Goal: Task Accomplishment & Management: Manage account settings

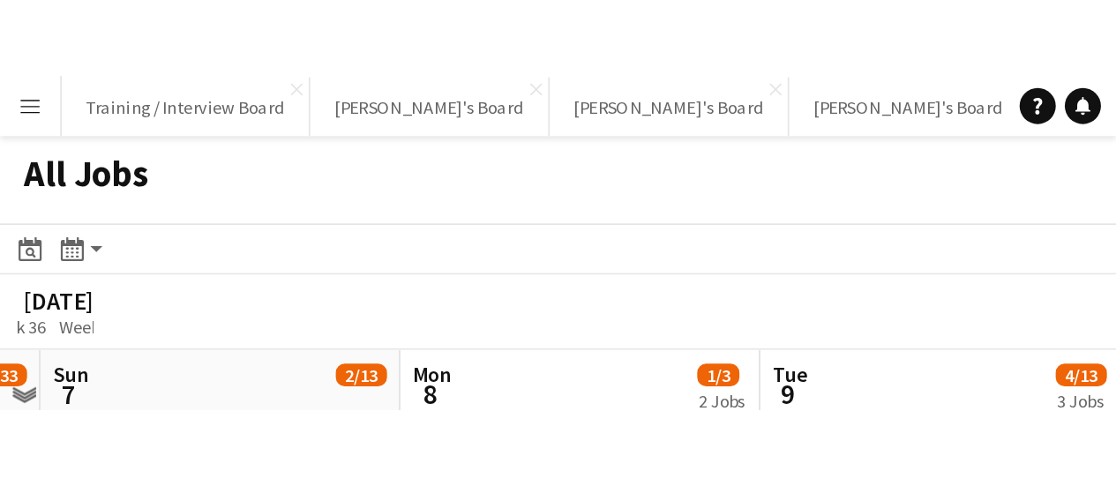
scroll to position [0, 398]
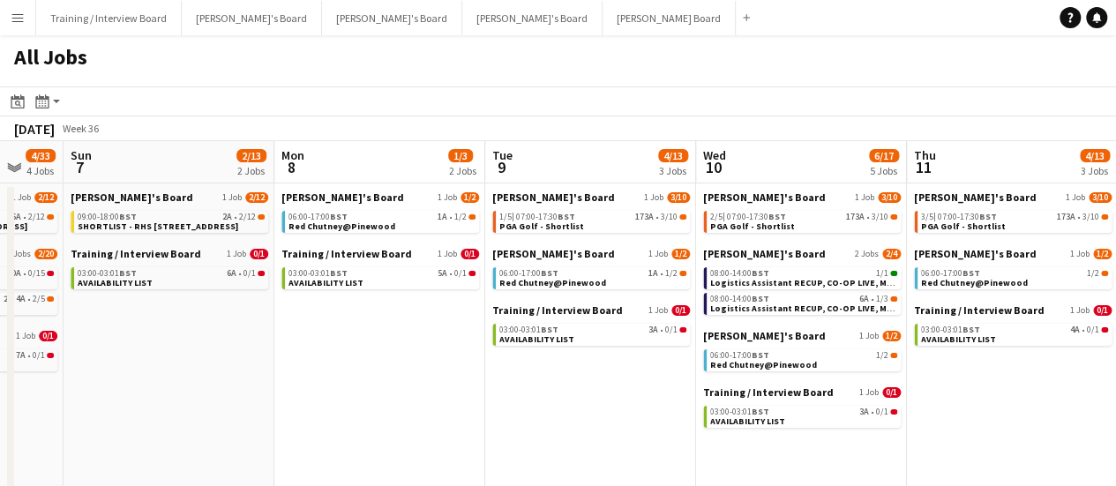
drag, startPoint x: 651, startPoint y: 373, endPoint x: 446, endPoint y: 387, distance: 205.2
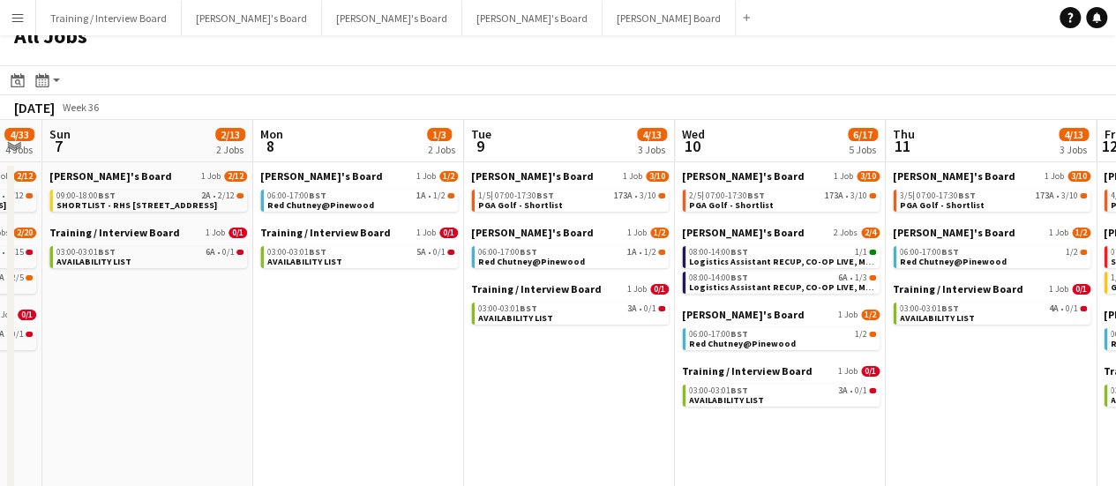
scroll to position [0, 0]
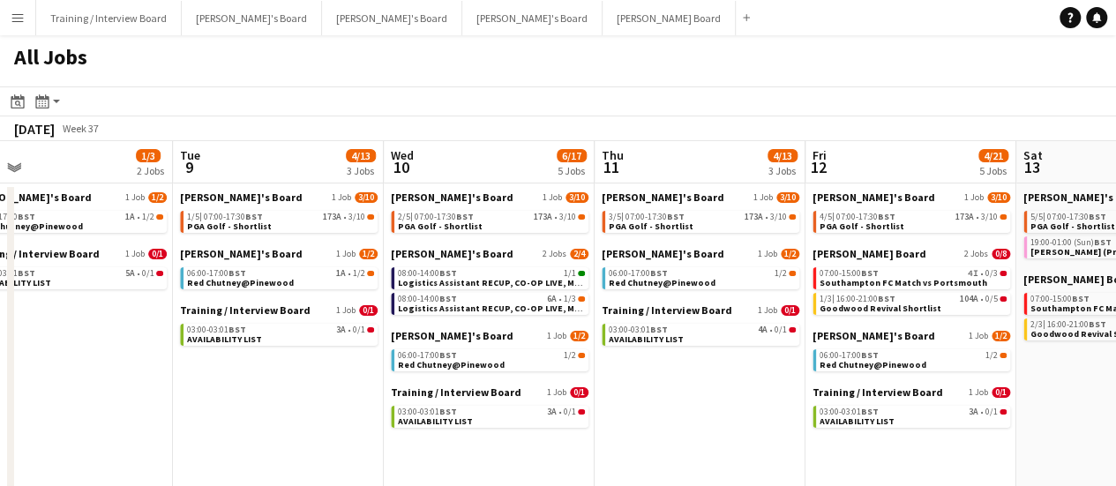
drag, startPoint x: 610, startPoint y: 395, endPoint x: 323, endPoint y: 375, distance: 288.3
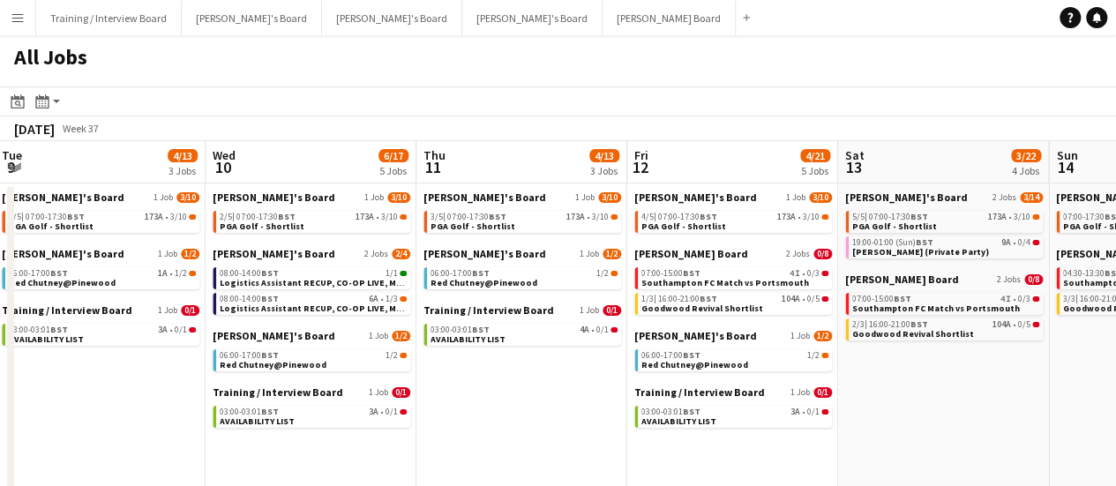
drag, startPoint x: 828, startPoint y: 437, endPoint x: 902, endPoint y: 447, distance: 74.0
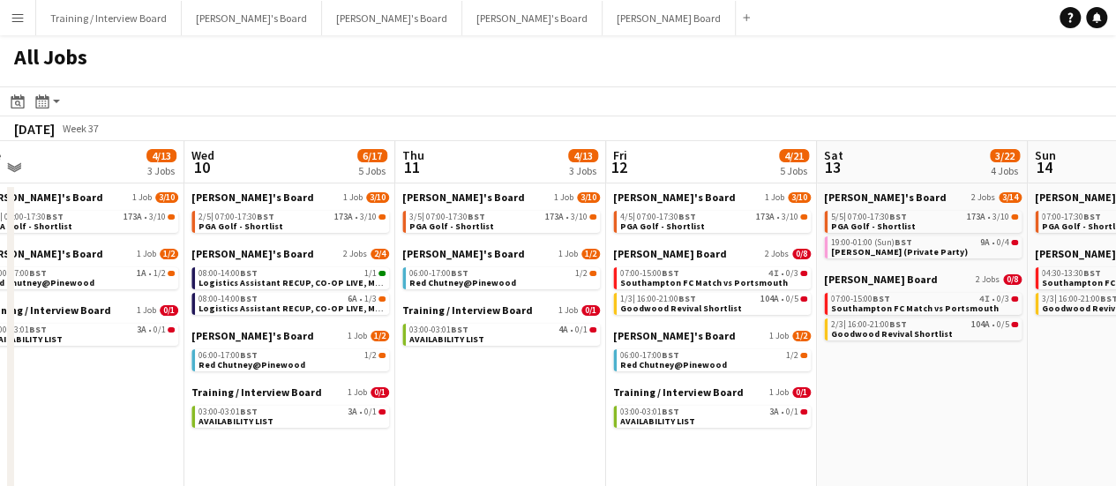
drag, startPoint x: 925, startPoint y: 445, endPoint x: 898, endPoint y: 431, distance: 29.6
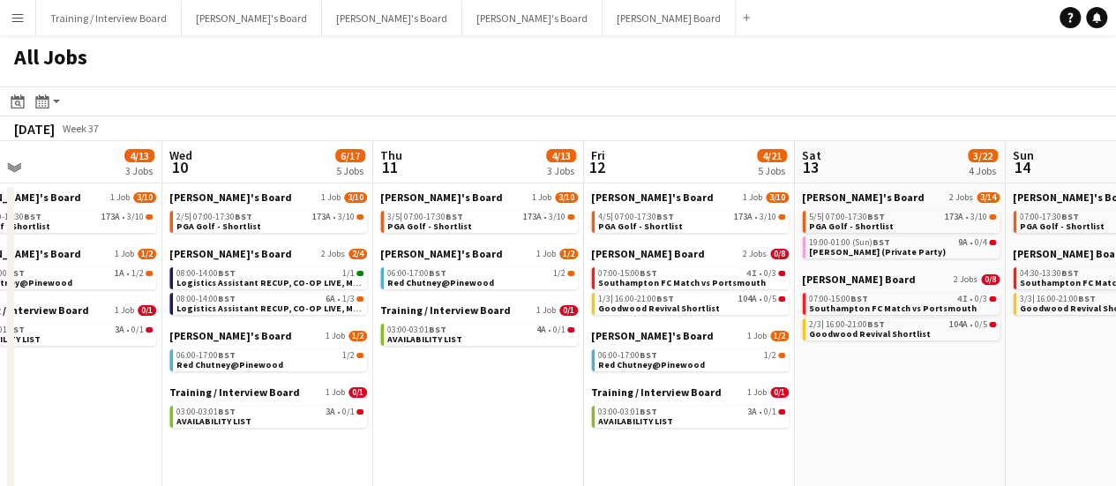
drag, startPoint x: 597, startPoint y: 411, endPoint x: 779, endPoint y: 436, distance: 183.4
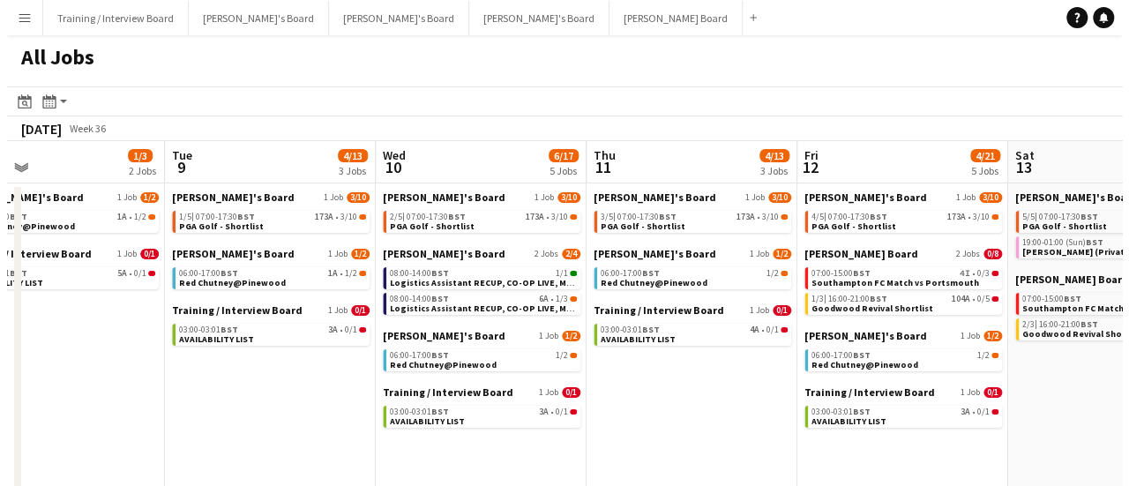
scroll to position [0, 427]
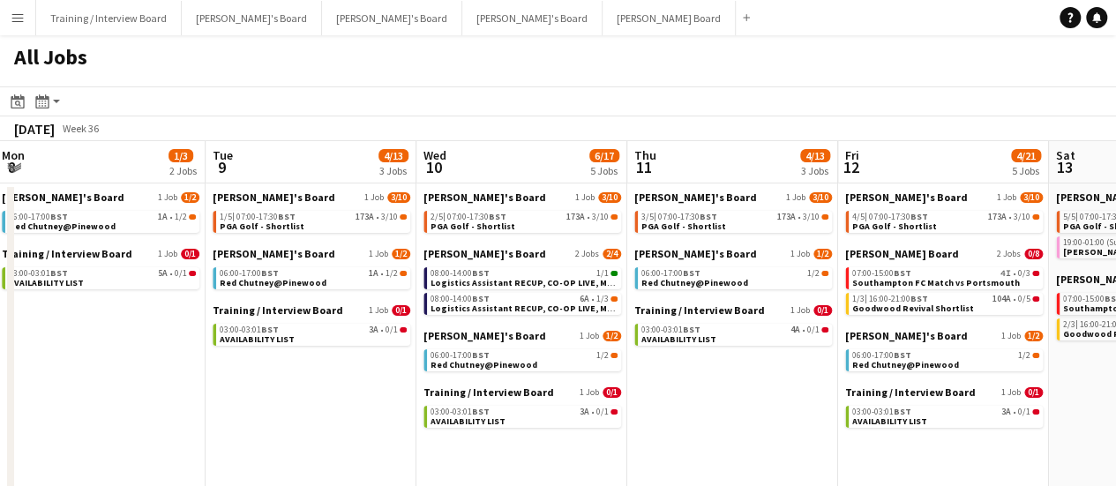
drag, startPoint x: 348, startPoint y: 371, endPoint x: 465, endPoint y: 394, distance: 118.7
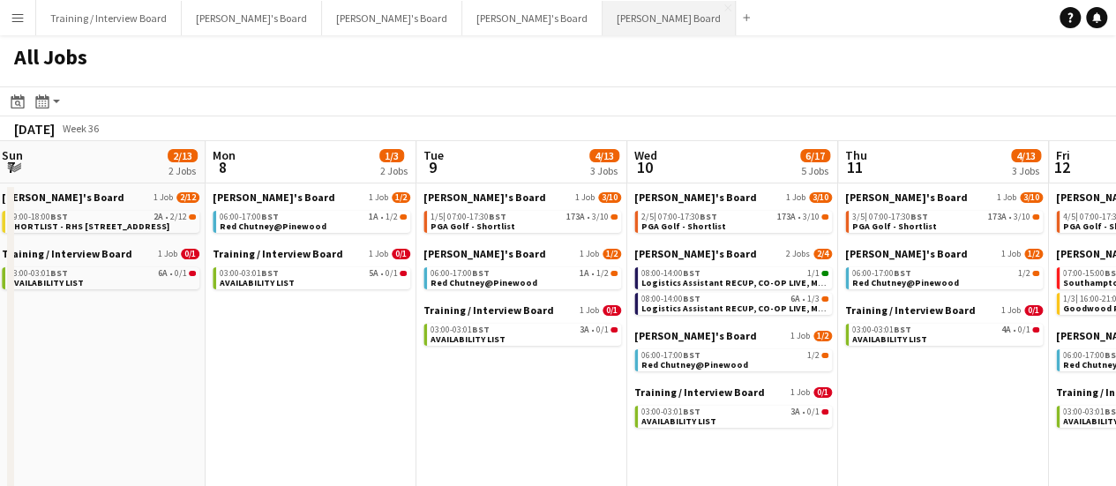
click at [603, 25] on button "Dean's Board Close" at bounding box center [669, 18] width 133 height 34
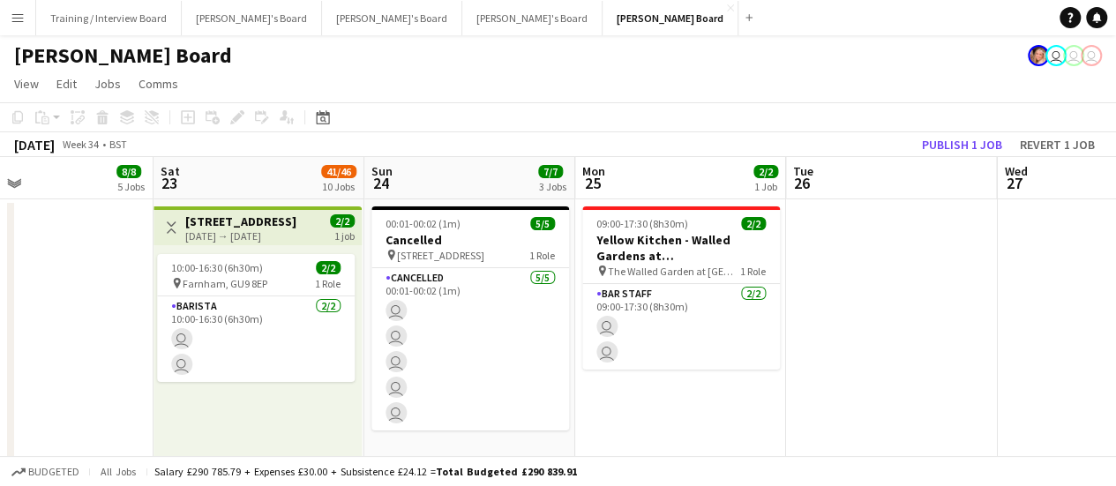
scroll to position [0, 761]
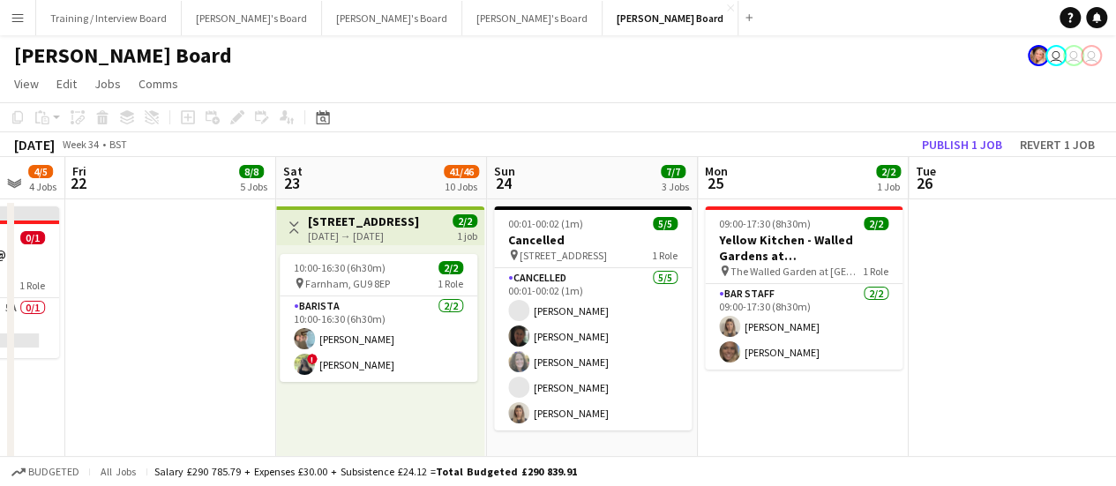
drag, startPoint x: 752, startPoint y: 368, endPoint x: 524, endPoint y: 417, distance: 232.9
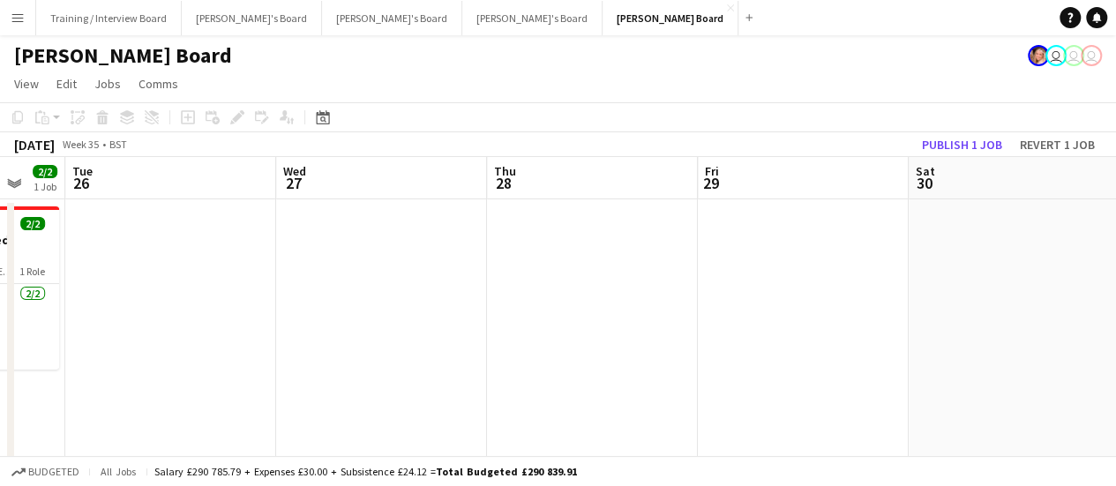
drag, startPoint x: 182, startPoint y: 380, endPoint x: 327, endPoint y: 378, distance: 145.6
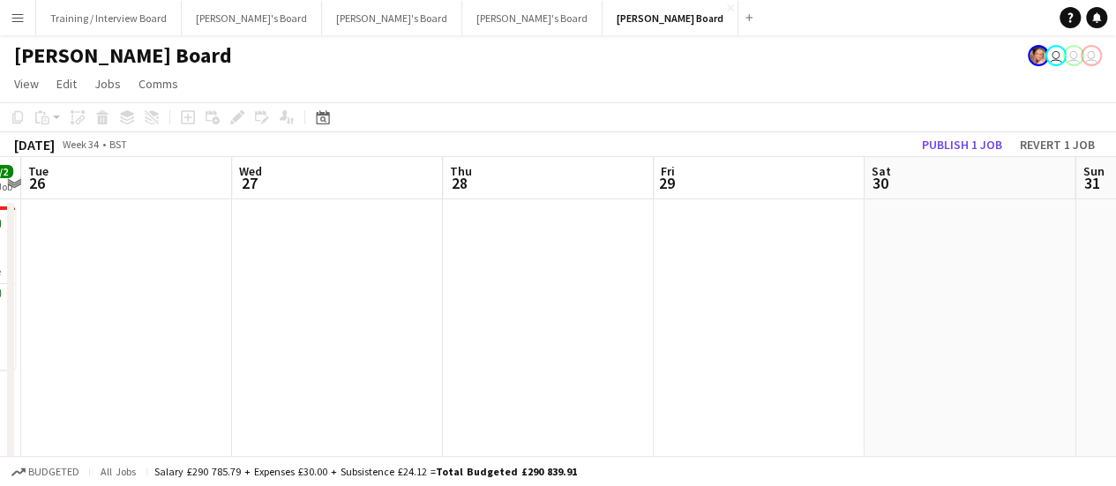
drag, startPoint x: 711, startPoint y: 444, endPoint x: 215, endPoint y: 375, distance: 500.5
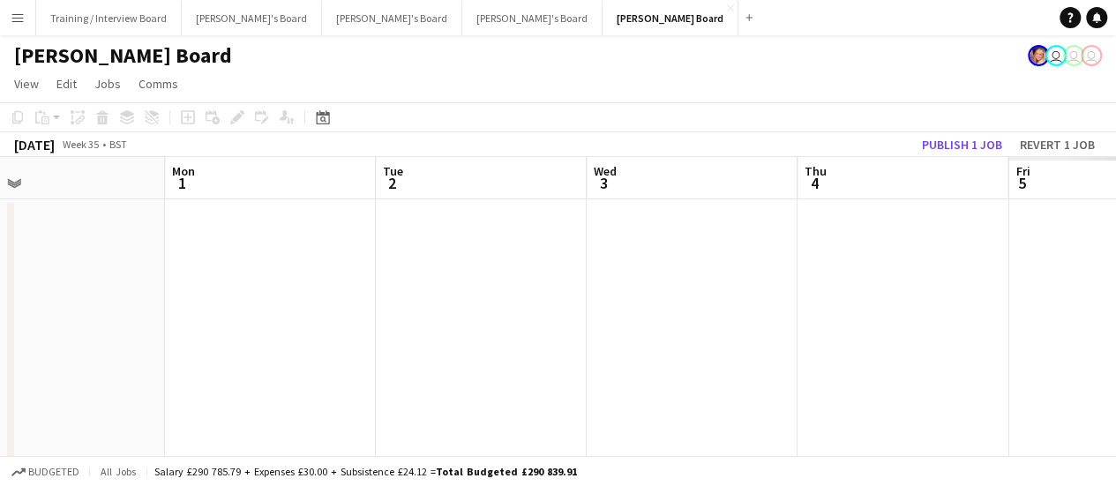
drag, startPoint x: 175, startPoint y: 322, endPoint x: -75, endPoint y: 249, distance: 260.2
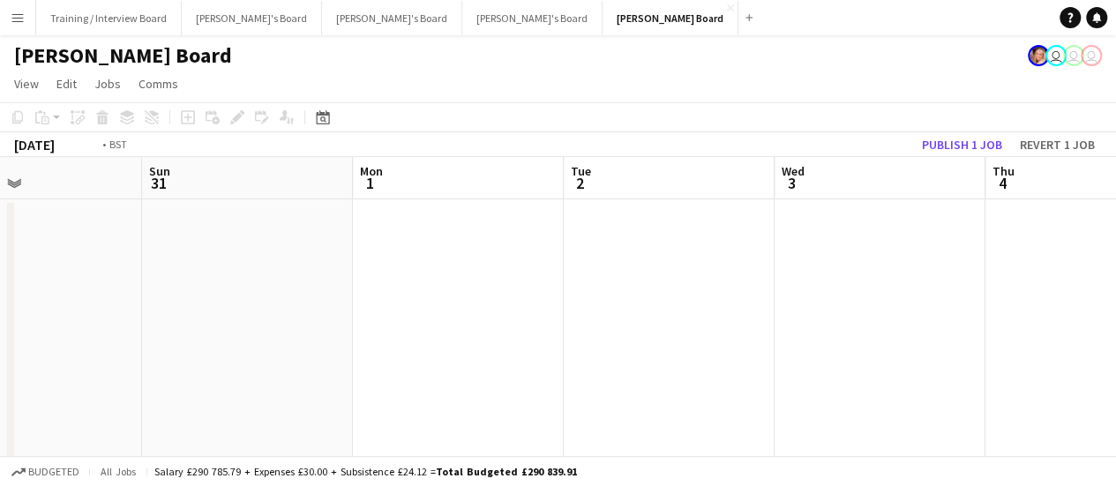
drag, startPoint x: 266, startPoint y: 302, endPoint x: -19, endPoint y: 261, distance: 287.8
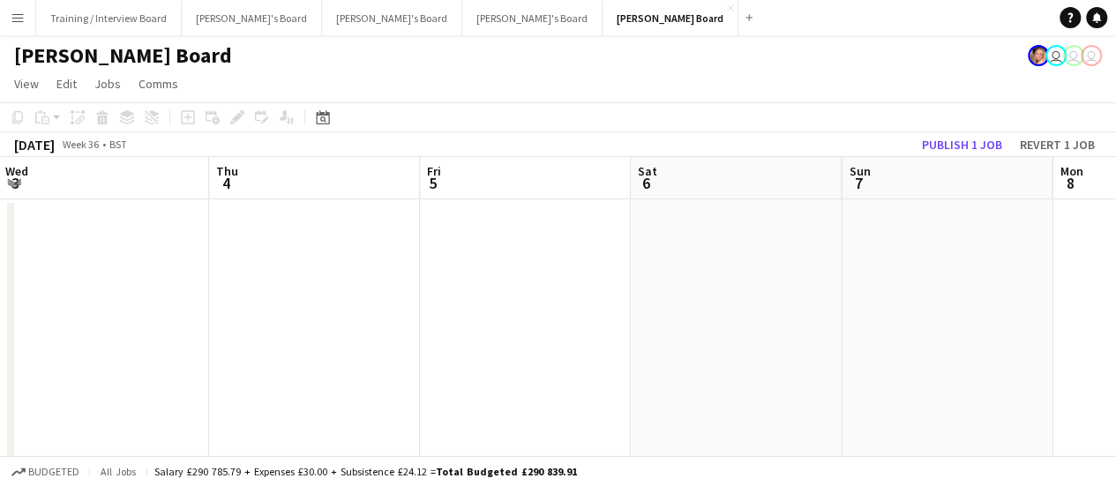
drag, startPoint x: 505, startPoint y: 329, endPoint x: 150, endPoint y: 265, distance: 360.4
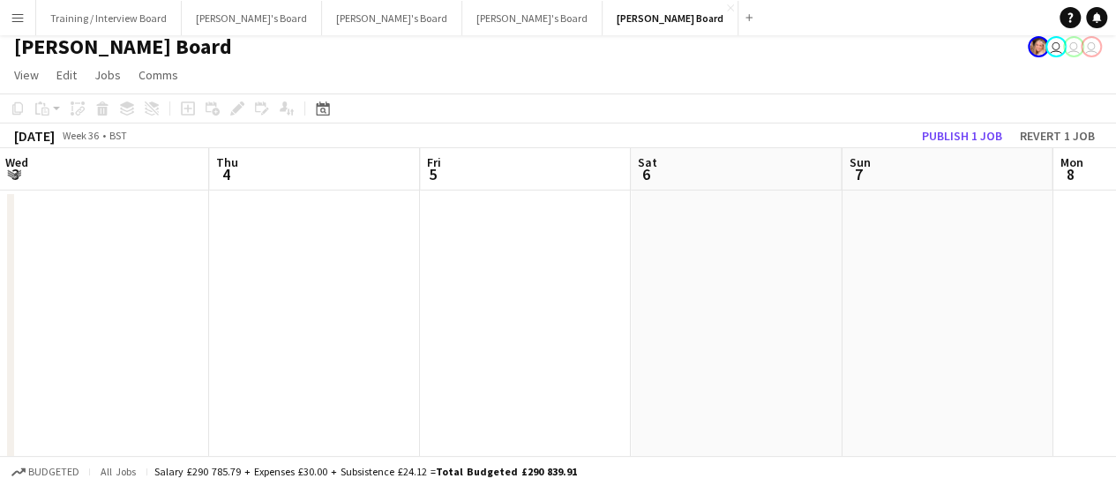
scroll to position [0, 0]
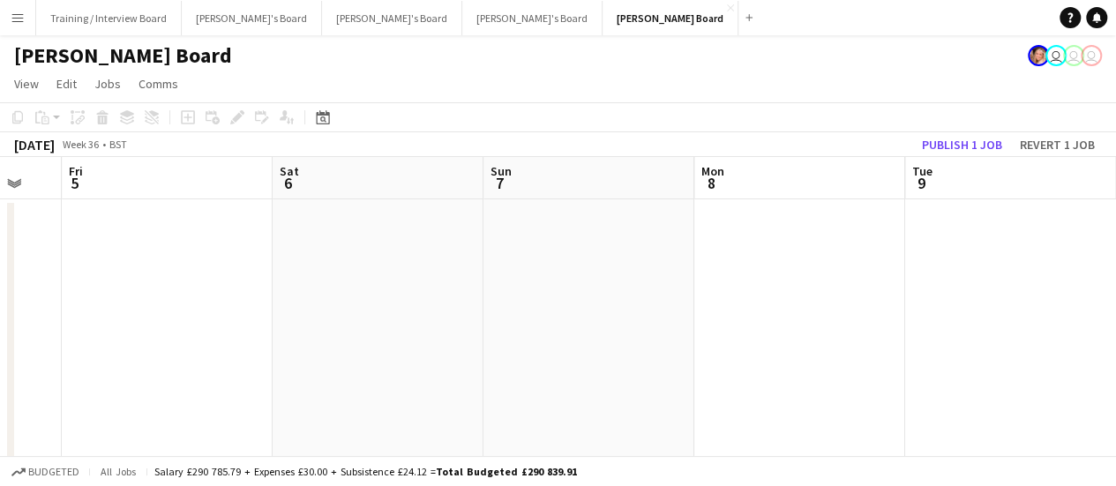
drag, startPoint x: 805, startPoint y: 298, endPoint x: 52, endPoint y: 163, distance: 764.5
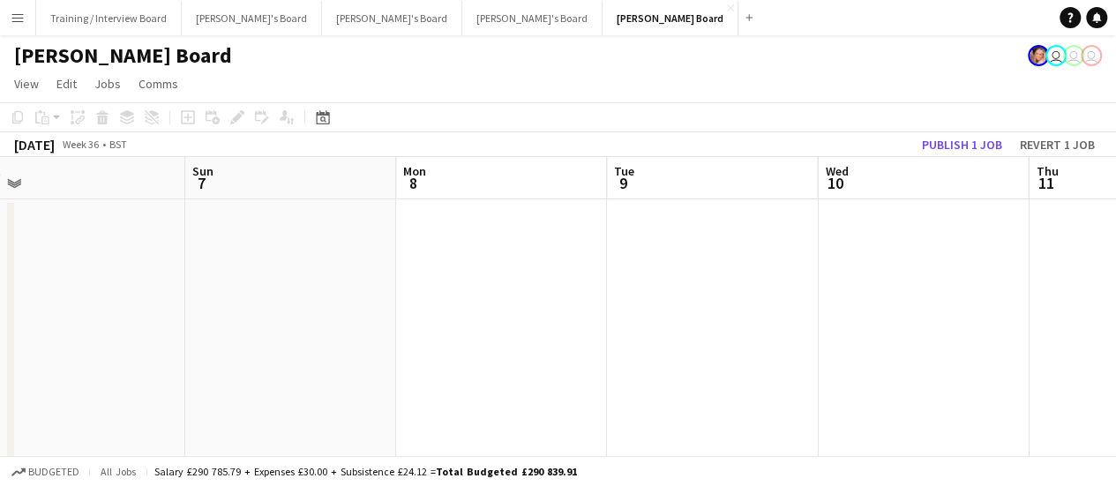
drag, startPoint x: 350, startPoint y: 248, endPoint x: 145, endPoint y: 255, distance: 205.7
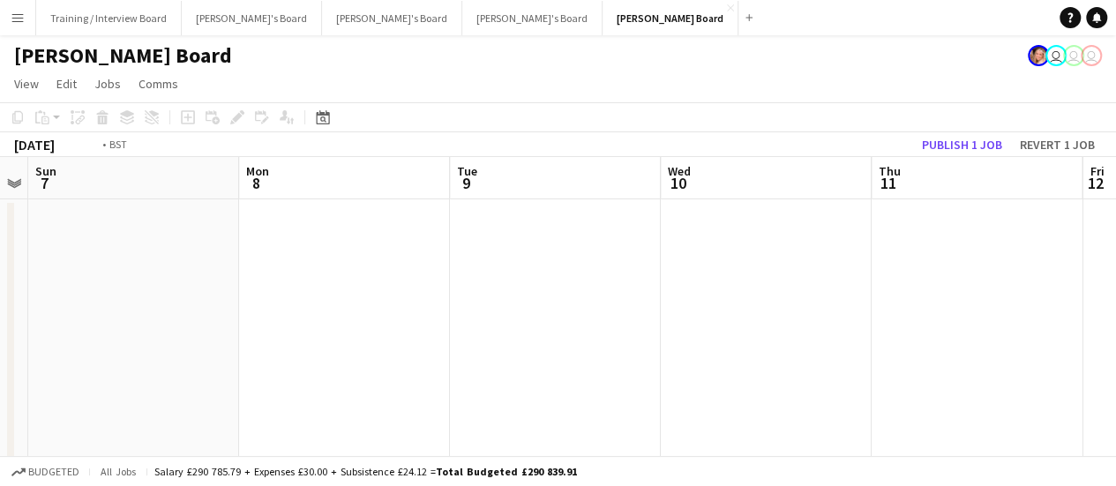
drag, startPoint x: 843, startPoint y: 303, endPoint x: 339, endPoint y: 287, distance: 504.9
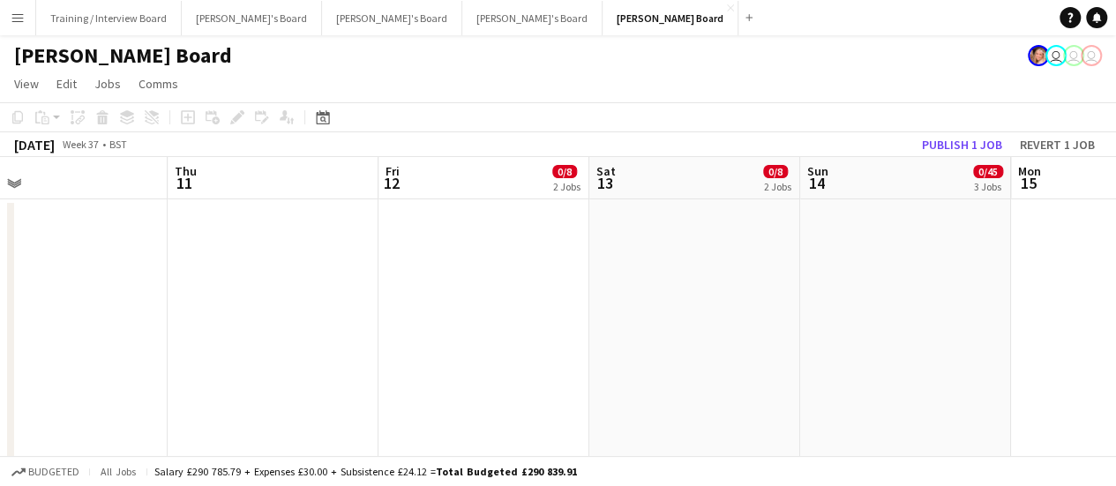
drag, startPoint x: 752, startPoint y: 317, endPoint x: 723, endPoint y: 315, distance: 28.3
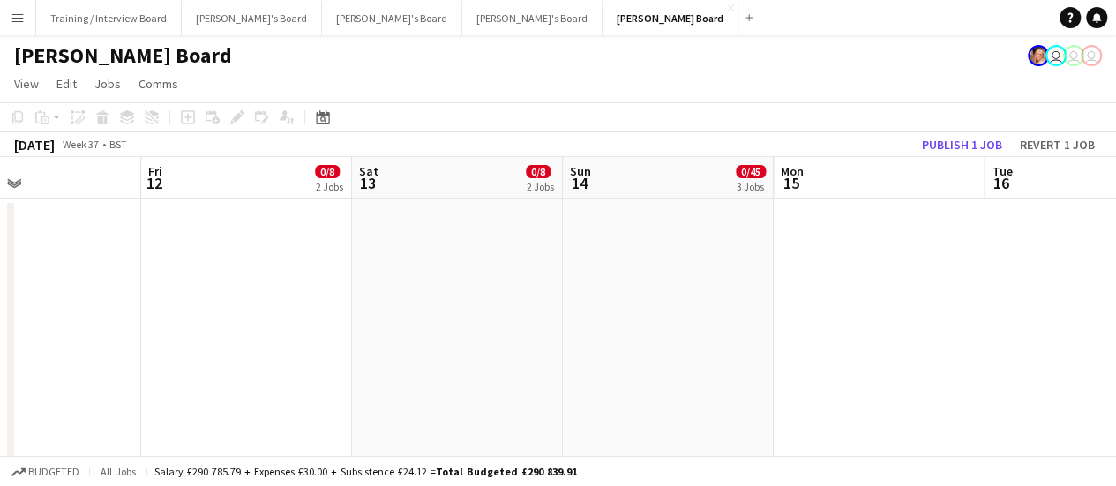
drag, startPoint x: 721, startPoint y: 299, endPoint x: 613, endPoint y: 294, distance: 107.8
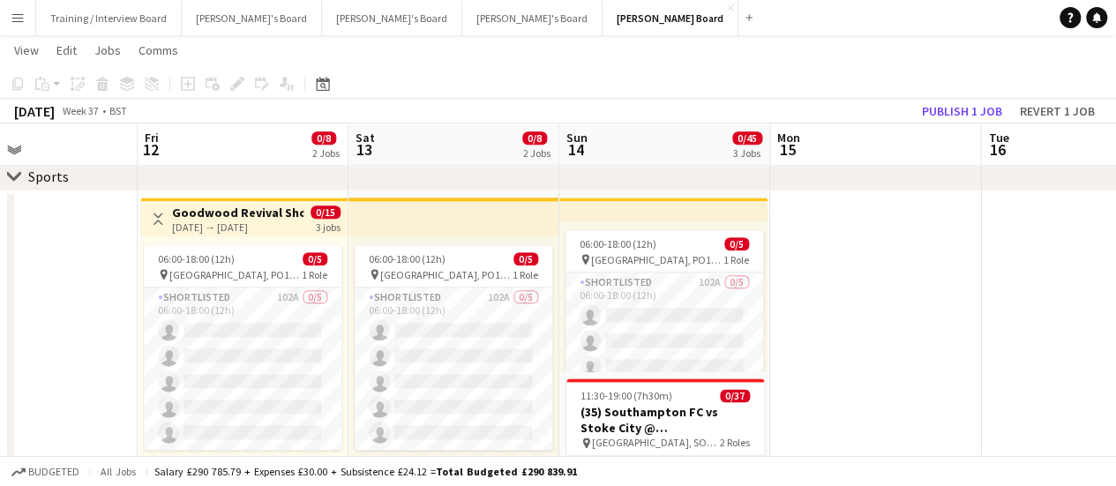
scroll to position [0, 668]
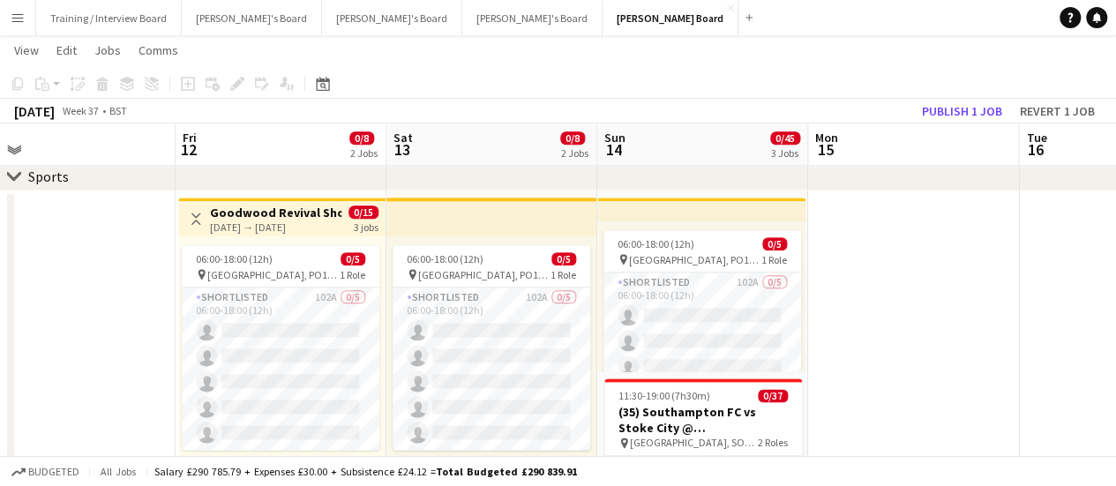
drag, startPoint x: 923, startPoint y: 280, endPoint x: 944, endPoint y: 280, distance: 21.2
click at [944, 280] on app-calendar-viewport "Mon 8 Tue 9 Wed 10 Thu 11 Fri 12 0/8 2 Jobs Sat 13 0/8 2 Jobs Sun 14 0/45 3 Job…" at bounding box center [558, 254] width 1116 height 2312
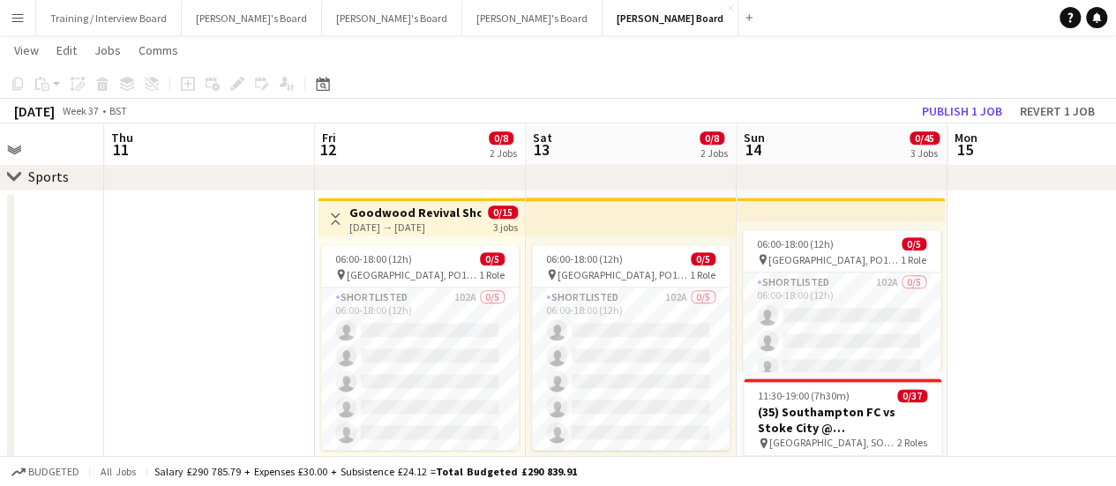
click at [1085, 341] on app-calendar-viewport "Mon 8 Tue 9 Wed 10 Thu 11 Fri 12 0/8 2 Jobs Sat 13 0/8 2 Jobs Sun 14 0/45 3 Job…" at bounding box center [558, 254] width 1116 height 2312
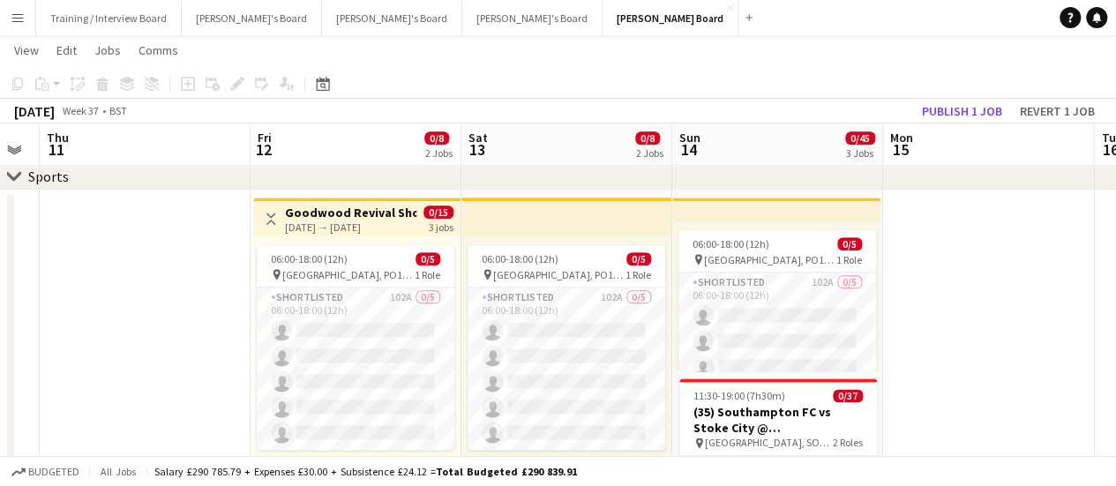
drag, startPoint x: 1022, startPoint y: 363, endPoint x: 1010, endPoint y: 364, distance: 11.6
click at [1010, 364] on app-calendar-viewport "Mon 8 Tue 9 Wed 10 Thu 11 Fri 12 0/8 2 Jobs Sat 13 0/8 2 Jobs Sun 14 0/45 3 Job…" at bounding box center [558, 254] width 1116 height 2312
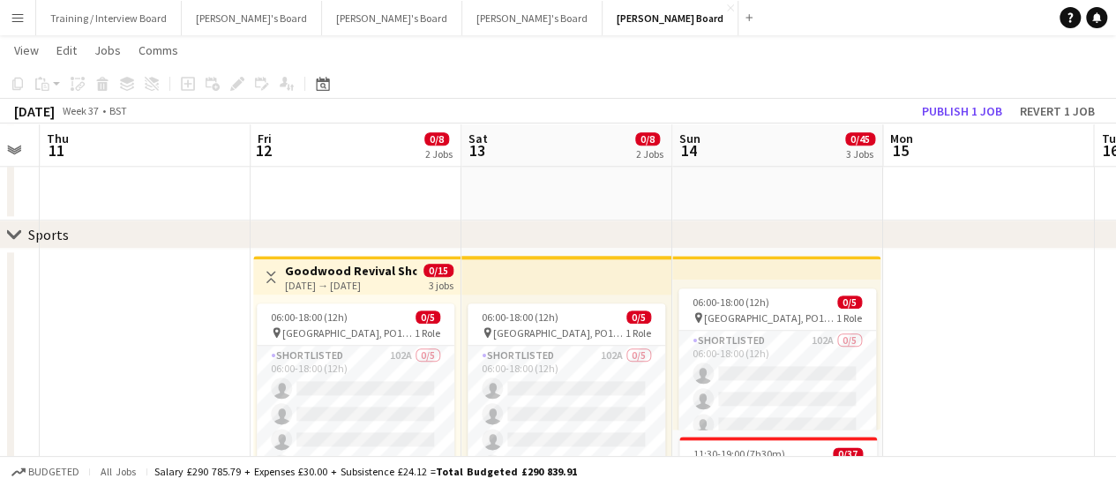
scroll to position [882, 0]
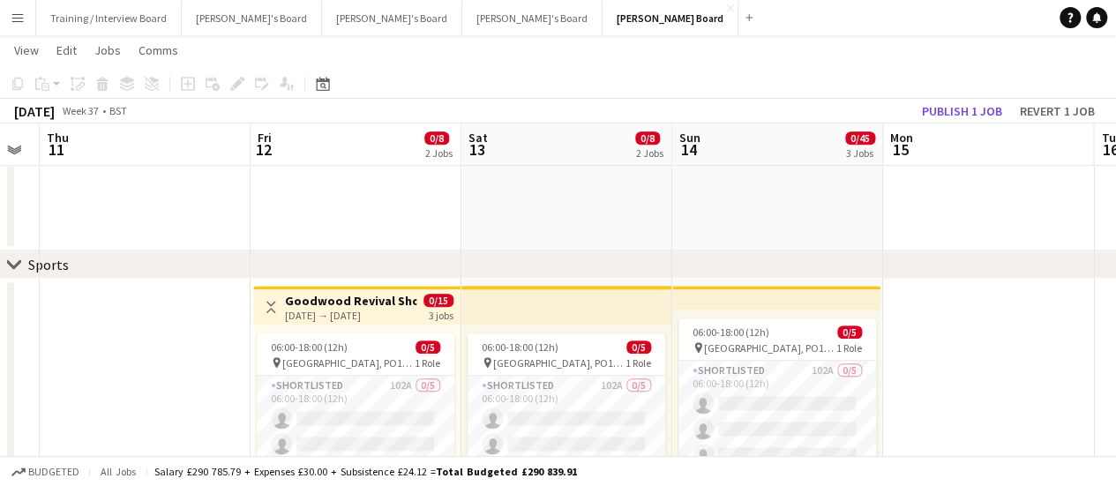
click at [301, 415] on app-card-role "Shortlisted 102A 0/5 06:00-18:00 (12h) single-neutral-actions single-neutral-ac…" at bounding box center [356, 457] width 198 height 162
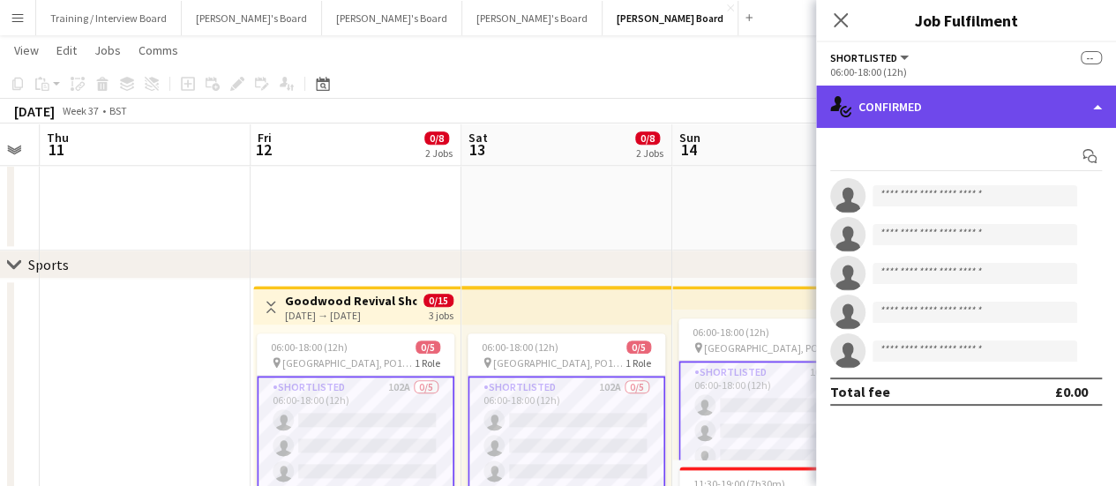
click at [942, 88] on div "single-neutral-actions-check-2 Confirmed" at bounding box center [966, 107] width 300 height 42
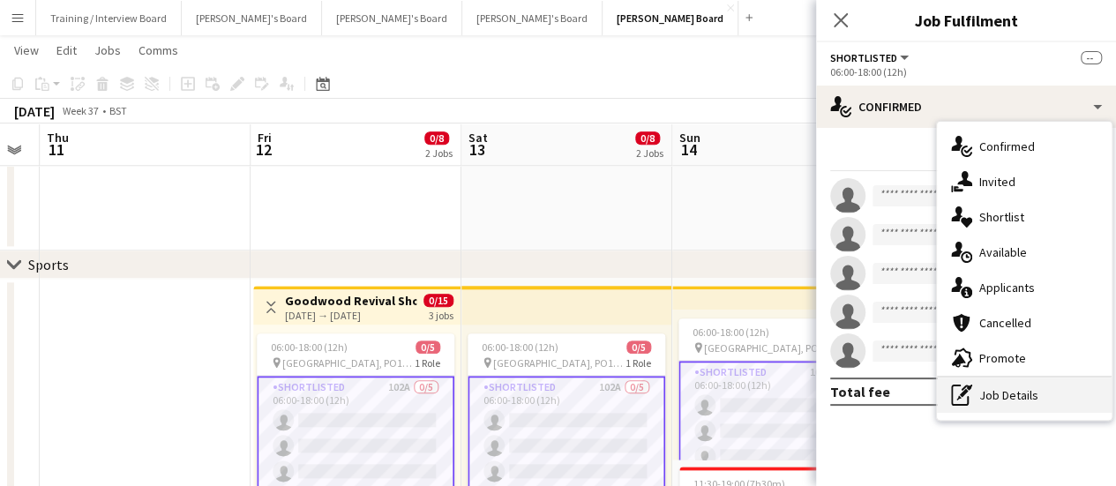
click at [1044, 408] on div "pen-write Job Details" at bounding box center [1024, 395] width 175 height 35
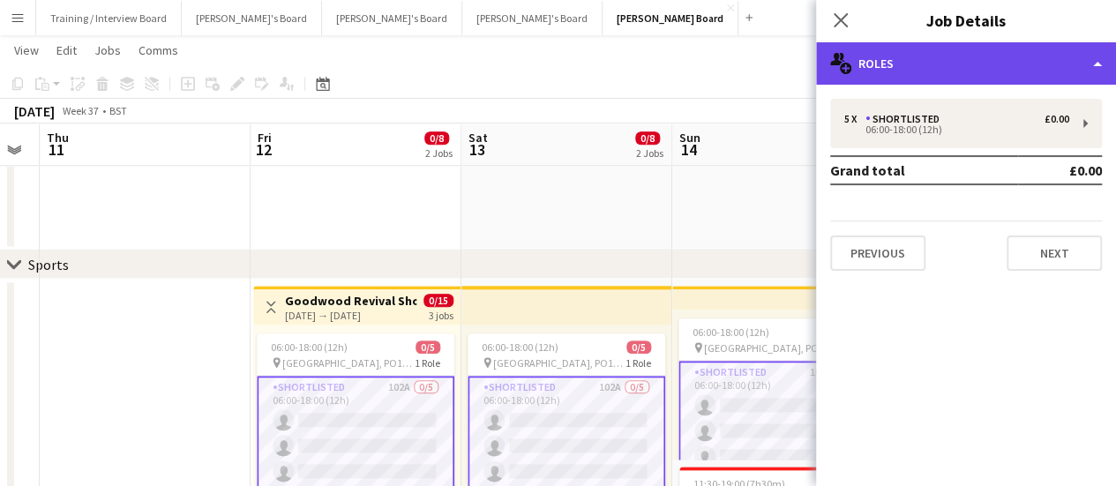
click at [953, 56] on div "multiple-users-add Roles" at bounding box center [966, 63] width 300 height 42
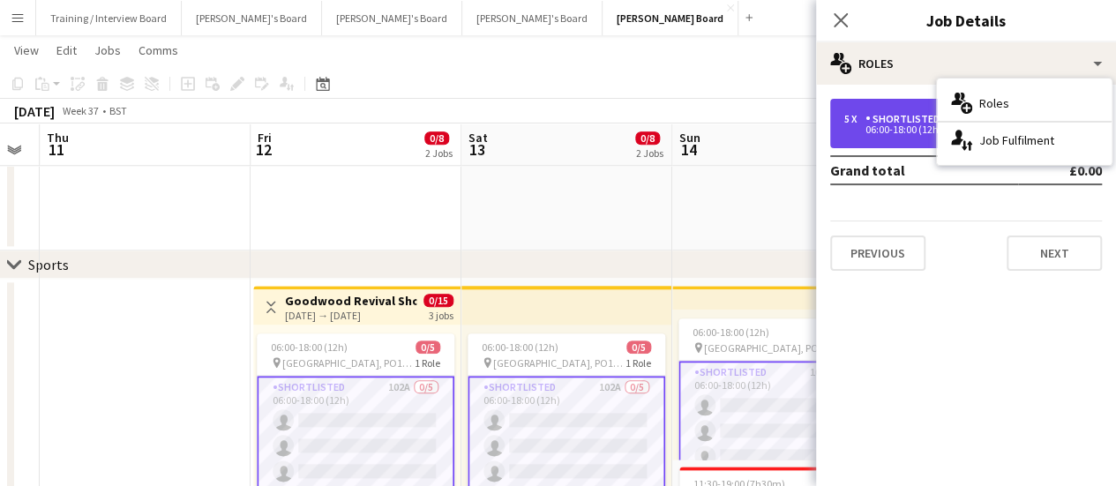
click at [877, 133] on div "06:00-18:00 (12h)" at bounding box center [956, 129] width 225 height 9
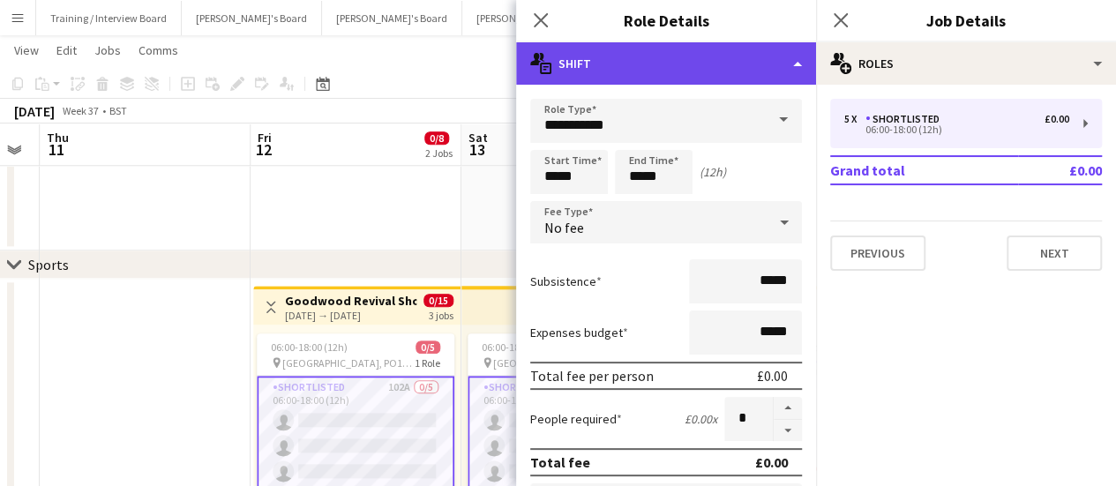
click at [736, 47] on div "multiple-actions-text Shift" at bounding box center [666, 63] width 300 height 42
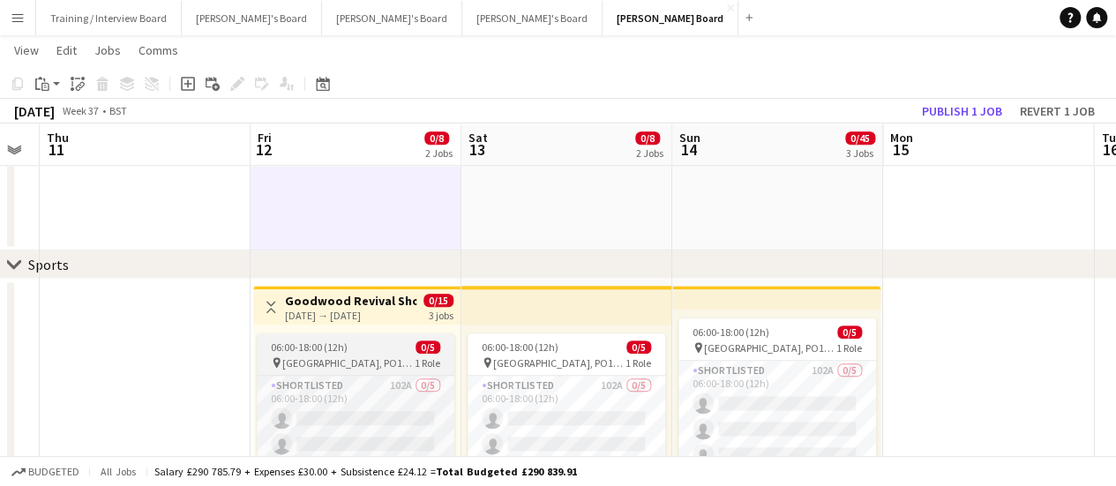
click at [390, 339] on app-job-card "06:00-18:00 (12h) 0/5 pin Chichester, PO18 0PS 1 Role Shortlisted 102A 0/5 06:0…" at bounding box center [356, 435] width 198 height 205
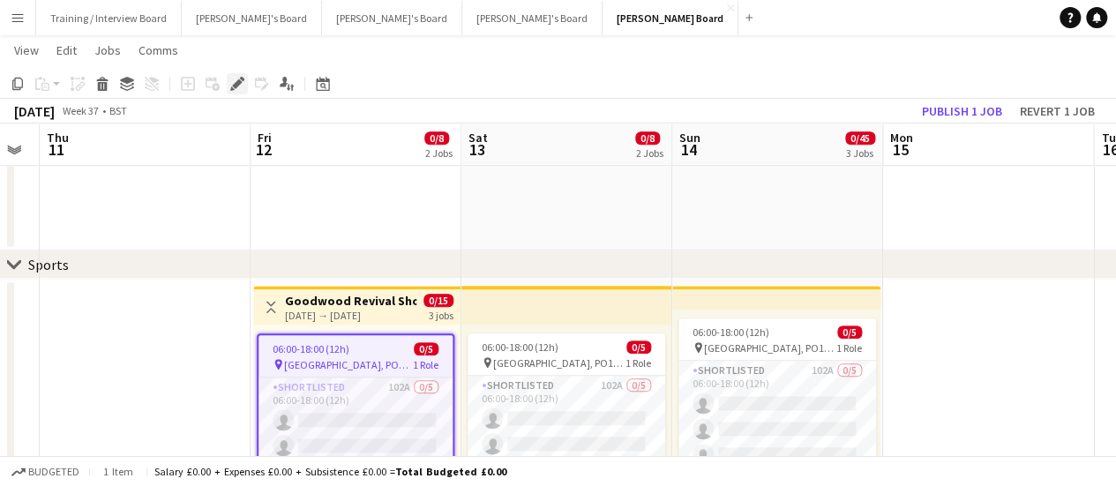
click at [237, 82] on icon at bounding box center [237, 84] width 10 height 10
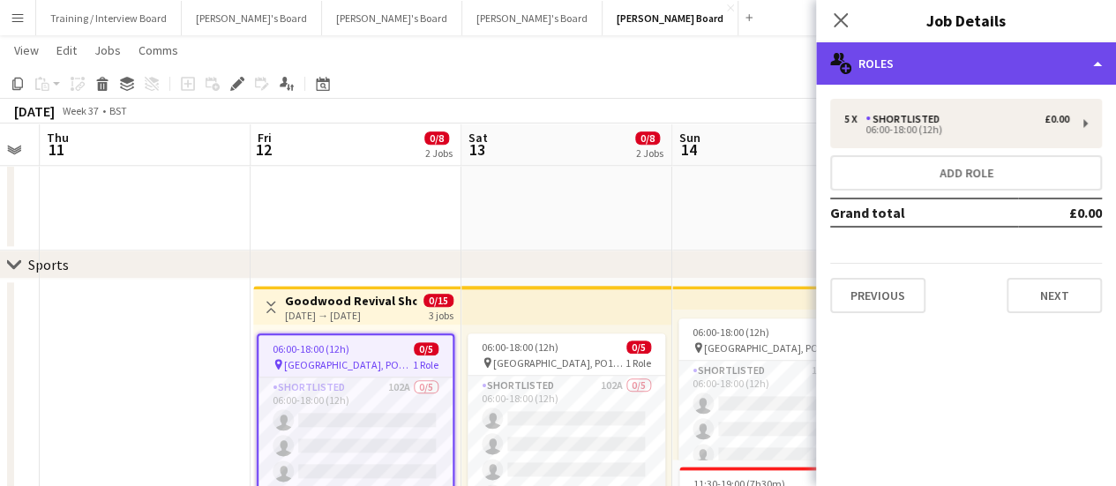
click at [909, 55] on div "multiple-users-add Roles" at bounding box center [966, 63] width 300 height 42
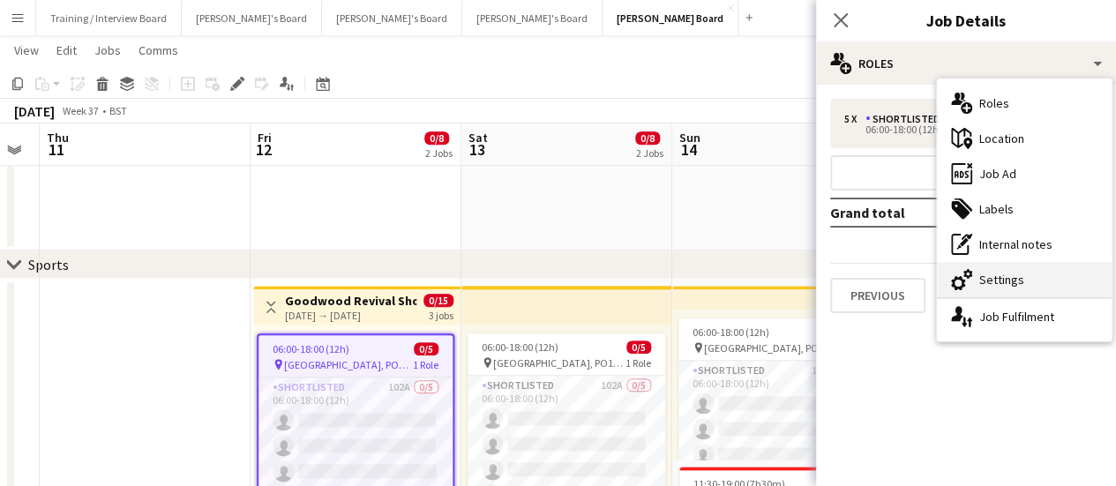
click at [1034, 290] on div "cog-double-3 Settings" at bounding box center [1024, 279] width 175 height 35
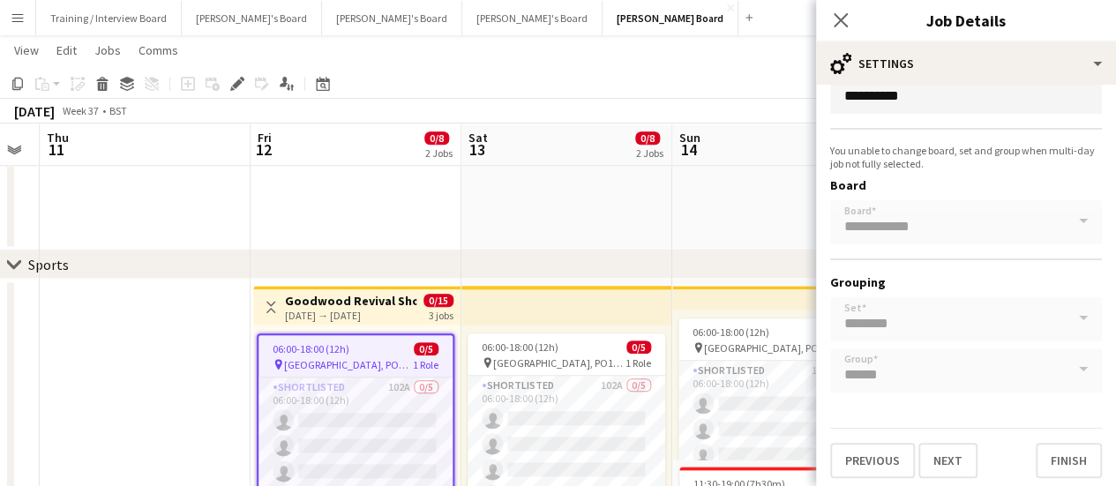
scroll to position [176, 0]
click at [242, 147] on div at bounding box center [242, 147] width 2 height 35
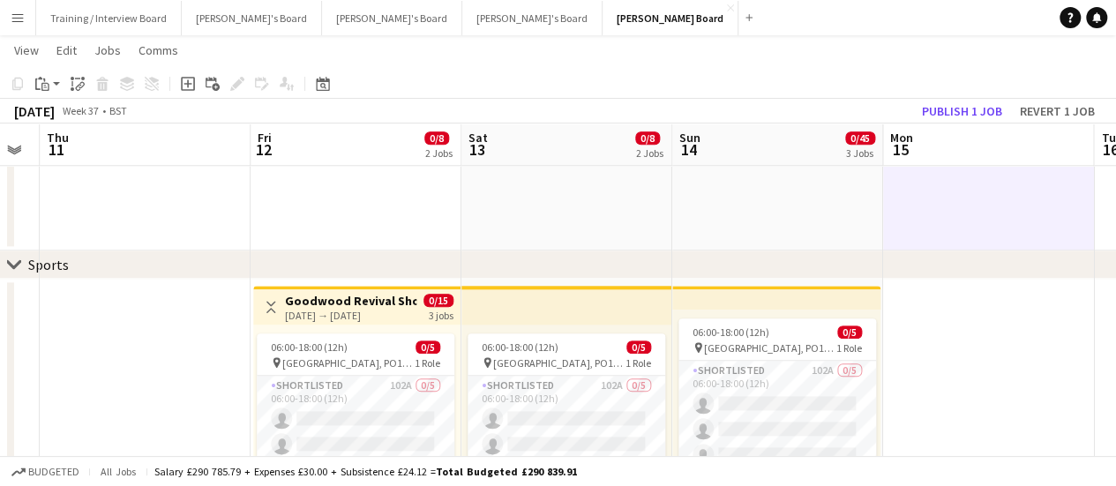
drag, startPoint x: 1011, startPoint y: 378, endPoint x: 936, endPoint y: 380, distance: 75.0
click at [936, 380] on app-calendar-viewport "Mon 8 Tue 9 Wed 10 Thu 11 Fri 12 0/8 2 Jobs Sat 13 0/8 2 Jobs Sun 14 0/45 3 Job…" at bounding box center [558, 343] width 1116 height 2312
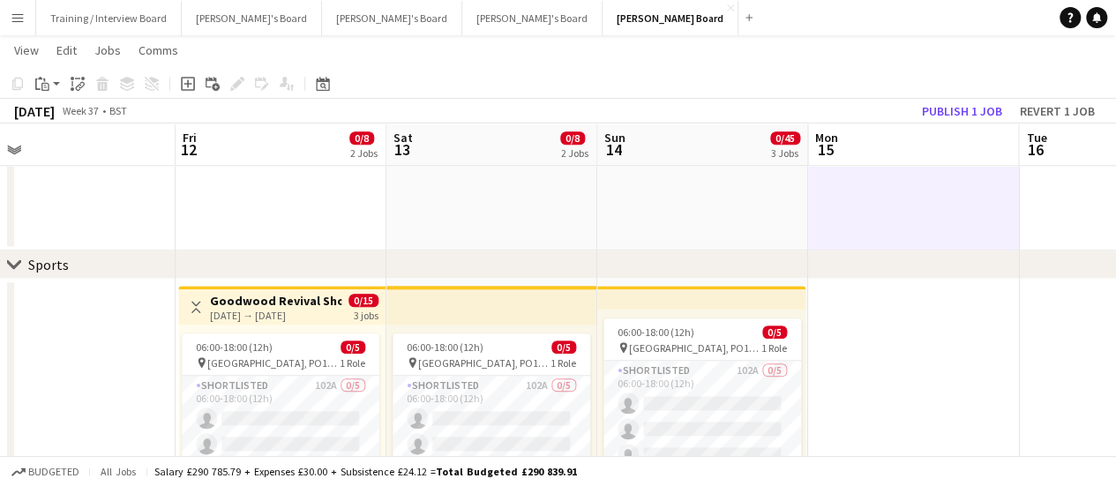
click at [935, 380] on app-calendar-viewport "Mon 8 Tue 9 Wed 10 Thu 11 Fri 12 0/8 2 Jobs Sat 13 0/8 2 Jobs Sun 14 0/45 3 Job…" at bounding box center [558, 343] width 1116 height 2312
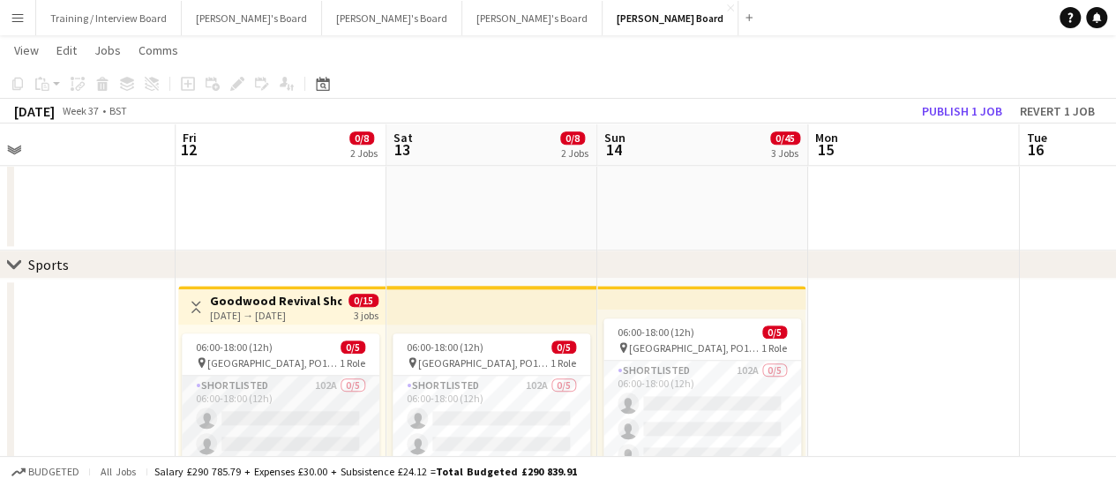
click at [295, 425] on app-card-role "Shortlisted 102A 0/5 06:00-18:00 (12h) single-neutral-actions single-neutral-ac…" at bounding box center [281, 457] width 198 height 162
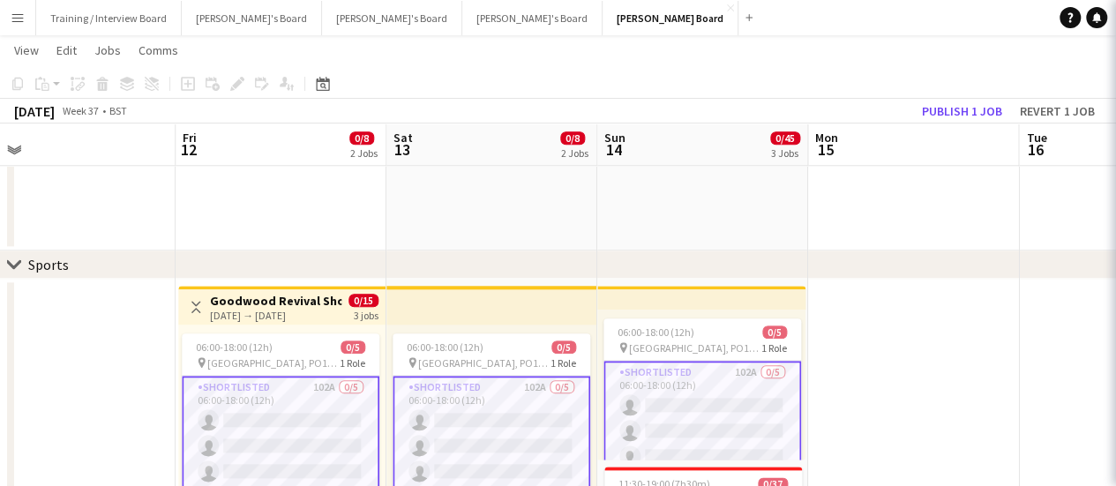
click at [295, 425] on app-card-role "Shortlisted 102A 0/5 06:00-18:00 (12h) single-neutral-actions single-neutral-ac…" at bounding box center [281, 459] width 198 height 166
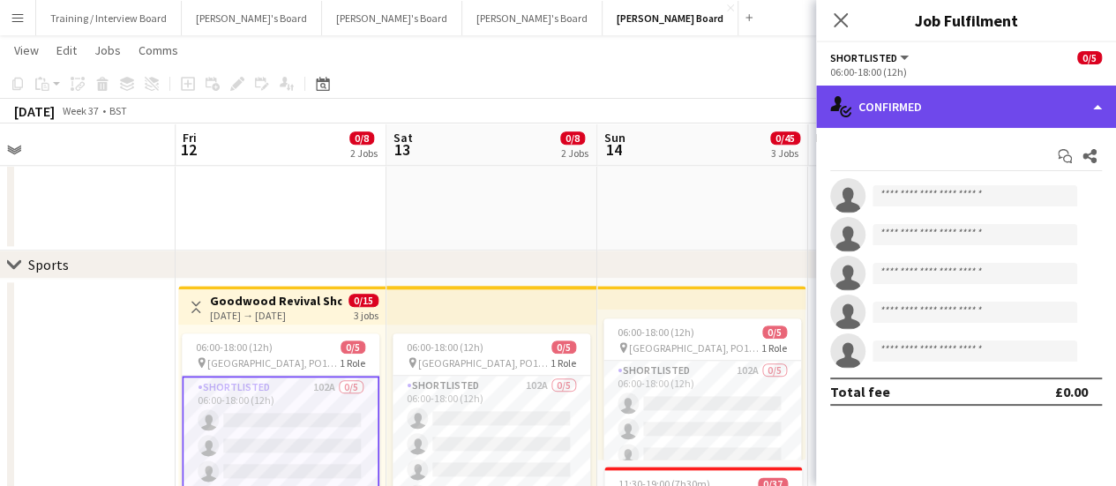
click at [881, 106] on div "single-neutral-actions-check-2 Confirmed" at bounding box center [966, 107] width 300 height 42
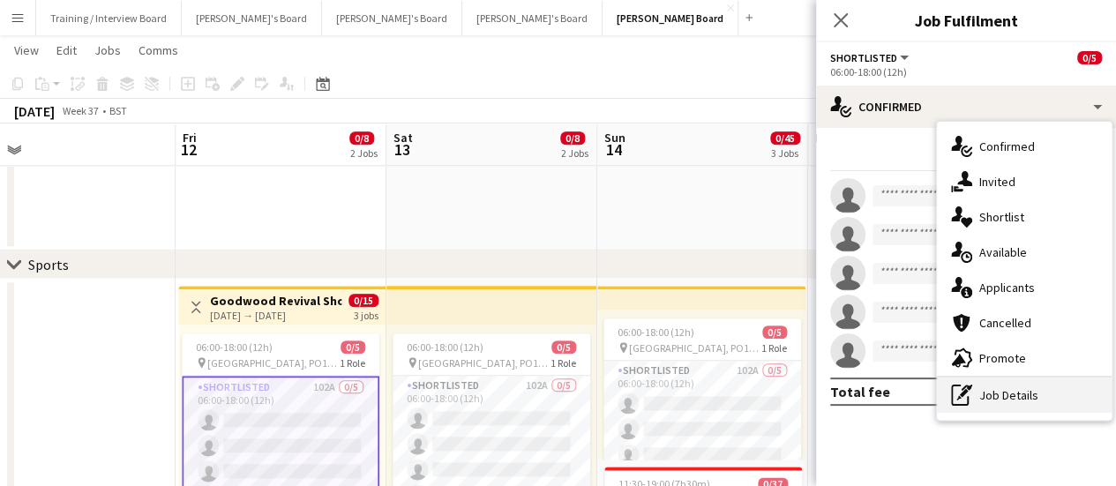
click at [1036, 391] on div "pen-write Job Details" at bounding box center [1024, 395] width 175 height 35
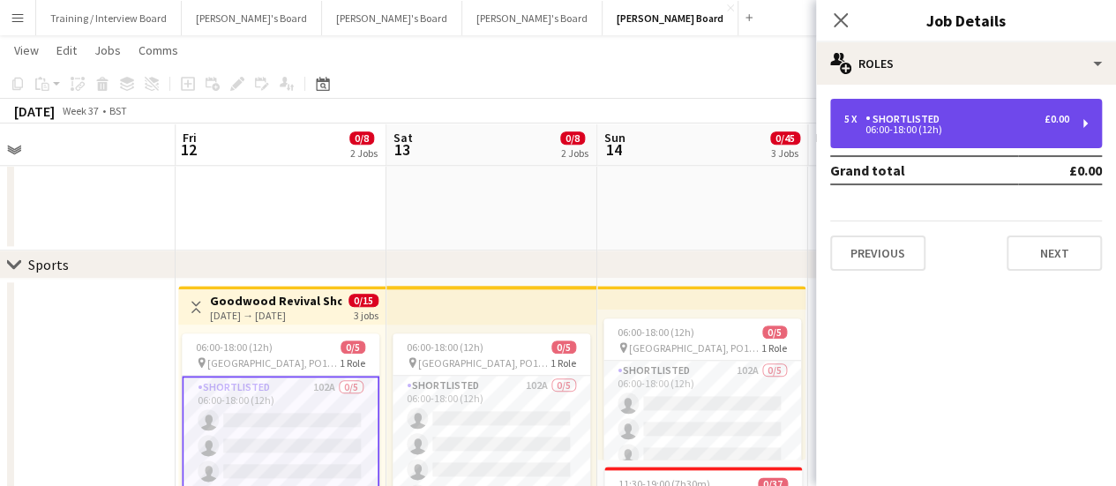
drag, startPoint x: 961, startPoint y: 110, endPoint x: 985, endPoint y: 215, distance: 107.7
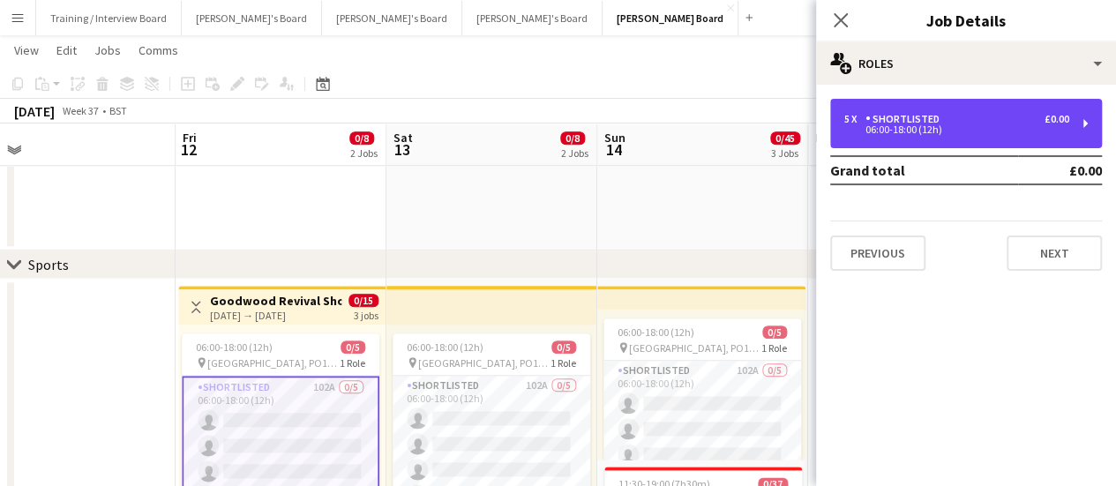
click at [960, 110] on div "5 x Shortlisted £0.00 06:00-18:00 (12h)" at bounding box center [966, 123] width 272 height 49
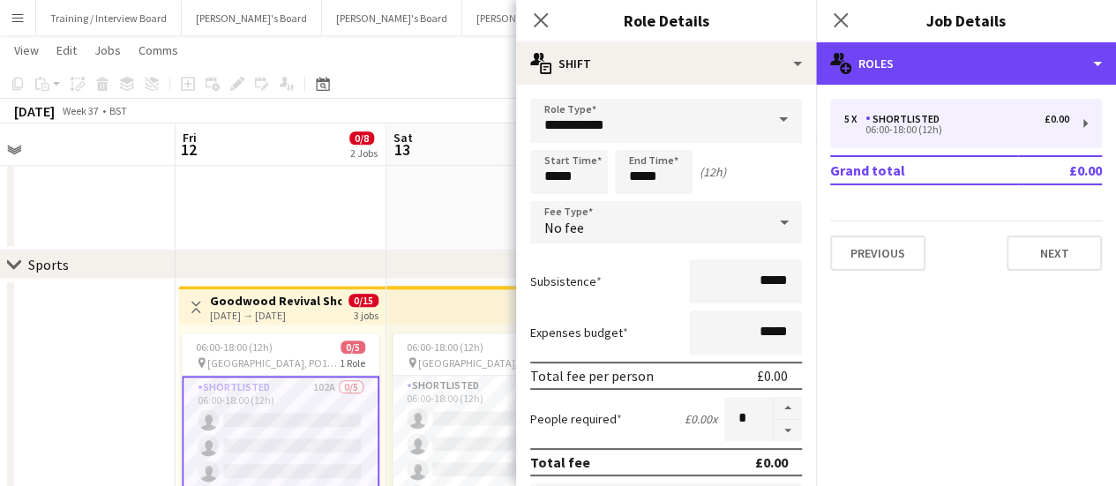
drag, startPoint x: 973, startPoint y: 50, endPoint x: 993, endPoint y: 97, distance: 51.0
click at [973, 49] on div "multiple-users-add Roles" at bounding box center [966, 63] width 300 height 42
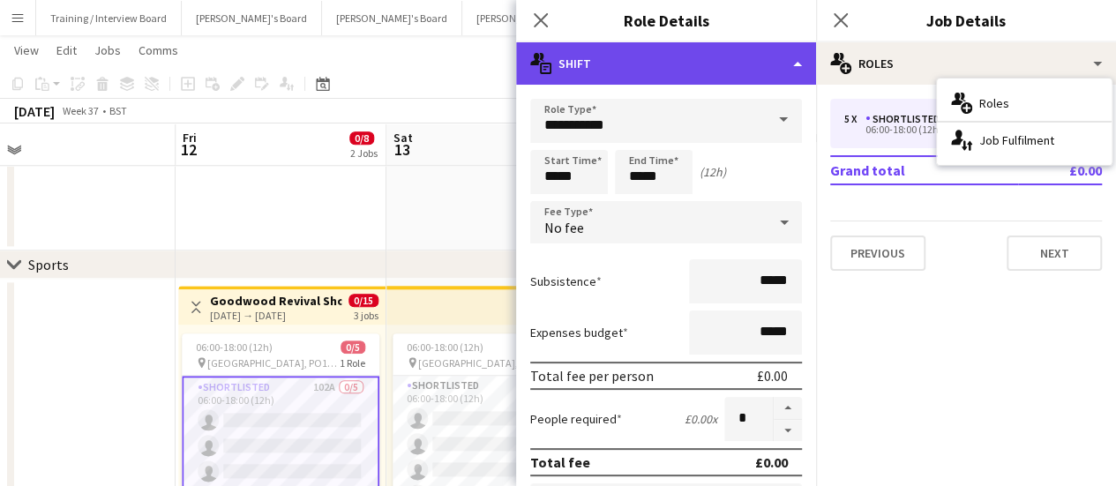
click at [659, 81] on div "multiple-actions-text Shift" at bounding box center [666, 63] width 300 height 42
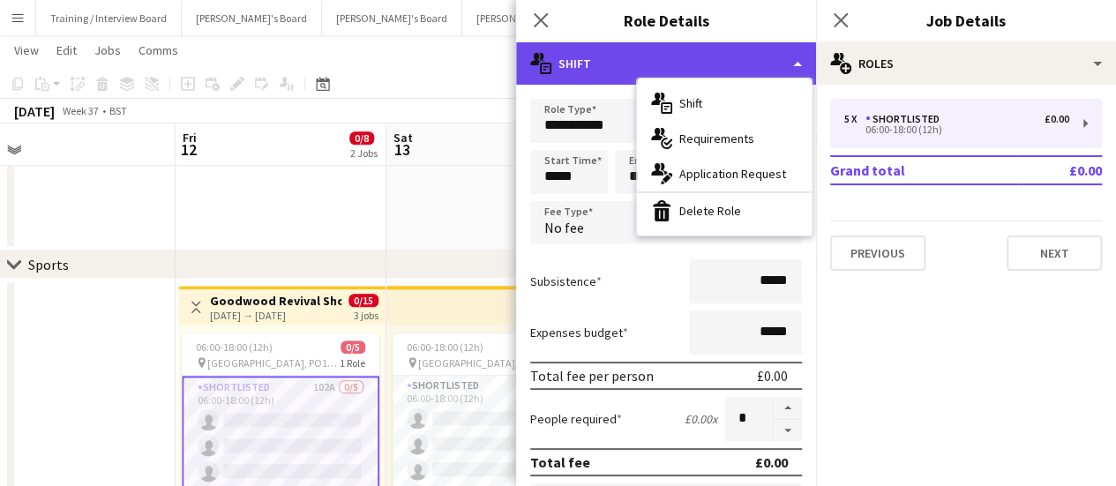
click at [662, 54] on div "multiple-actions-text Shift" at bounding box center [666, 63] width 300 height 42
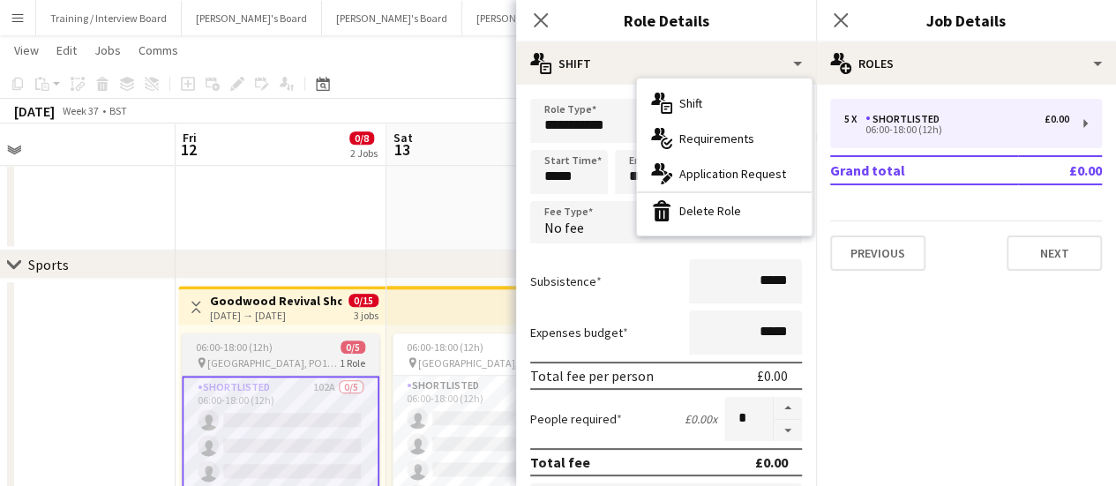
click at [261, 382] on app-job-card "06:00-18:00 (12h) 0/5 pin Chichester, PO18 0PS 1 Role Shortlisted 102A 0/5 06:0…" at bounding box center [281, 437] width 198 height 208
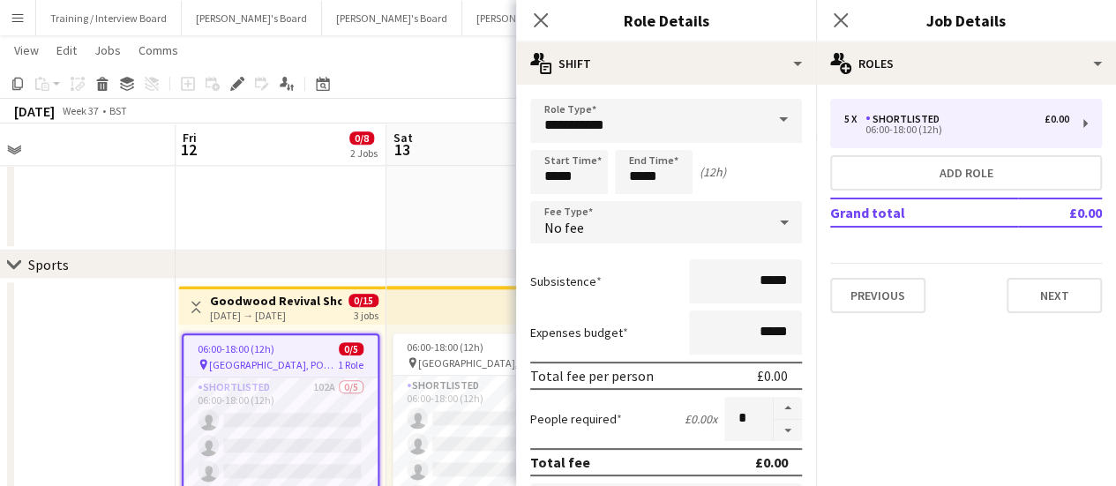
scroll to position [0, 665]
click at [277, 364] on span "Chichester, PO18 0PS" at bounding box center [276, 364] width 129 height 13
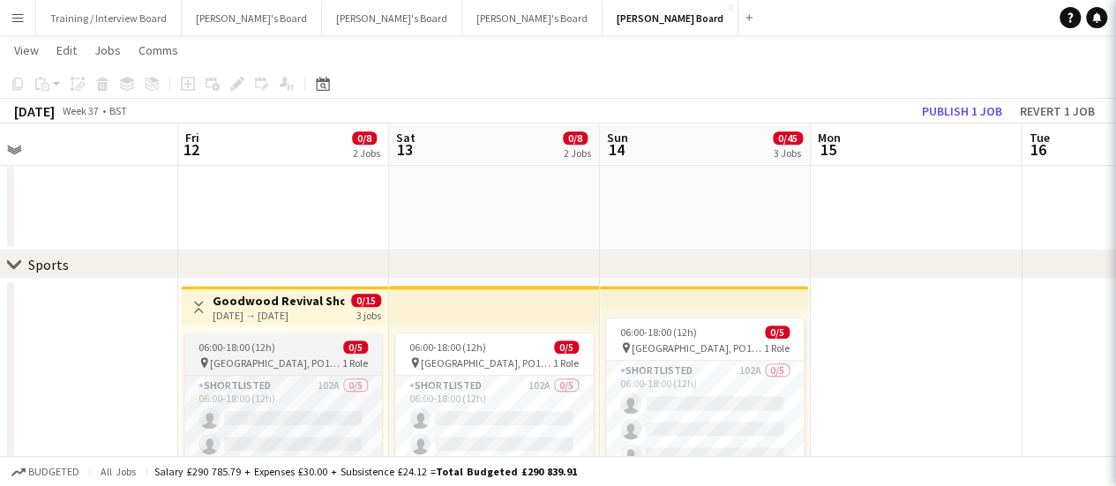
click at [279, 364] on span "Chichester, PO18 0PS" at bounding box center [276, 362] width 132 height 13
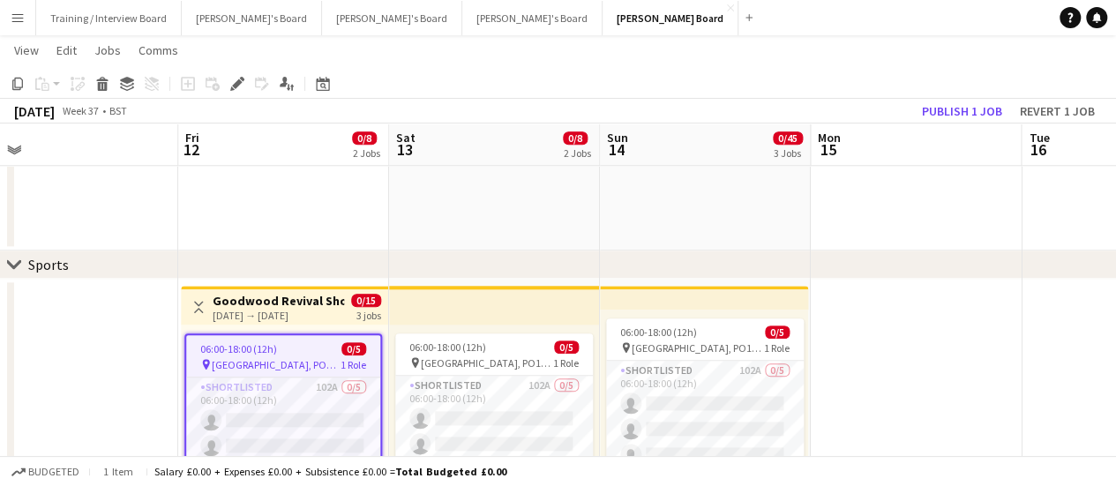
click at [279, 364] on span "Chichester, PO18 0PS" at bounding box center [276, 364] width 129 height 13
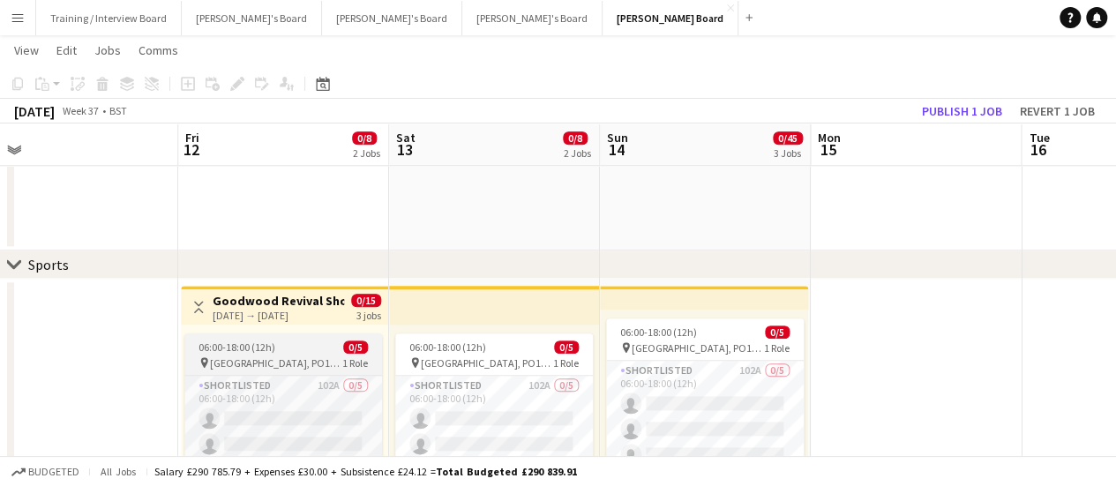
click at [279, 364] on span "Chichester, PO18 0PS" at bounding box center [276, 362] width 132 height 13
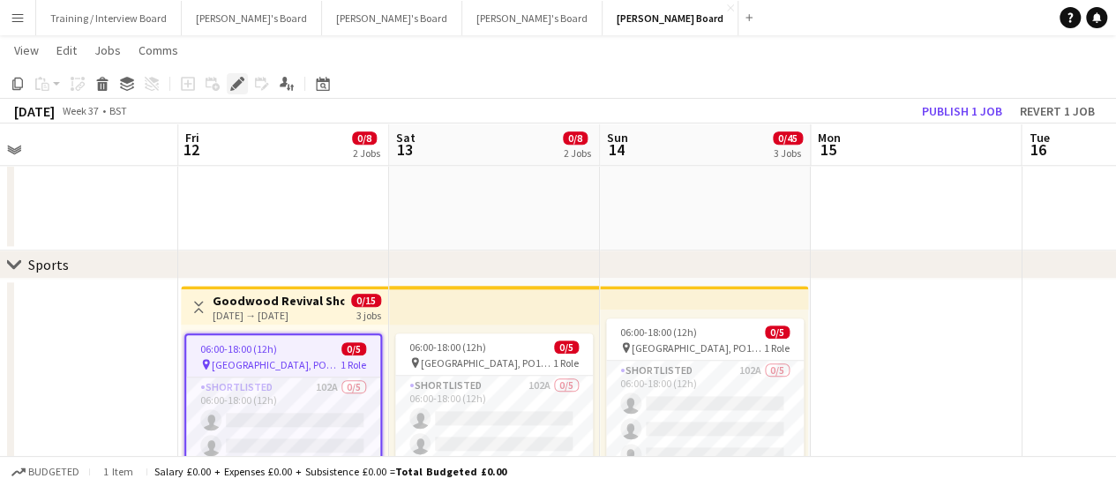
click at [236, 79] on icon "Edit" at bounding box center [237, 84] width 14 height 14
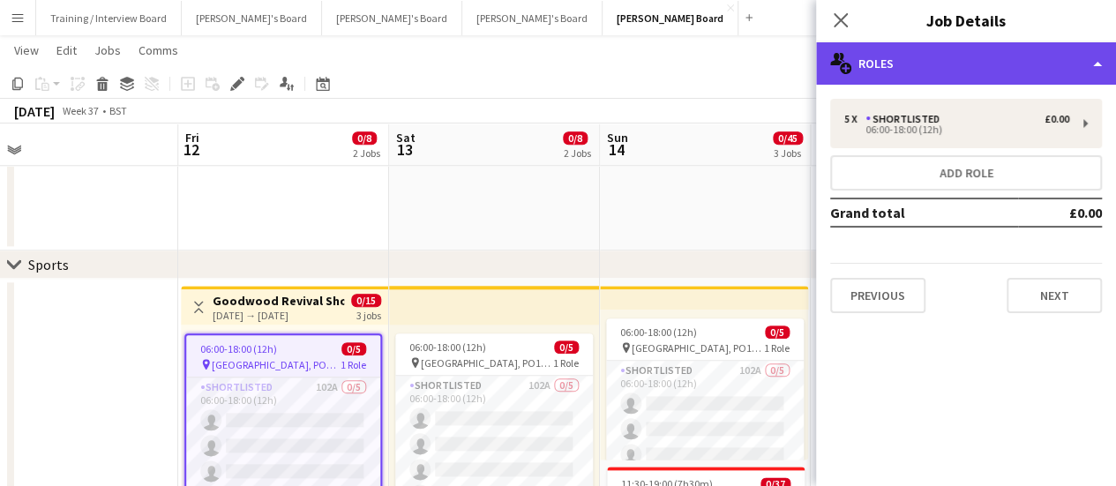
click at [926, 71] on div "multiple-users-add Roles" at bounding box center [966, 63] width 300 height 42
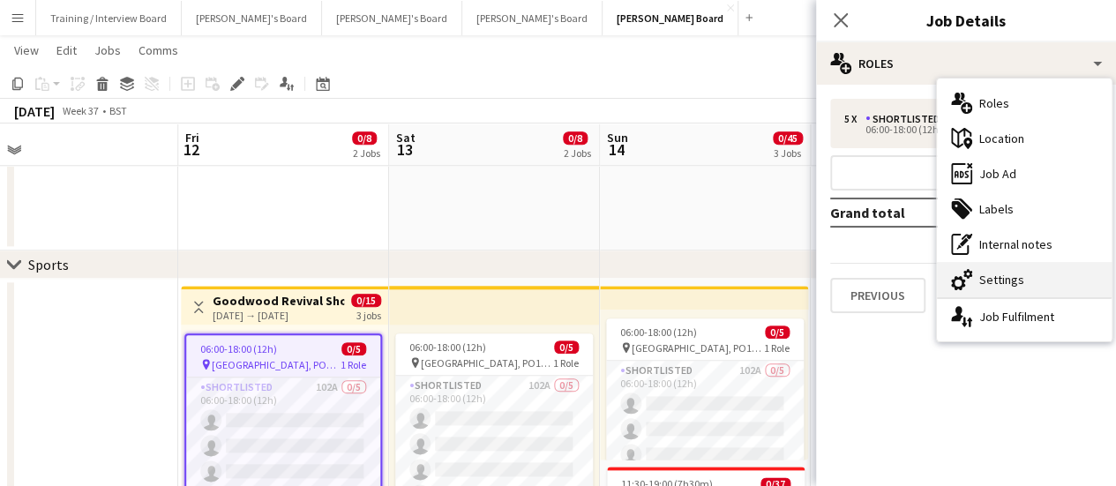
click at [1010, 287] on div "cog-double-3 Settings" at bounding box center [1024, 279] width 175 height 35
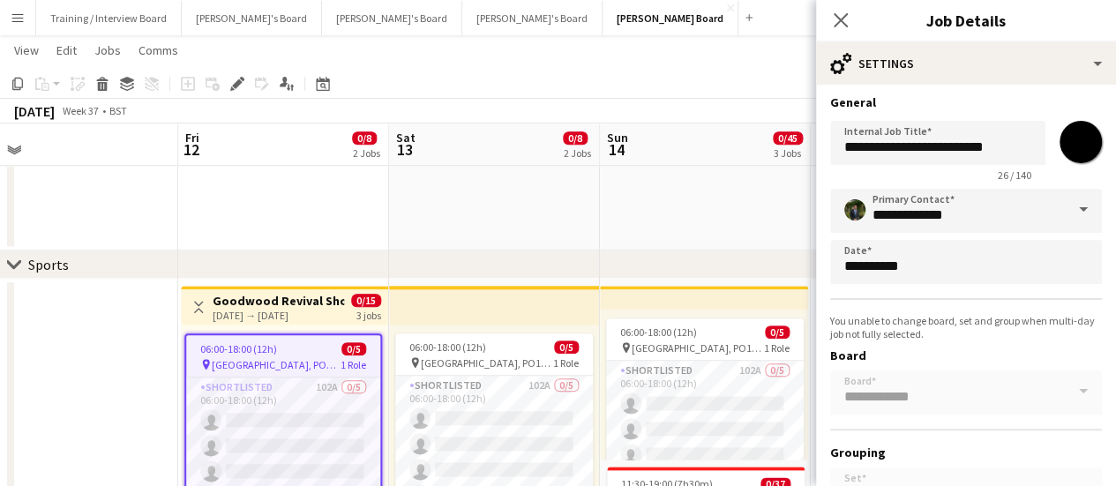
scroll to position [0, 0]
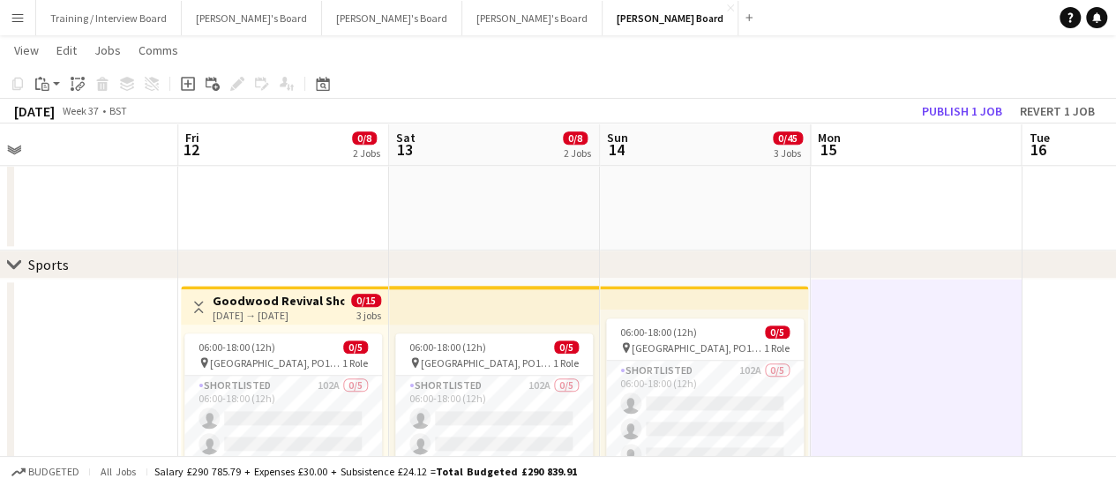
scroll to position [0, 667]
click at [551, 290] on app-top-bar at bounding box center [492, 305] width 211 height 39
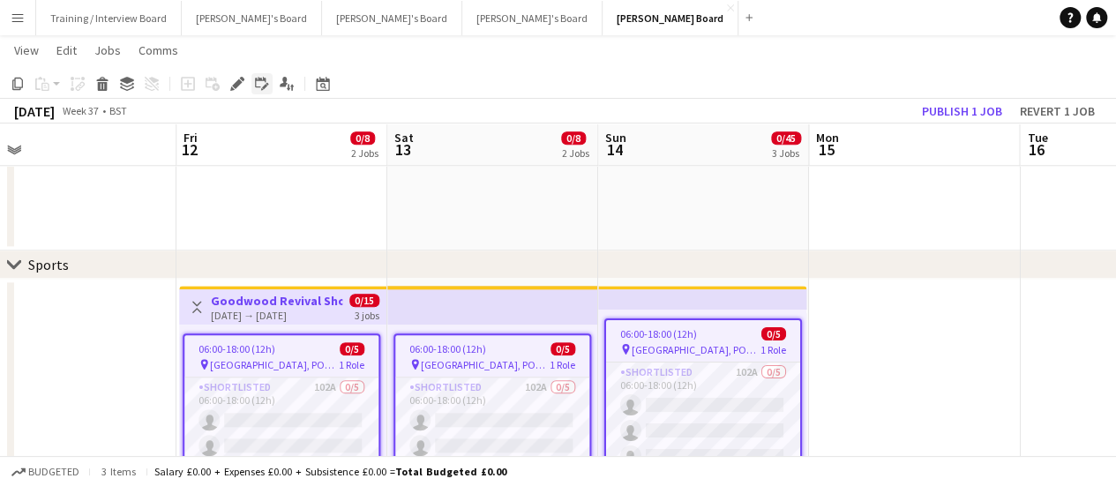
click at [257, 80] on icon at bounding box center [261, 83] width 13 height 13
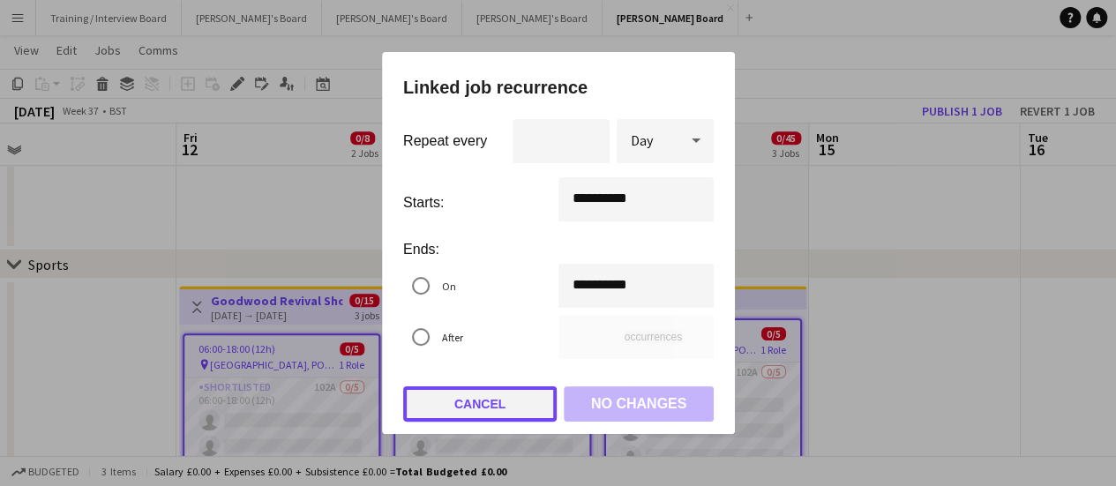
click at [461, 396] on button "Cancel" at bounding box center [480, 403] width 154 height 35
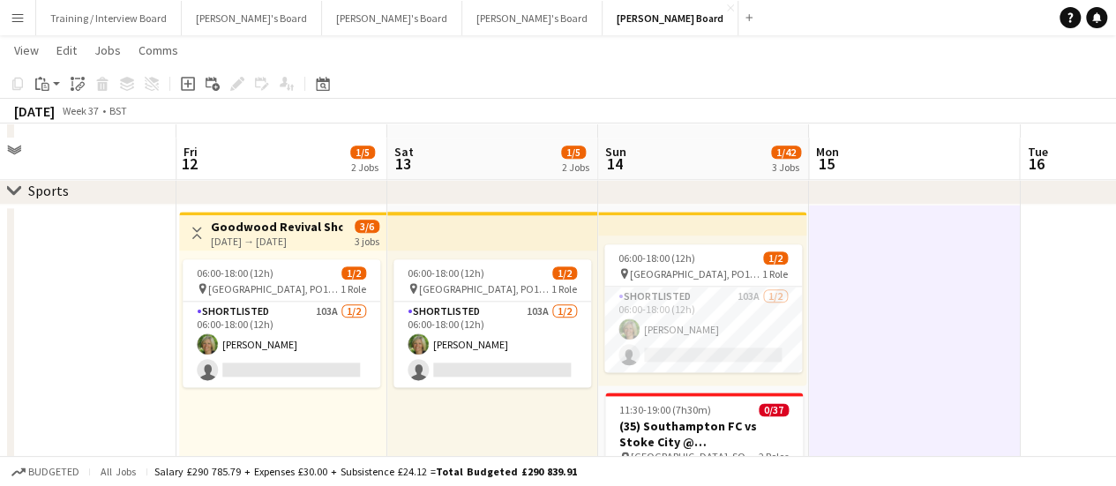
scroll to position [970, 0]
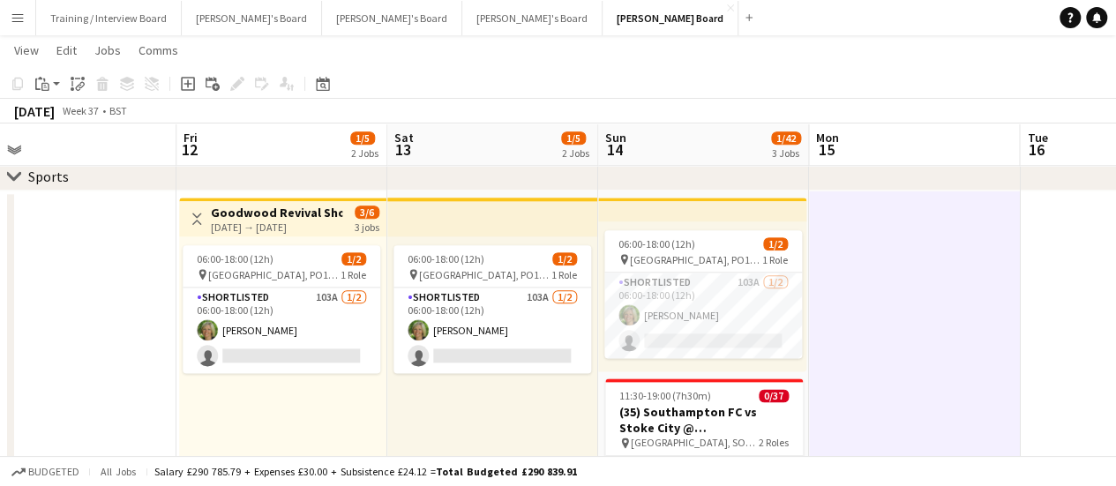
click at [976, 356] on app-date-cell at bounding box center [914, 416] width 211 height 450
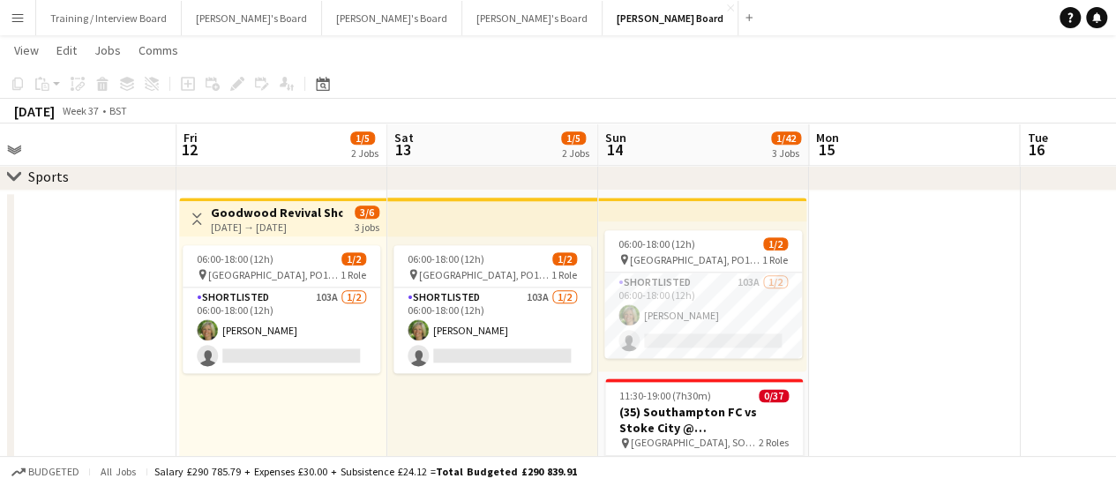
click at [10, 33] on button "Menu" at bounding box center [17, 17] width 35 height 35
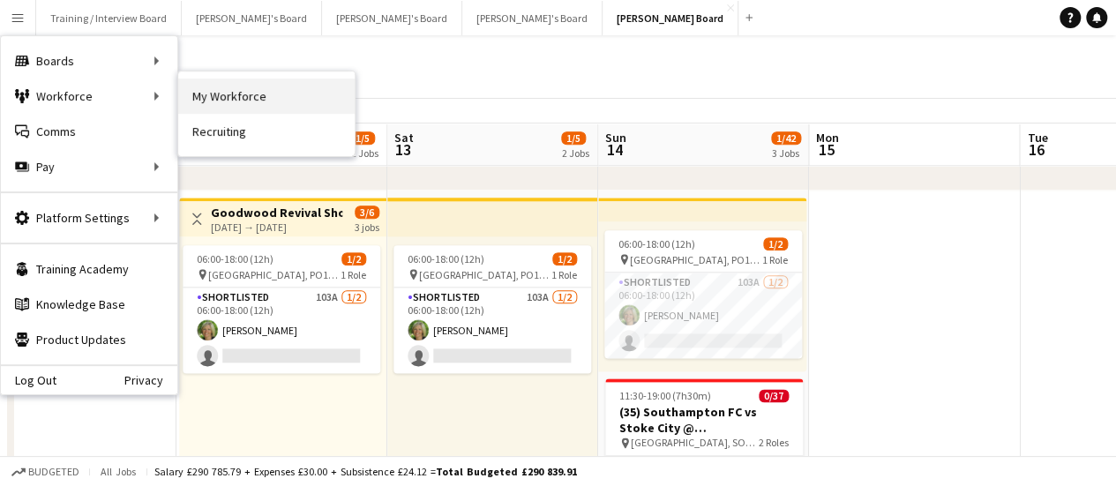
click at [215, 93] on link "My Workforce" at bounding box center [266, 96] width 176 height 35
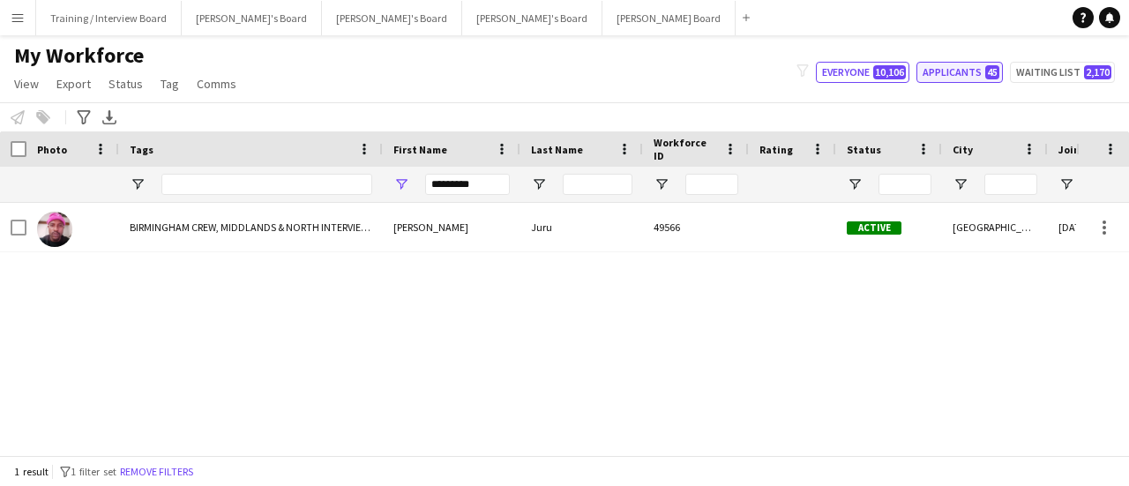
click at [967, 70] on button "Applicants 45" at bounding box center [960, 72] width 86 height 21
type input "**********"
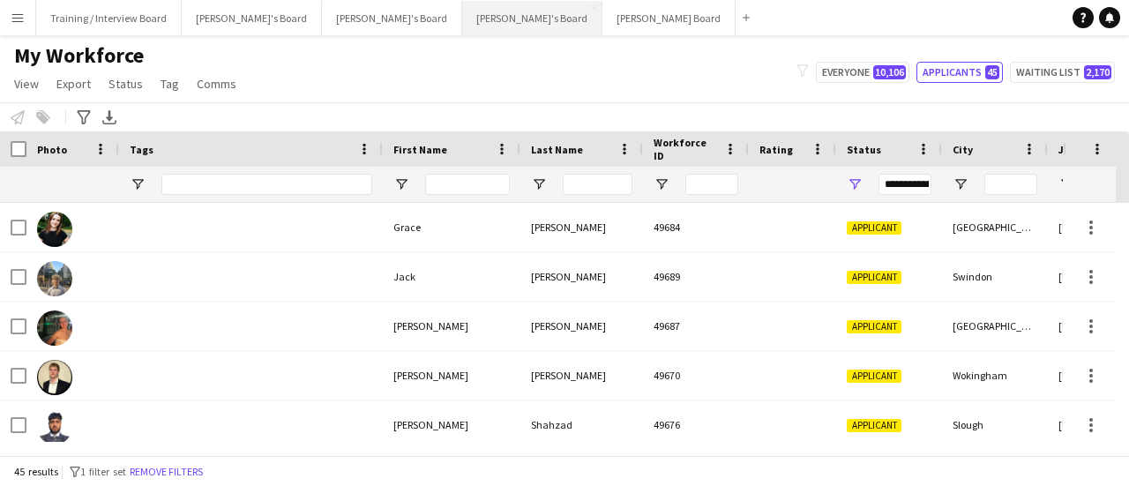
click at [462, 27] on button "Thomasina's Board Close" at bounding box center [532, 18] width 140 height 34
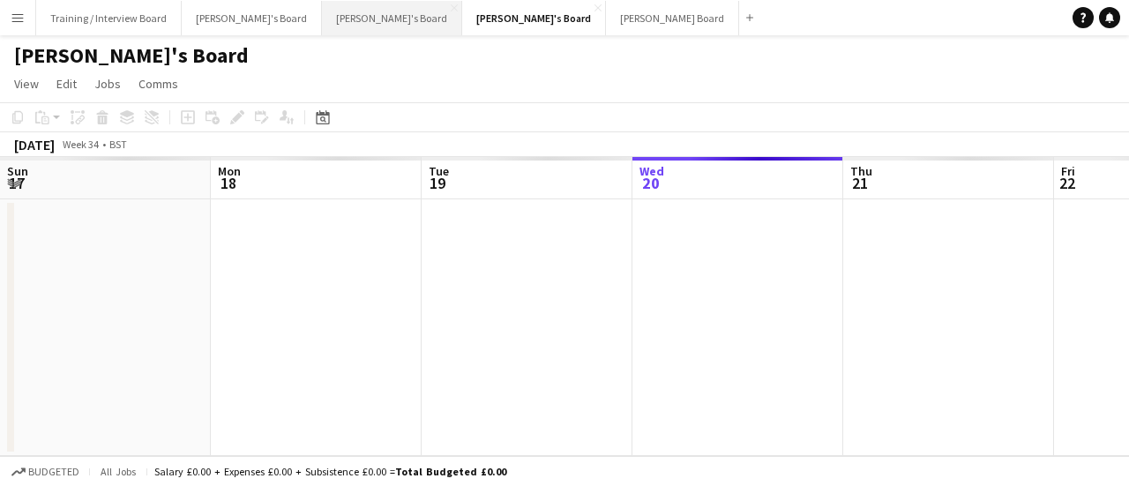
scroll to position [0, 422]
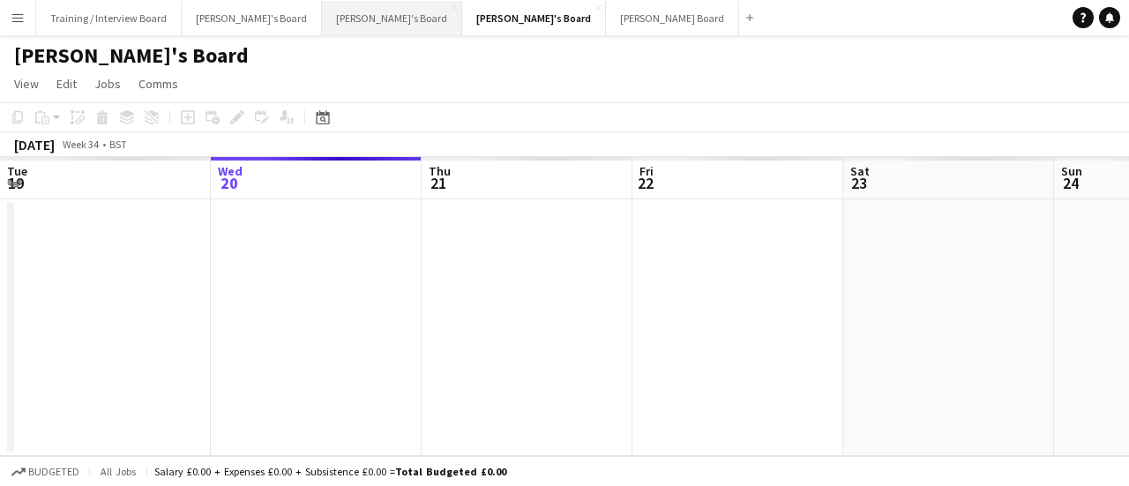
click at [322, 26] on button "Caitlin's Board Close" at bounding box center [392, 18] width 140 height 34
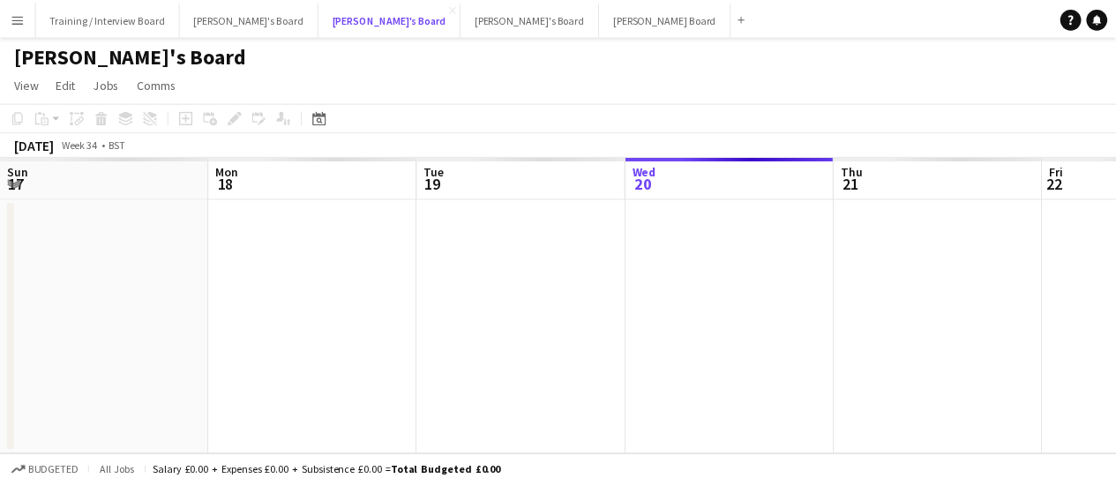
scroll to position [0, 422]
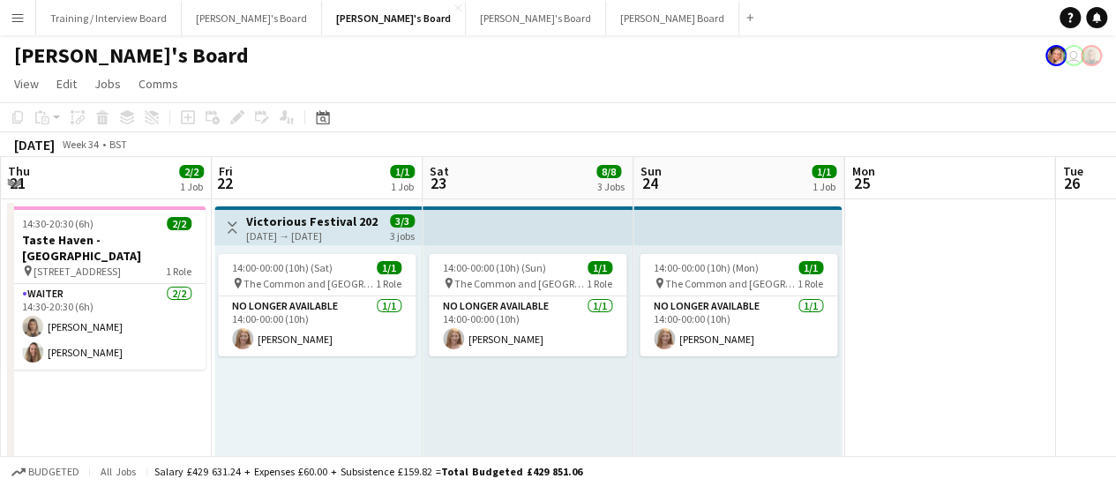
drag, startPoint x: 697, startPoint y: 438, endPoint x: 246, endPoint y: 386, distance: 453.9
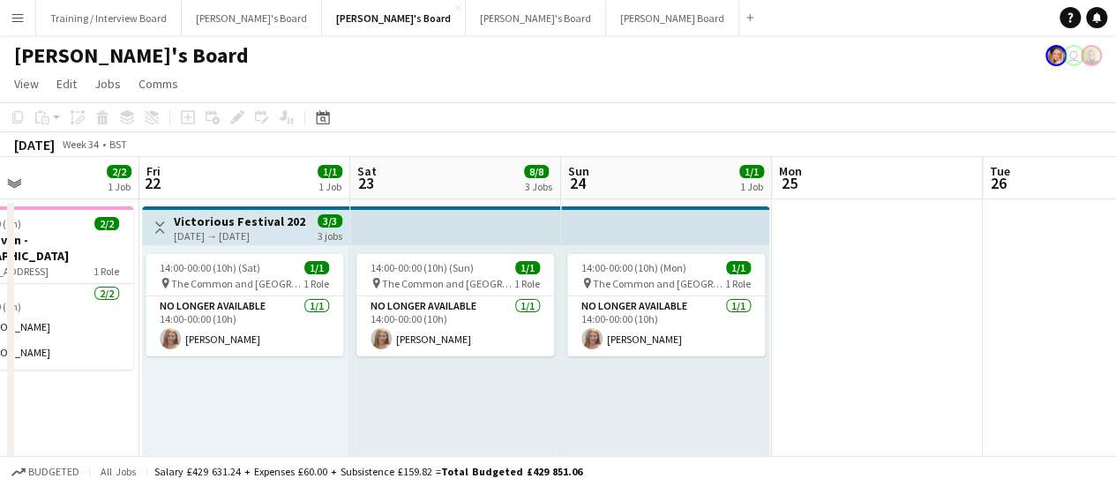
drag, startPoint x: 762, startPoint y: 386, endPoint x: -12, endPoint y: 294, distance: 780.0
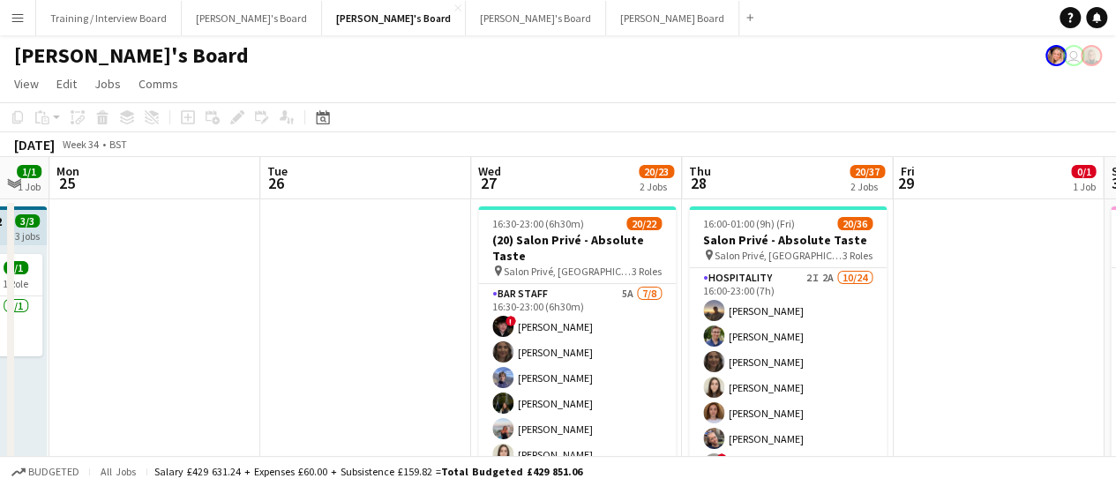
drag, startPoint x: 392, startPoint y: 345, endPoint x: 271, endPoint y: 318, distance: 123.7
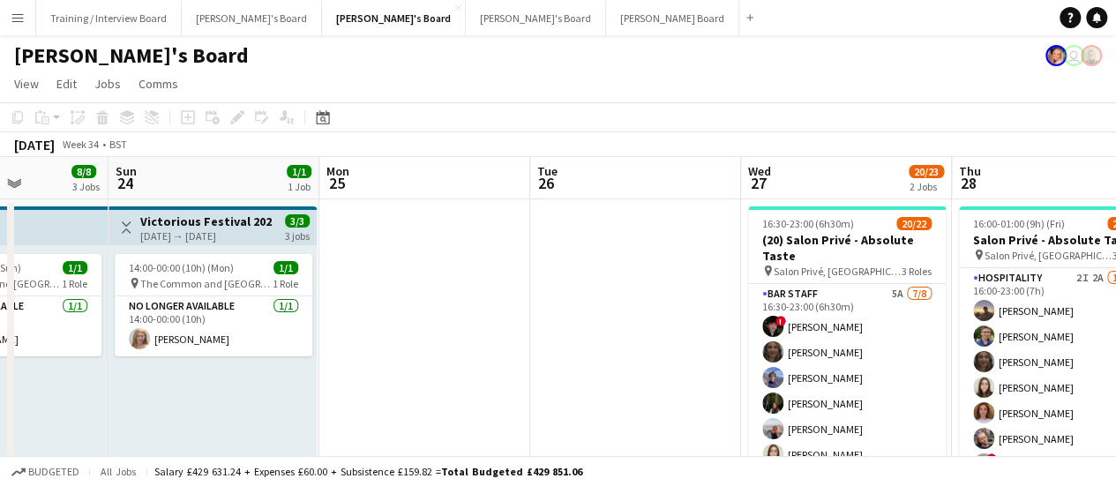
drag, startPoint x: 967, startPoint y: 368, endPoint x: 778, endPoint y: 364, distance: 188.8
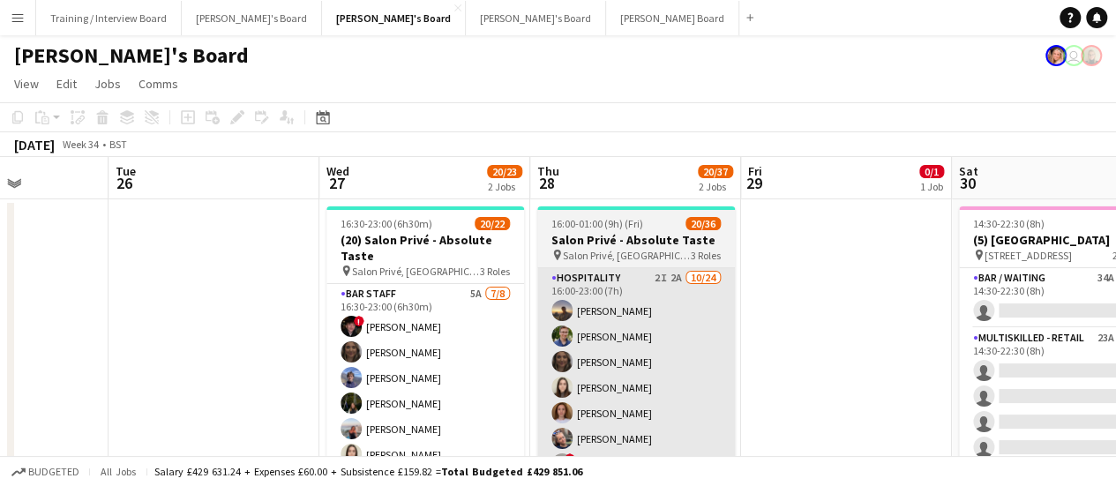
scroll to position [0, 524]
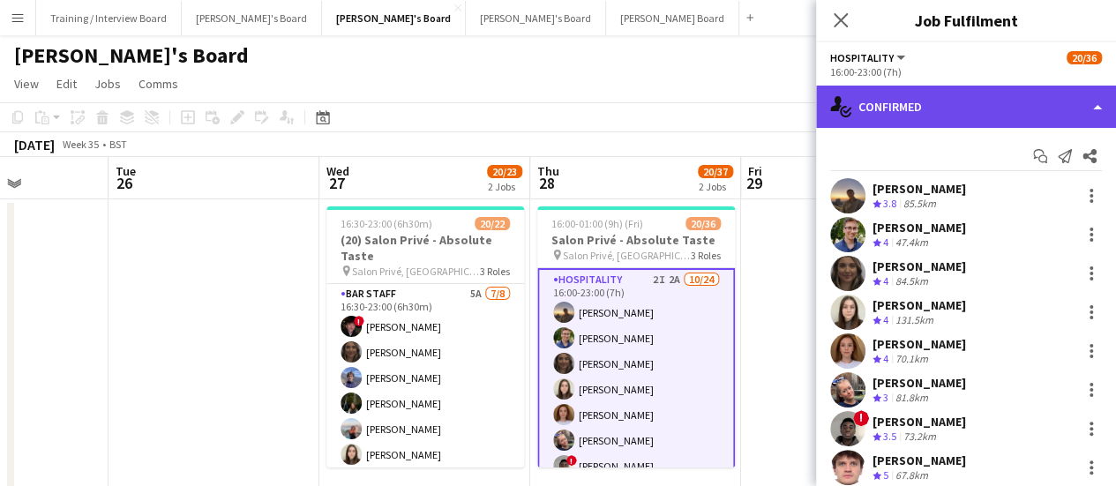
click at [898, 101] on div "single-neutral-actions-check-2 Confirmed" at bounding box center [966, 107] width 300 height 42
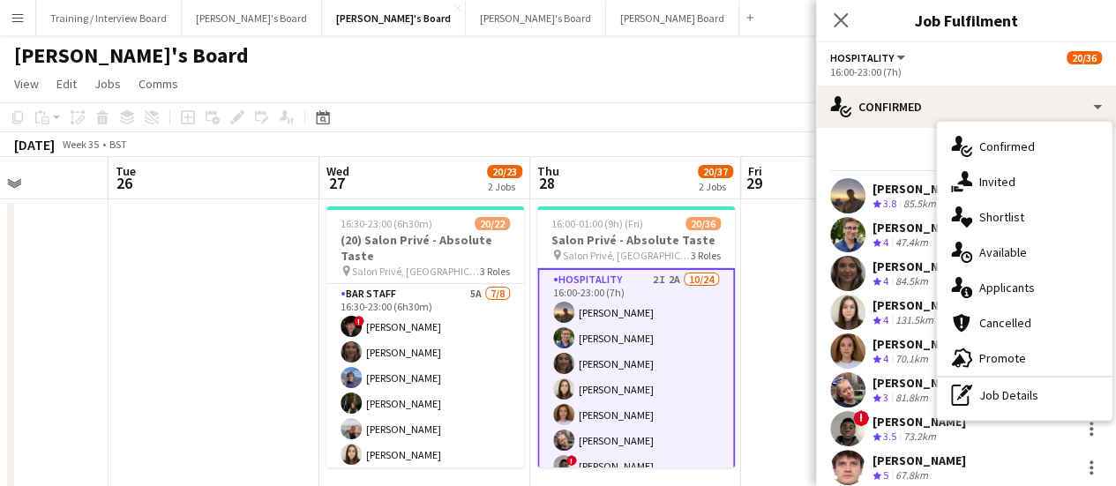
click at [1018, 302] on div "single-neutral-actions-information Applicants" at bounding box center [1024, 287] width 175 height 35
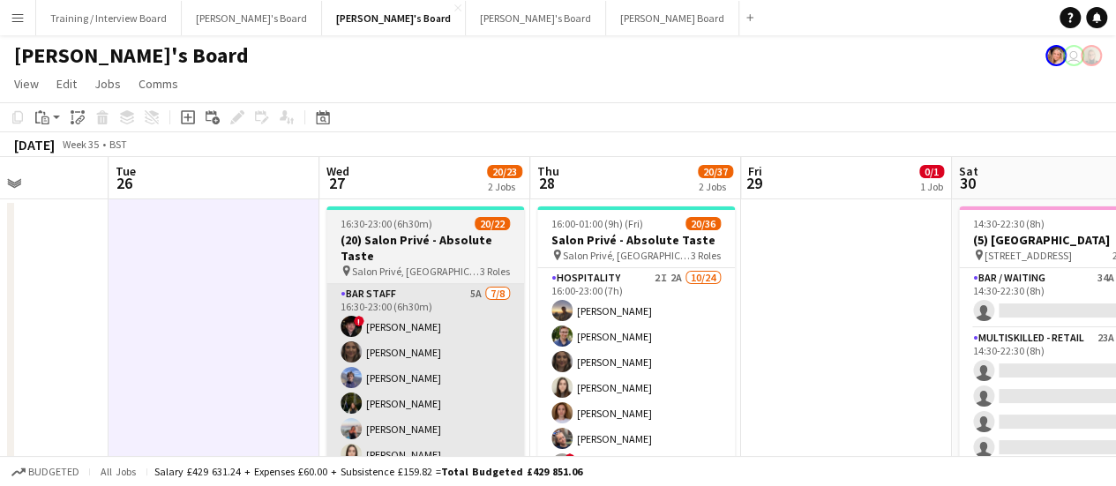
click at [363, 347] on app-card-role "BAR STAFF 5A 7/8 16:30-23:00 (6h30m) ! Ryan Filkins shona irvine Douglas Lansle…" at bounding box center [425, 403] width 198 height 239
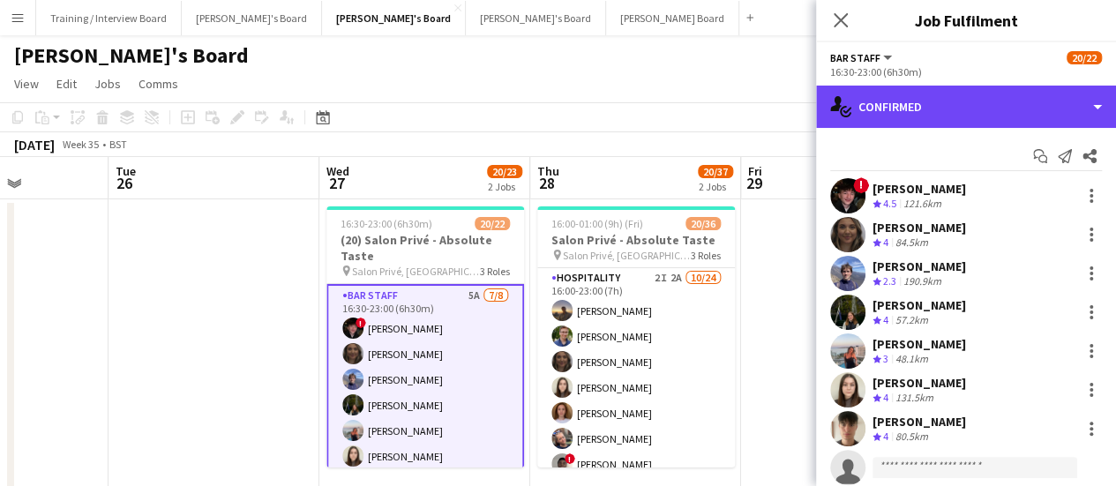
click at [949, 121] on div "single-neutral-actions-check-2 Confirmed" at bounding box center [966, 107] width 300 height 42
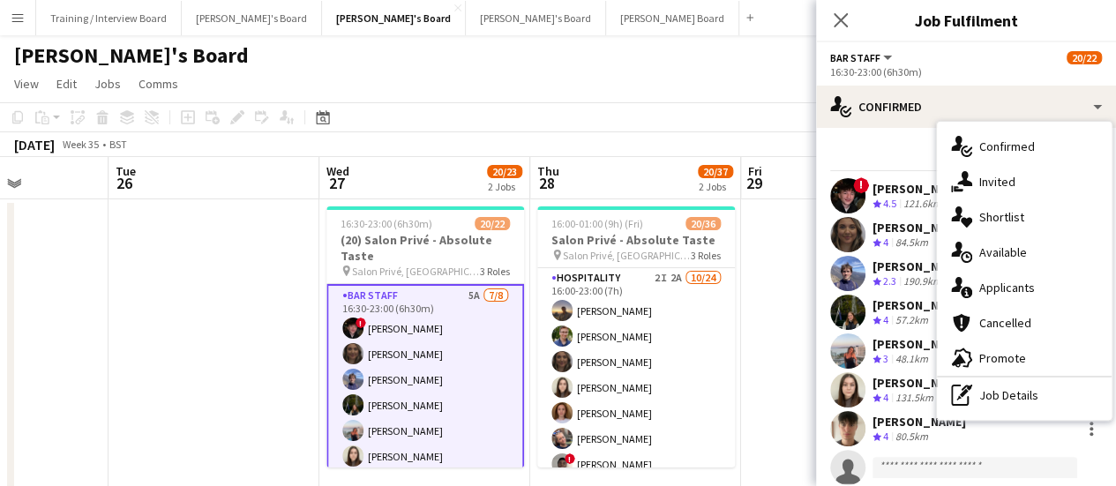
click at [1057, 299] on div "single-neutral-actions-check-2 Confirmed single-neutral-actions-share-1 Invited…" at bounding box center [1024, 271] width 175 height 298
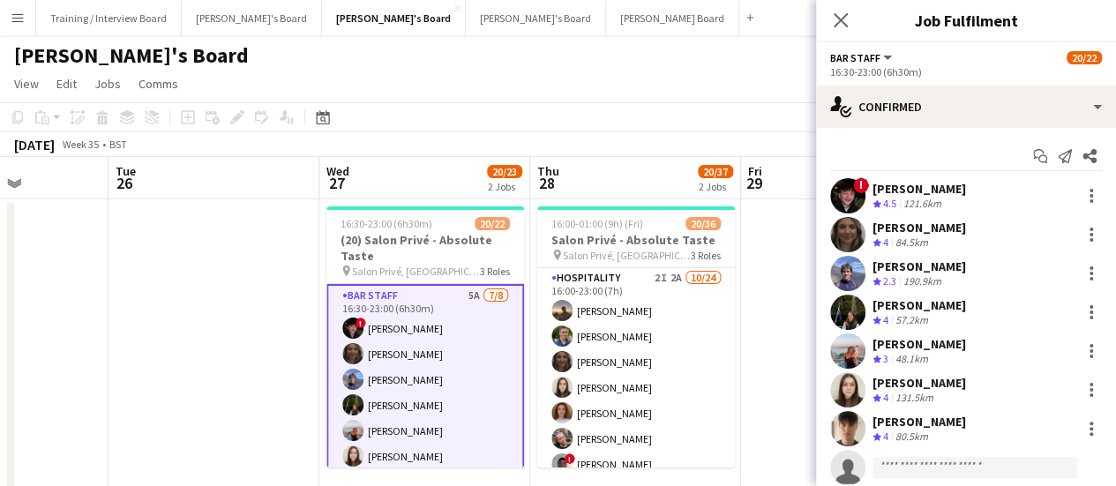
click at [977, 132] on div "Start chat Send notification Share ! Ryan Filkins Crew rating 4.5 121.6km shona…" at bounding box center [966, 332] width 300 height 408
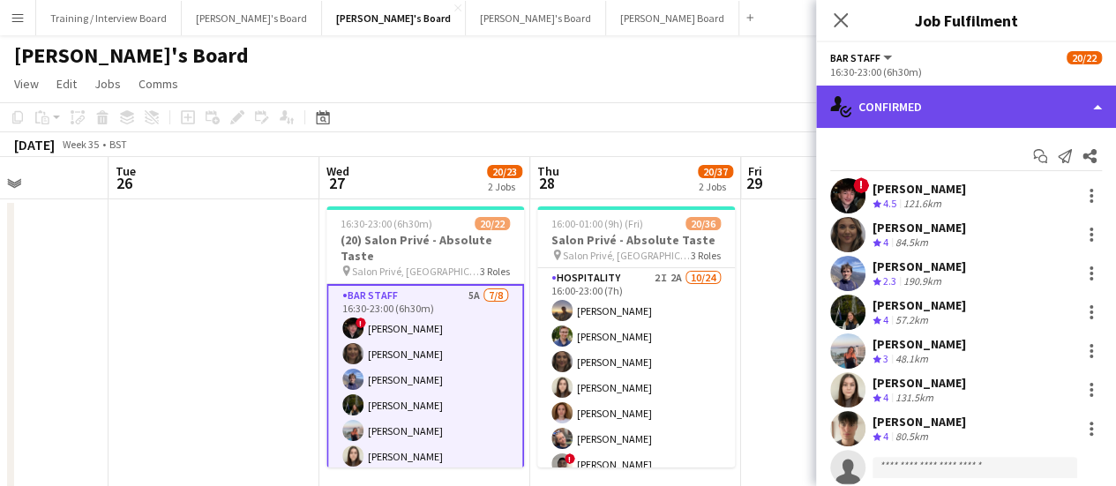
click at [978, 102] on div "single-neutral-actions-check-2 Confirmed" at bounding box center [966, 107] width 300 height 42
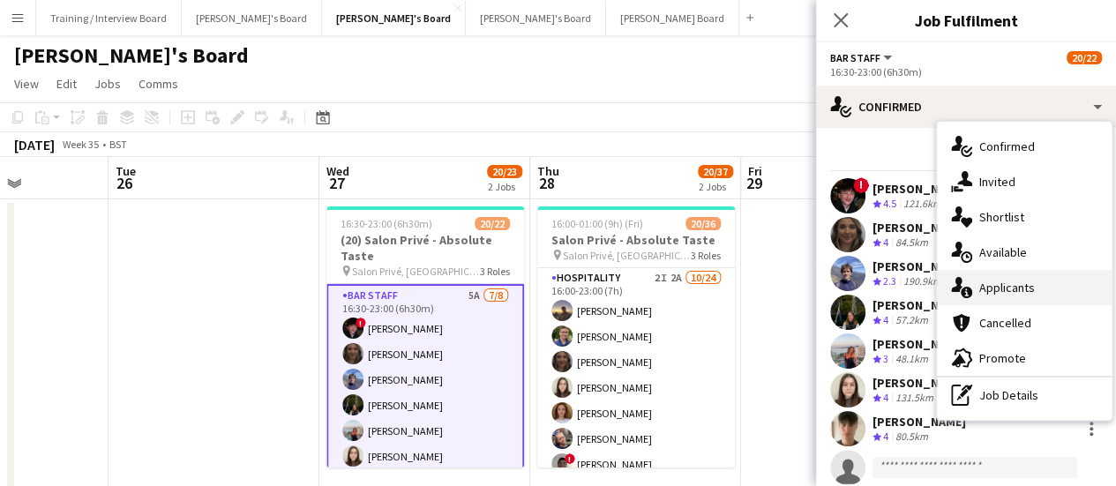
click at [1020, 287] on div "single-neutral-actions-information Applicants" at bounding box center [1024, 287] width 175 height 35
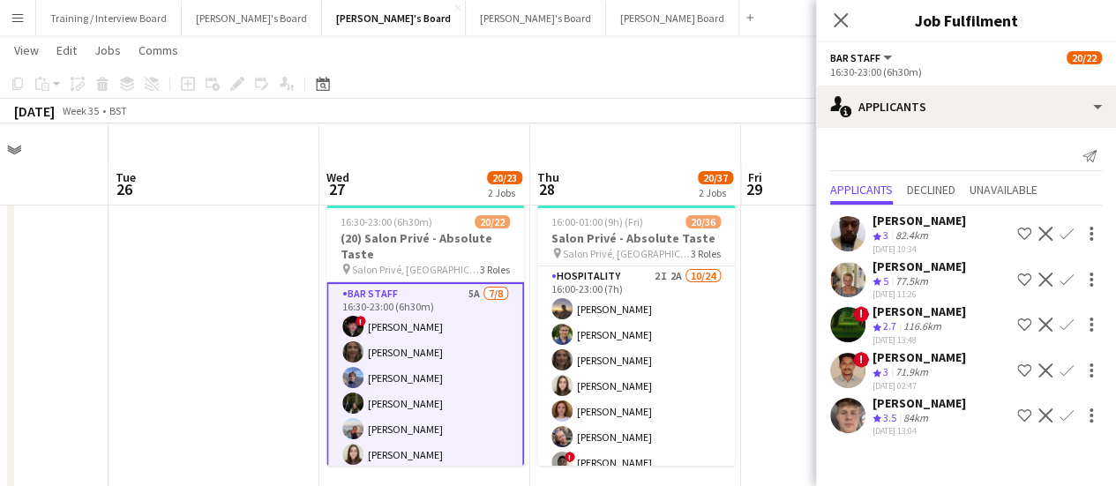
scroll to position [88, 0]
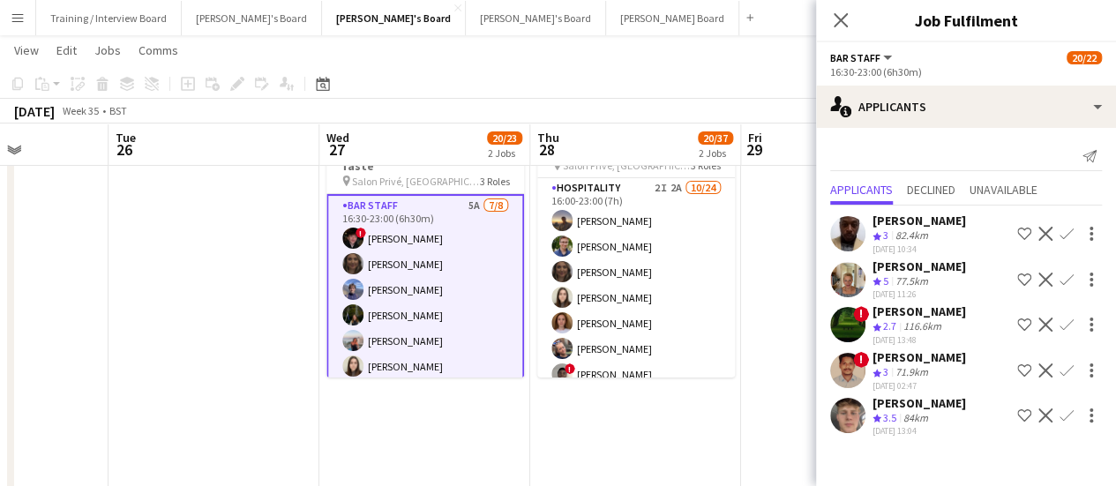
click at [895, 424] on span "3.5" at bounding box center [889, 417] width 13 height 13
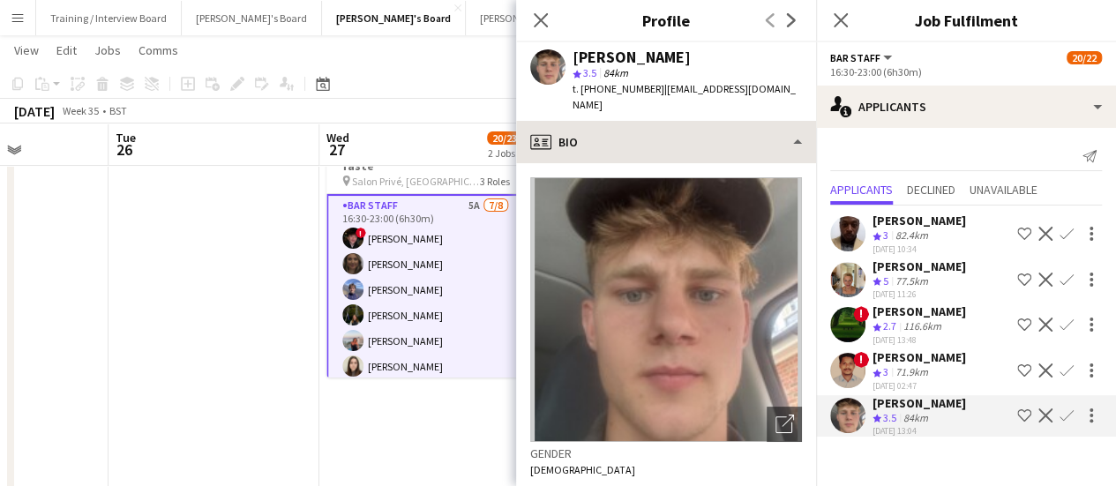
click at [699, 143] on div "profile Bio Bio Bio Job Application Job Application Company application Company…" at bounding box center [666, 303] width 300 height 365
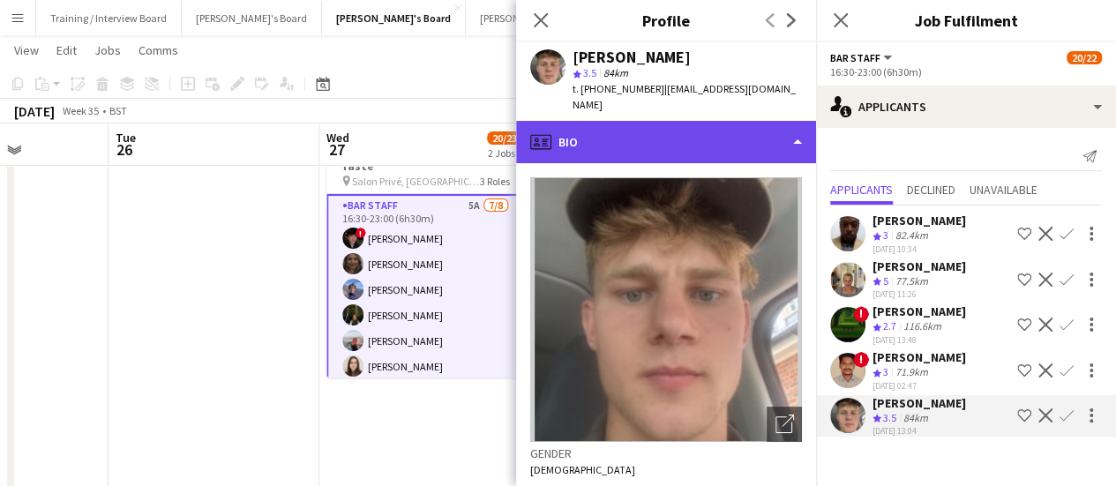
click at [701, 128] on div "profile Bio" at bounding box center [666, 142] width 300 height 42
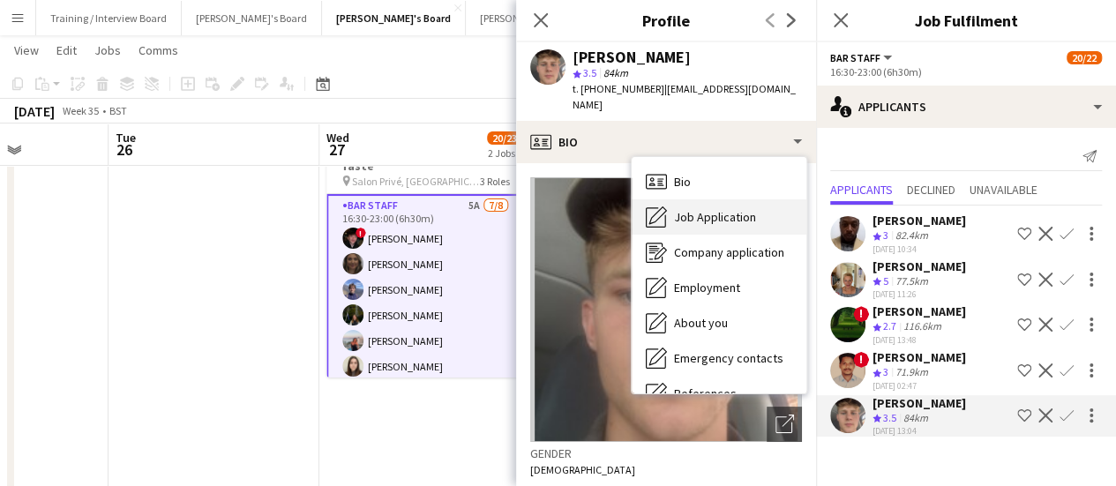
click at [721, 199] on div "Job Application Job Application" at bounding box center [719, 216] width 175 height 35
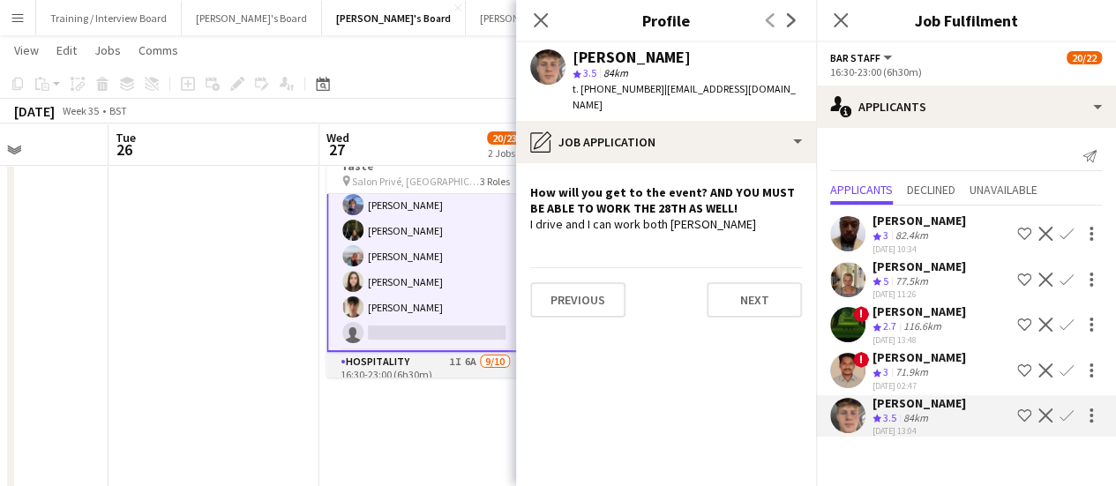
scroll to position [0, 0]
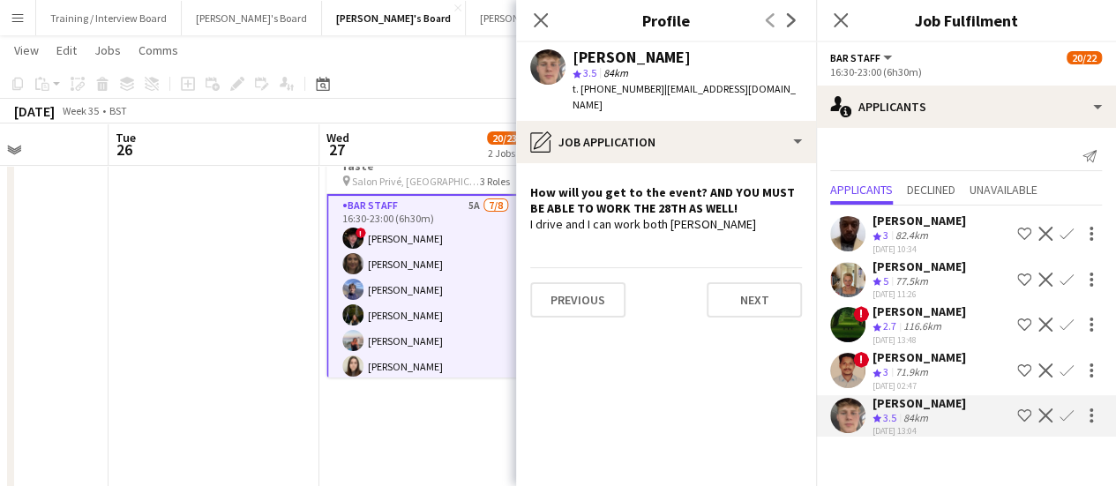
click at [447, 331] on app-card-role "BAR STAFF 5A 7/8 16:30-23:00 (6h30m) ! Ryan Filkins shona irvine Douglas Lansle…" at bounding box center [425, 315] width 198 height 243
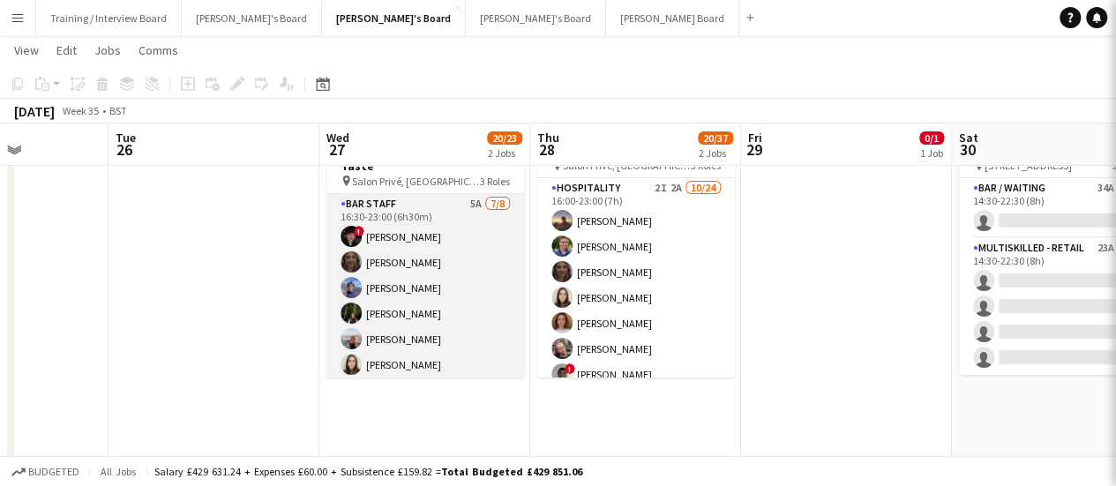
click at [415, 327] on app-card-role "BAR STAFF 5A 7/8 16:30-23:00 (6h30m) ! Ryan Filkins shona irvine Douglas Lansle…" at bounding box center [425, 313] width 198 height 239
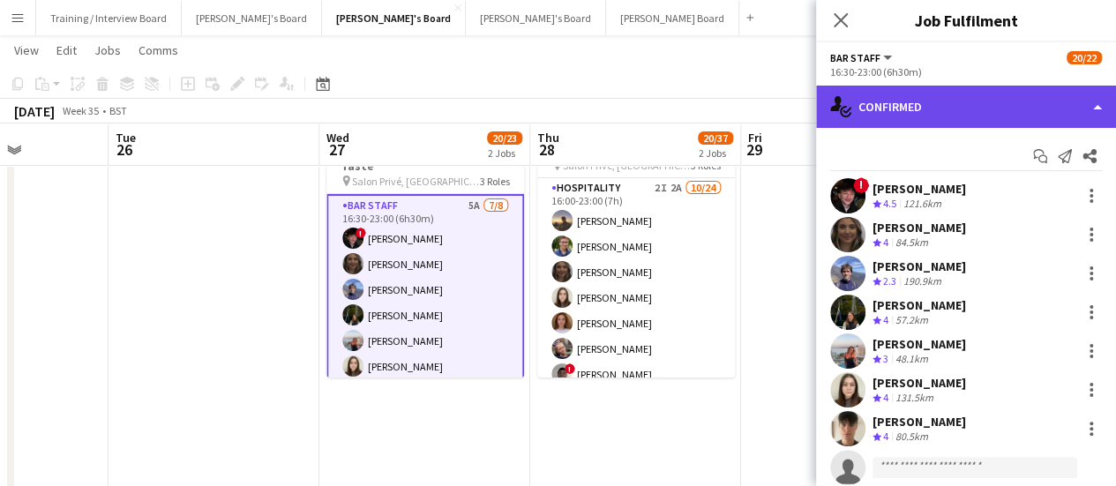
click at [979, 94] on div "single-neutral-actions-check-2 Confirmed" at bounding box center [966, 107] width 300 height 42
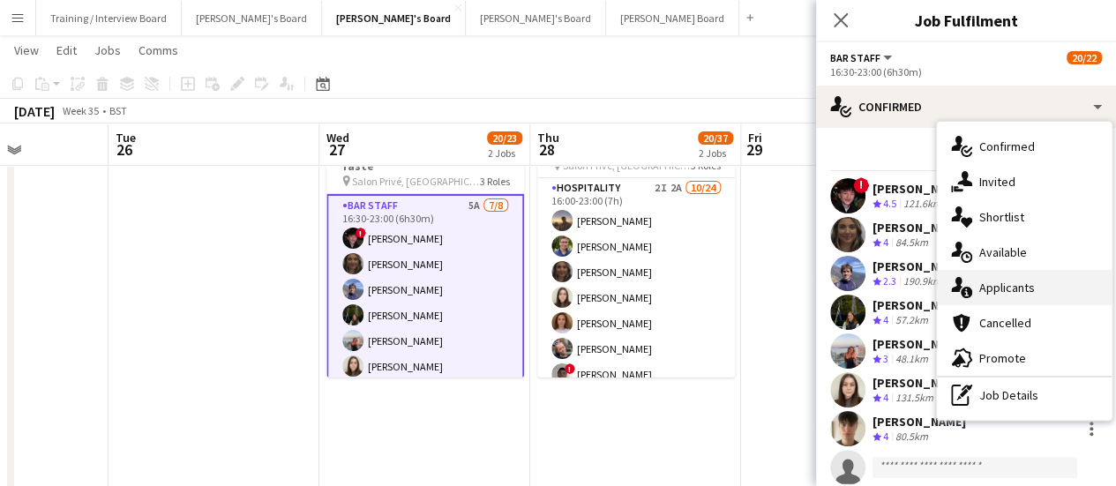
click at [1006, 290] on div "single-neutral-actions-information Applicants" at bounding box center [1024, 287] width 175 height 35
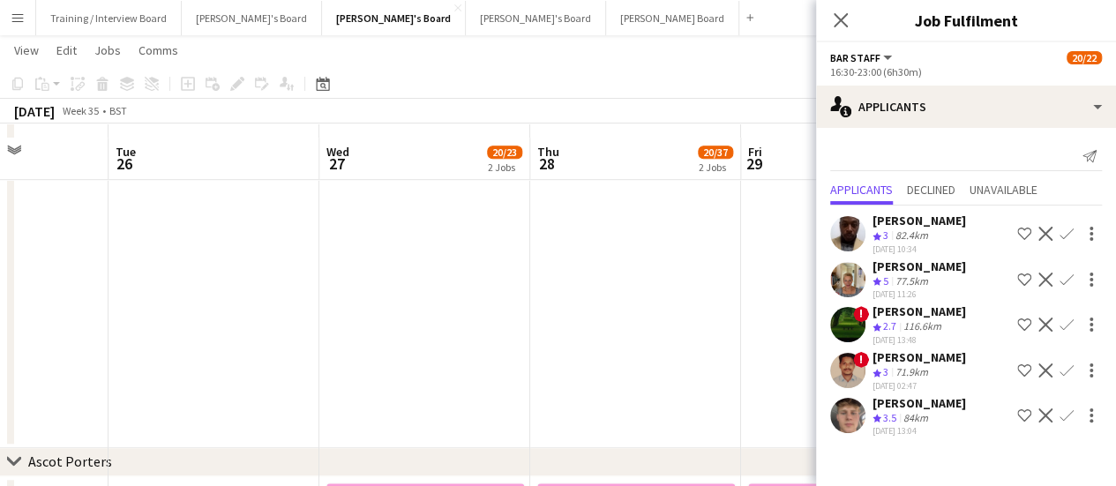
scroll to position [529, 0]
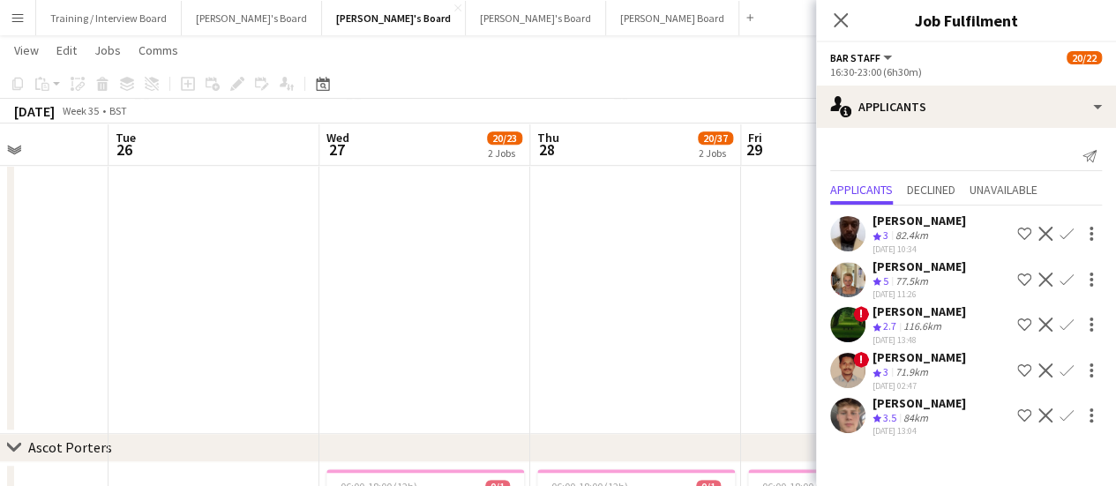
click at [571, 338] on app-date-cell "16:00-01:00 (9h) (Fri) 20/36 Salon Privé - Absolute Taste pin Salon Privé, Blen…" at bounding box center [635, 51] width 211 height 766
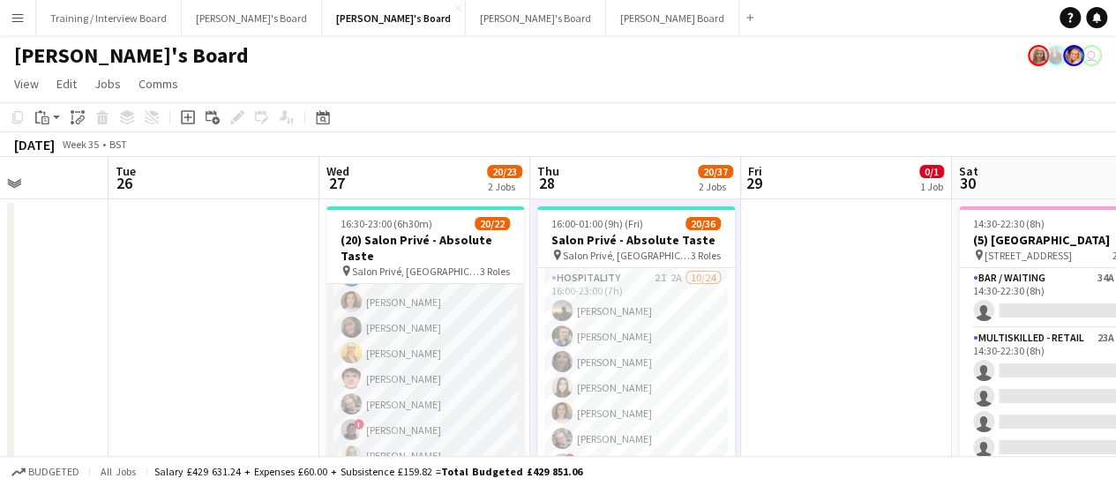
scroll to position [305, 0]
click at [474, 373] on app-card-role "Hospitality 1I 6A 9/10 16:30-23:00 (6h30m) Harry Thomas Joseph Day Sophie Brisc…" at bounding box center [425, 363] width 198 height 290
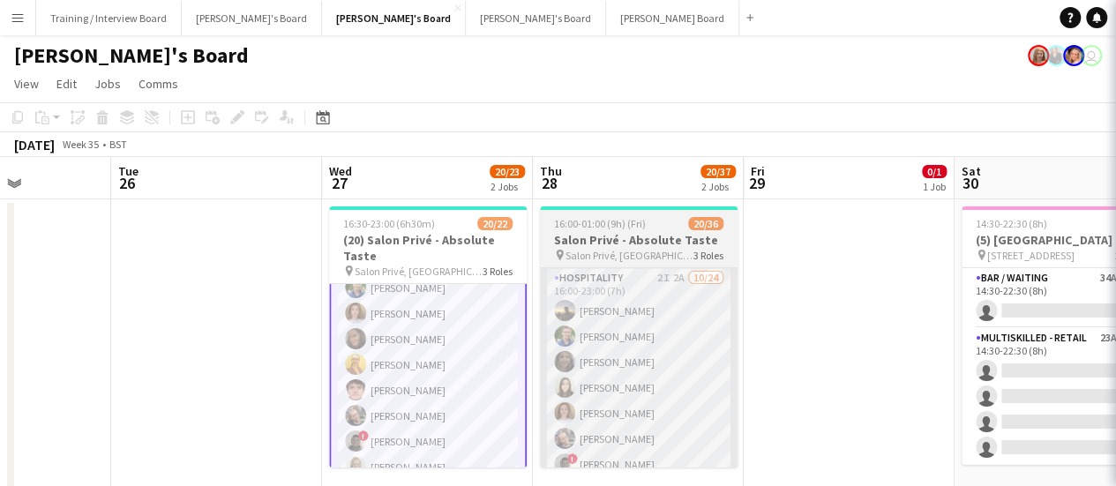
scroll to position [307, 0]
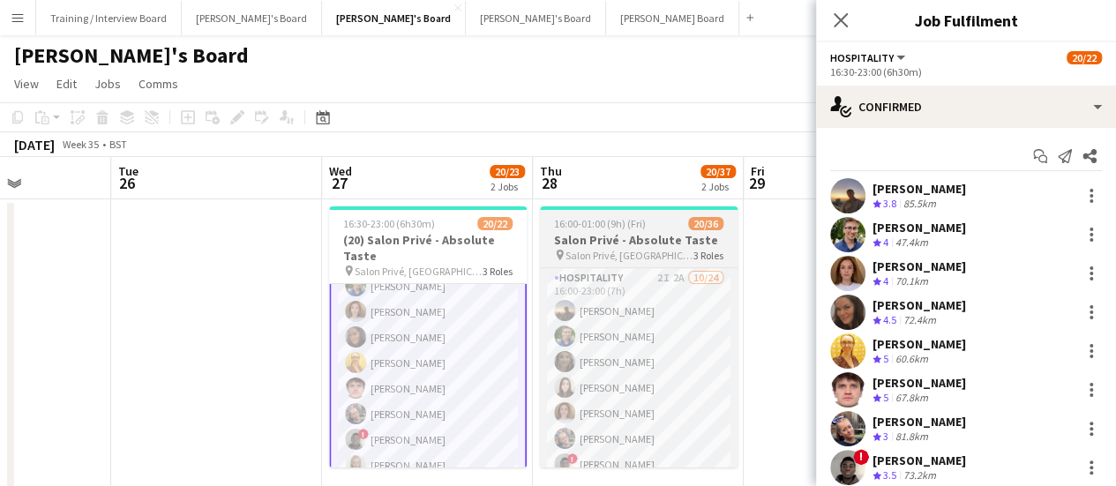
drag, startPoint x: 740, startPoint y: 324, endPoint x: 730, endPoint y: 322, distance: 9.9
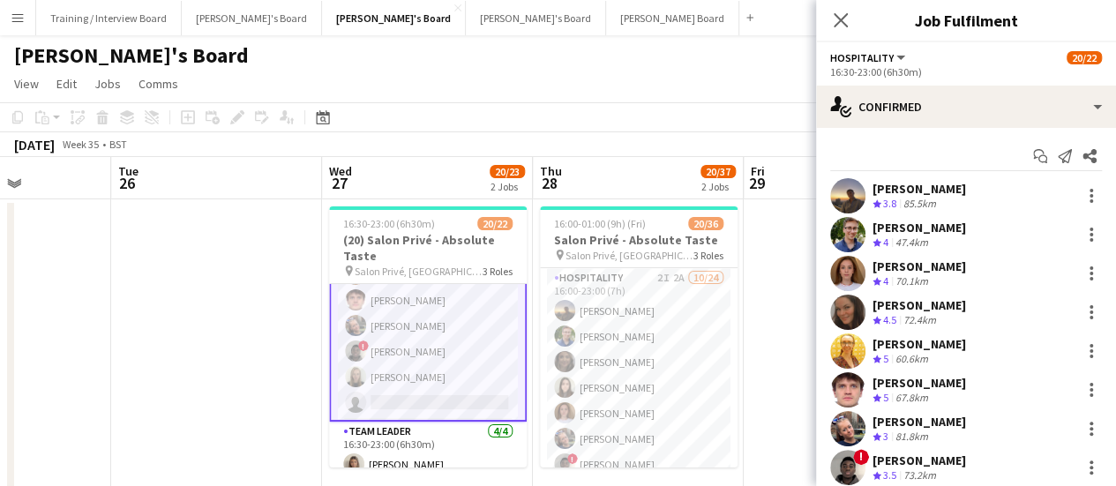
click at [438, 375] on app-card-role "Hospitality 1I 6A 9/10 16:30-23:00 (6h30m) Harry Thomas Joseph Day Sophie Brisc…" at bounding box center [428, 275] width 198 height 294
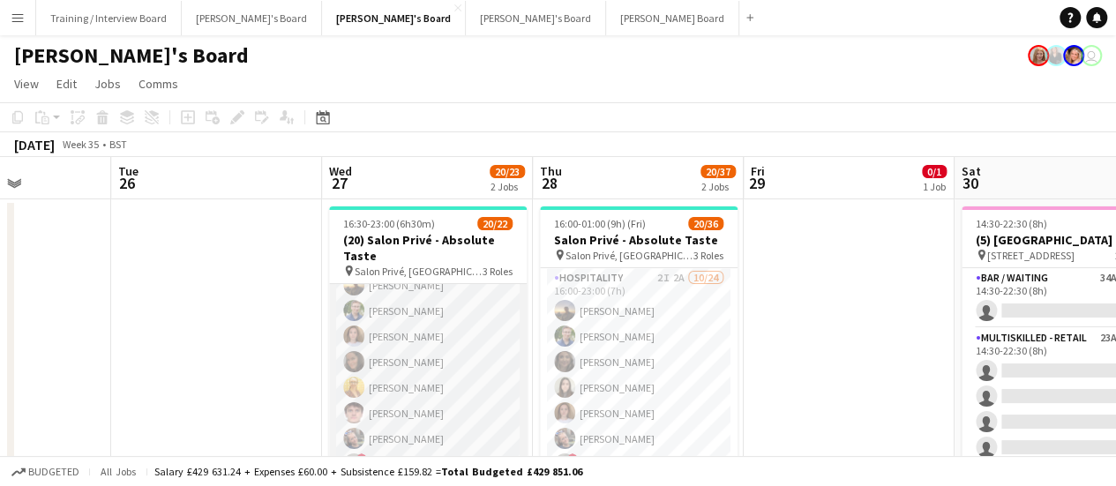
scroll to position [217, 0]
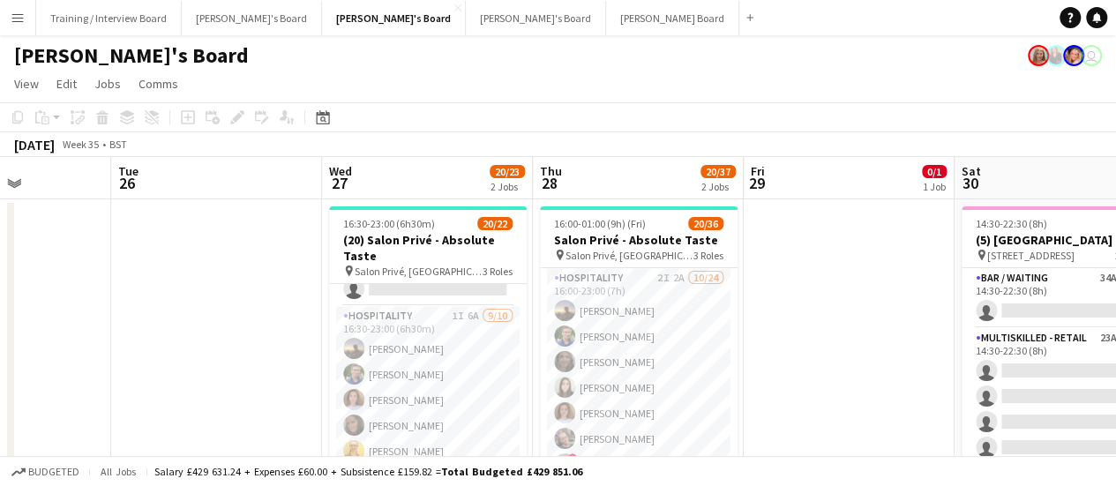
click at [452, 357] on app-card-role "Hospitality 1I 6A 9/10 16:30-23:00 (6h30m) Harry Thomas Joseph Day Sophie Brisc…" at bounding box center [428, 451] width 198 height 290
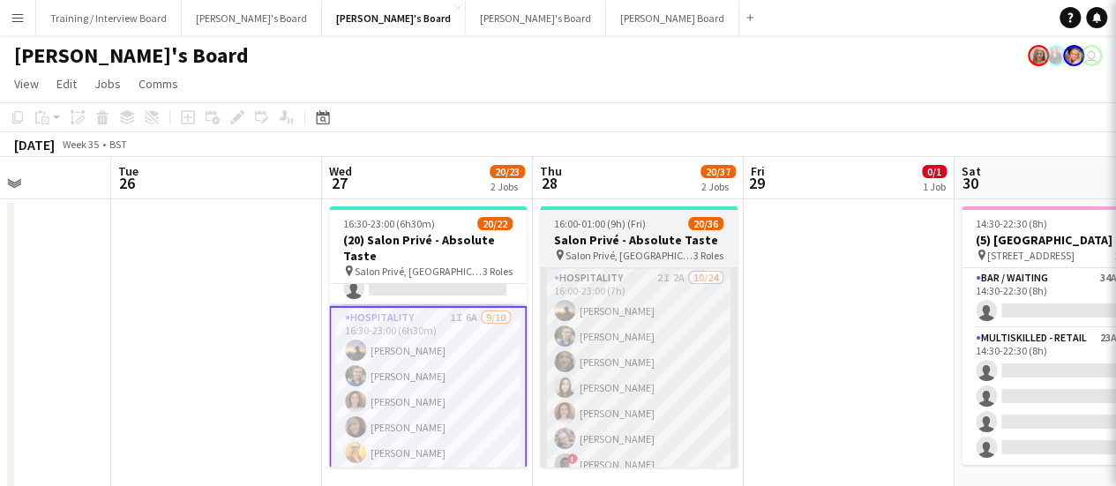
scroll to position [0, 520]
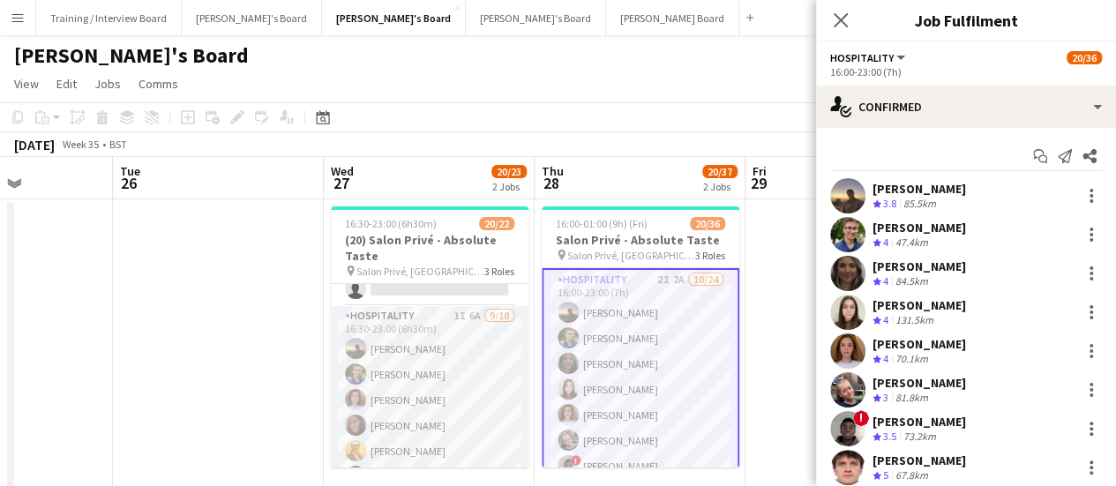
click at [435, 397] on app-card-role "Hospitality 1I 6A 9/10 16:30-23:00 (6h30m) Harry Thomas Joseph Day Sophie Brisc…" at bounding box center [430, 451] width 198 height 290
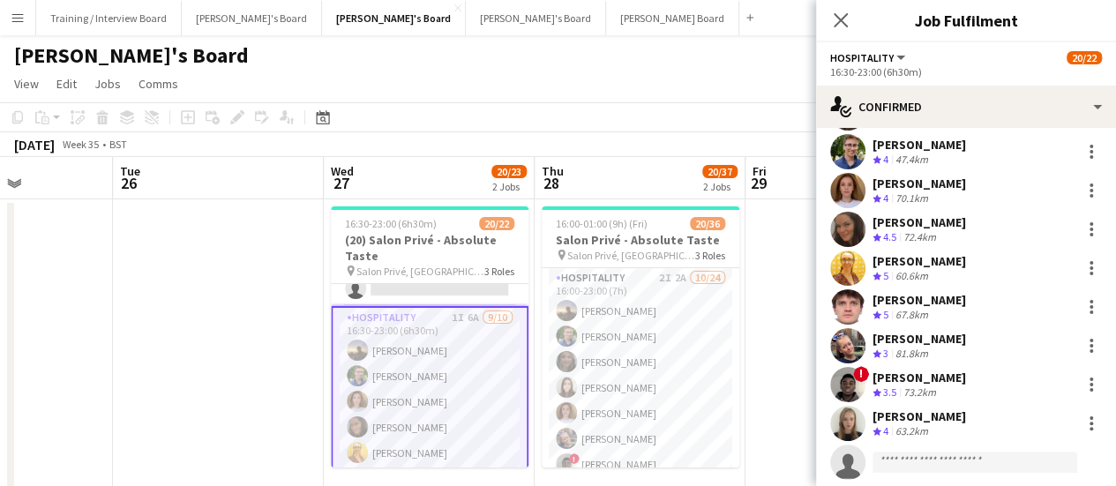
scroll to position [127, 0]
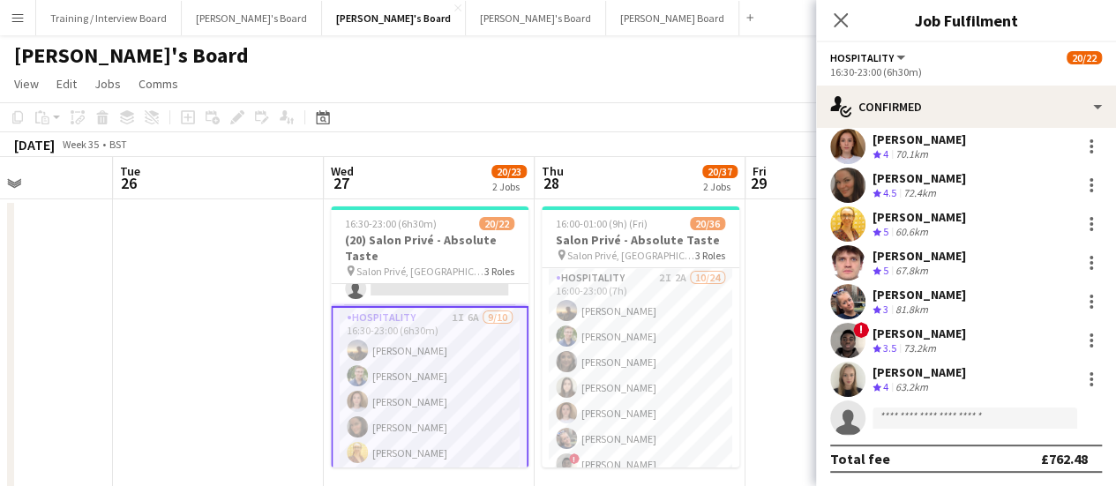
click at [422, 426] on app-card-role "Hospitality 1I 6A 9/10 16:30-23:00 (6h30m) Harry Thomas Joseph Day Sophie Brisc…" at bounding box center [430, 453] width 198 height 294
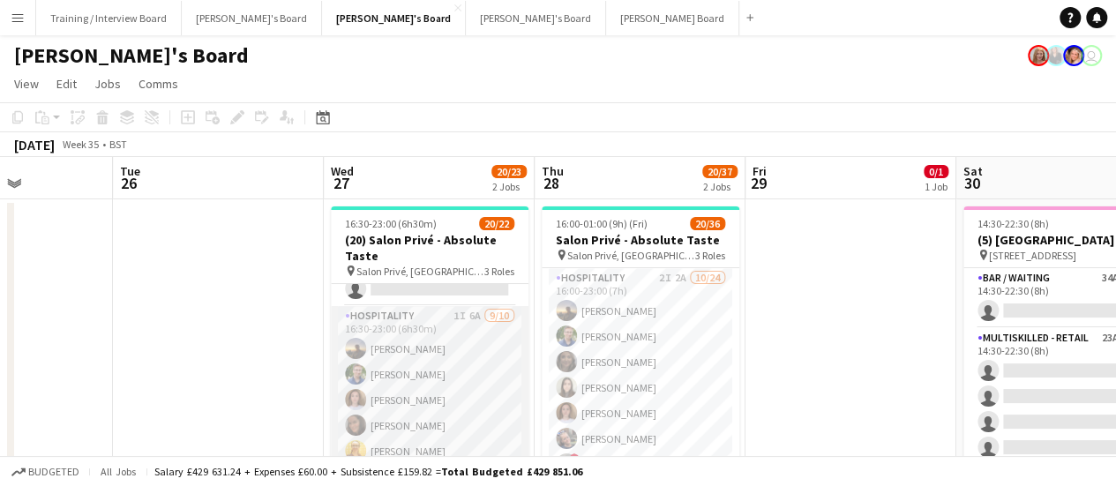
click at [422, 426] on app-card-role "Hospitality 1I 6A 9/10 16:30-23:00 (6h30m) Harry Thomas Joseph Day Sophie Brisc…" at bounding box center [430, 451] width 198 height 290
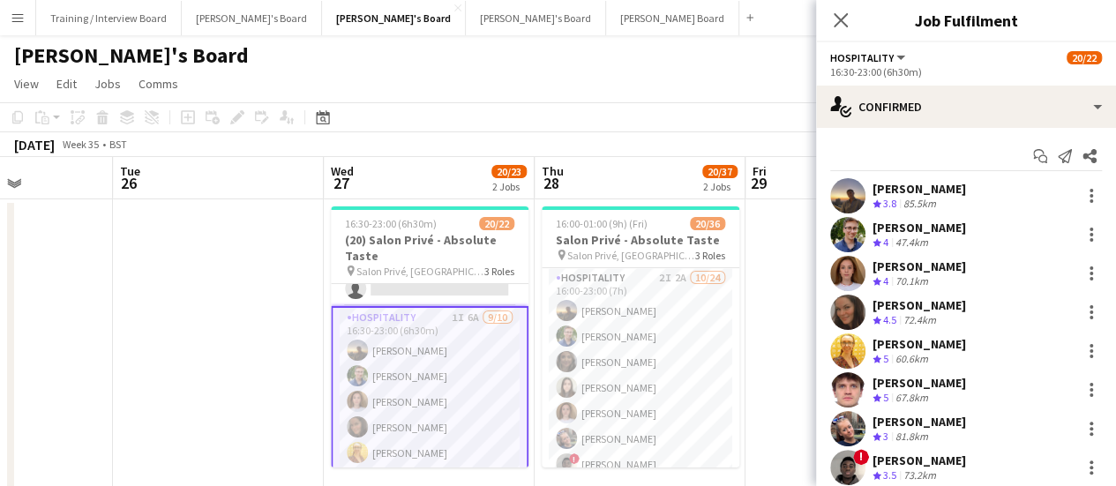
click at [952, 73] on div "16:30-23:00 (6h30m)" at bounding box center [966, 71] width 272 height 13
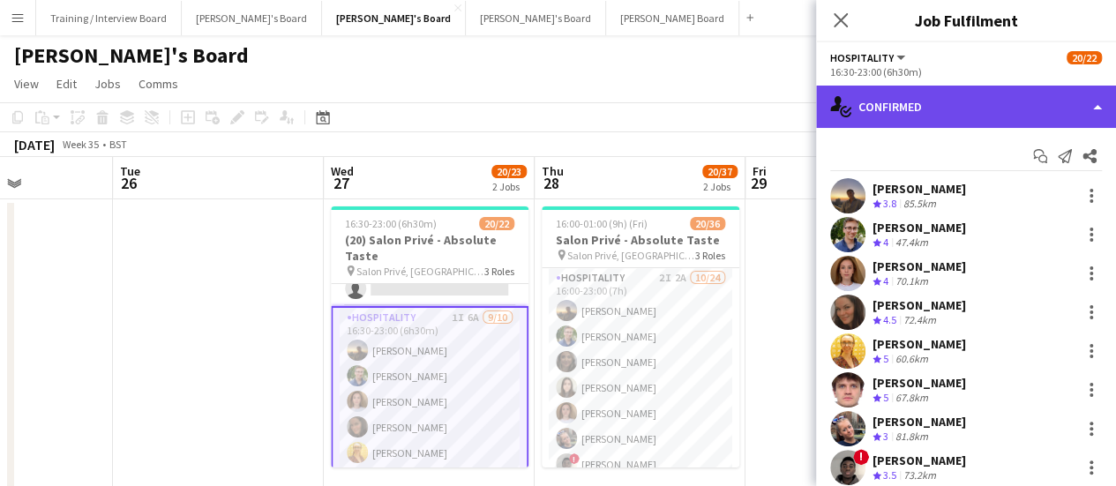
click at [953, 103] on div "single-neutral-actions-check-2 Confirmed" at bounding box center [966, 107] width 300 height 42
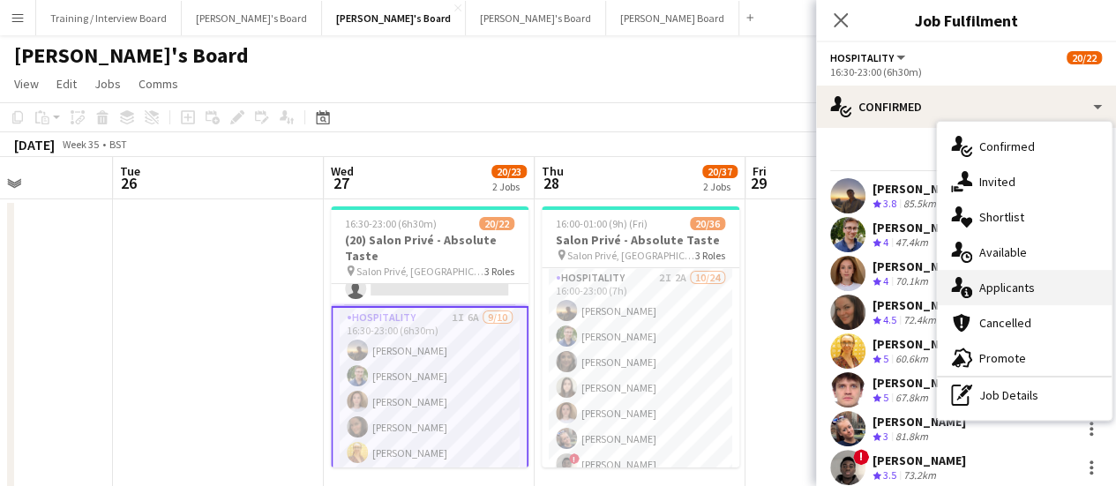
click at [1037, 292] on div "single-neutral-actions-information Applicants" at bounding box center [1024, 287] width 175 height 35
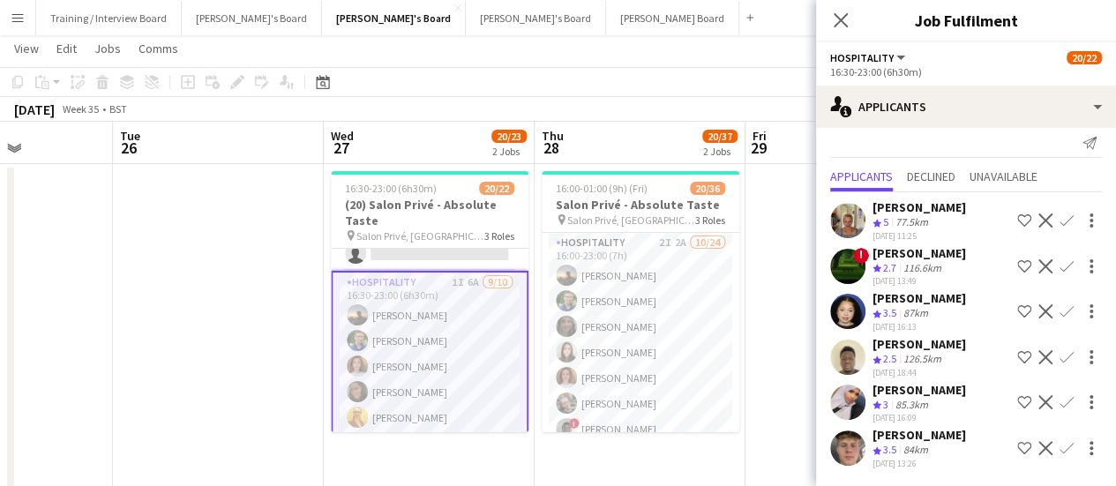
scroll to position [88, 0]
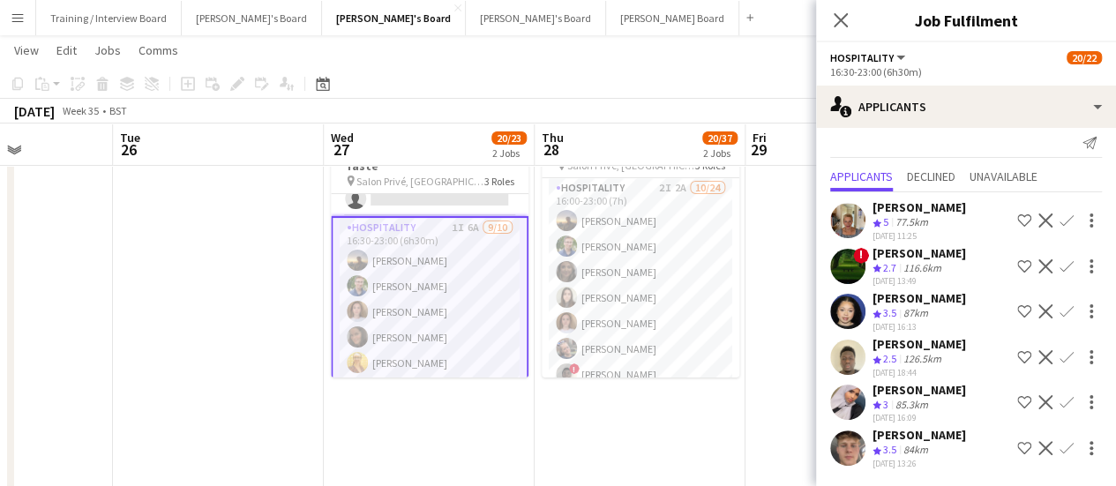
click at [1060, 446] on app-icon "Confirm" at bounding box center [1067, 448] width 14 height 14
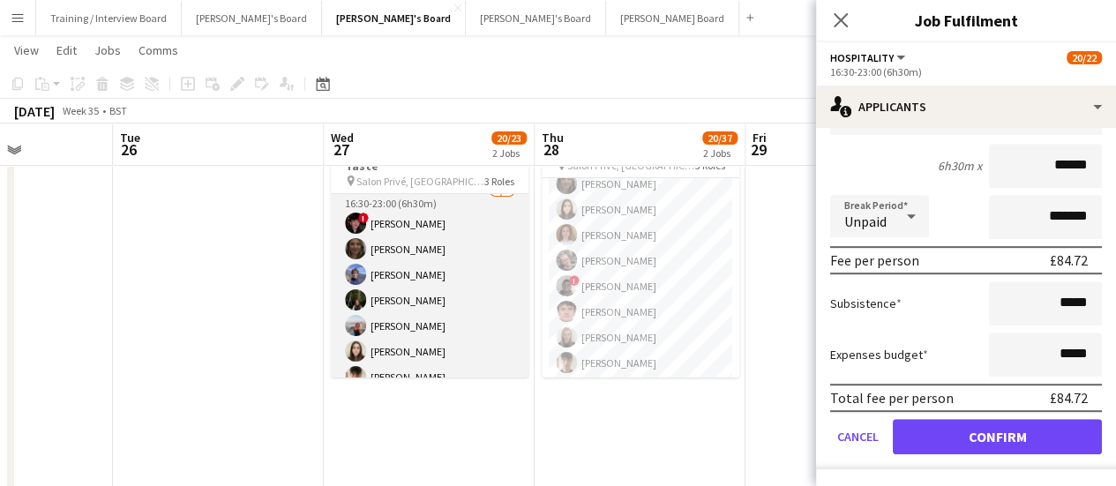
scroll to position [0, 0]
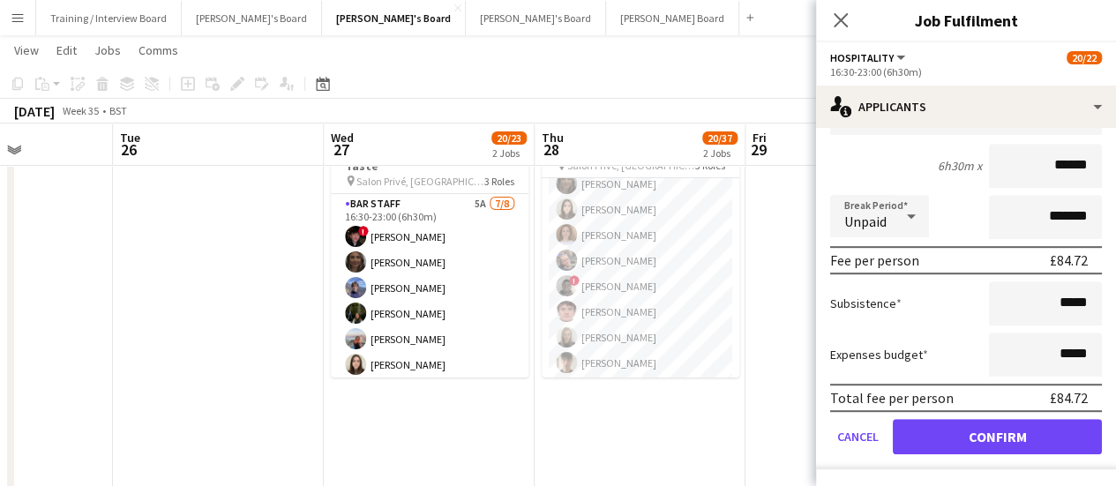
click at [681, 419] on app-date-cell "16:00-01:00 (9h) (Fri) 20/36 Salon Privé - Absolute Taste pin Salon Privé, Blen…" at bounding box center [640, 492] width 211 height 766
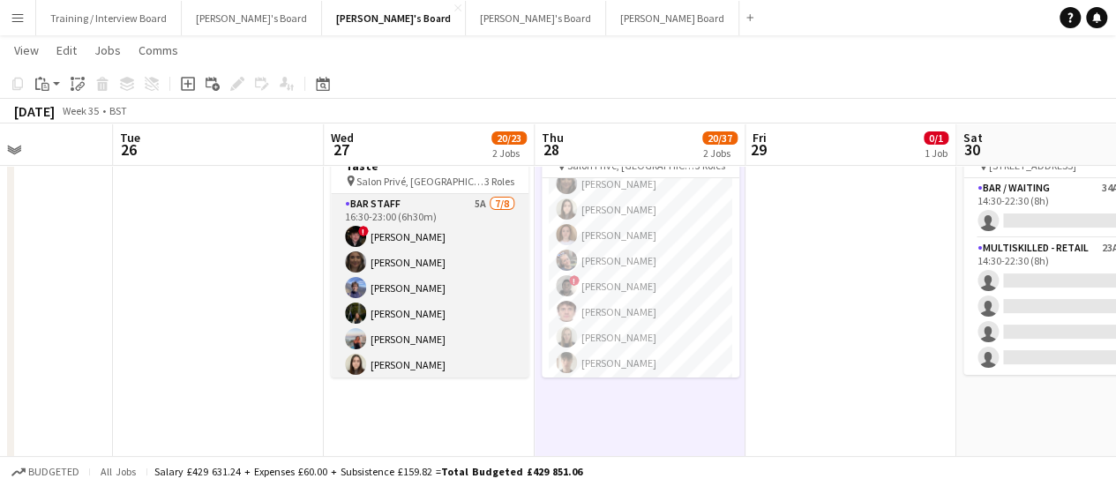
click at [410, 296] on app-card-role "BAR STAFF 5A 7/8 16:30-23:00 (6h30m) ! Ryan Filkins shona irvine Douglas Lansle…" at bounding box center [430, 313] width 198 height 239
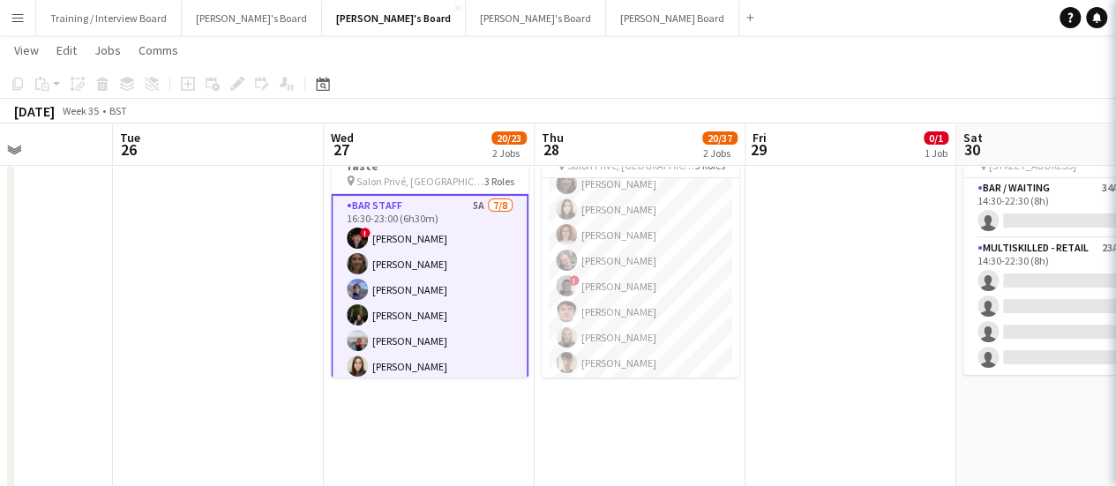
scroll to position [0, 518]
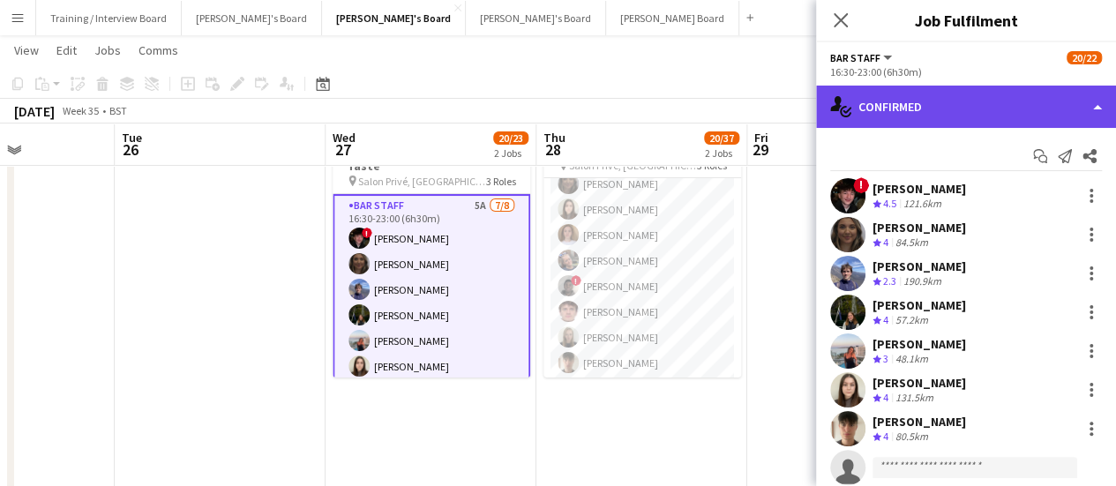
click at [1007, 112] on div "single-neutral-actions-check-2 Confirmed" at bounding box center [966, 107] width 300 height 42
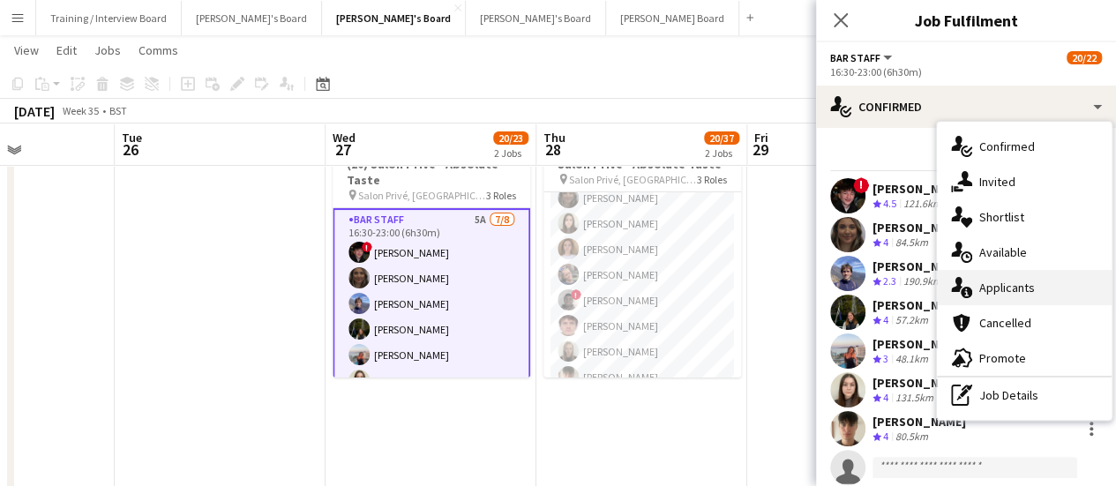
click at [1022, 302] on div "single-neutral-actions-information Applicants" at bounding box center [1024, 287] width 175 height 35
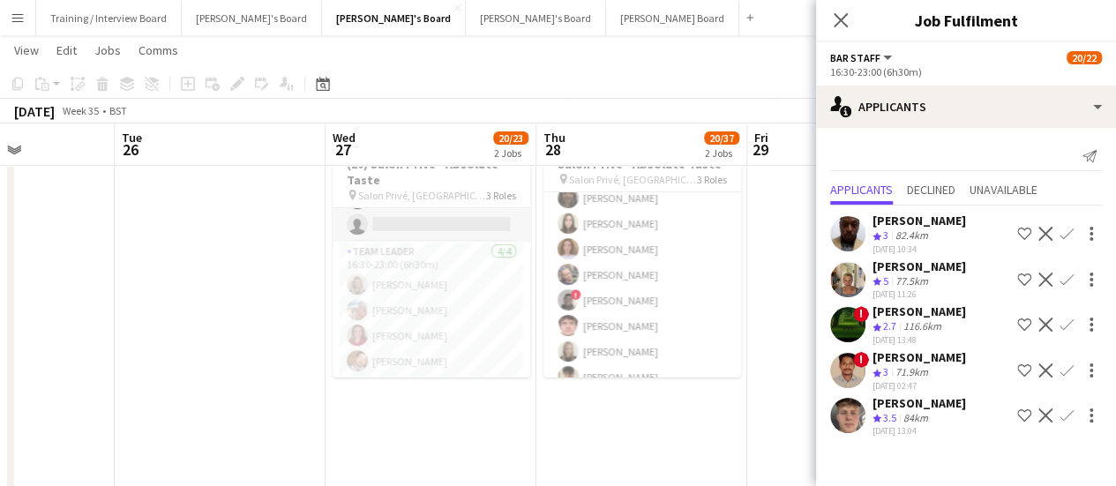
click at [408, 313] on app-job-card "Publishing 16:30-23:00 (6h30m) 20/22 (20) Salon Privé - Absolute Taste pin Salo…" at bounding box center [432, 246] width 198 height 261
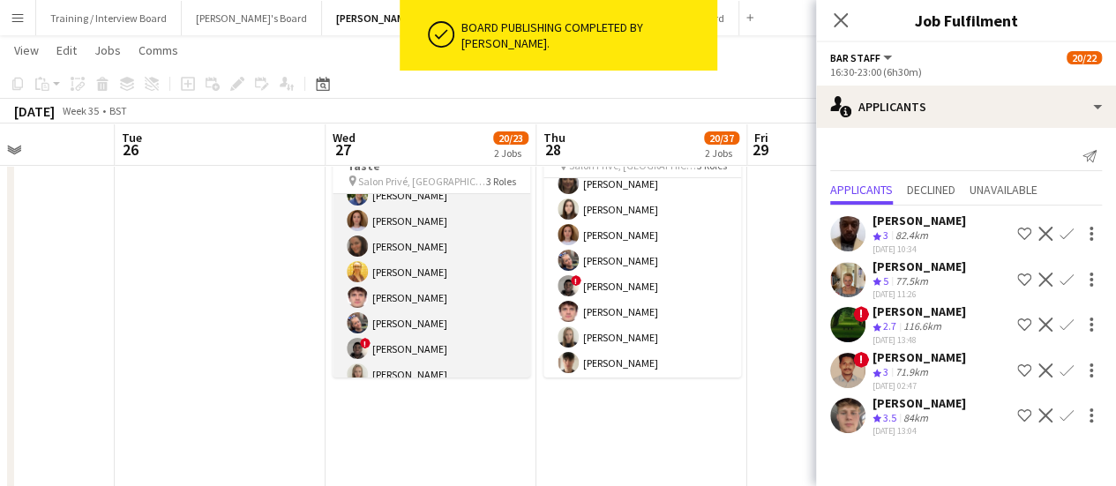
scroll to position [309, 0]
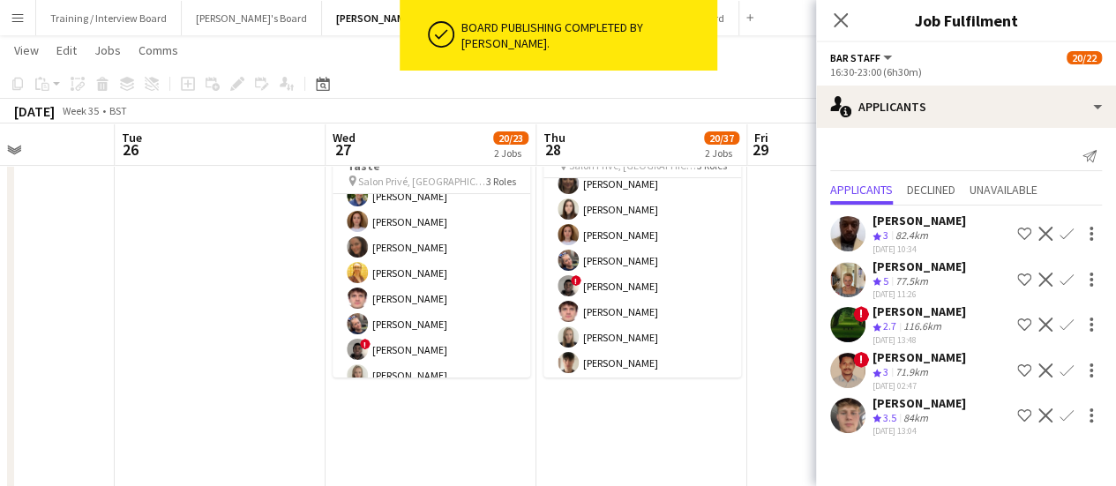
drag, startPoint x: 424, startPoint y: 275, endPoint x: 774, endPoint y: 289, distance: 349.6
click at [425, 275] on app-card-role "Hospitality 2I 6A 9/10 16:30-23:00 (6h30m) Harry Thomas Joseph Day Sophie Brisc…" at bounding box center [432, 273] width 198 height 290
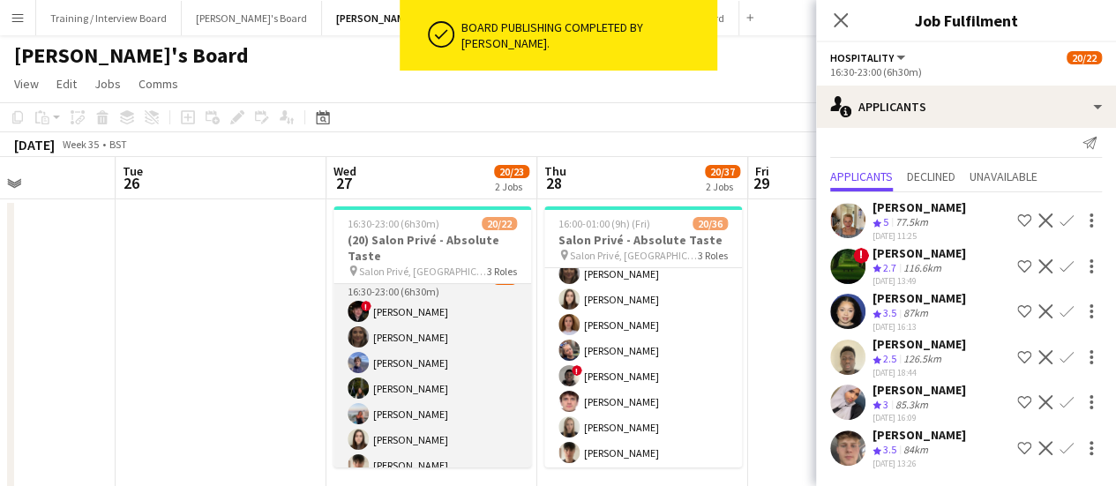
scroll to position [0, 0]
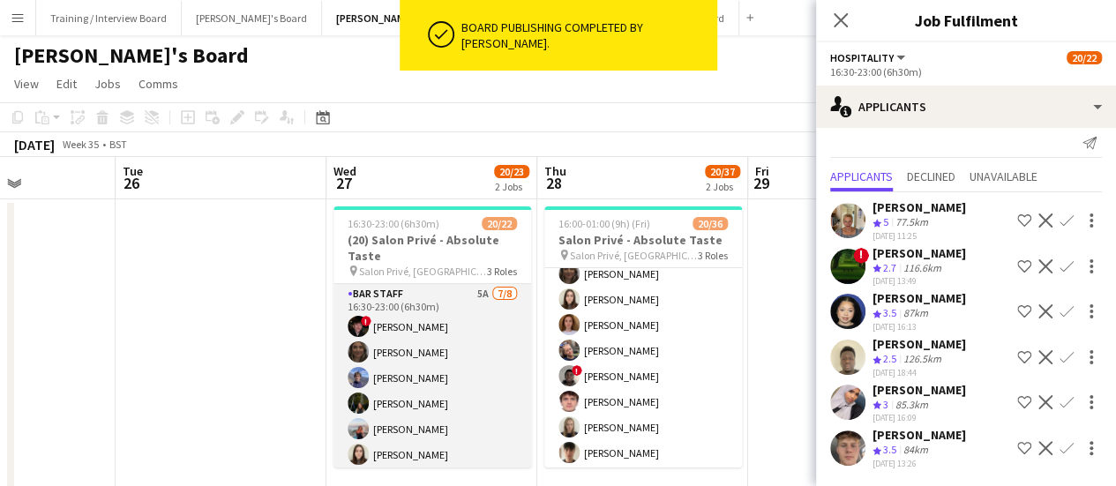
click at [409, 393] on app-card-role "BAR STAFF 5A 7/8 16:30-23:00 (6h30m) ! Ryan Filkins shona irvine Douglas Lansle…" at bounding box center [432, 403] width 198 height 239
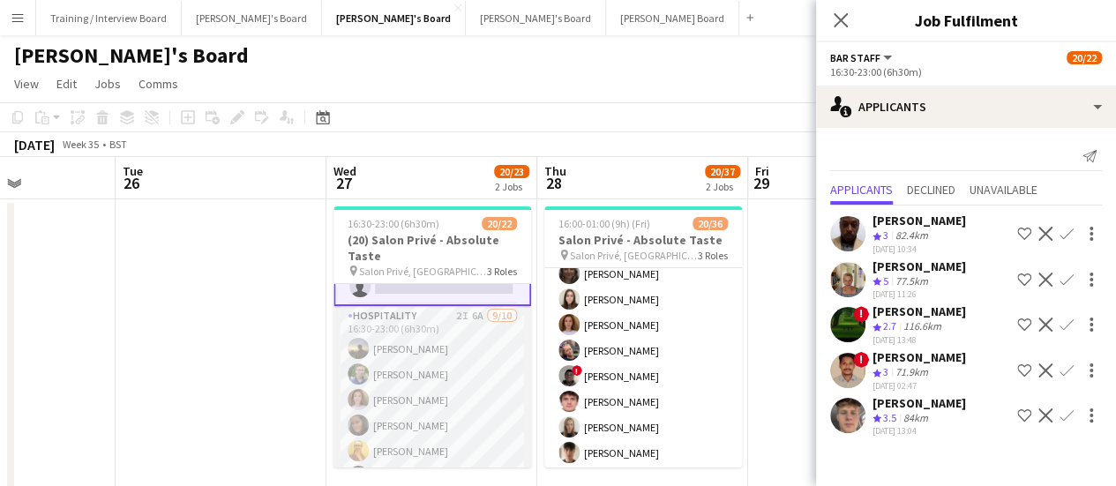
click at [433, 371] on app-card-role "Hospitality 2I 6A 9/10 16:30-23:00 (6h30m) Harry Thomas Joseph Day Sophie Brisc…" at bounding box center [432, 451] width 198 height 290
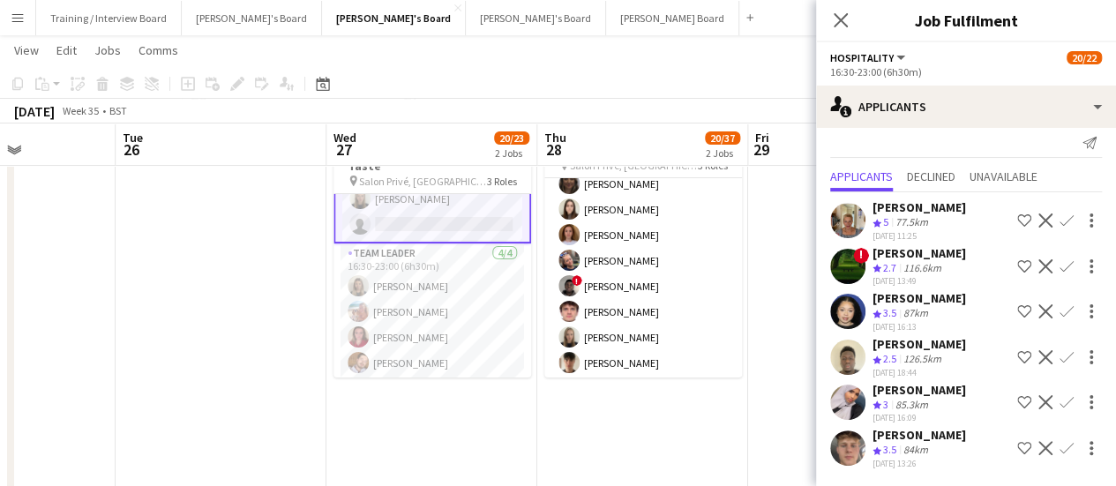
click at [1060, 445] on app-icon "Confirm" at bounding box center [1067, 448] width 14 height 14
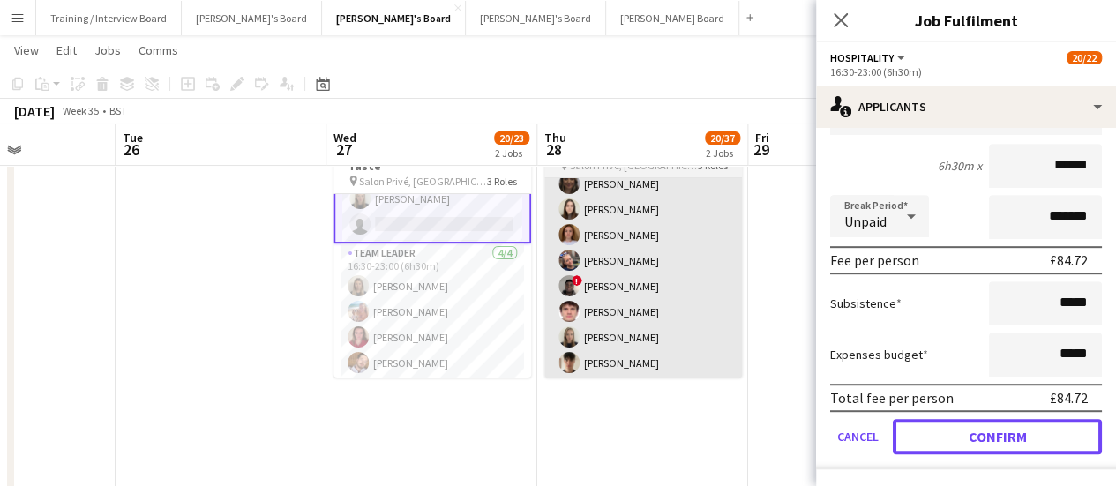
drag, startPoint x: 1013, startPoint y: 430, endPoint x: 695, endPoint y: 352, distance: 326.9
click at [1014, 430] on button "Confirm" at bounding box center [997, 436] width 209 height 35
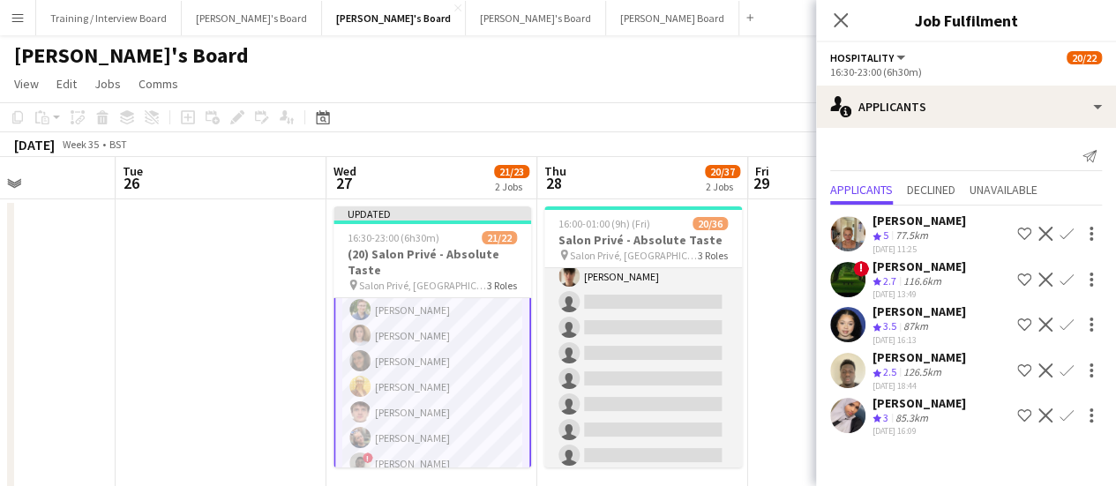
click at [630, 403] on app-card-role "Hospitality 3I 2A 10/24 16:00-23:00 (7h) Harry Thomas Joseph Day shona irvine H…" at bounding box center [643, 328] width 198 height 648
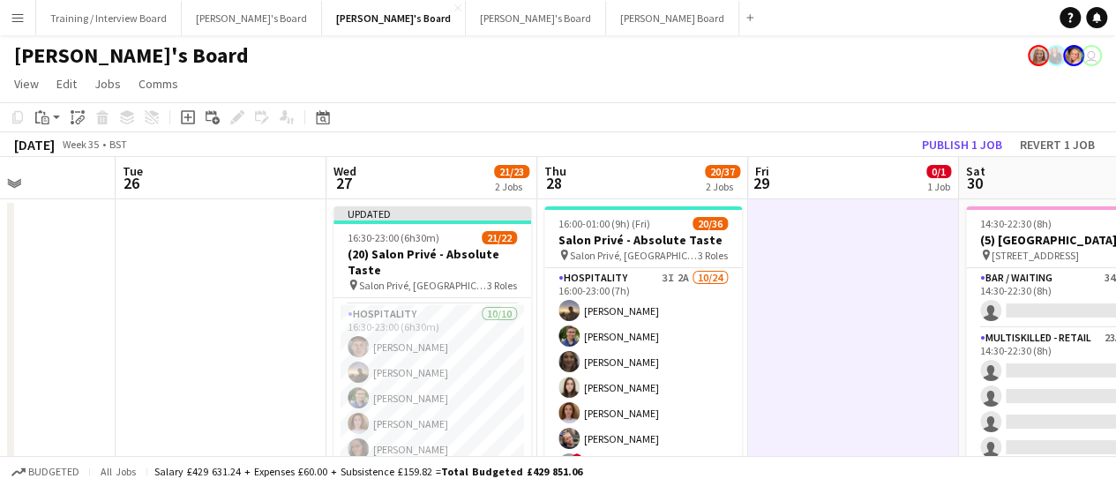
drag, startPoint x: 665, startPoint y: 384, endPoint x: 773, endPoint y: 276, distance: 152.2
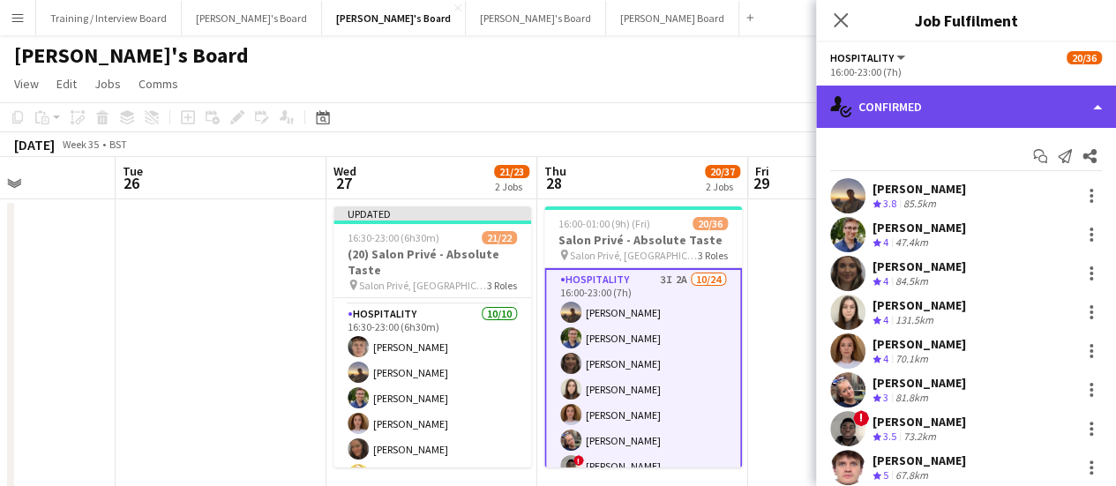
click at [999, 91] on div "single-neutral-actions-check-2 Confirmed" at bounding box center [966, 107] width 300 height 42
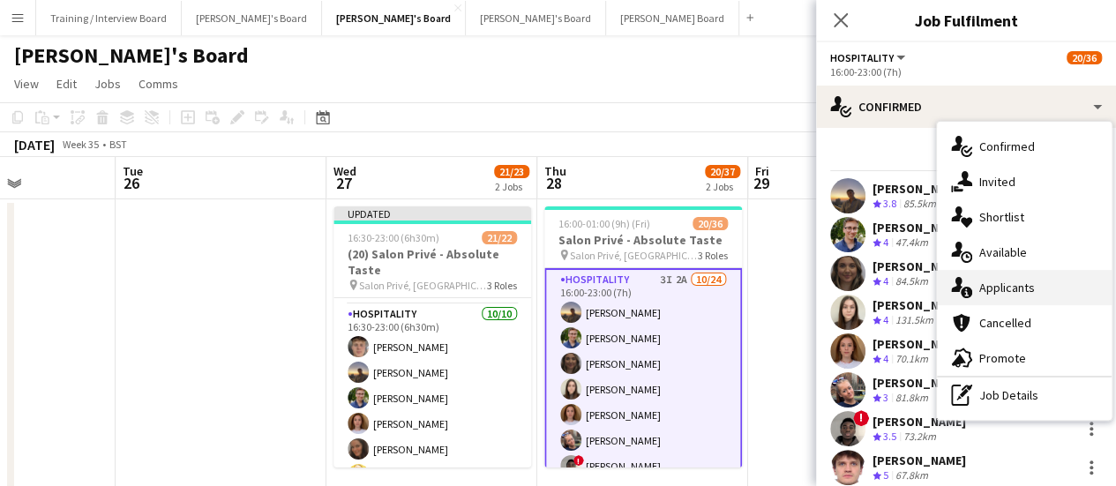
click at [1036, 281] on div "single-neutral-actions-information Applicants" at bounding box center [1024, 287] width 175 height 35
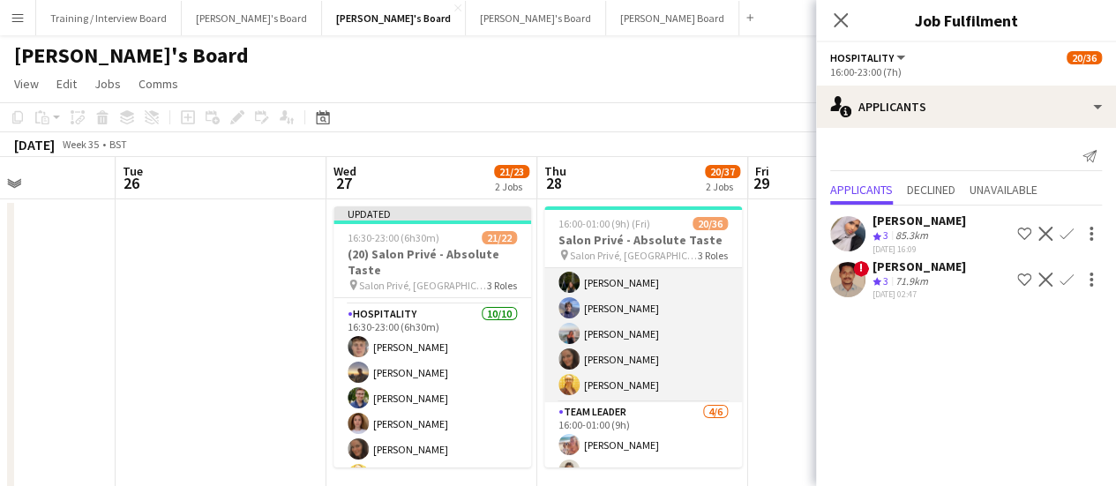
click at [672, 371] on app-card-role "WINE WAITER 6/6 16:00-23:00 (7h) ! Ryan Filkins Jessamie Lindley Douglas Lansle…" at bounding box center [643, 308] width 198 height 188
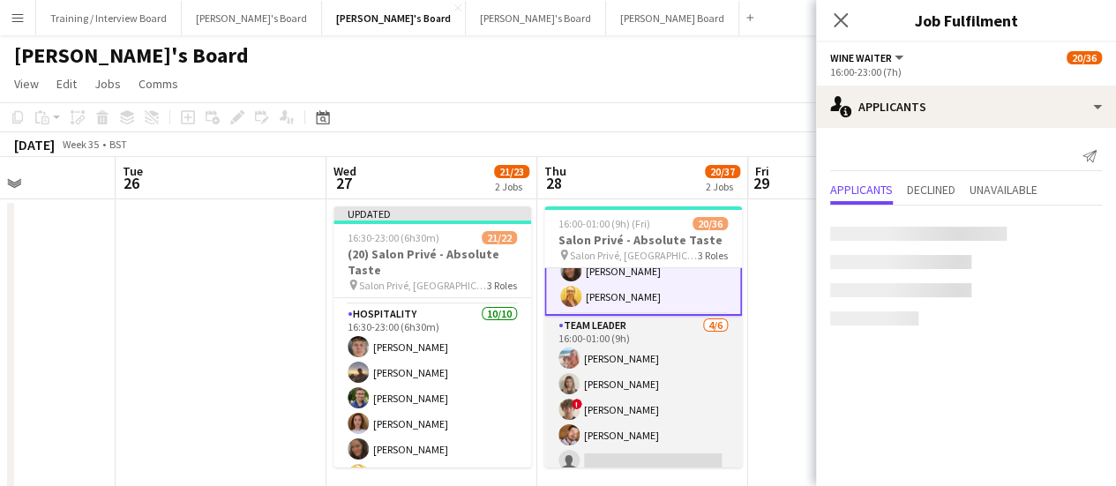
click at [661, 393] on app-card-role "TEAM LEADER 4/6 16:00-01:00 (9h) Freya Lillywhite Mathilde Wilkie ! Jamie Acker…" at bounding box center [643, 410] width 198 height 188
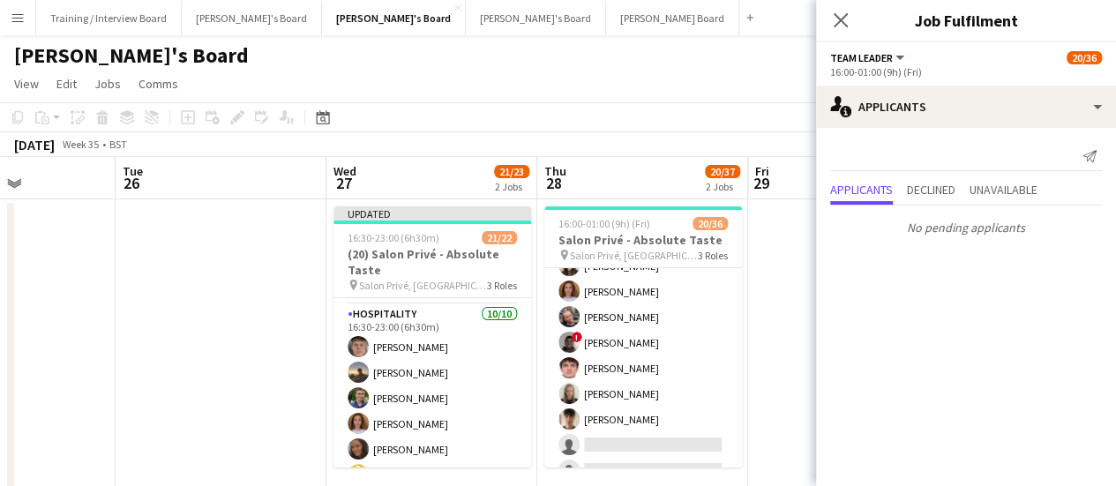
drag, startPoint x: 654, startPoint y: 359, endPoint x: 788, endPoint y: 310, distance: 142.9
click at [657, 359] on app-card-role "Hospitality 3I 2A 10/24 16:00-23:00 (7h) Harry Thomas Joseph Day shona irvine H…" at bounding box center [643, 470] width 198 height 648
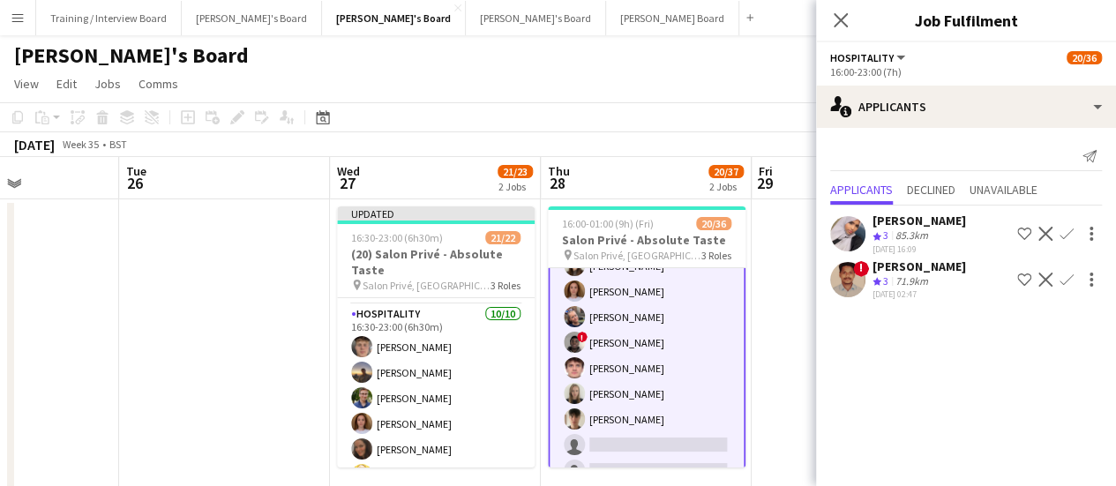
click at [692, 386] on app-card-role "Hospitality 3I 2A 10/24 16:00-23:00 (7h) Harry Thomas Joseph Day shona irvine H…" at bounding box center [647, 471] width 198 height 652
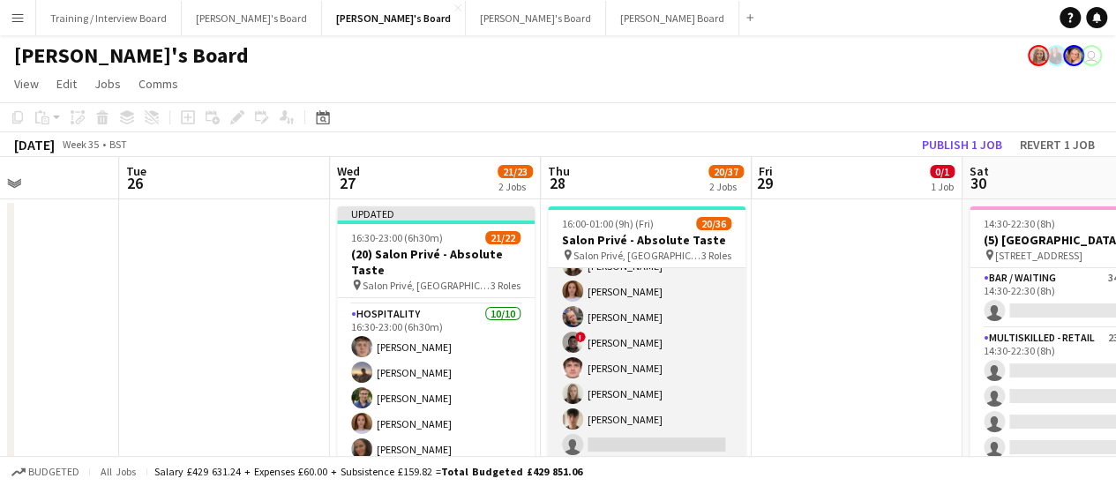
click at [668, 403] on app-card-role "Hospitality 3I 2A 10/24 16:00-23:00 (7h) Harry Thomas Joseph Day shona irvine H…" at bounding box center [647, 470] width 198 height 648
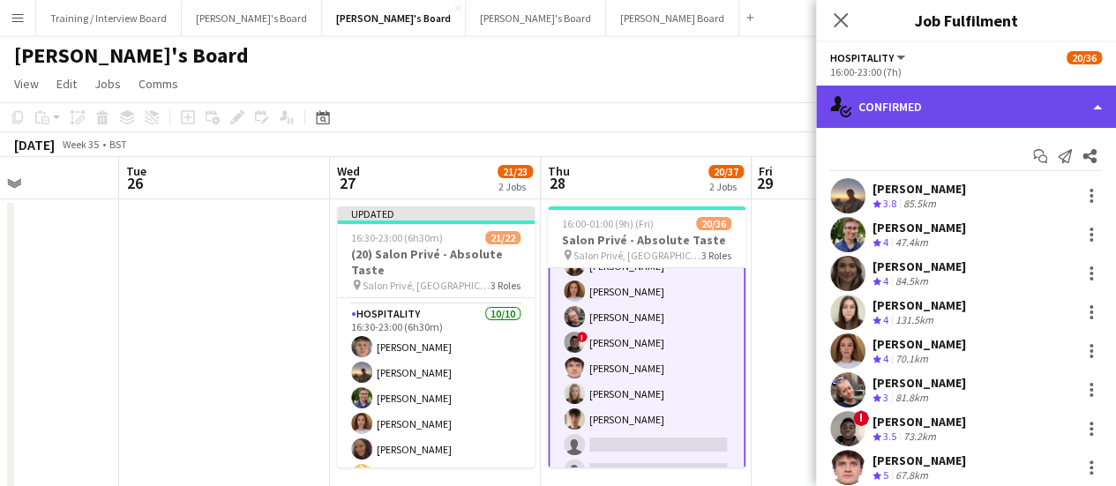
click at [895, 109] on div "single-neutral-actions-check-2 Confirmed" at bounding box center [966, 107] width 300 height 42
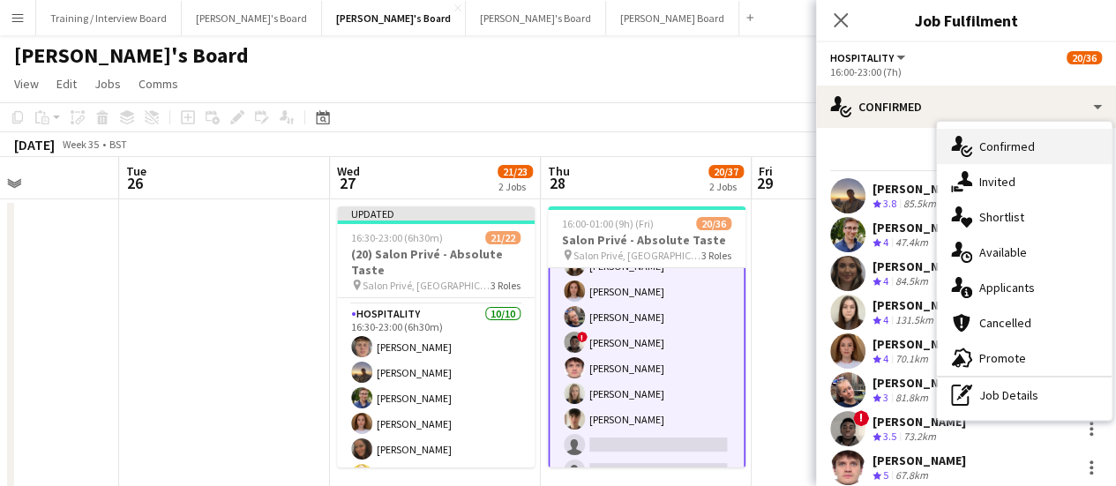
click at [1007, 144] on div "single-neutral-actions-check-2 Confirmed" at bounding box center [1024, 146] width 175 height 35
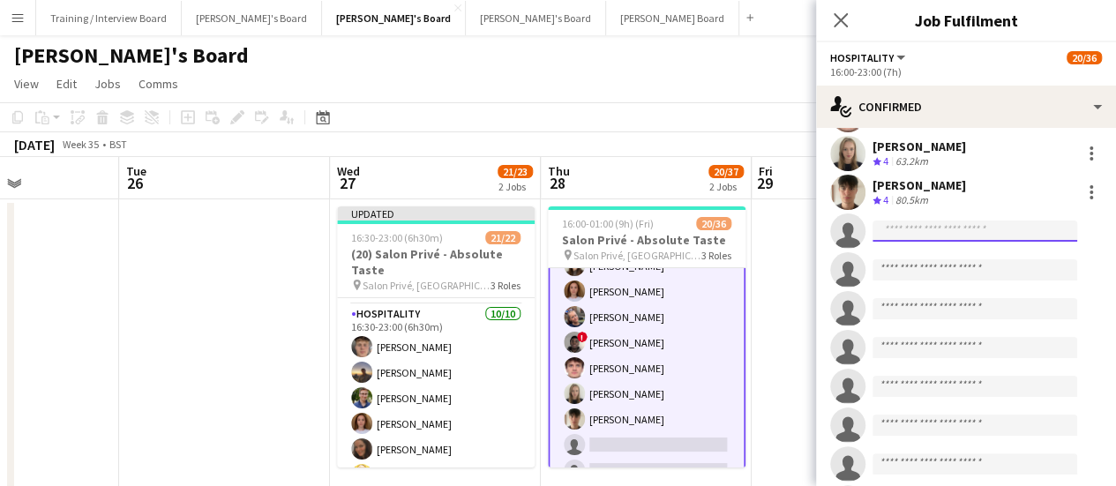
click at [940, 230] on input at bounding box center [974, 231] width 205 height 21
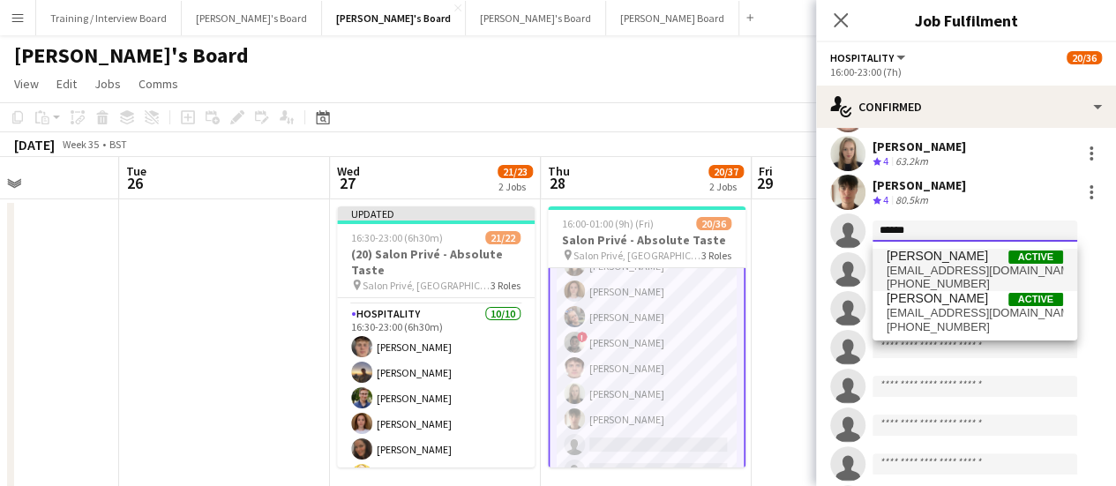
type input "******"
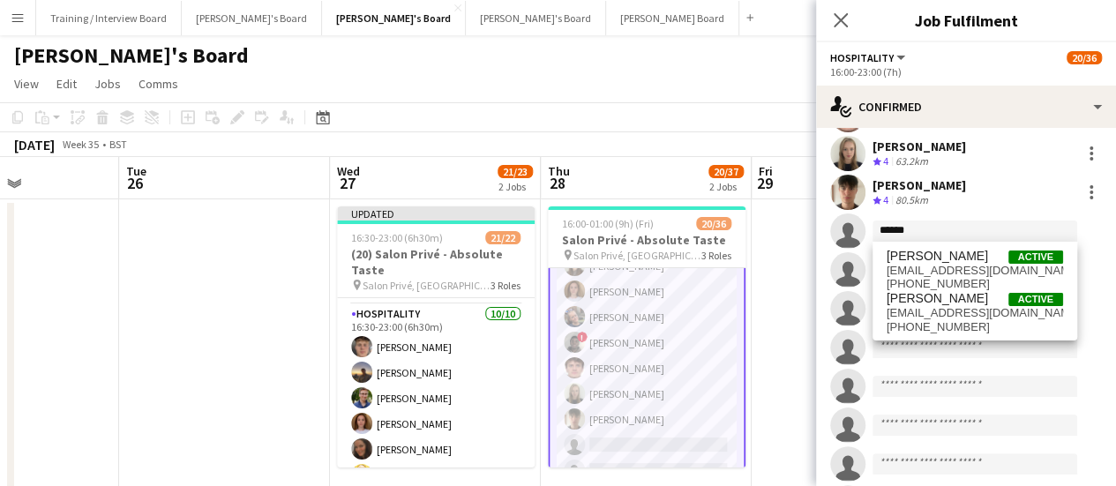
click at [950, 259] on span "[PERSON_NAME]" at bounding box center [937, 256] width 101 height 15
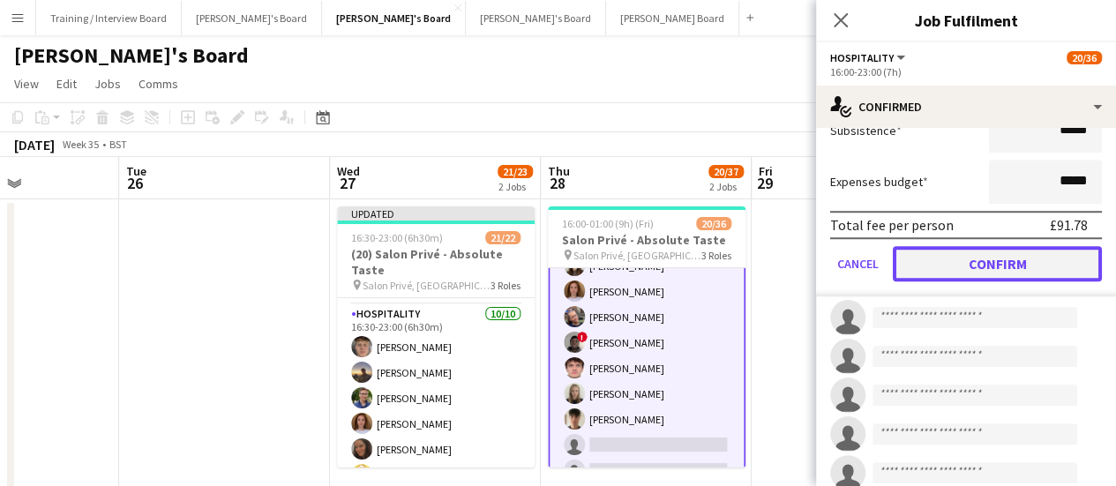
click at [993, 260] on button "Confirm" at bounding box center [997, 263] width 209 height 35
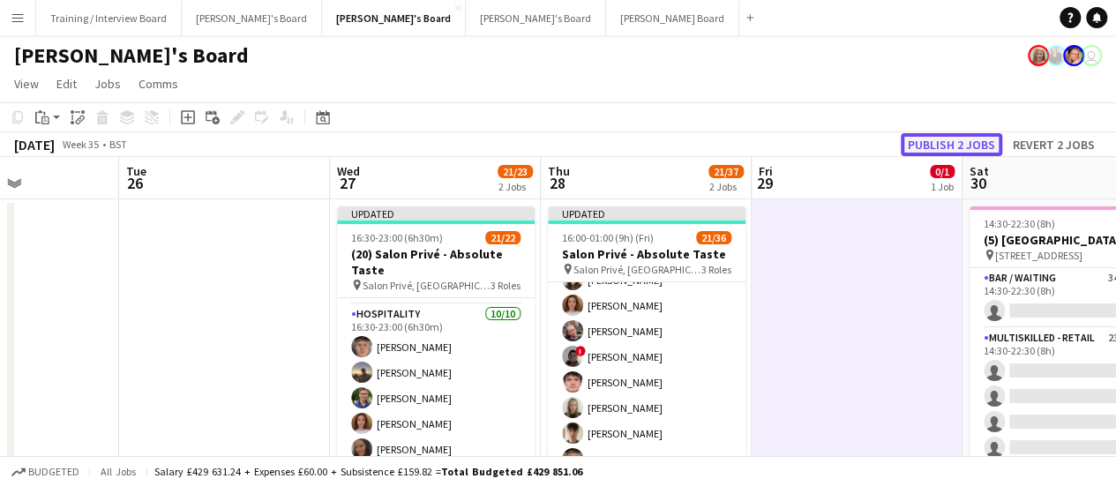
click at [946, 154] on button "Publish 2 jobs" at bounding box center [951, 144] width 101 height 23
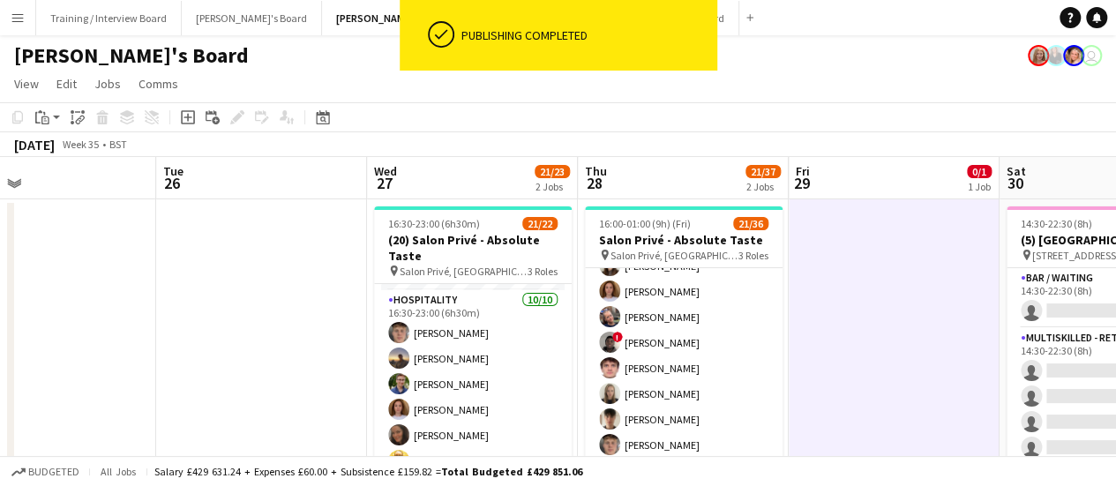
drag, startPoint x: 842, startPoint y: 258, endPoint x: 861, endPoint y: 262, distance: 19.7
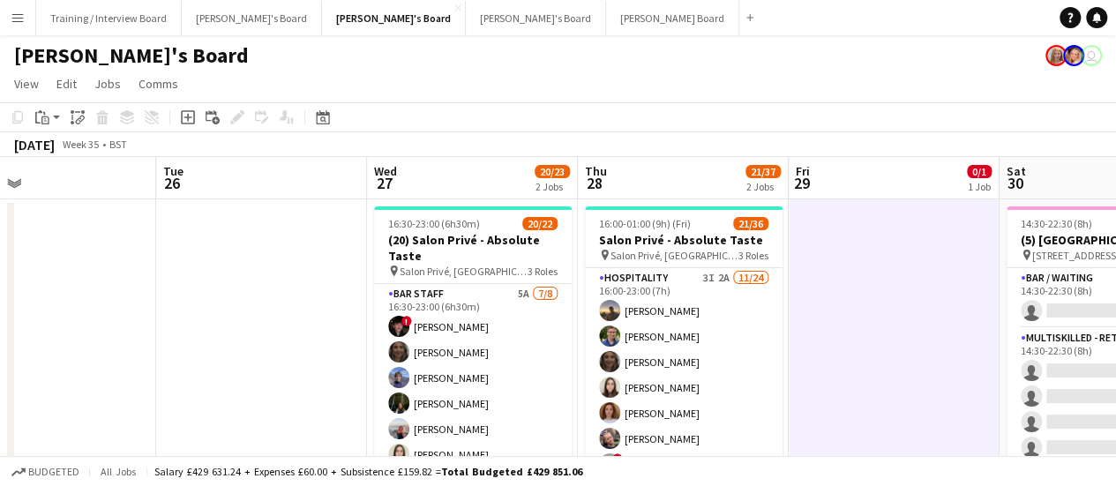
scroll to position [0, 561]
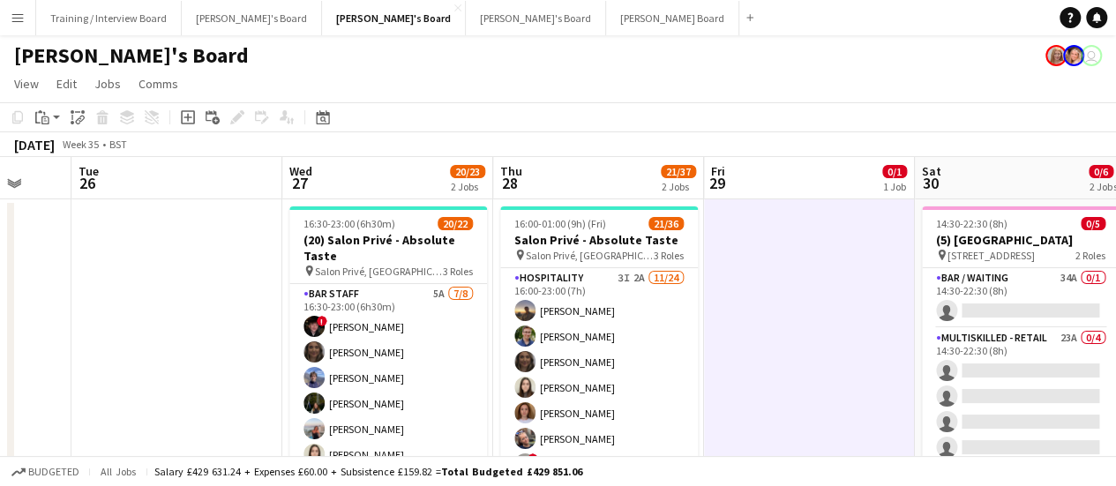
drag, startPoint x: 830, startPoint y: 374, endPoint x: 746, endPoint y: 382, distance: 84.2
drag, startPoint x: 775, startPoint y: 304, endPoint x: 616, endPoint y: 333, distance: 161.4
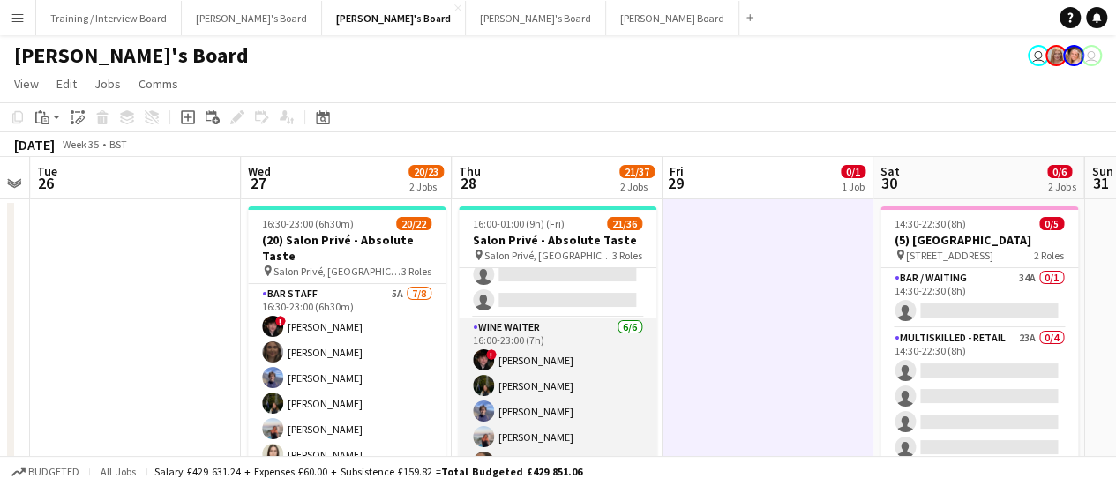
scroll to position [559, 0]
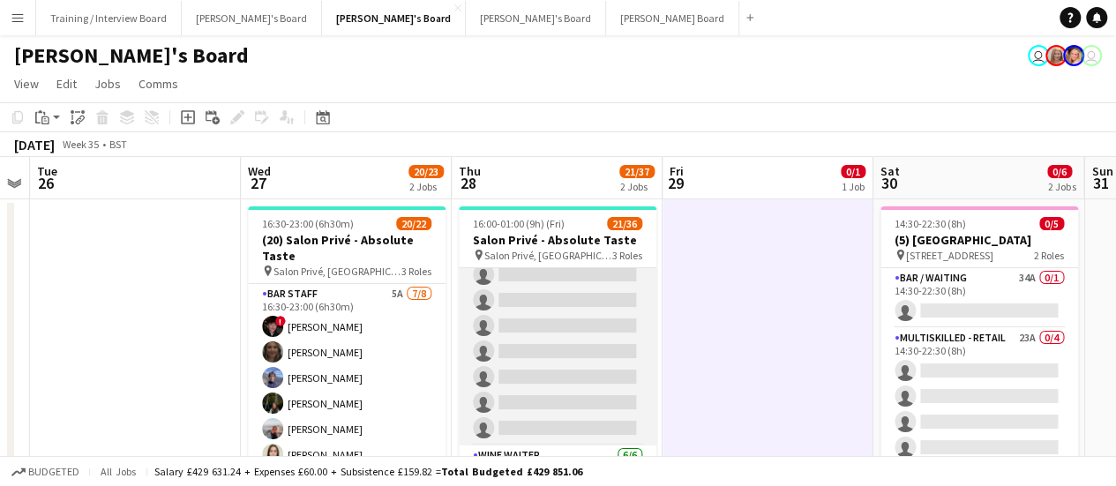
click at [559, 387] on app-card-role "Hospitality 3I 2A 11/24 16:00-23:00 (7h) Harry Thomas Joseph Day shona irvine H…" at bounding box center [558, 121] width 198 height 648
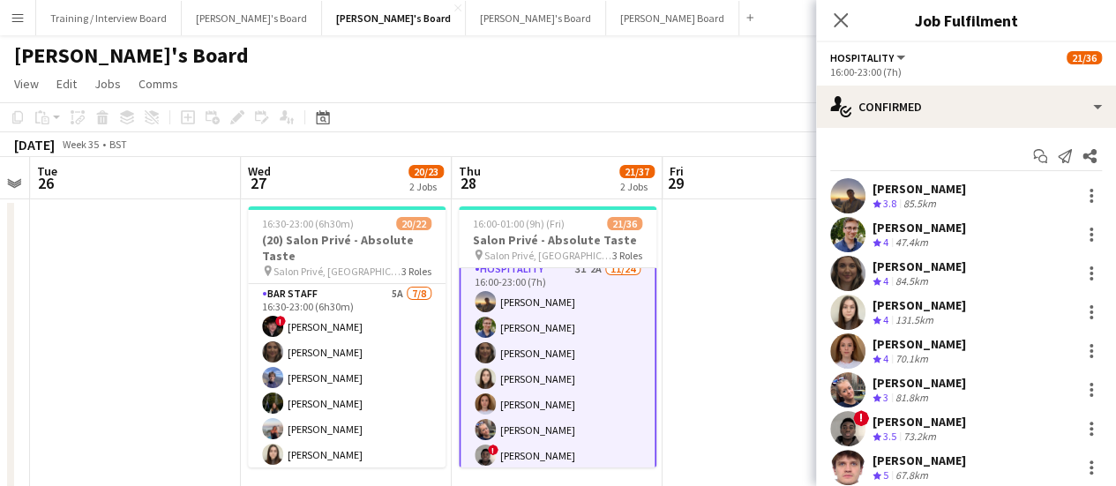
scroll to position [0, 0]
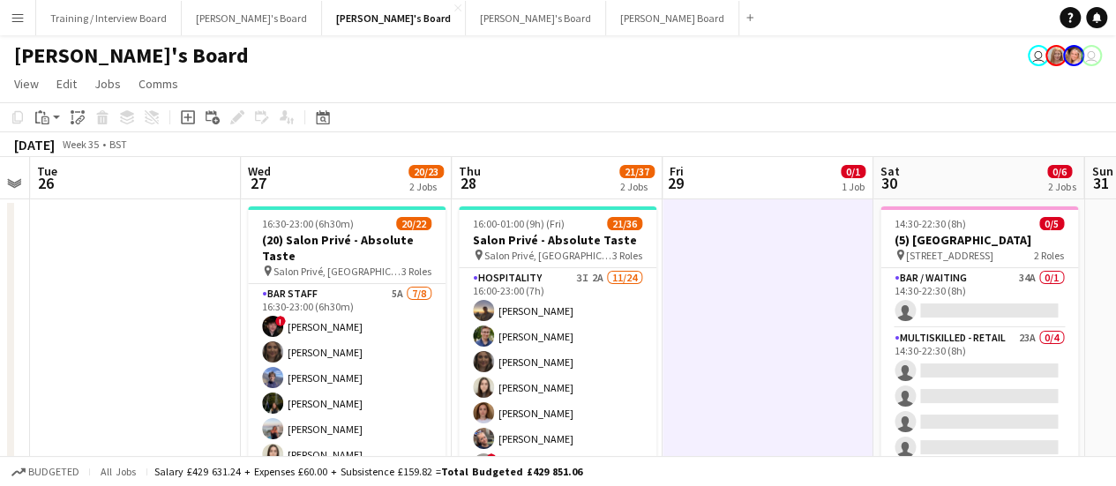
scroll to position [0, 655]
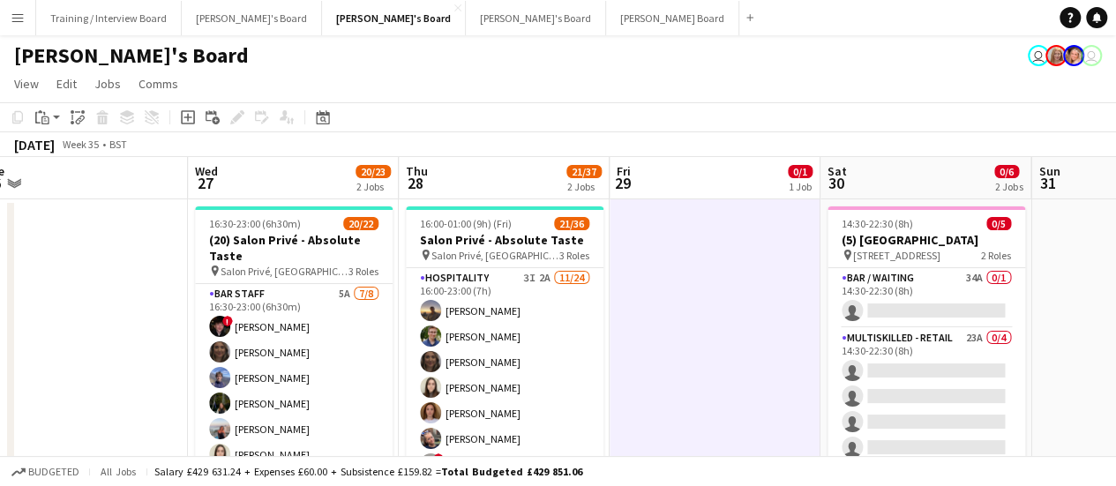
drag, startPoint x: 704, startPoint y: 361, endPoint x: 651, endPoint y: 368, distance: 53.4
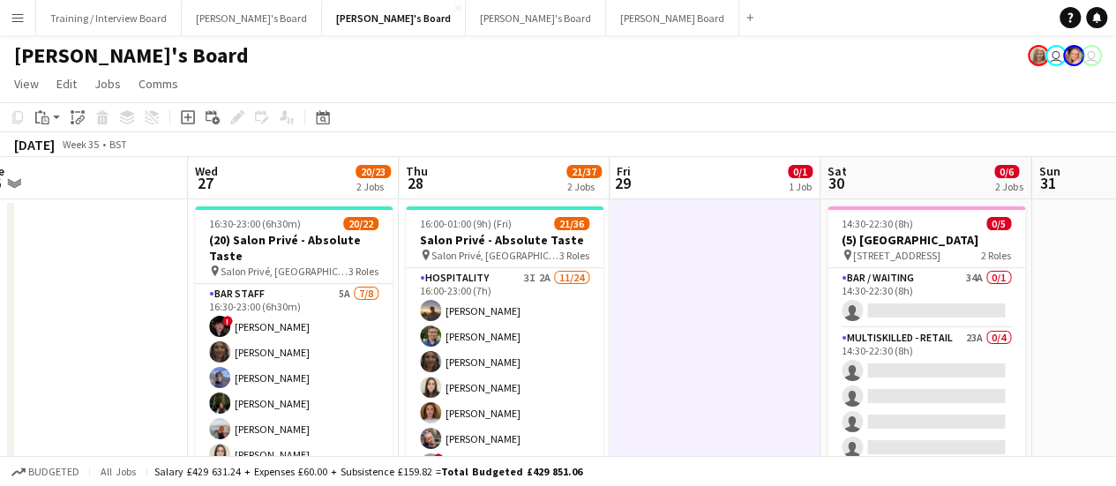
scroll to position [0, 608]
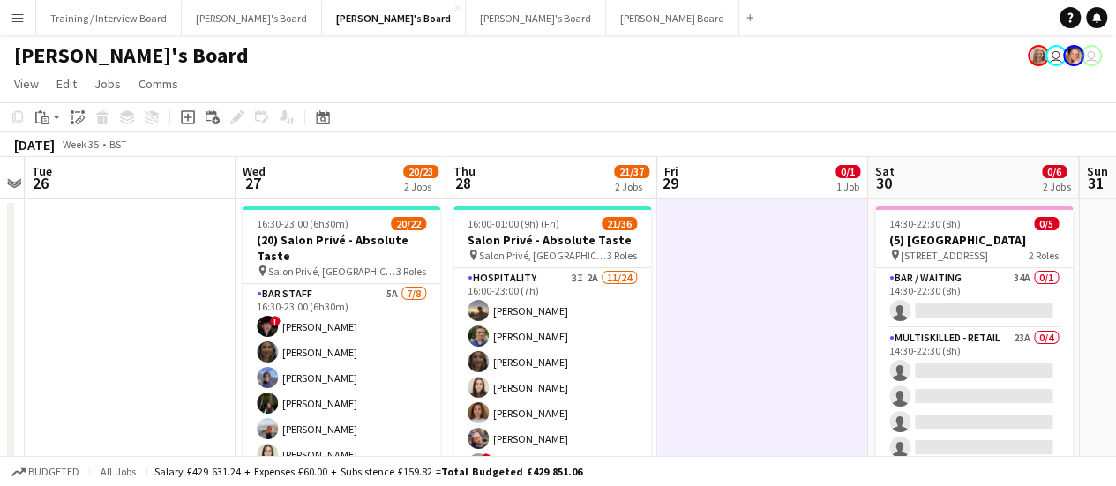
drag, startPoint x: 766, startPoint y: 370, endPoint x: 803, endPoint y: 345, distance: 44.5
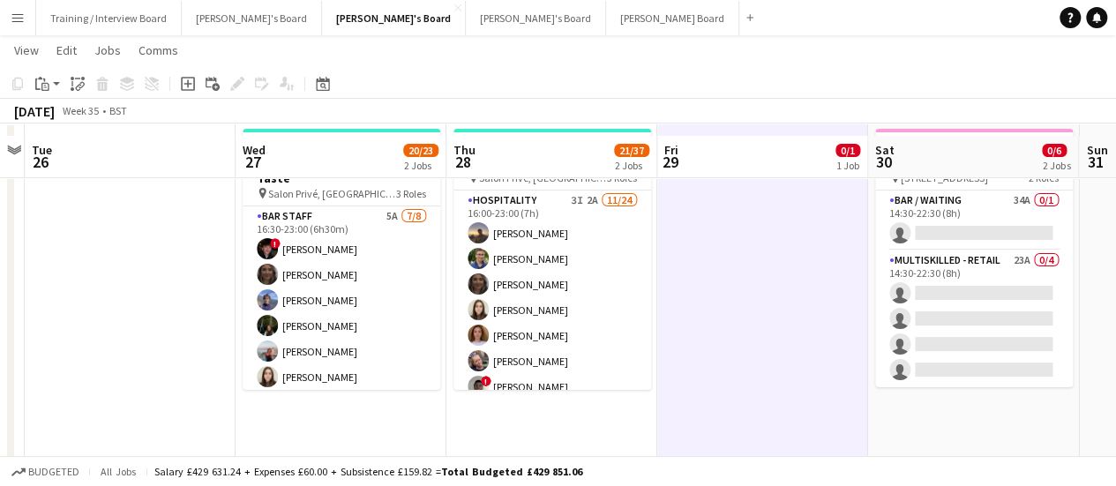
scroll to position [88, 0]
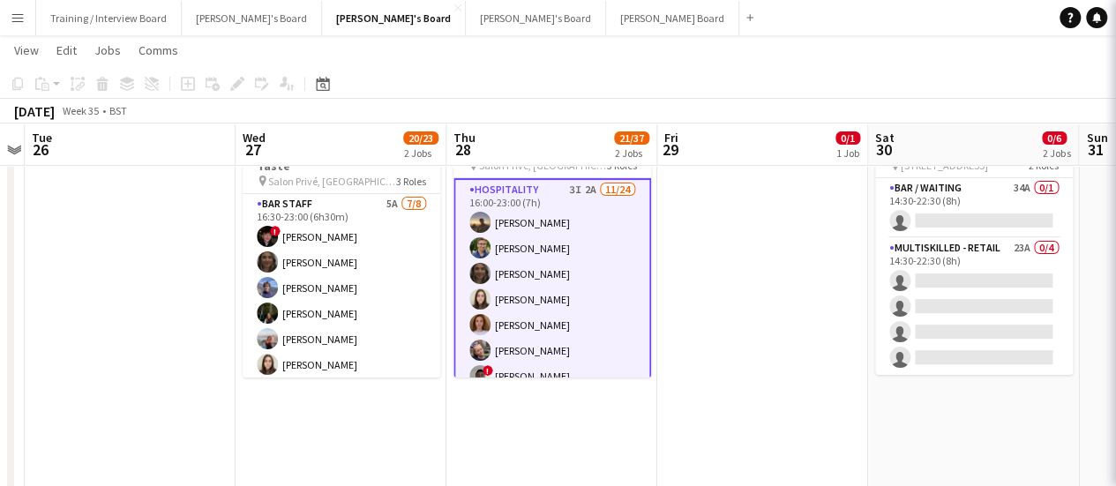
scroll to position [0, 603]
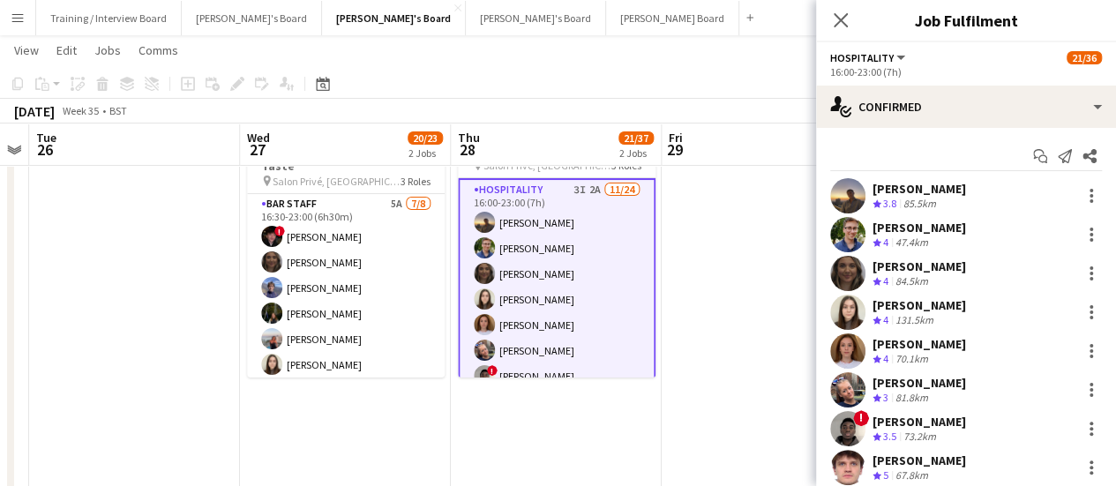
click at [946, 66] on div "16:00-23:00 (7h)" at bounding box center [966, 71] width 272 height 13
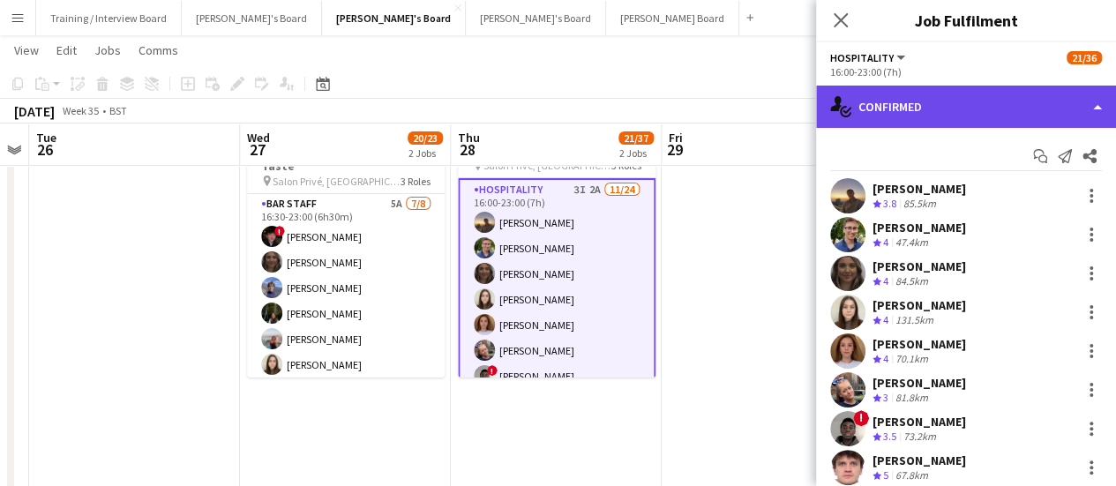
click at [965, 117] on div "single-neutral-actions-check-2 Confirmed" at bounding box center [966, 107] width 300 height 42
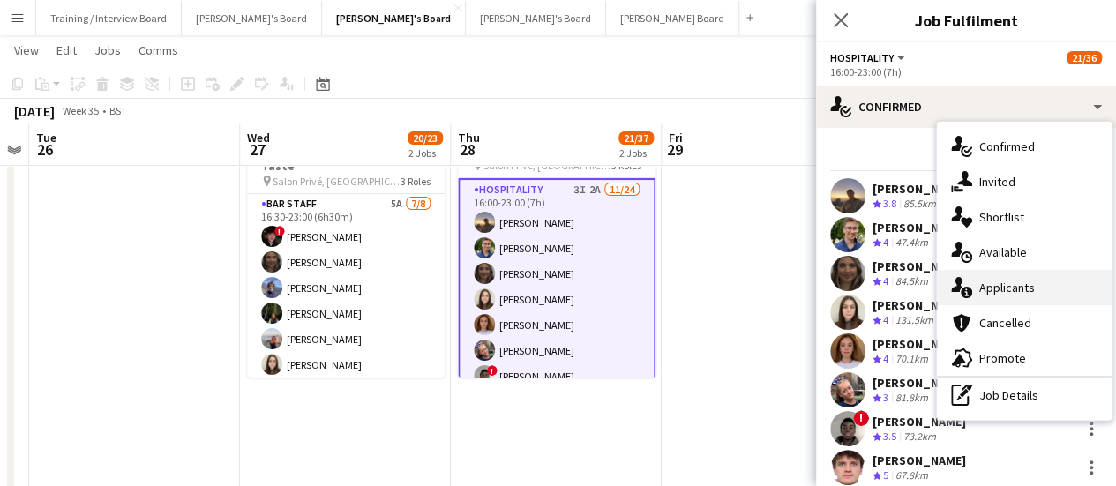
click at [1007, 293] on div "single-neutral-actions-information Applicants" at bounding box center [1024, 287] width 175 height 35
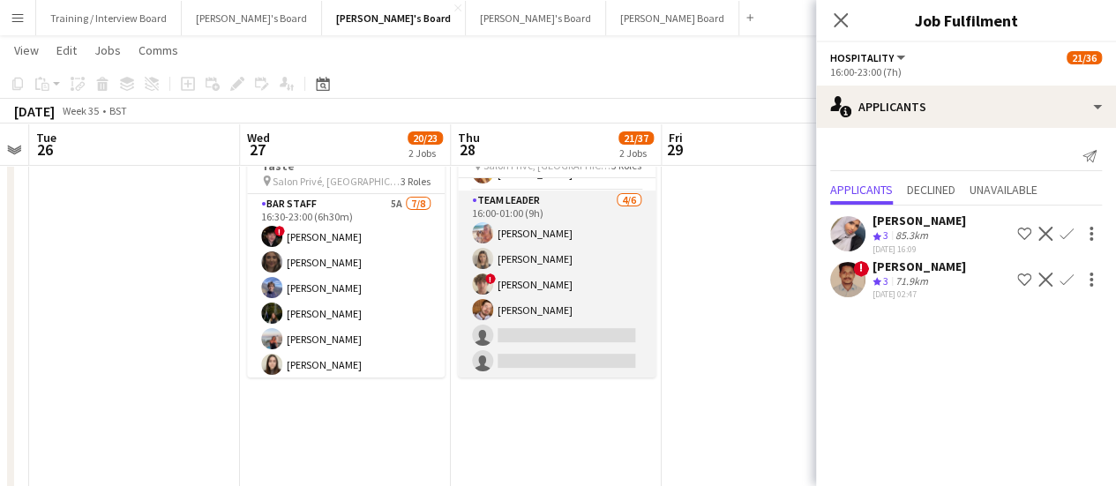
click at [531, 311] on app-card-role "TEAM LEADER 4/6 16:00-01:00 (9h) Freya Lillywhite Mathilde Wilkie ! Jamie Acker…" at bounding box center [557, 285] width 198 height 188
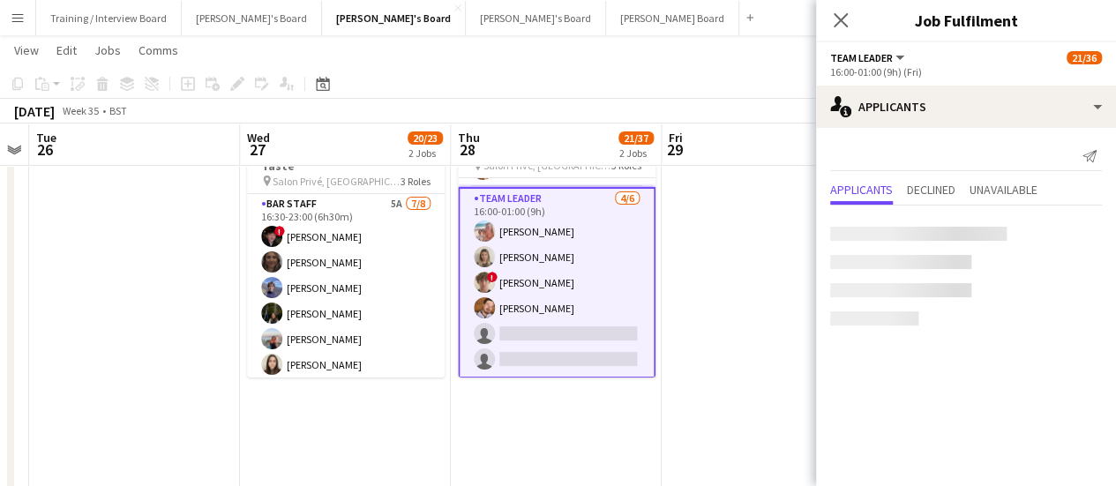
scroll to position [824, 0]
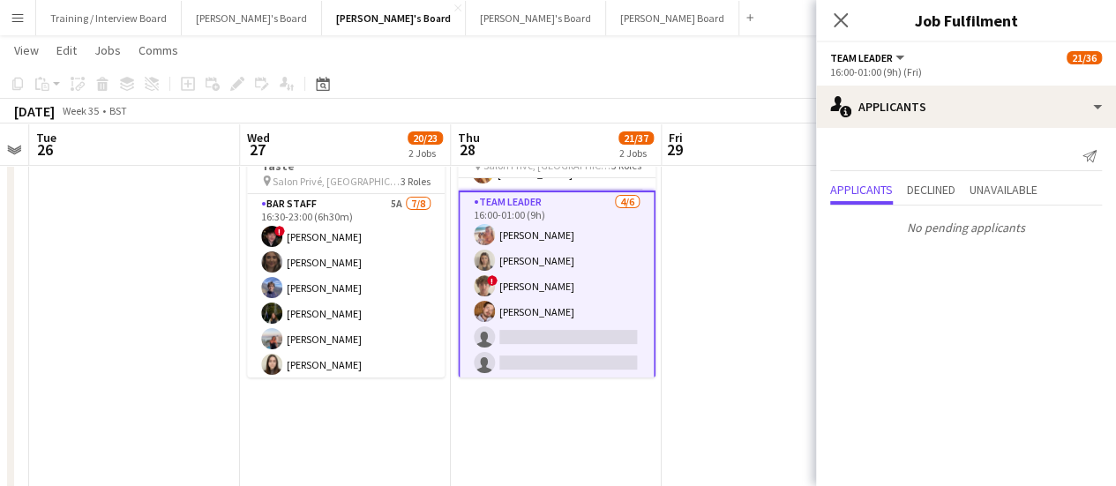
click at [722, 278] on app-date-cell at bounding box center [767, 492] width 211 height 766
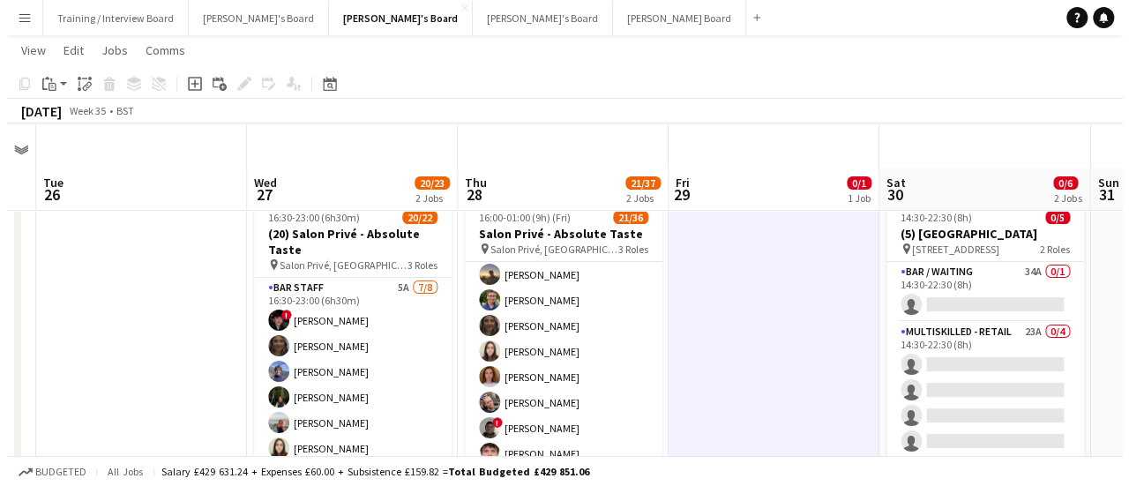
scroll to position [0, 0]
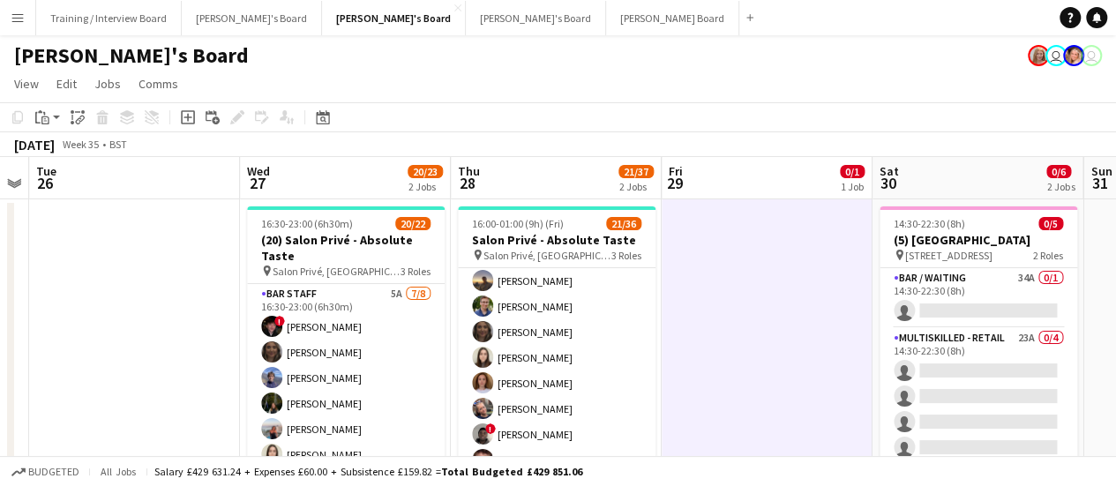
click at [16, 11] on app-icon "Menu" at bounding box center [18, 18] width 14 height 14
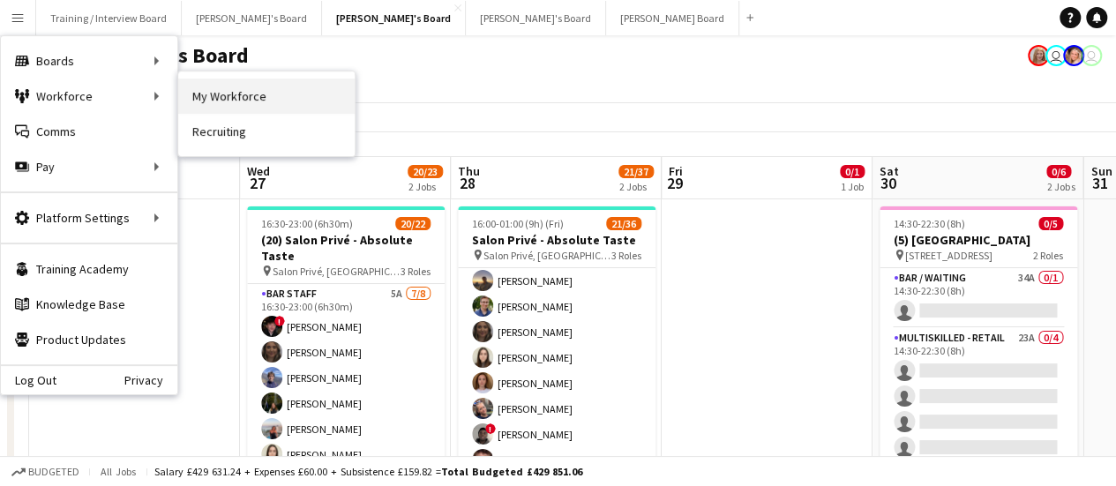
click at [228, 100] on link "My Workforce" at bounding box center [266, 96] width 176 height 35
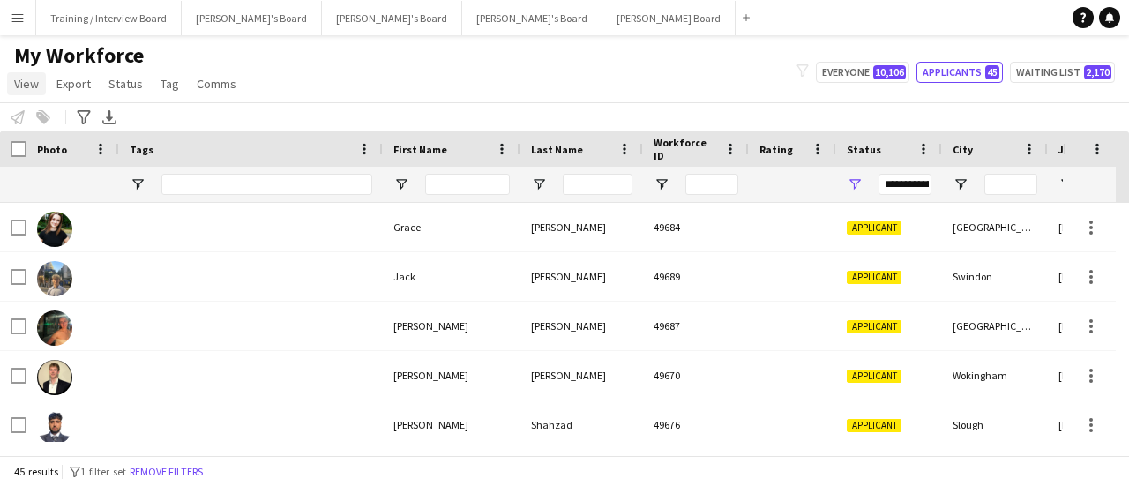
click at [30, 90] on span "View" at bounding box center [26, 84] width 25 height 16
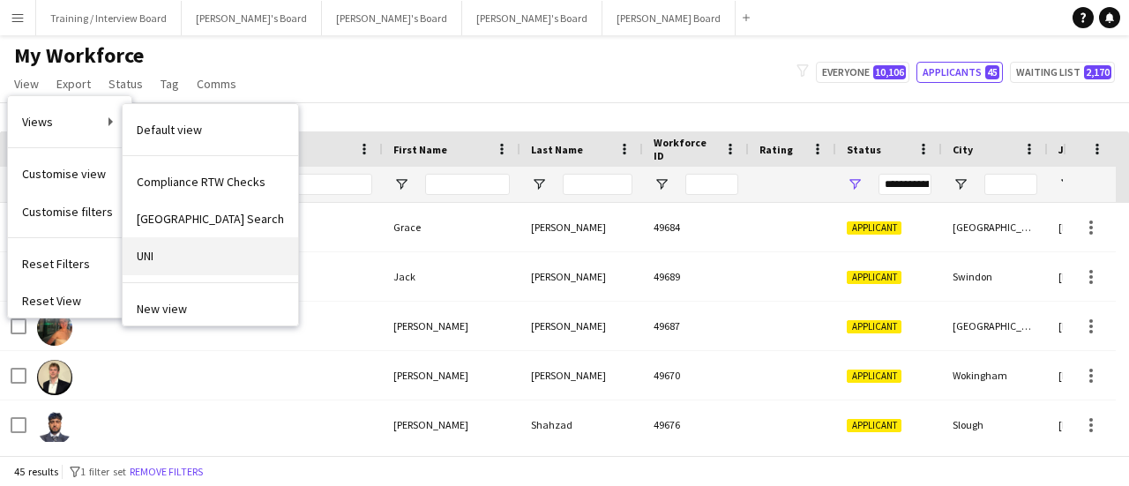
click at [193, 245] on link "UNI" at bounding box center [211, 255] width 176 height 37
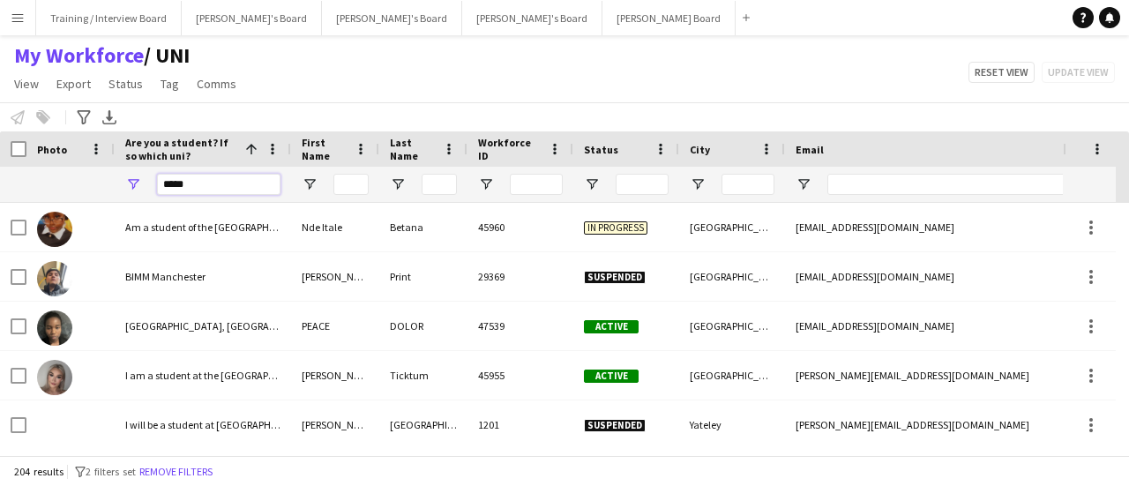
click at [238, 177] on input "*****" at bounding box center [219, 184] width 124 height 21
type input "*"
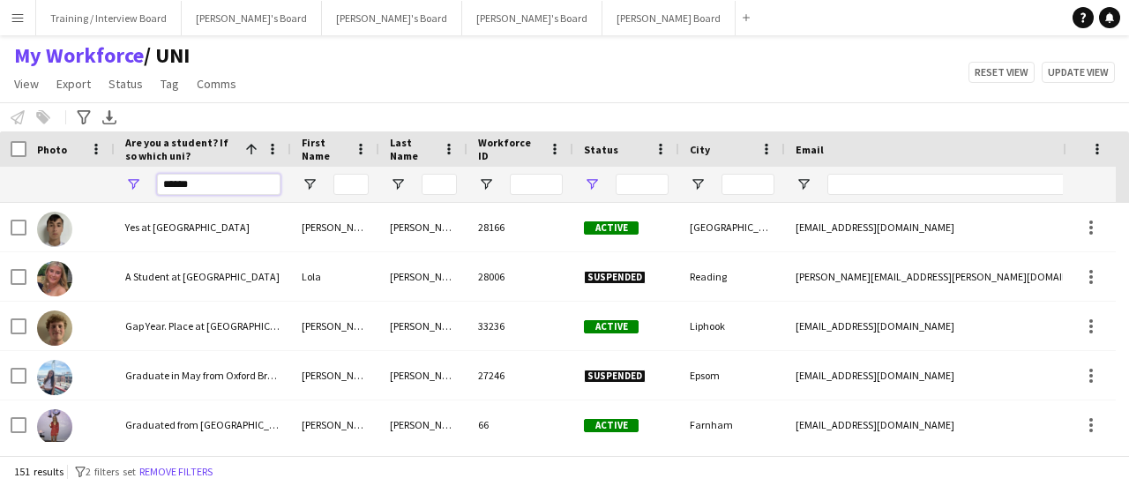
type input "******"
click at [597, 190] on span "Open Filter Menu" at bounding box center [592, 184] width 16 height 16
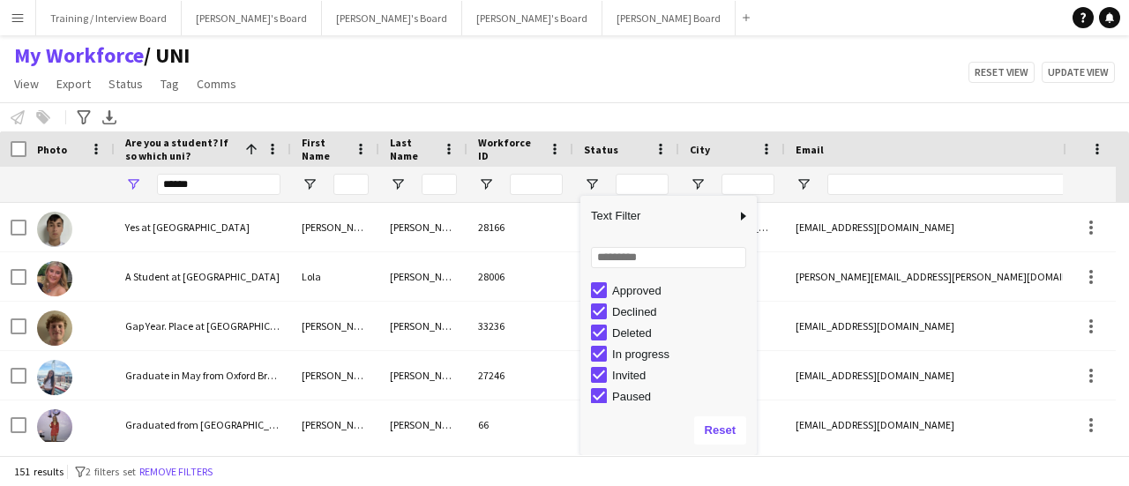
scroll to position [111, 0]
click at [584, 107] on div "Notify workforce Add to tag Select at least one crew to tag him or her. Advance…" at bounding box center [564, 116] width 1129 height 29
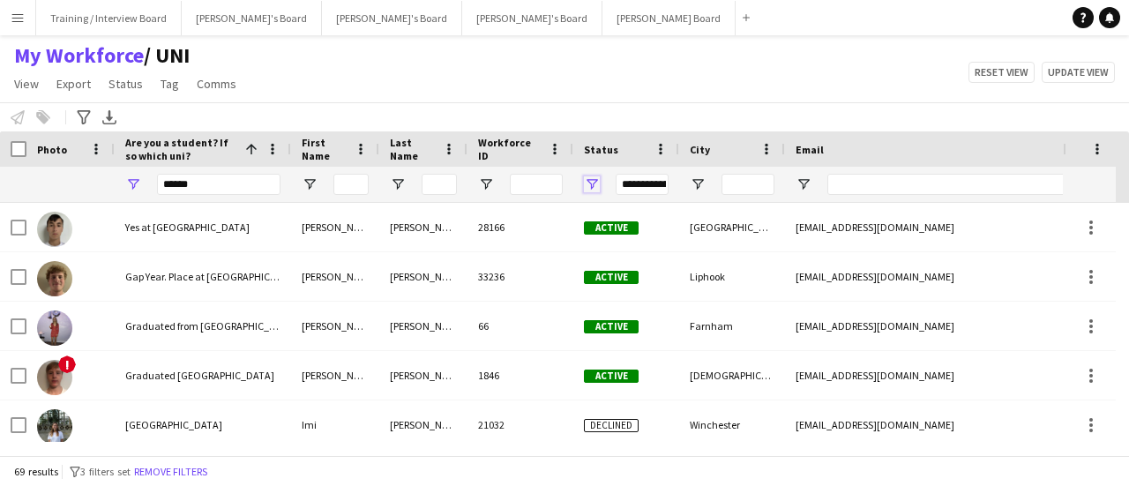
click at [593, 183] on span "Open Filter Menu" at bounding box center [592, 184] width 16 height 16
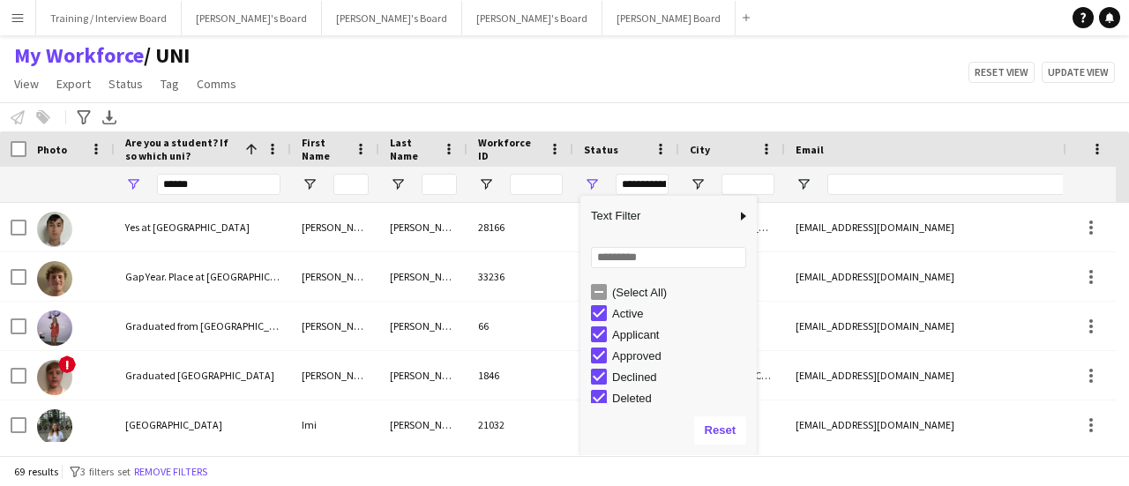
click at [590, 379] on div "Declined" at bounding box center [668, 376] width 176 height 21
type input "**********"
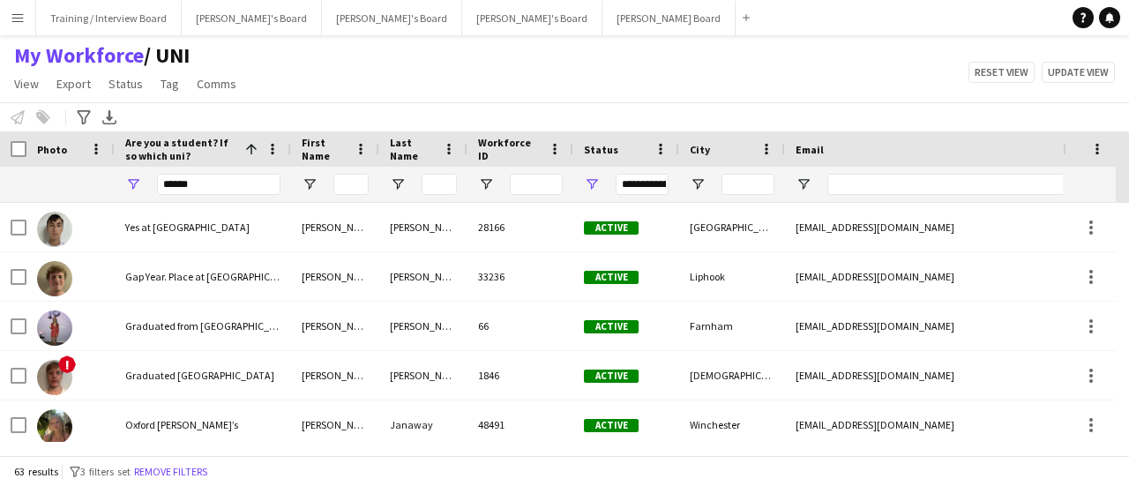
click at [644, 73] on div "My Workforce / UNI View Views Default view Compliance RTW Checks MANCHESTER Sea…" at bounding box center [564, 72] width 1129 height 60
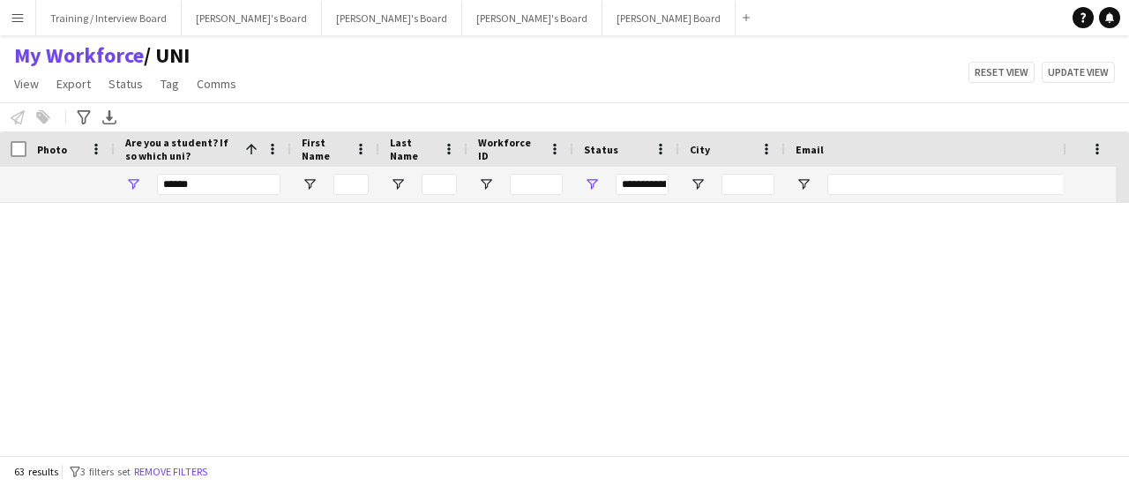
scroll to position [0, 0]
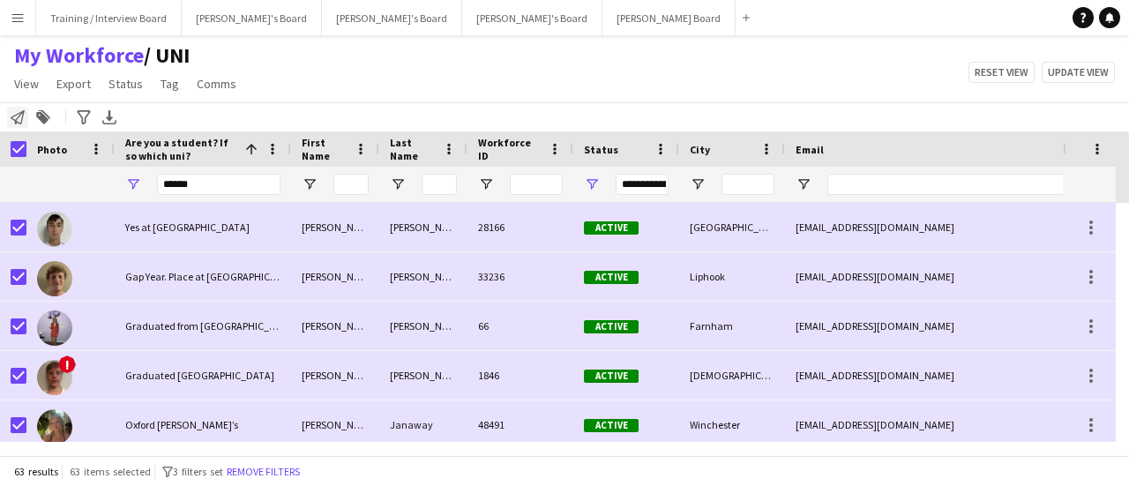
click at [18, 107] on div "Notify workforce" at bounding box center [17, 117] width 21 height 21
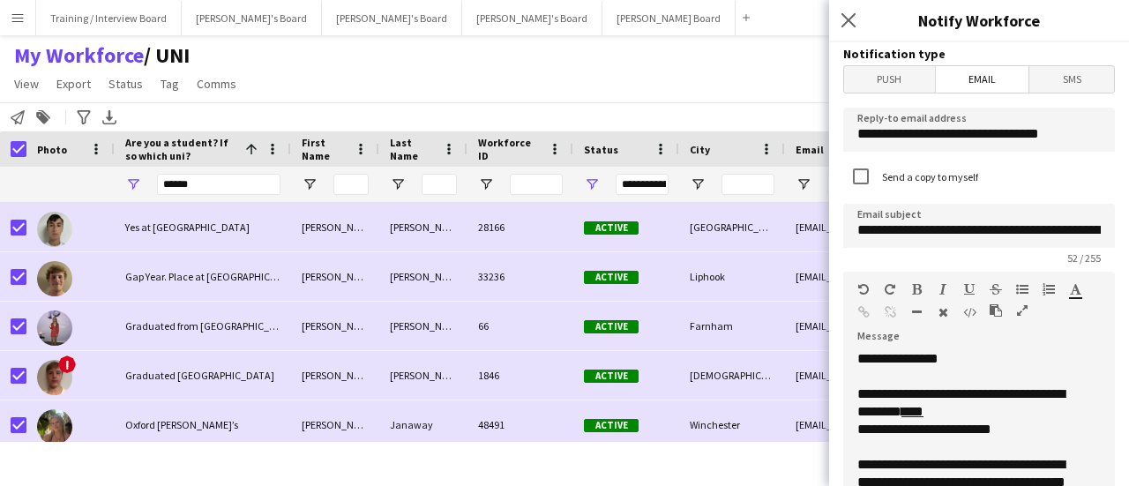
click at [1045, 81] on span "SMS" at bounding box center [1072, 79] width 85 height 26
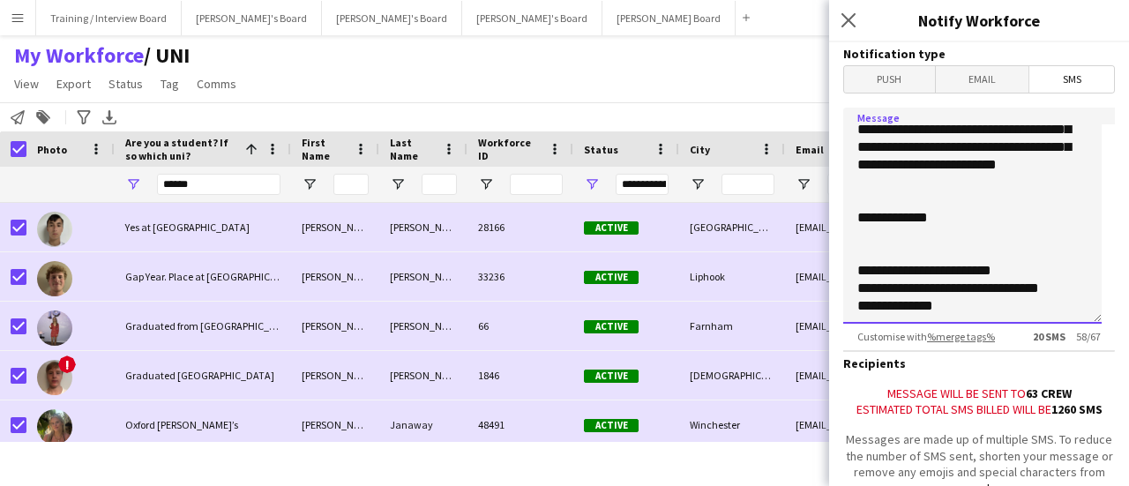
drag, startPoint x: 854, startPoint y: 187, endPoint x: 1019, endPoint y: 427, distance: 291.2
click at [1019, 427] on form "Notification type Push Email SMS Message Profiles Personnel: Customise with %me…" at bounding box center [979, 330] width 300 height 577
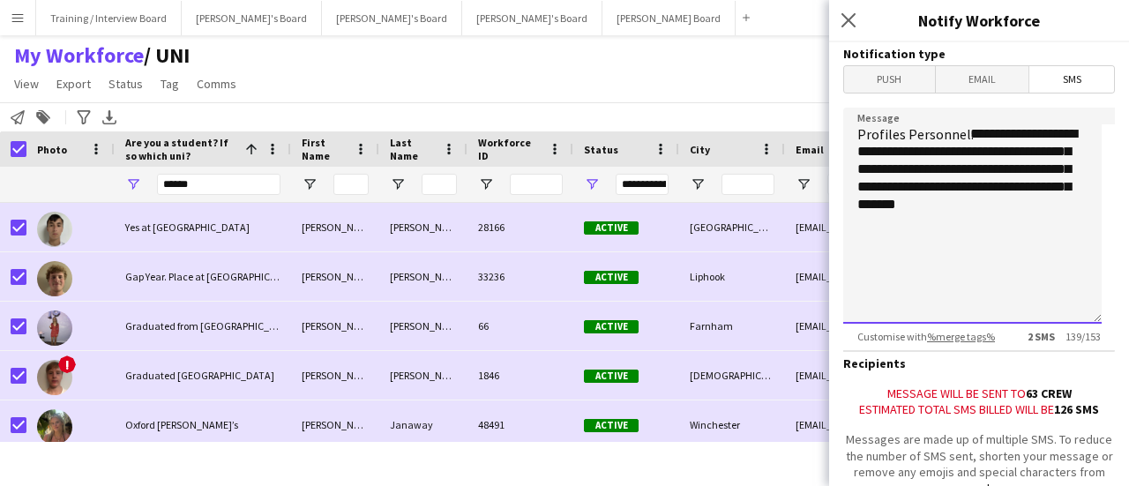
click at [1050, 191] on textarea "**********" at bounding box center [972, 216] width 258 height 216
click at [1034, 206] on textarea "**********" at bounding box center [972, 216] width 258 height 216
paste textarea "**********"
click at [983, 161] on textarea "**********" at bounding box center [972, 216] width 258 height 216
click at [956, 146] on textarea "**********" at bounding box center [972, 216] width 258 height 216
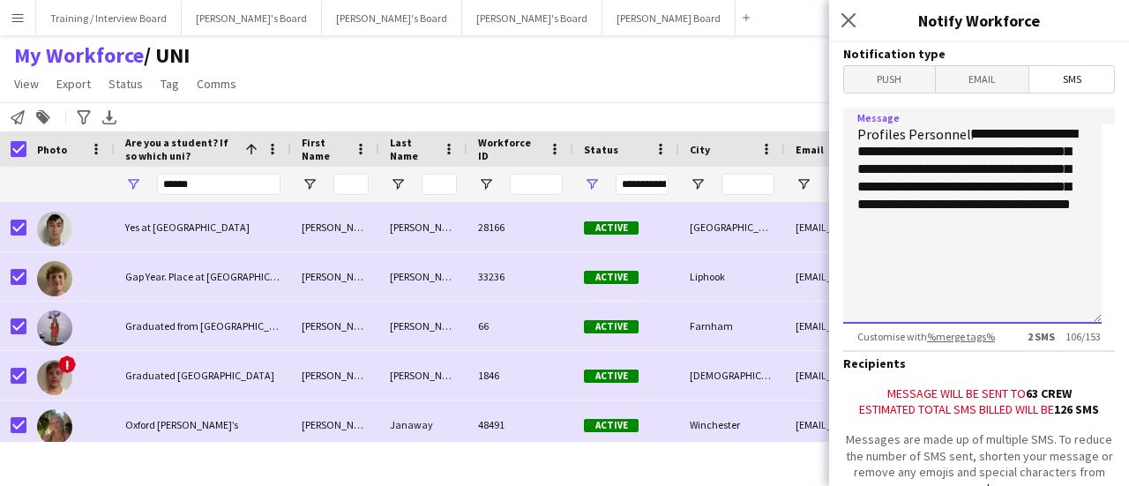
drag, startPoint x: 949, startPoint y: 154, endPoint x: 944, endPoint y: 144, distance: 11.8
click at [949, 149] on textarea "**********" at bounding box center [972, 216] width 258 height 216
drag, startPoint x: 887, startPoint y: 130, endPoint x: 1027, endPoint y: 172, distance: 146.5
click at [1027, 172] on textarea "**********" at bounding box center [972, 216] width 258 height 216
click at [1029, 176] on textarea "**********" at bounding box center [972, 216] width 258 height 216
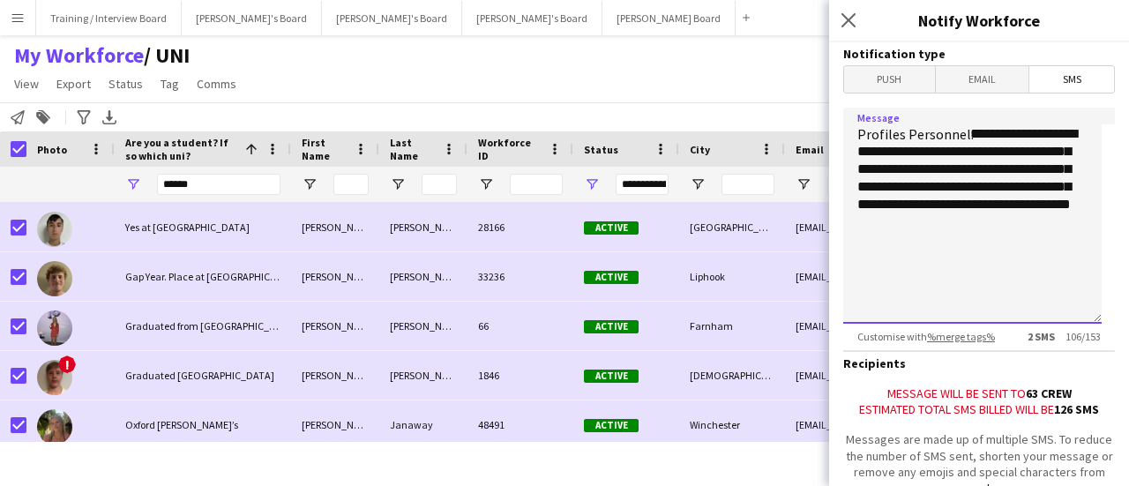
click at [1010, 220] on textarea "**********" at bounding box center [972, 216] width 258 height 216
drag, startPoint x: 953, startPoint y: 135, endPoint x: 993, endPoint y: 198, distance: 75.4
click at [944, 195] on textarea "**********" at bounding box center [972, 216] width 258 height 216
click at [993, 198] on textarea "**********" at bounding box center [972, 216] width 258 height 216
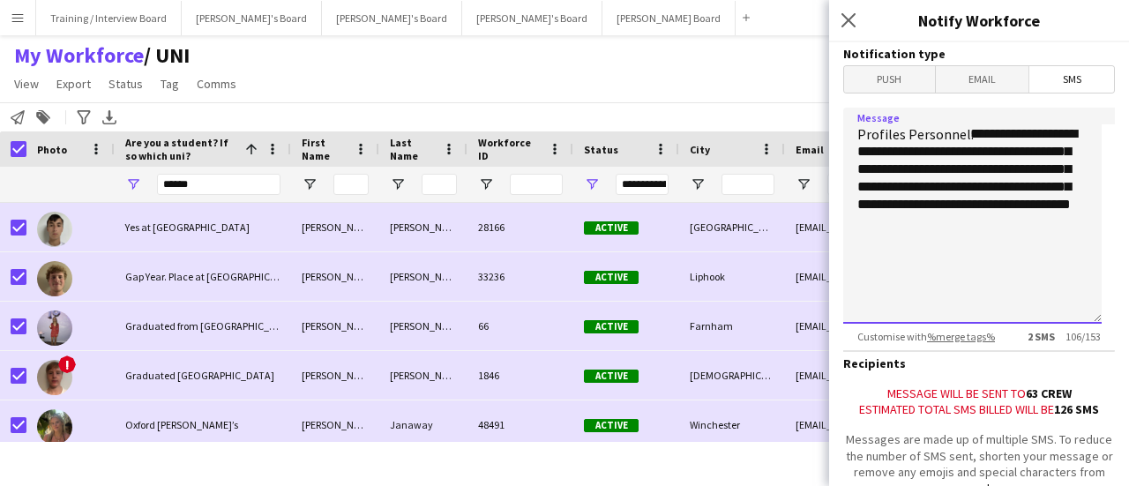
click at [1016, 165] on textarea "**********" at bounding box center [972, 216] width 258 height 216
drag, startPoint x: 1007, startPoint y: 165, endPoint x: 893, endPoint y: 186, distance: 116.6
click at [893, 186] on textarea "**********" at bounding box center [972, 216] width 258 height 216
click at [917, 238] on textarea "**********" at bounding box center [972, 216] width 258 height 216
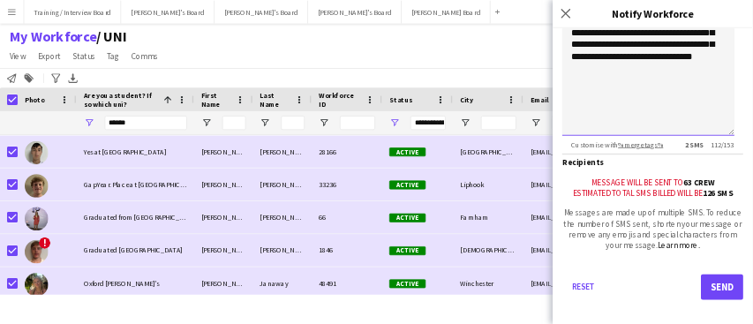
scroll to position [146, 0]
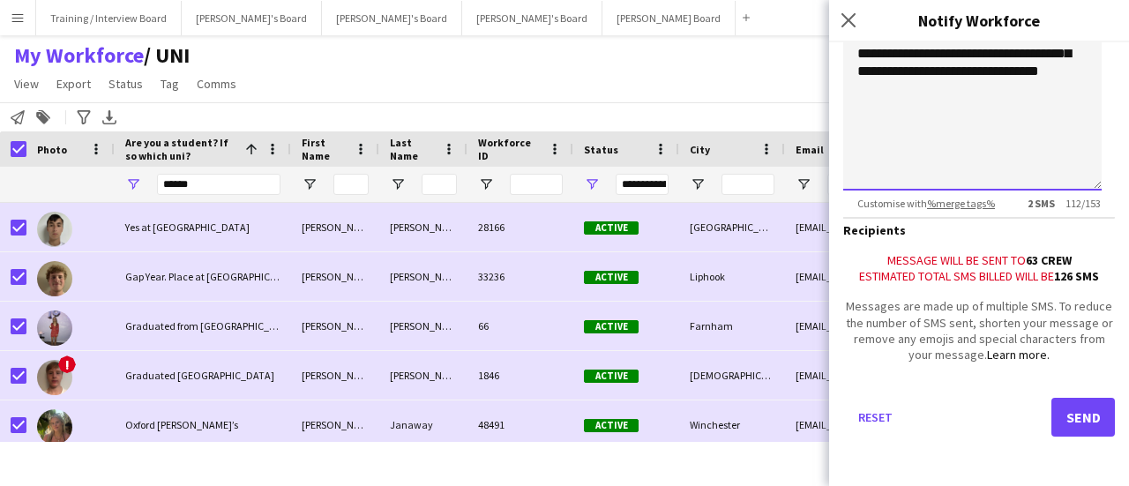
type textarea "**********"
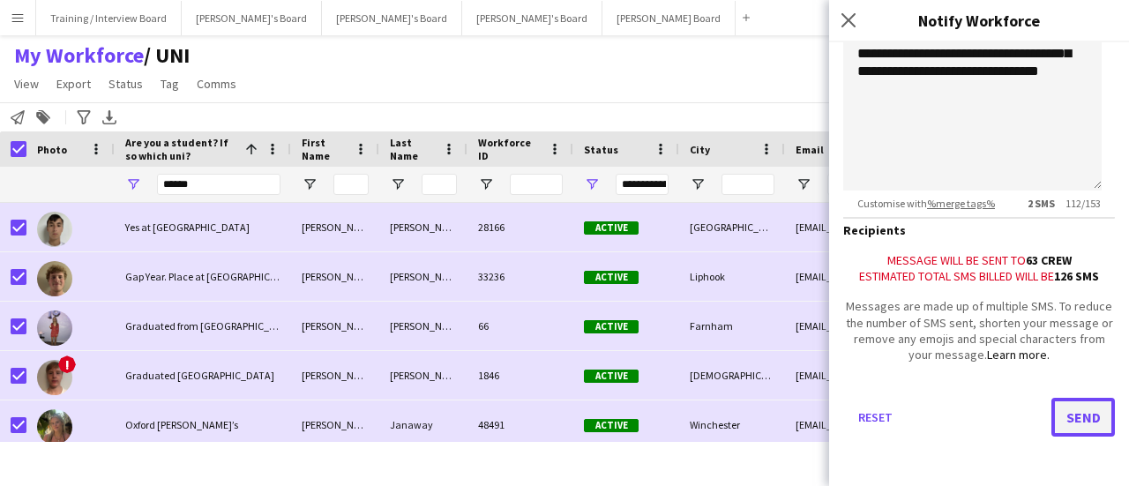
click at [1059, 416] on button "Send" at bounding box center [1084, 417] width 64 height 39
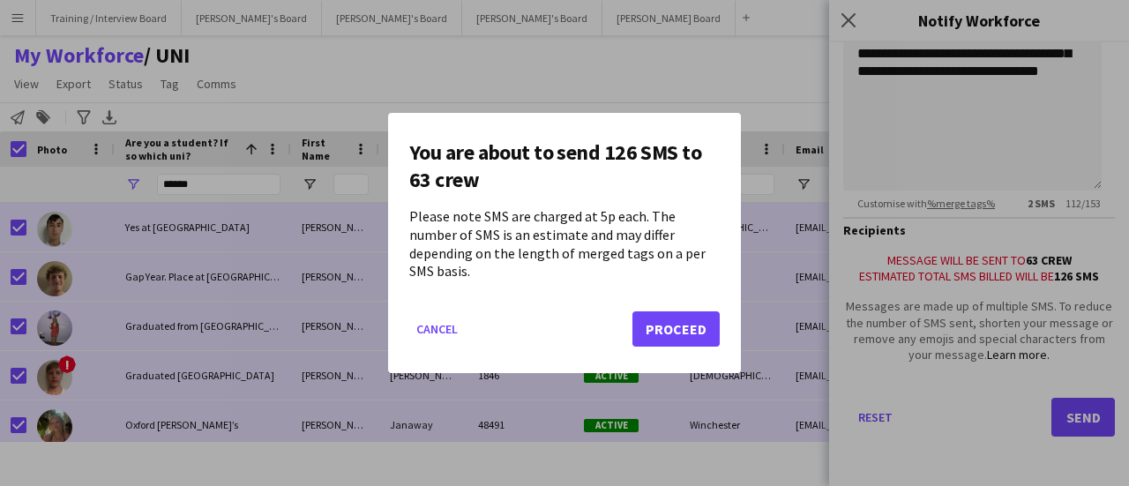
click at [656, 340] on mat-dialog-actions "Cancel Proceed" at bounding box center [564, 335] width 311 height 75
click at [663, 333] on button "Proceed" at bounding box center [676, 328] width 87 height 35
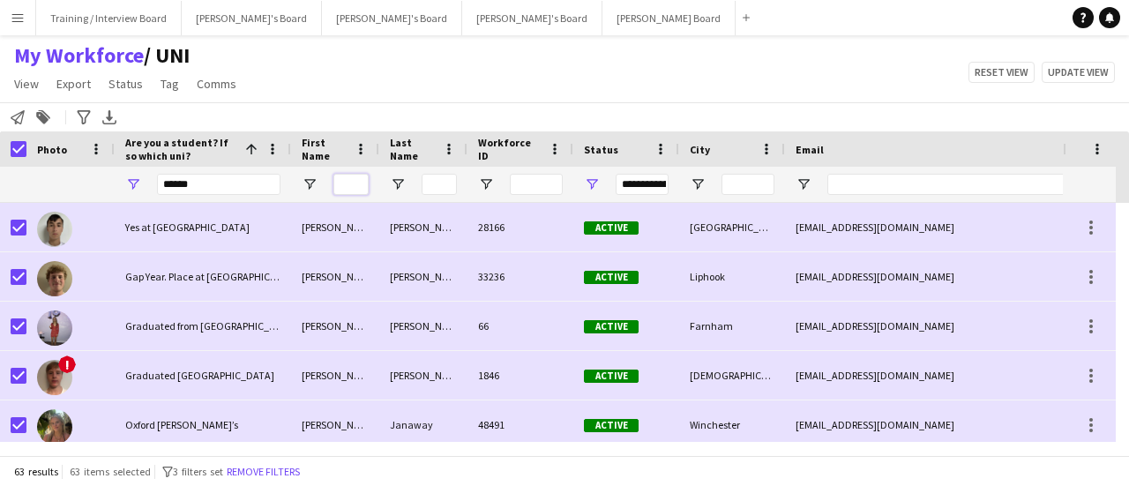
click at [342, 184] on input "First Name Filter Input" at bounding box center [350, 184] width 35 height 21
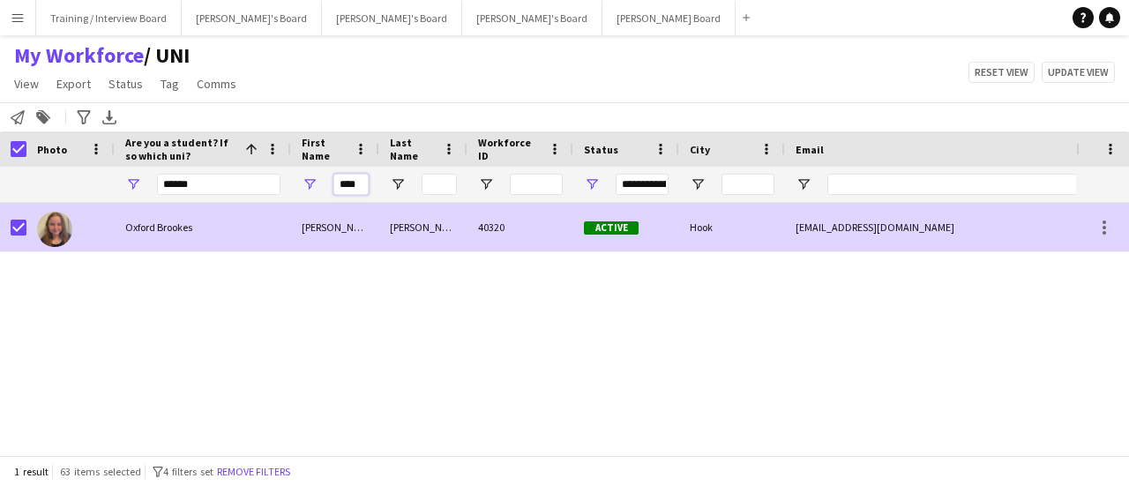
type input "****"
click at [639, 218] on div "Active" at bounding box center [626, 227] width 106 height 49
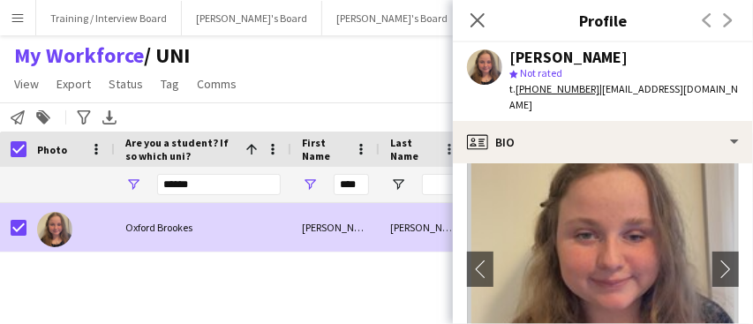
scroll to position [58, 0]
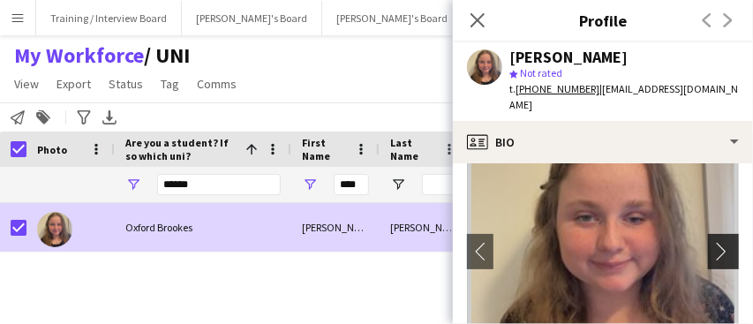
click at [712, 242] on app-icon "chevron-right" at bounding box center [725, 251] width 27 height 19
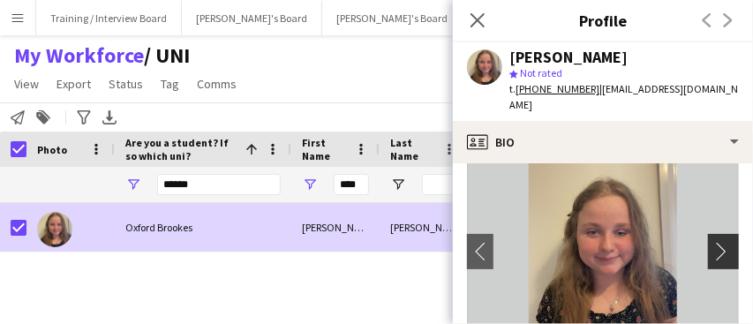
click at [712, 242] on app-icon "chevron-right" at bounding box center [725, 251] width 27 height 19
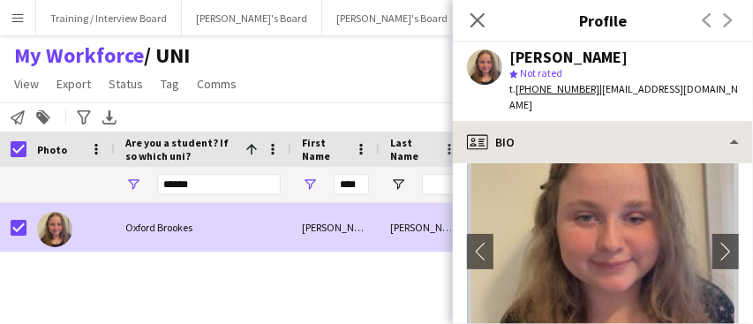
drag, startPoint x: 663, startPoint y: 101, endPoint x: 662, endPoint y: 113, distance: 12.5
click at [663, 101] on div "Lucy Flynn star Not rated t. +447555179621 | lucycflynn@icloud.com" at bounding box center [603, 81] width 300 height 79
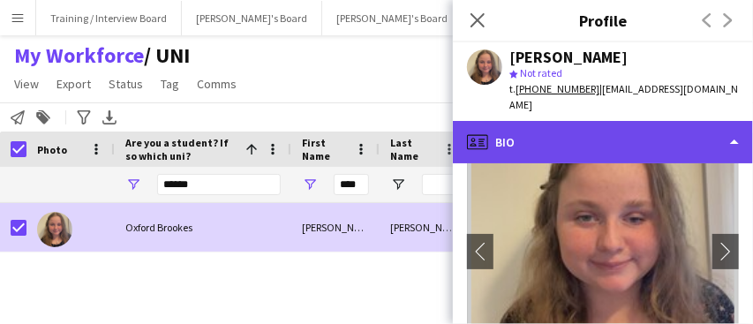
click at [663, 124] on div "profile Bio" at bounding box center [603, 142] width 300 height 42
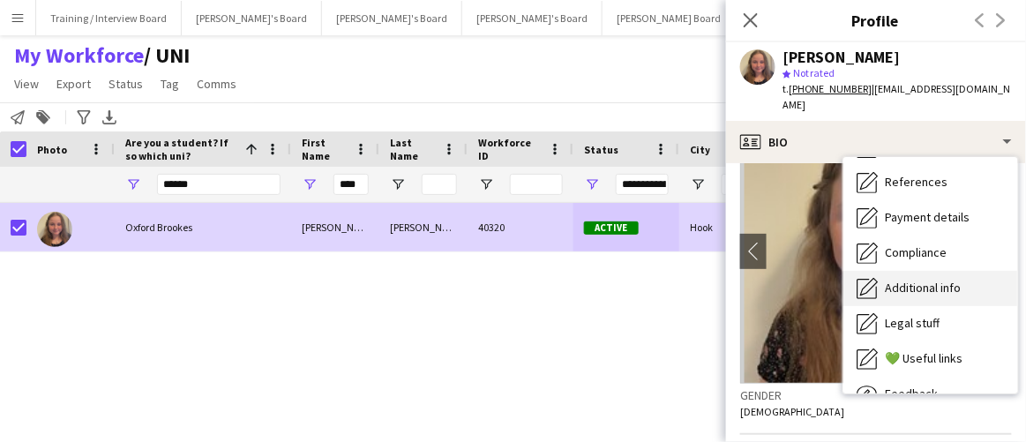
click at [904, 271] on div "Additional info Additional info" at bounding box center [930, 288] width 175 height 35
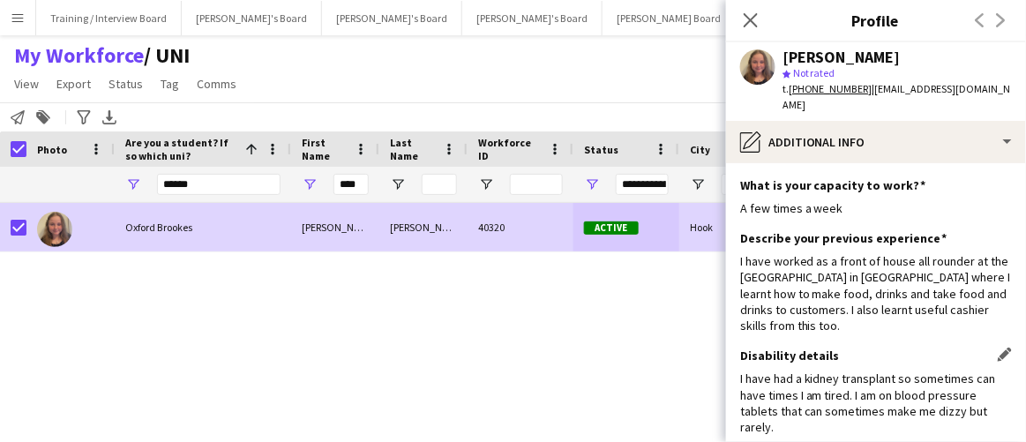
scroll to position [160, 0]
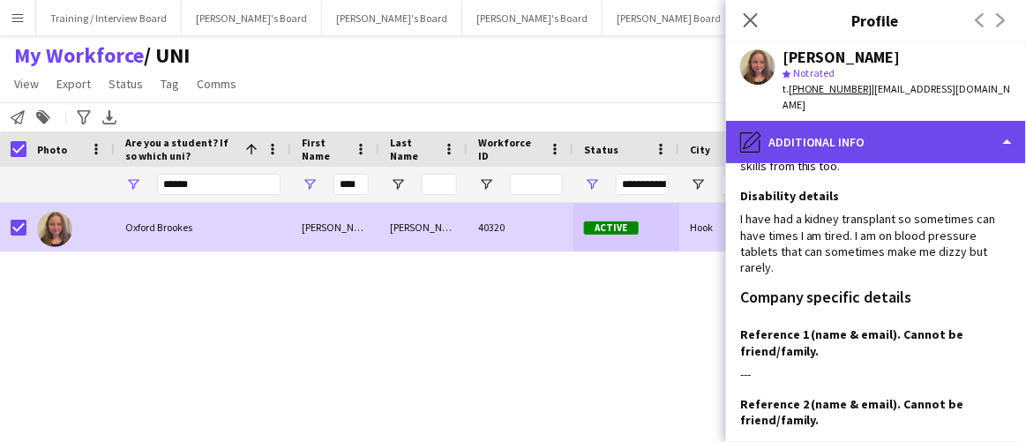
click at [850, 122] on div "pencil4 Additional info" at bounding box center [876, 142] width 300 height 42
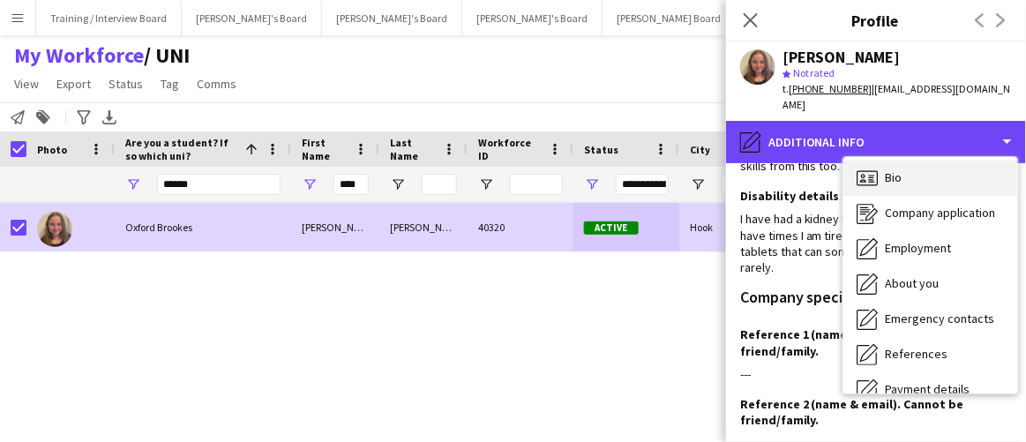
scroll to position [0, 0]
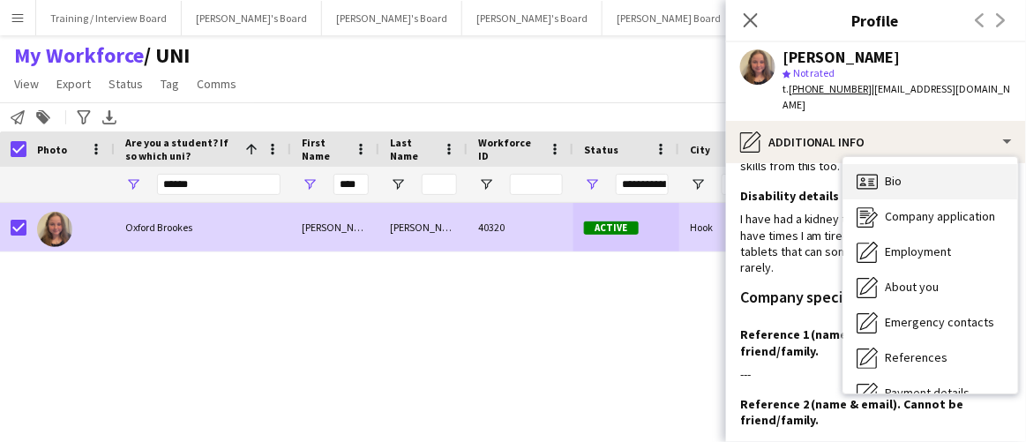
click at [934, 164] on div "Bio Bio" at bounding box center [930, 181] width 175 height 35
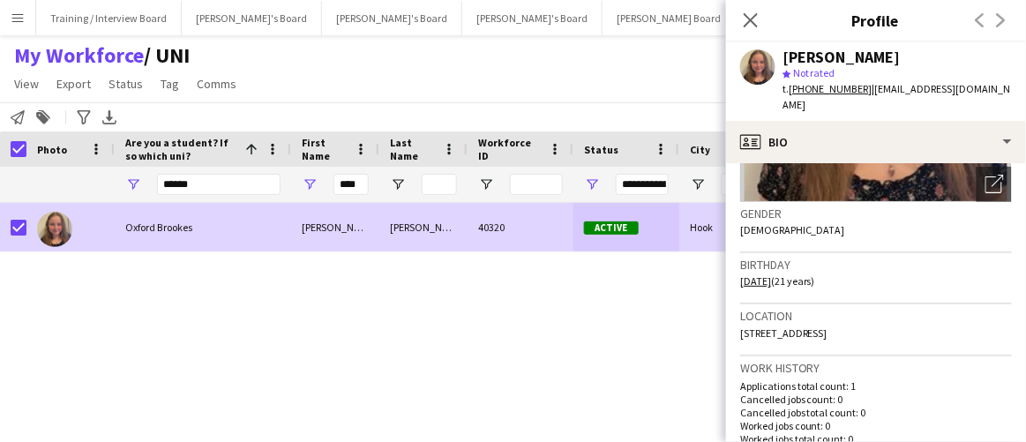
scroll to position [240, 0]
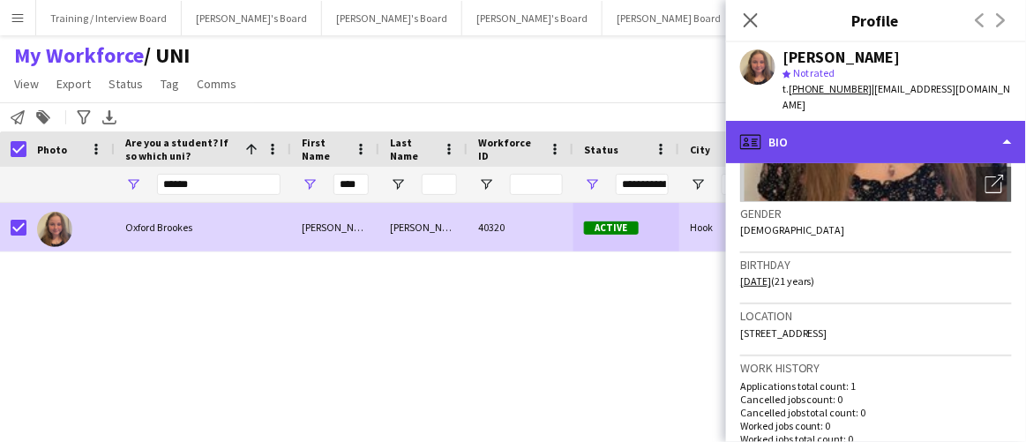
click at [903, 124] on div "profile Bio" at bounding box center [876, 142] width 300 height 42
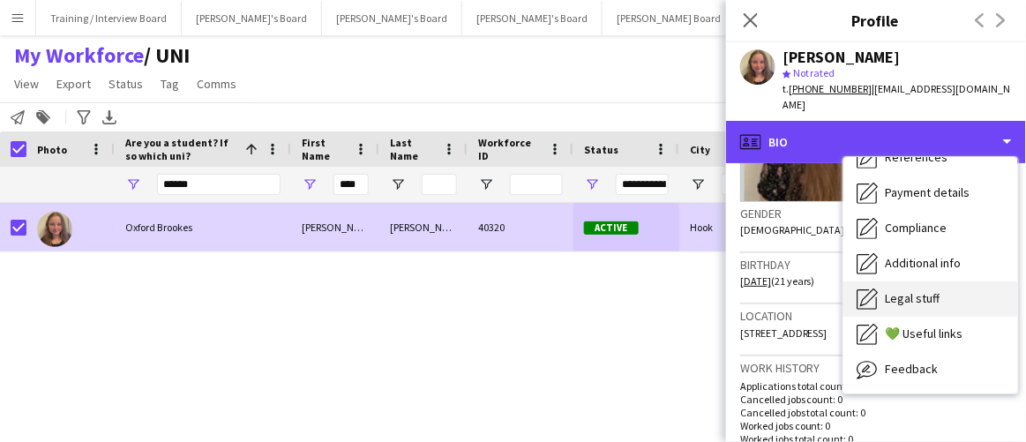
scroll to position [236, 0]
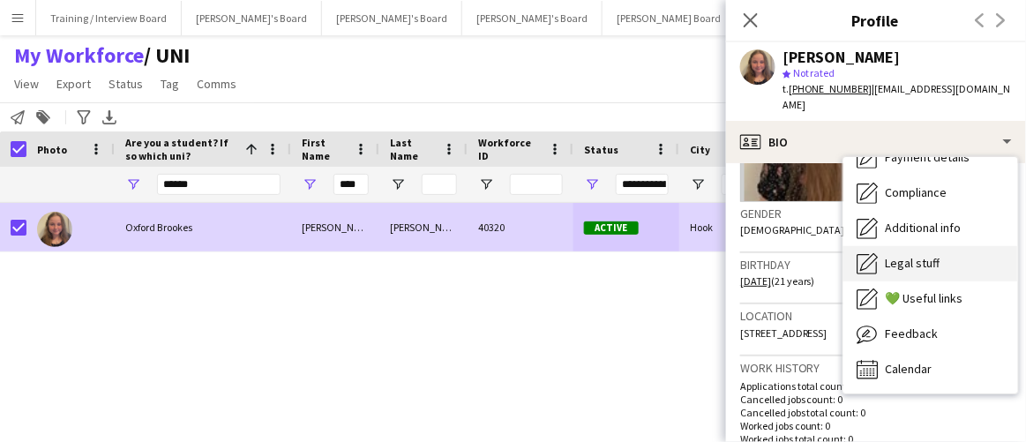
click at [934, 246] on div "Legal stuff Legal stuff" at bounding box center [930, 263] width 175 height 35
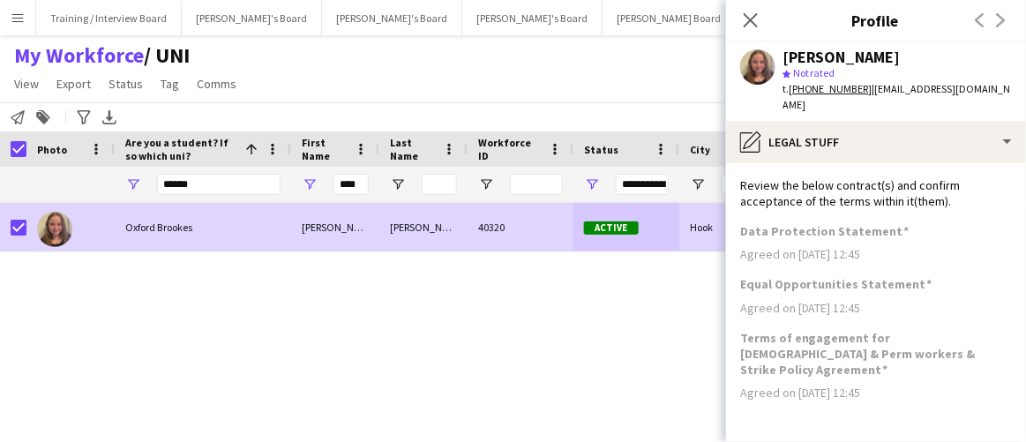
click at [893, 101] on div "Lucy Flynn star Not rated t. +447555179621 | lucycflynn@icloud.com" at bounding box center [876, 81] width 300 height 79
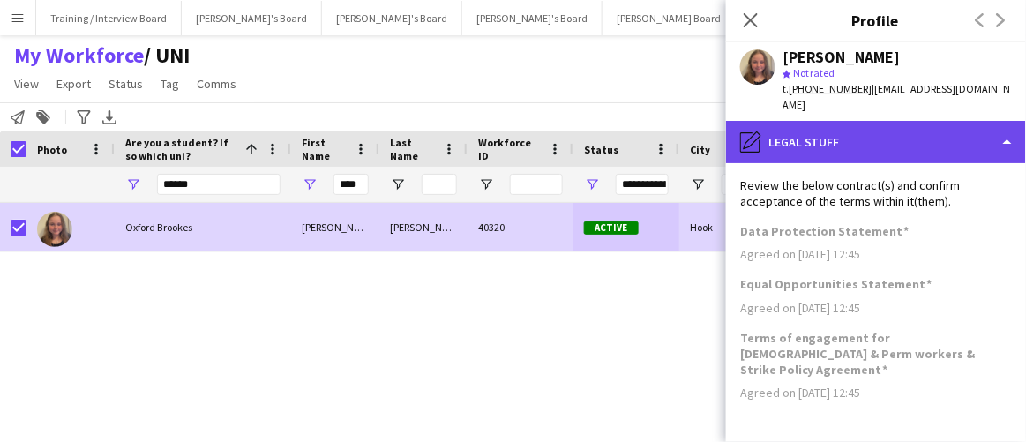
click at [901, 123] on div "pencil4 Legal stuff" at bounding box center [876, 142] width 300 height 42
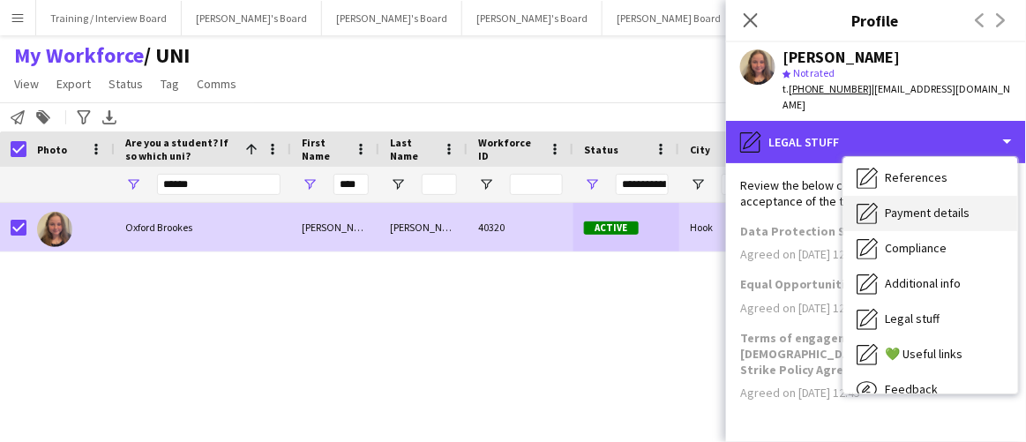
scroll to position [155, 0]
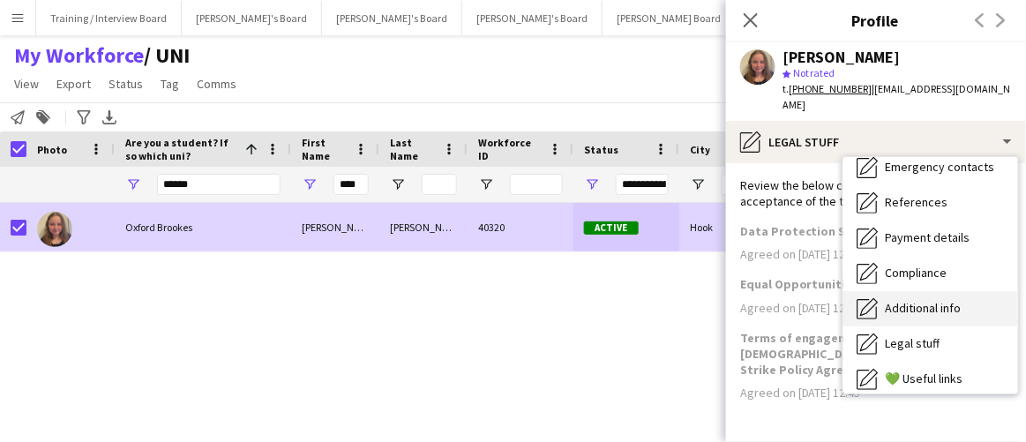
click at [926, 300] on span "Additional info" at bounding box center [924, 308] width 76 height 16
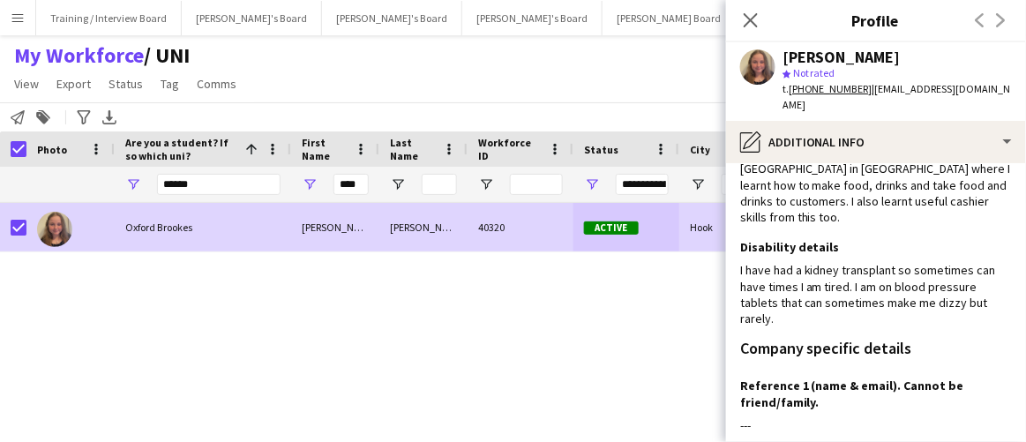
scroll to position [160, 0]
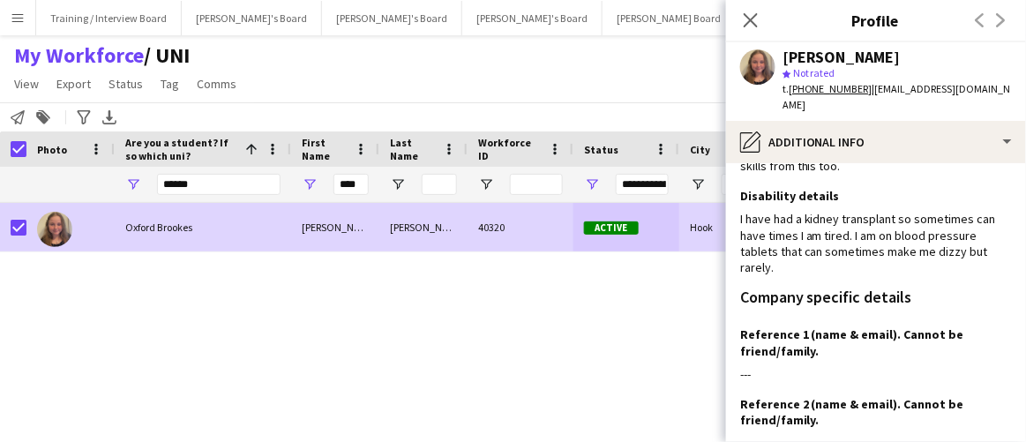
click at [558, 88] on div "My Workforce / UNI View Views Default view Compliance RTW Checks MANCHESTER Sea…" at bounding box center [513, 72] width 1026 height 60
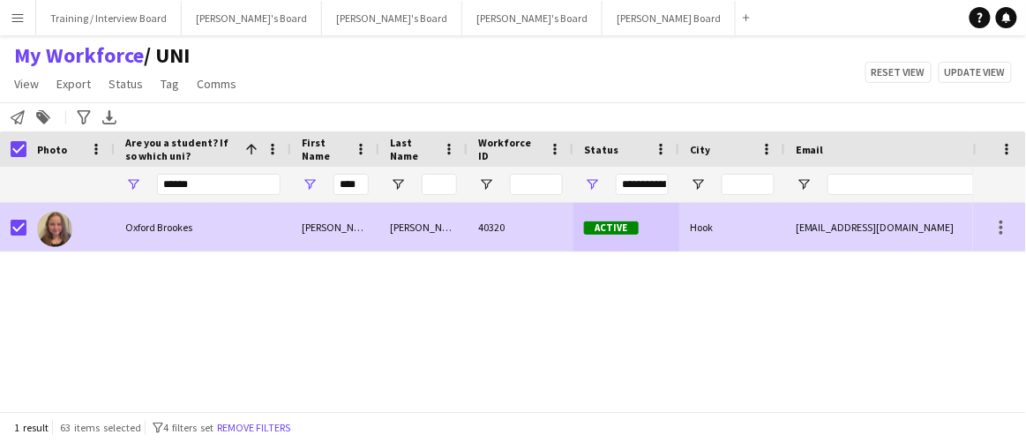
click at [555, 256] on div "Oxford Brookes Lucy Flynn 40320 Active Hook lucycflynn@icloud.com +447555179621" at bounding box center [486, 300] width 973 height 195
click at [548, 235] on div "40320" at bounding box center [521, 227] width 106 height 49
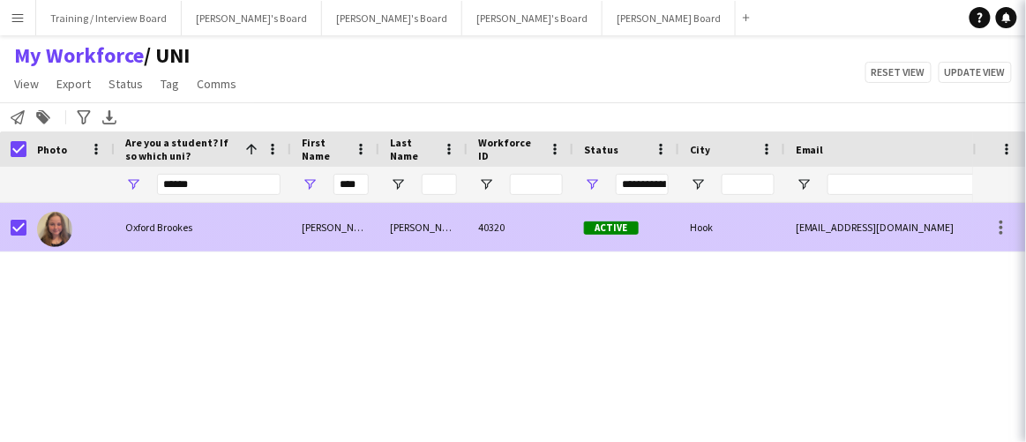
click at [789, 210] on body "Menu Boards Boards Boards All jobs Status Workforce Workforce My Workforce Recr…" at bounding box center [513, 221] width 1026 height 442
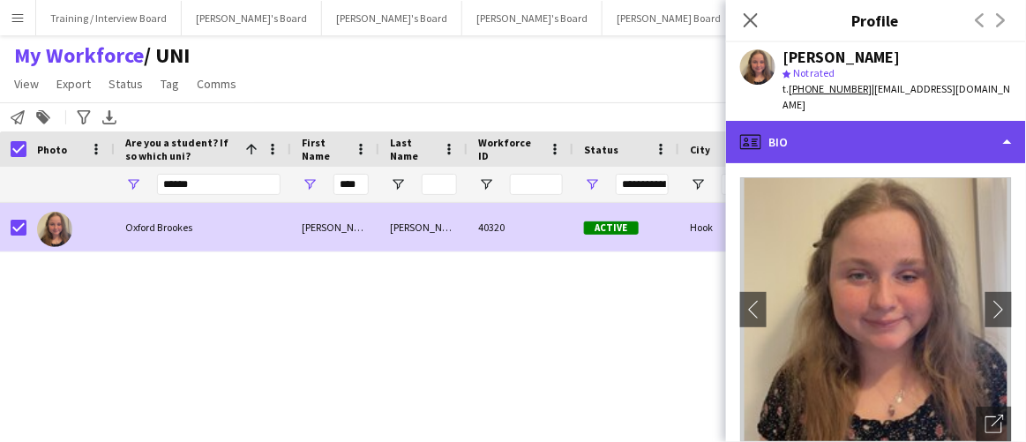
click at [841, 121] on div "profile Bio" at bounding box center [876, 142] width 300 height 42
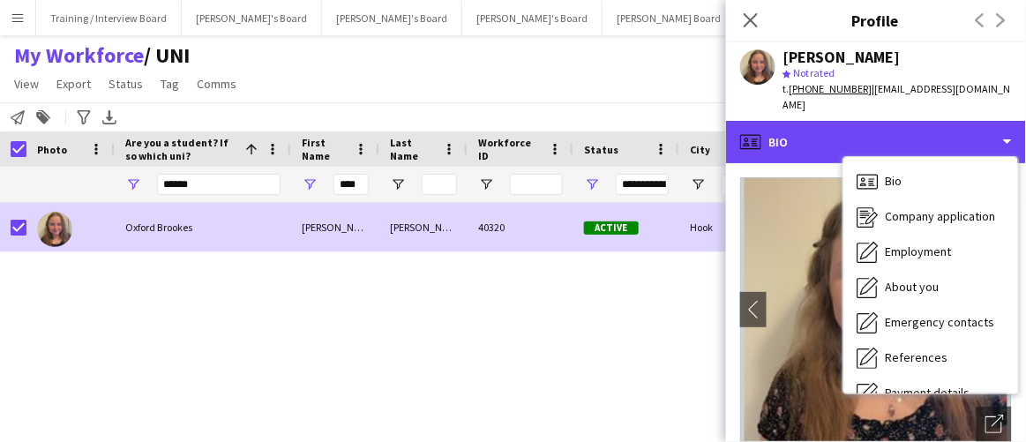
scroll to position [236, 0]
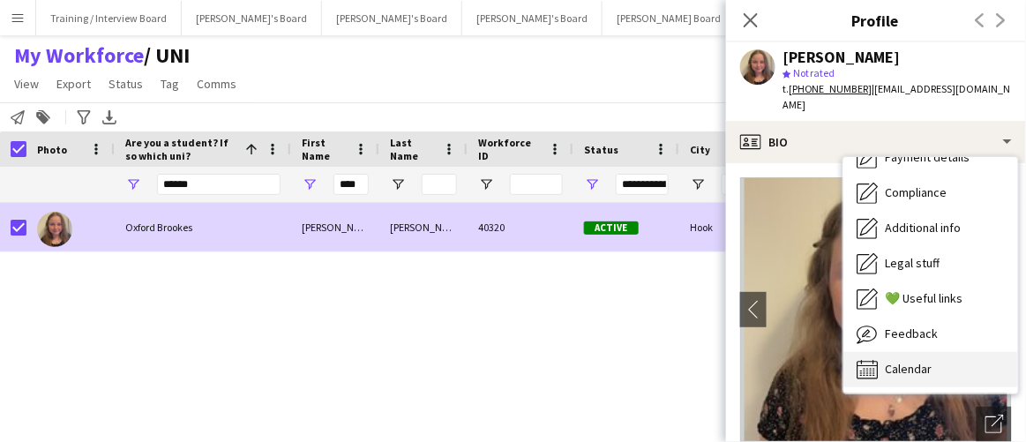
click at [926, 361] on span "Calendar" at bounding box center [909, 369] width 47 height 16
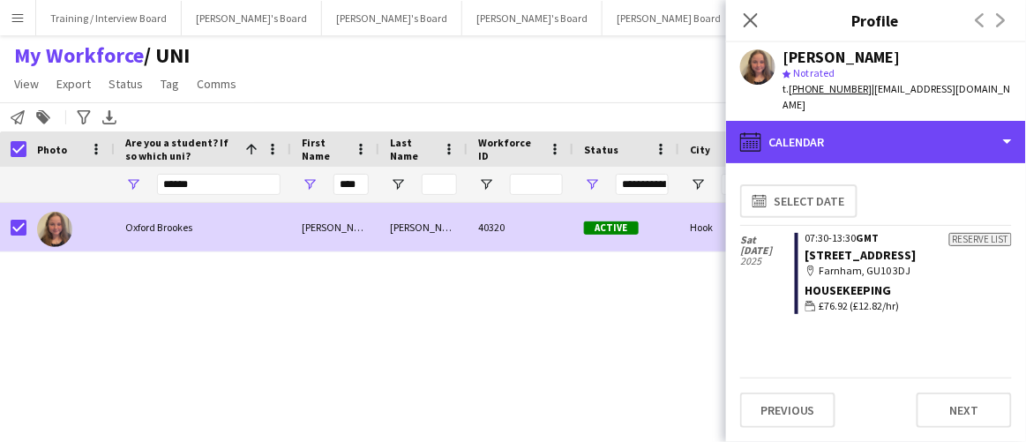
drag, startPoint x: 900, startPoint y: 115, endPoint x: 887, endPoint y: 149, distance: 36.9
click at [897, 121] on div "calendar-full Calendar" at bounding box center [876, 142] width 300 height 42
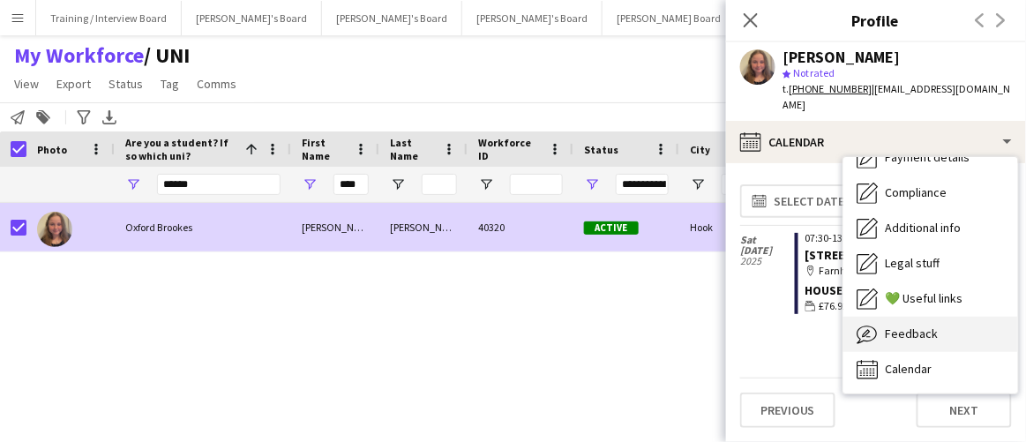
click at [886, 326] on span "Feedback" at bounding box center [912, 334] width 53 height 16
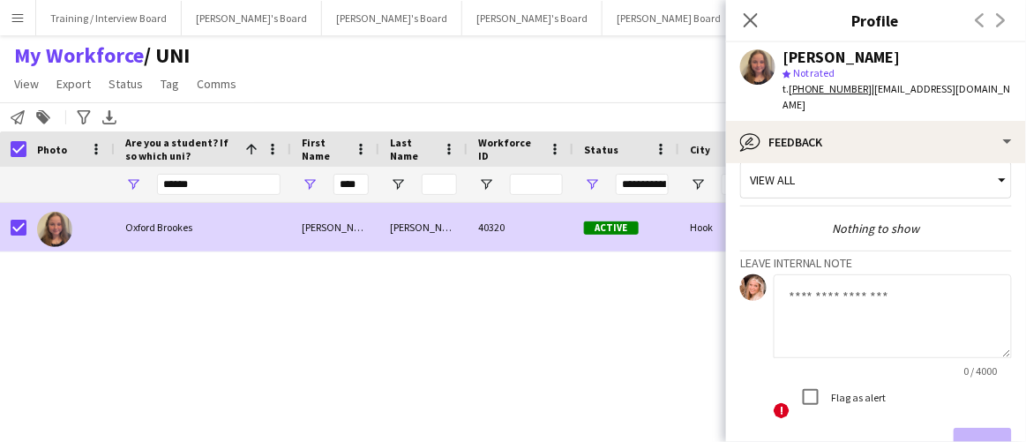
scroll to position [0, 0]
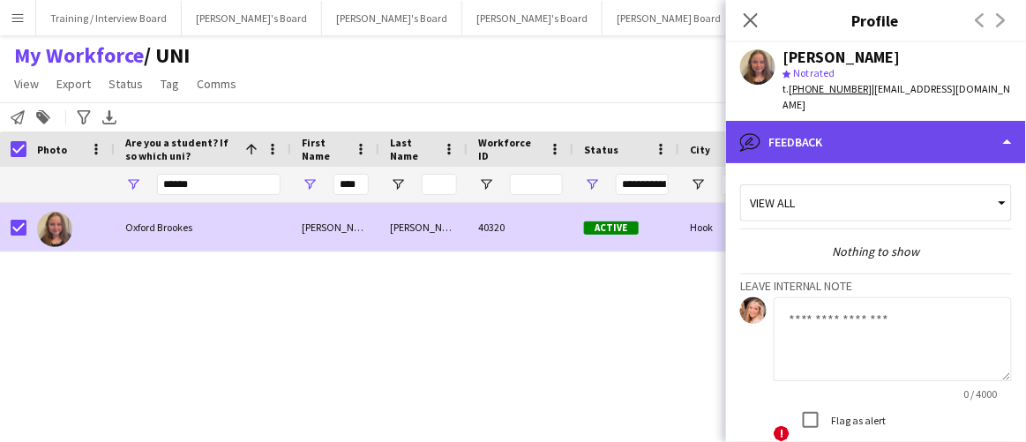
click at [868, 121] on div "bubble-pencil Feedback" at bounding box center [876, 142] width 300 height 42
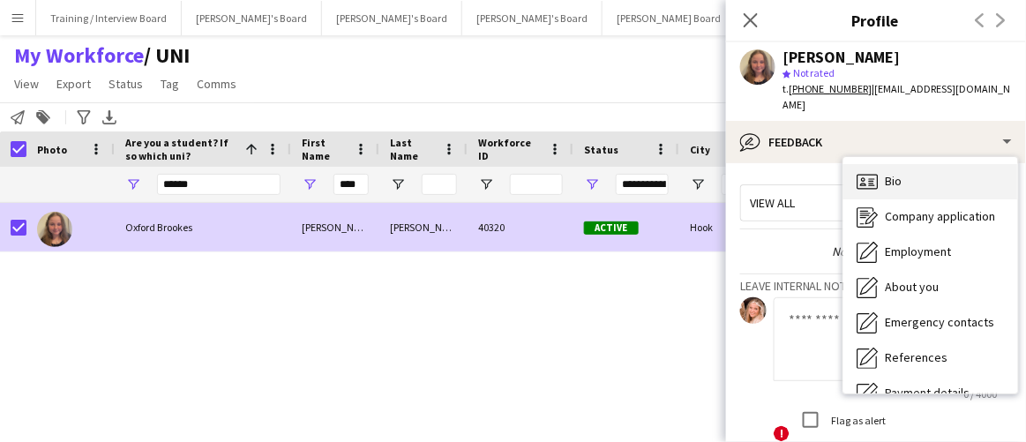
click at [912, 165] on div "Bio Bio" at bounding box center [930, 181] width 175 height 35
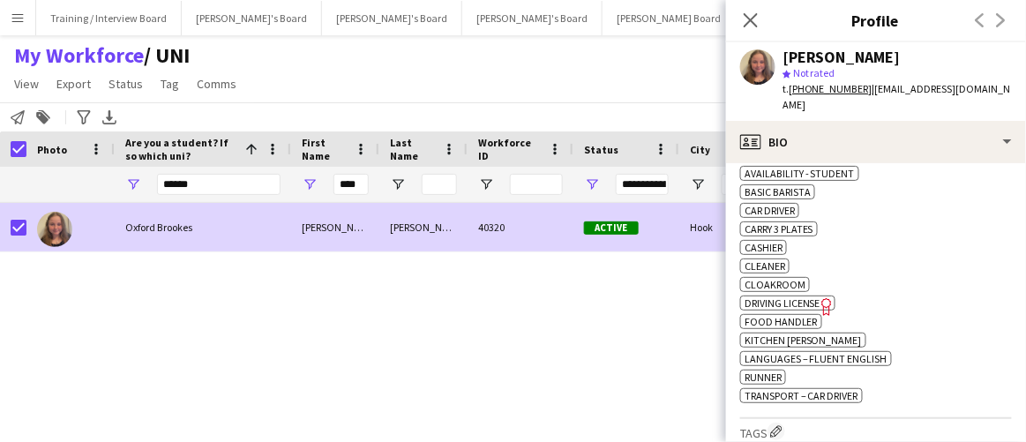
scroll to position [481, 0]
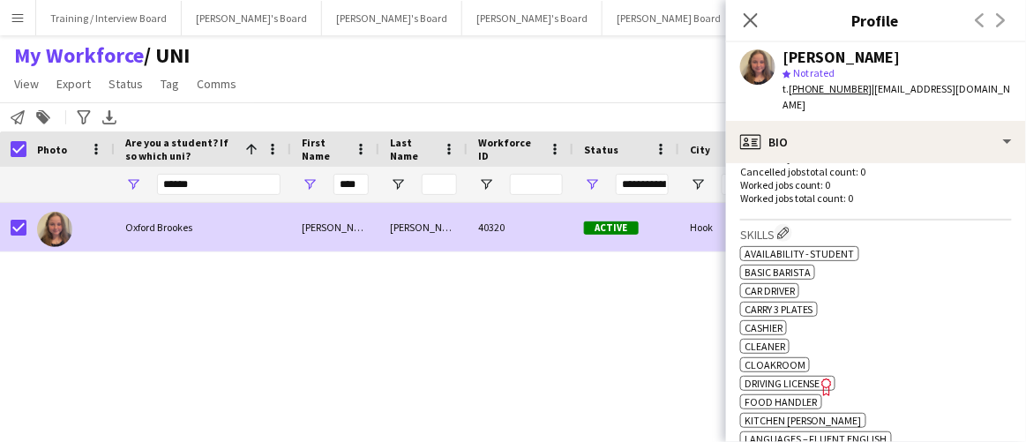
click at [936, 102] on div "Lucy Flynn star Not rated t. +447555179621 | lucycflynn@icloud.com" at bounding box center [876, 81] width 300 height 79
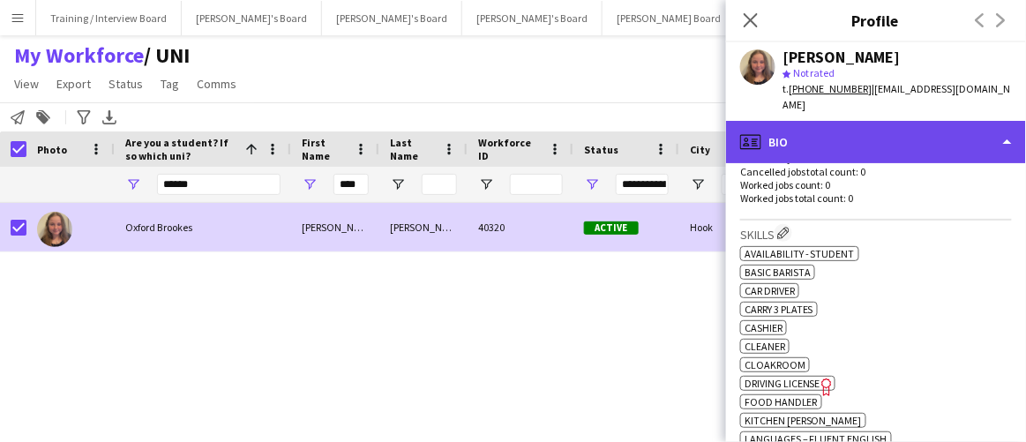
click at [934, 131] on div "profile Bio" at bounding box center [876, 142] width 300 height 42
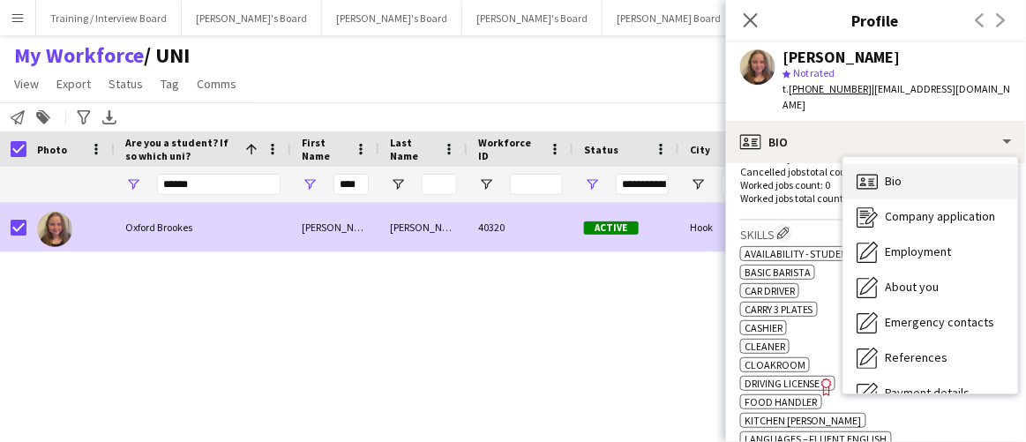
click at [909, 164] on div "Bio Bio" at bounding box center [930, 181] width 175 height 35
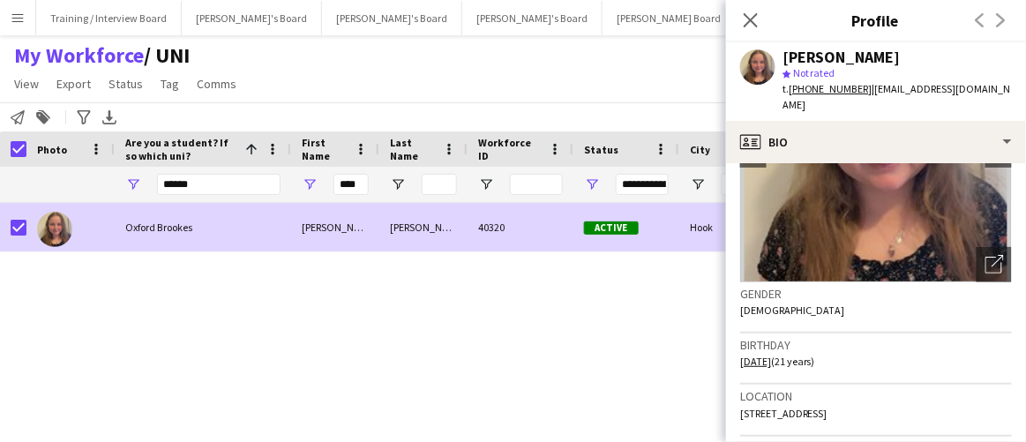
scroll to position [79, 0]
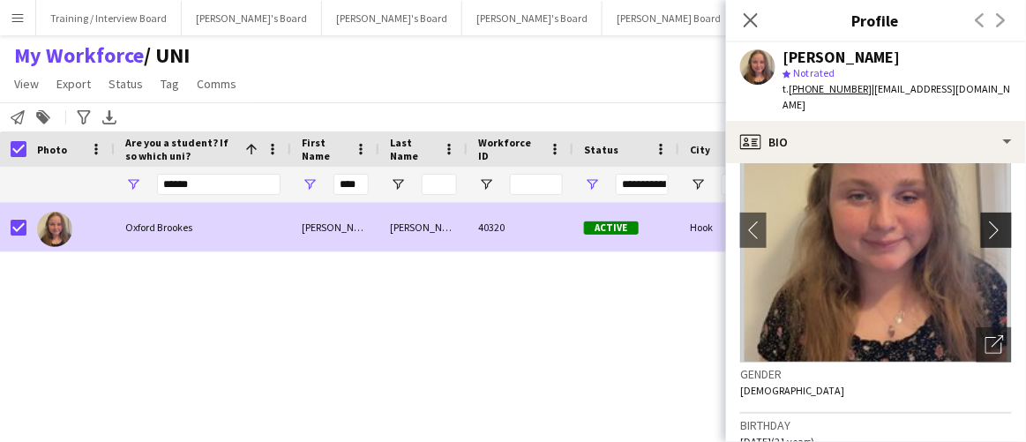
click at [985, 221] on app-icon "chevron-right" at bounding box center [998, 230] width 27 height 19
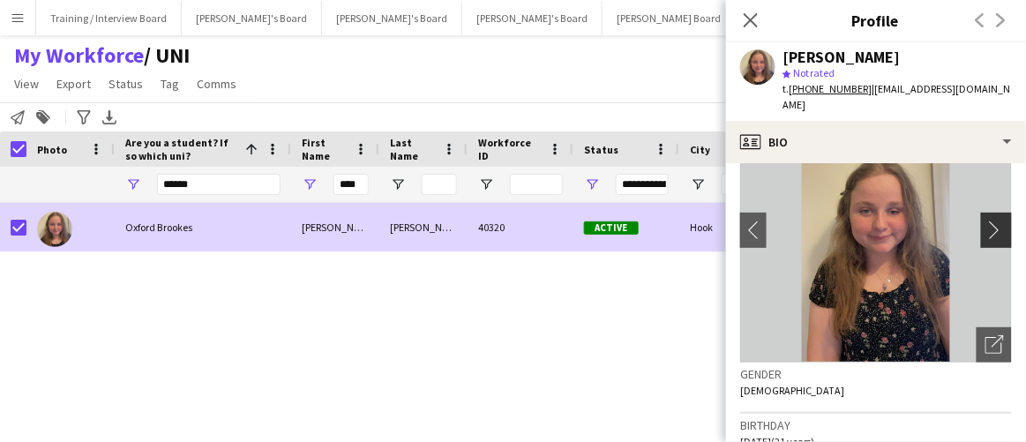
click at [985, 221] on app-icon "chevron-right" at bounding box center [998, 230] width 27 height 19
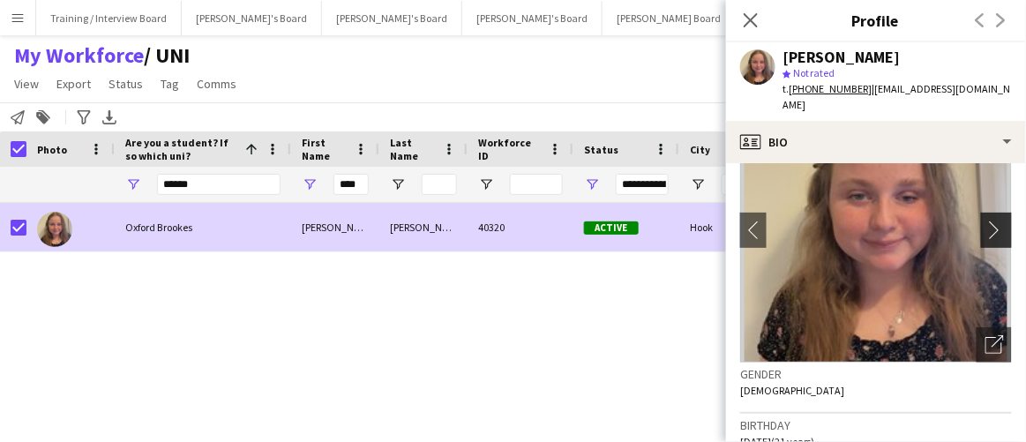
click at [985, 221] on app-icon "chevron-right" at bounding box center [998, 230] width 27 height 19
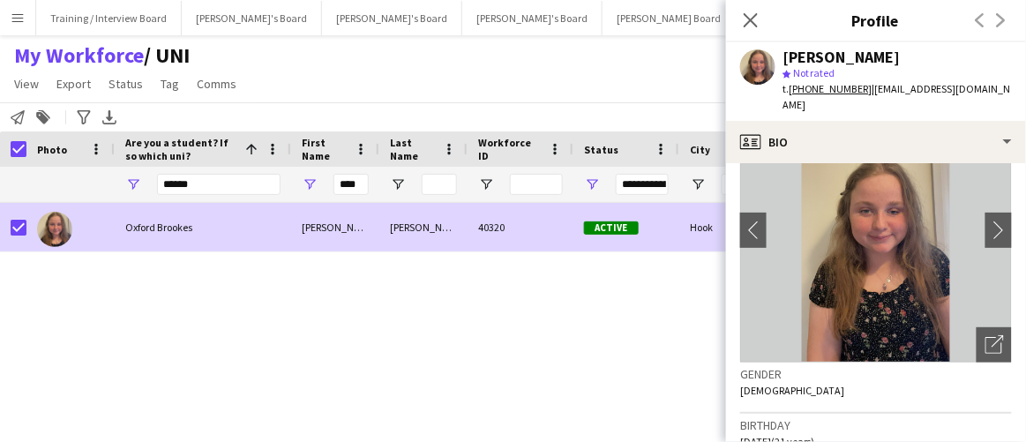
click at [594, 339] on div "Oxford Brookes Lucy Flynn 40320 Active Hook lucycflynn@icloud.com +447555179621" at bounding box center [486, 300] width 973 height 195
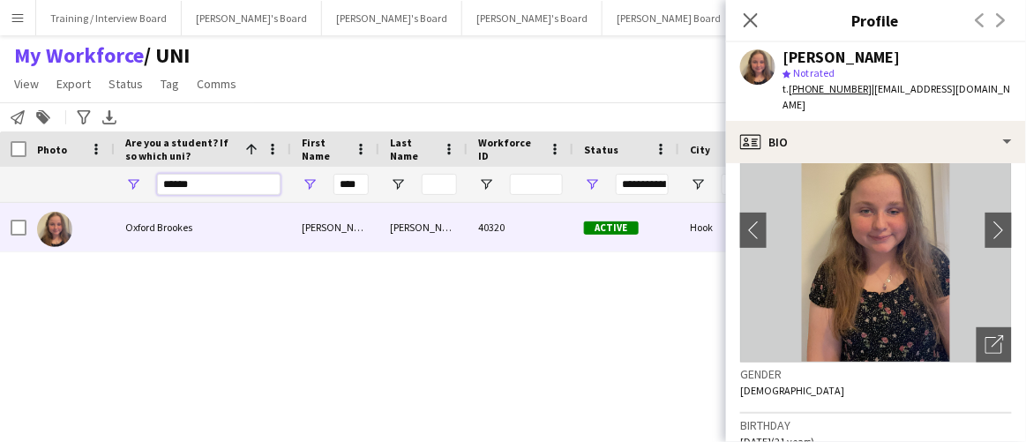
click at [187, 184] on input "******" at bounding box center [219, 184] width 124 height 21
click at [349, 186] on input "****" at bounding box center [350, 184] width 35 height 21
click at [207, 177] on input "******" at bounding box center [219, 184] width 124 height 21
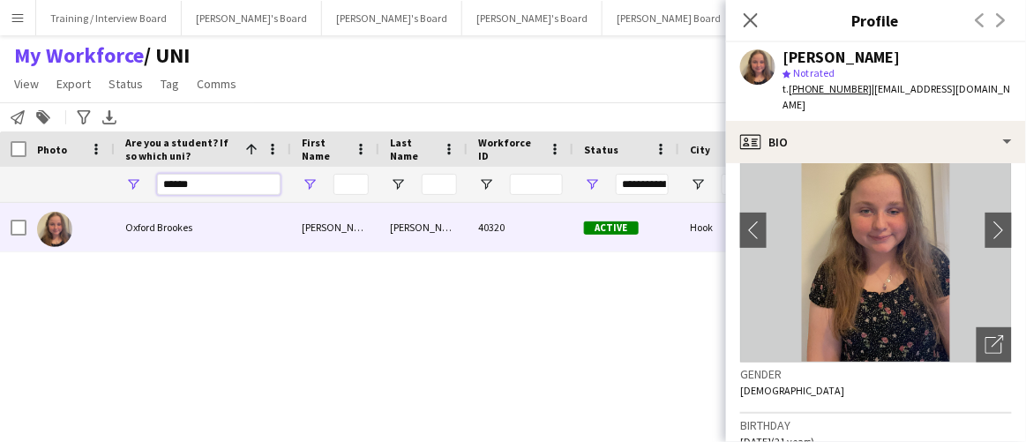
click at [206, 176] on input "******" at bounding box center [219, 184] width 124 height 21
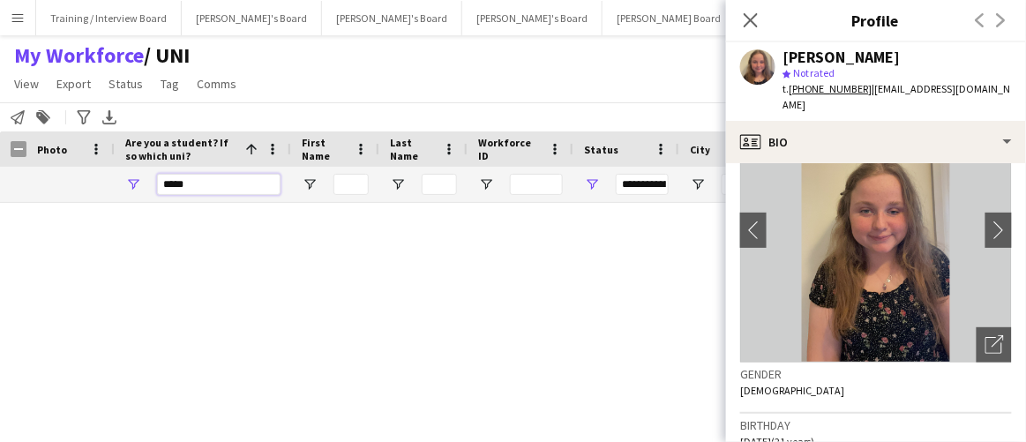
type input "*****"
click at [373, 190] on div at bounding box center [335, 184] width 88 height 35
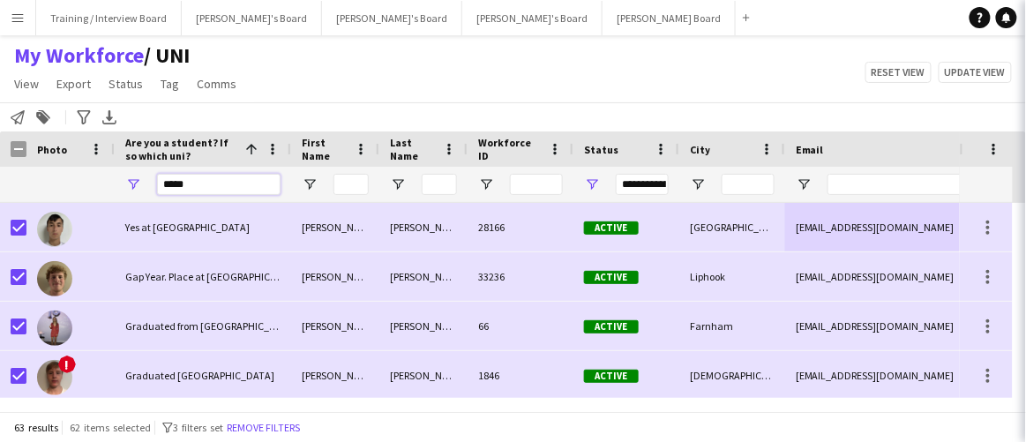
drag, startPoint x: 218, startPoint y: 193, endPoint x: -20, endPoint y: 182, distance: 238.5
click at [0, 182] on html "Menu Boards Boards Boards All jobs Status Workforce Workforce My Workforce Recr…" at bounding box center [513, 221] width 1026 height 442
click at [366, 186] on input "First Name Filter Input" at bounding box center [350, 184] width 35 height 21
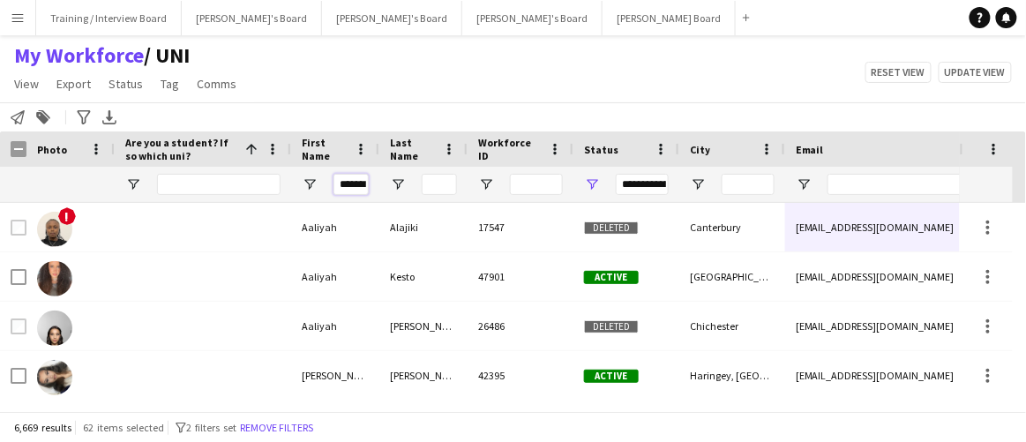
scroll to position [0, 4]
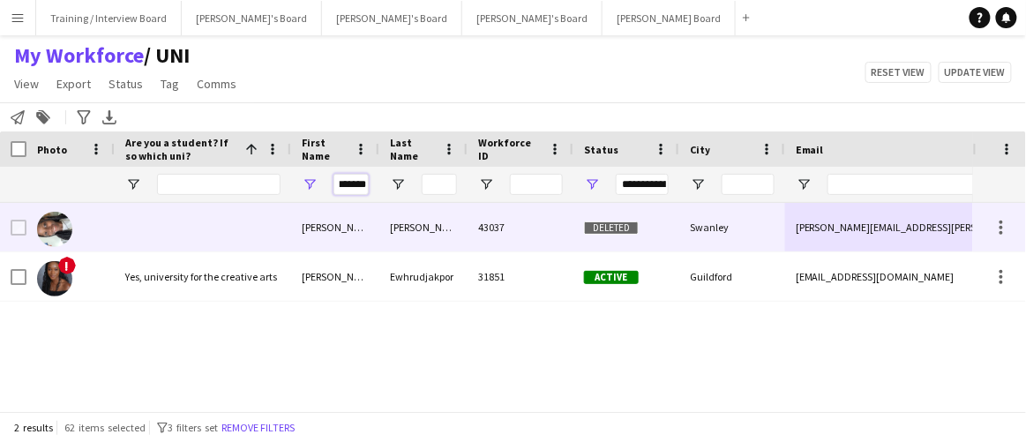
type input "*******"
drag, startPoint x: 358, startPoint y: 280, endPoint x: 937, endPoint y: 134, distance: 596.7
click at [356, 280] on div "Cherise" at bounding box center [335, 276] width 88 height 49
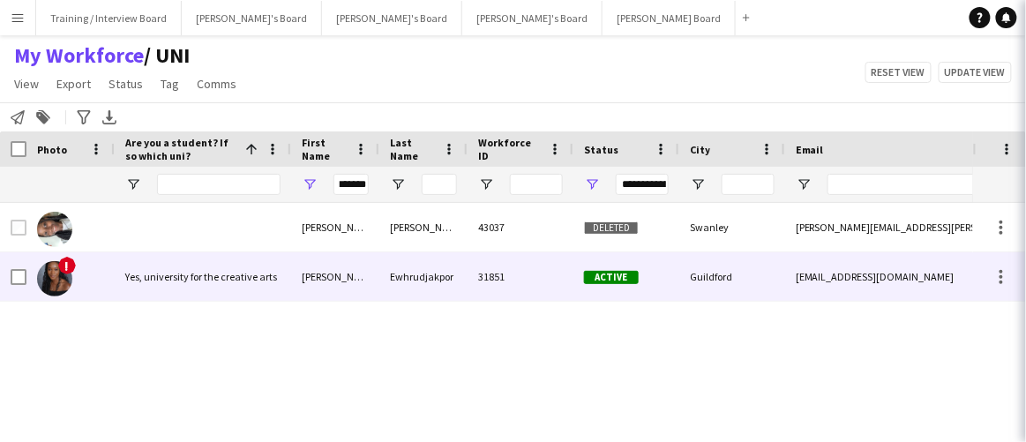
scroll to position [0, 0]
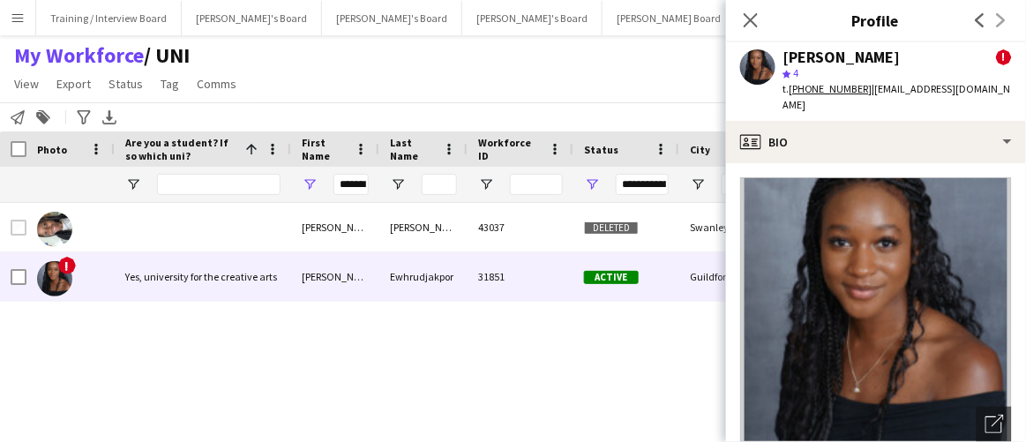
click at [433, 329] on div "Cherise Boamah 43037 Deleted Swanley cherise.boamah@gmail.com +447495216388 ! Y…" at bounding box center [486, 300] width 973 height 195
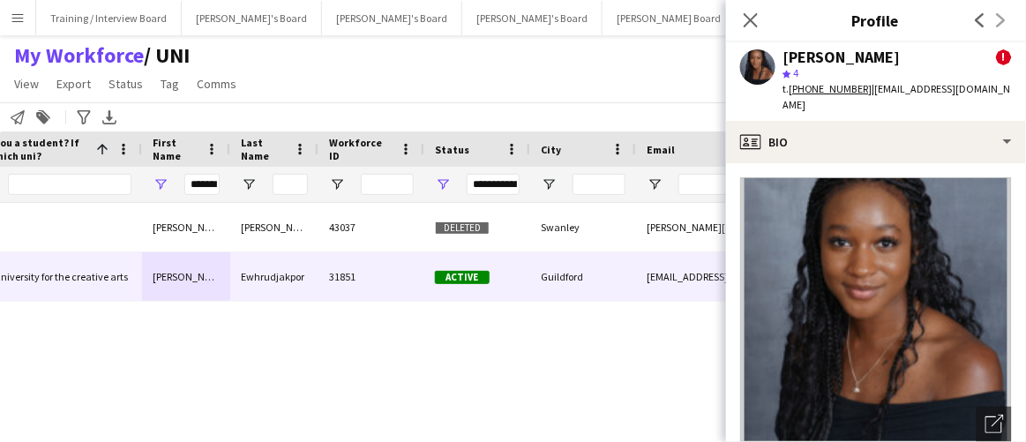
scroll to position [0, 387]
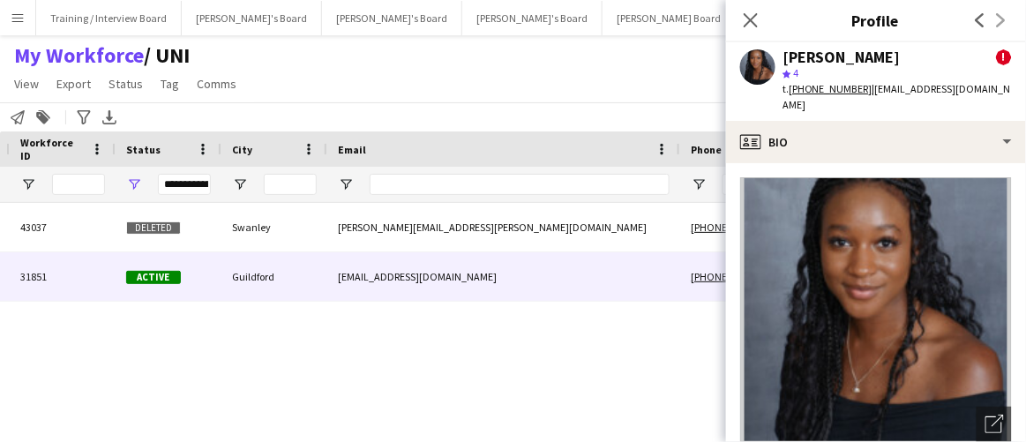
drag, startPoint x: 747, startPoint y: 14, endPoint x: 793, endPoint y: 0, distance: 48.0
click at [749, 13] on icon "Close pop-in" at bounding box center [751, 20] width 14 height 14
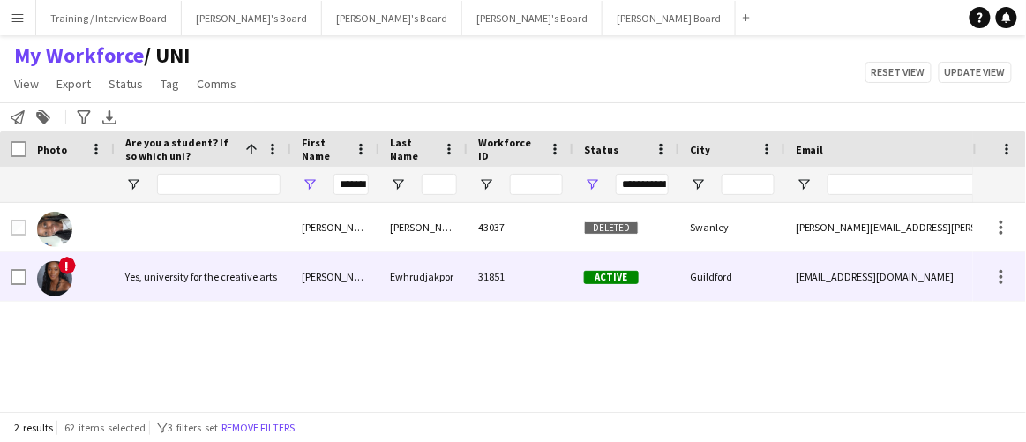
click at [238, 281] on span "Yes, university for the creative arts" at bounding box center [201, 276] width 152 height 13
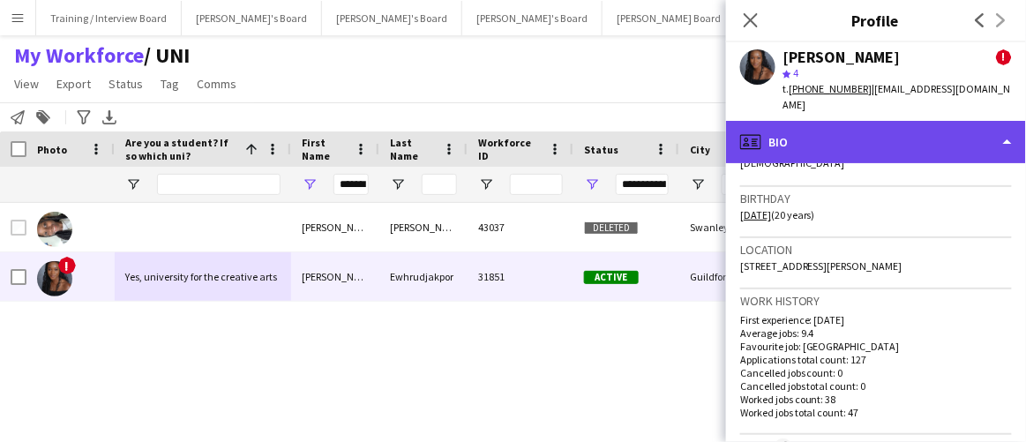
click at [914, 138] on div "profile Bio" at bounding box center [876, 142] width 300 height 42
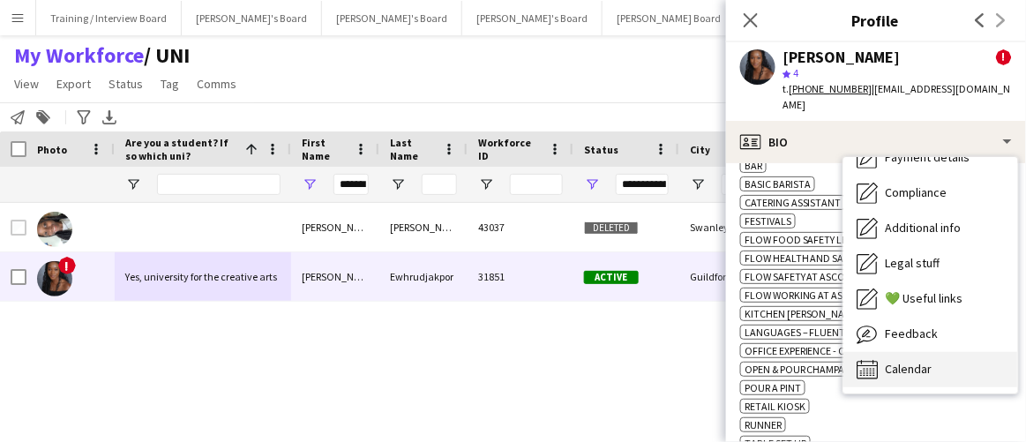
click at [923, 352] on div "Calendar Calendar" at bounding box center [930, 369] width 175 height 35
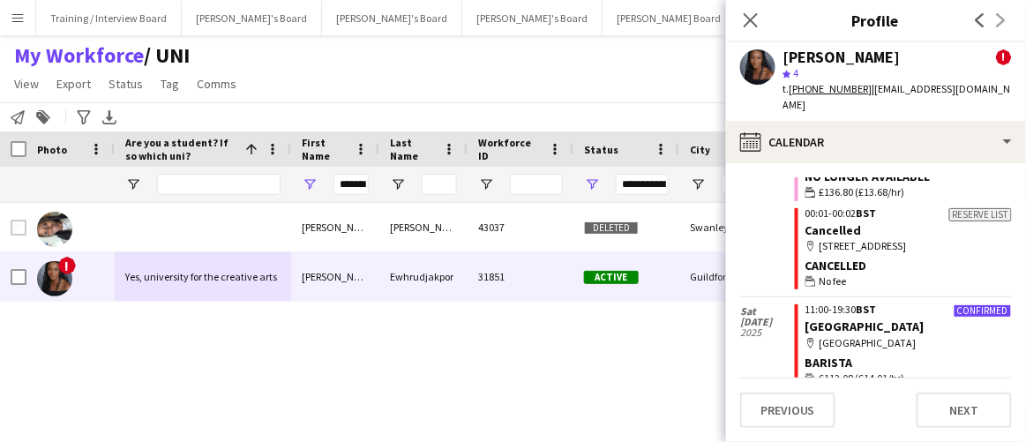
click at [388, 54] on div "My Workforce / UNI View Views Default view Compliance RTW Checks MANCHESTER Sea…" at bounding box center [513, 72] width 1026 height 60
click at [341, 176] on input "*******" at bounding box center [350, 184] width 35 height 21
click at [343, 180] on input "*******" at bounding box center [350, 184] width 35 height 21
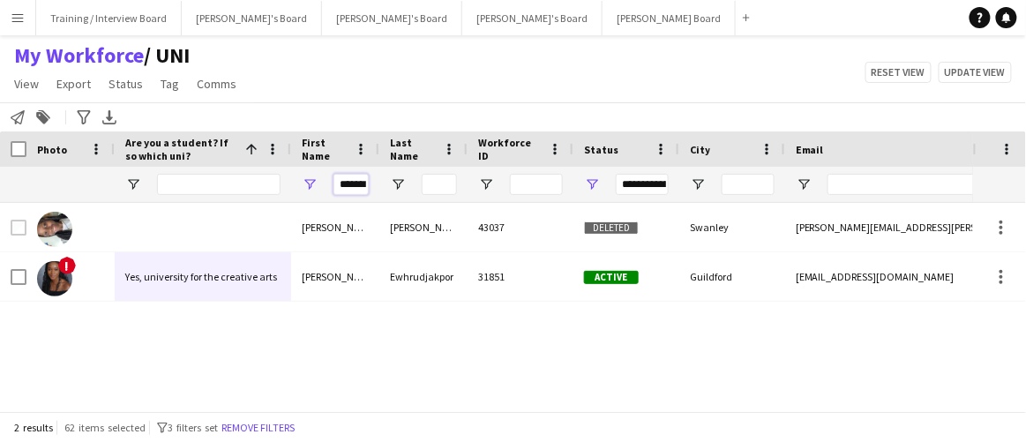
click at [356, 183] on input "*******" at bounding box center [350, 184] width 35 height 21
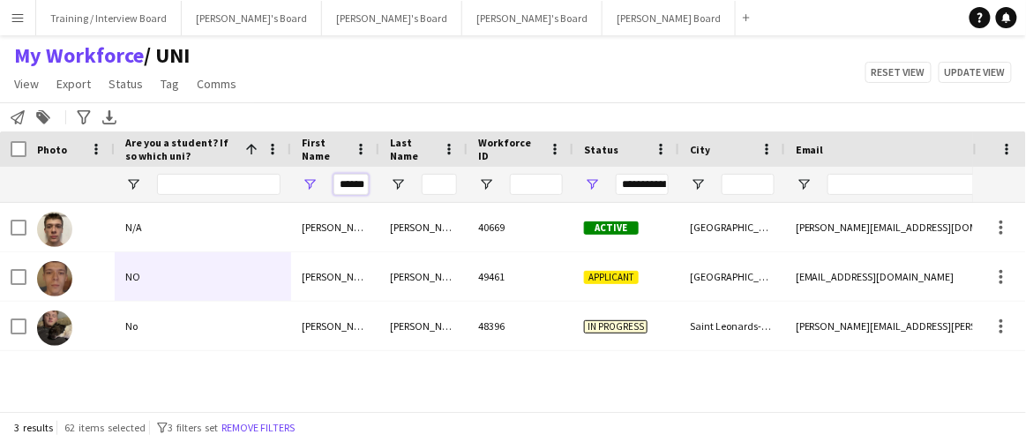
type input "******"
click at [437, 182] on input "Last Name Filter Input" at bounding box center [439, 184] width 35 height 21
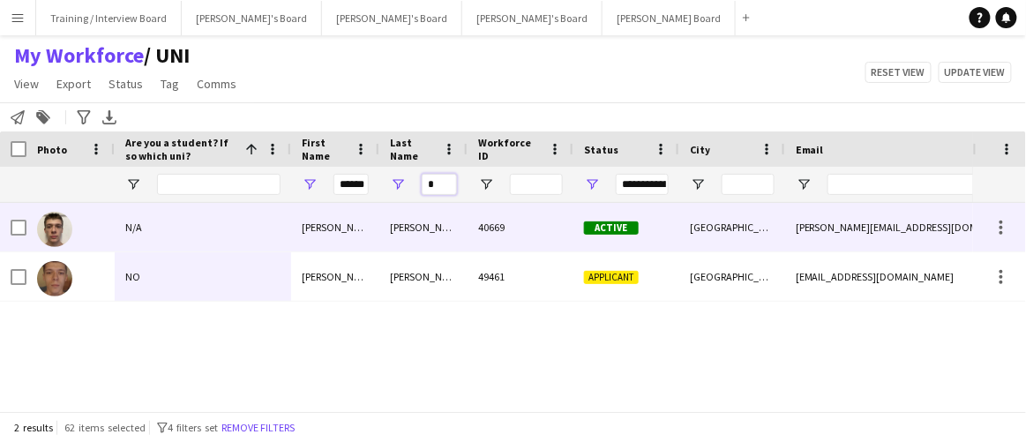
type input "*"
click at [434, 232] on div "Carr" at bounding box center [423, 227] width 88 height 49
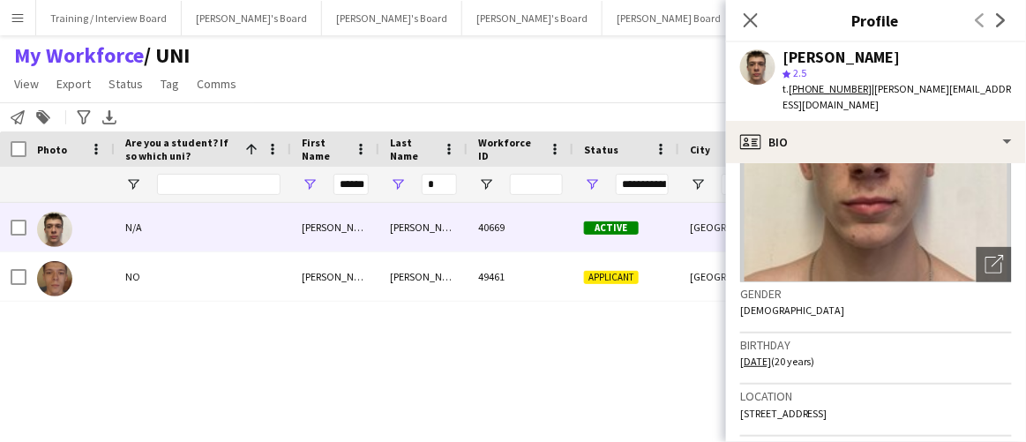
scroll to position [320, 0]
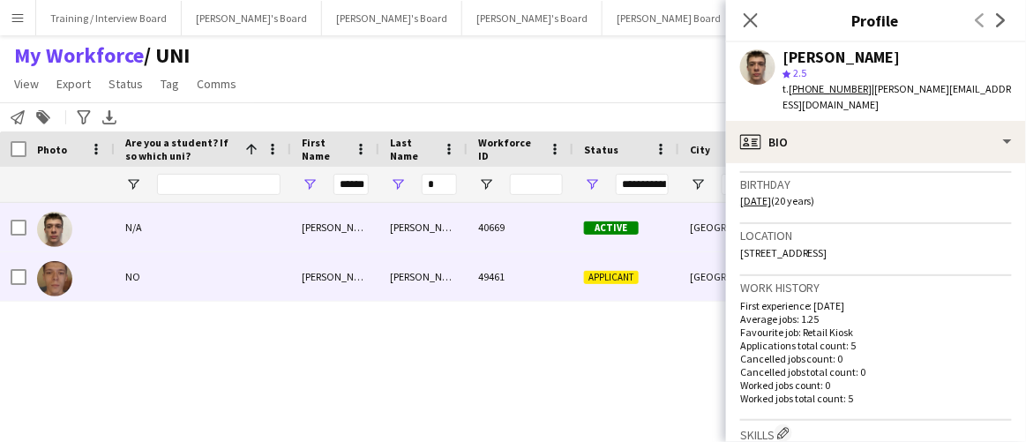
click at [384, 281] on div "carr" at bounding box center [423, 276] width 88 height 49
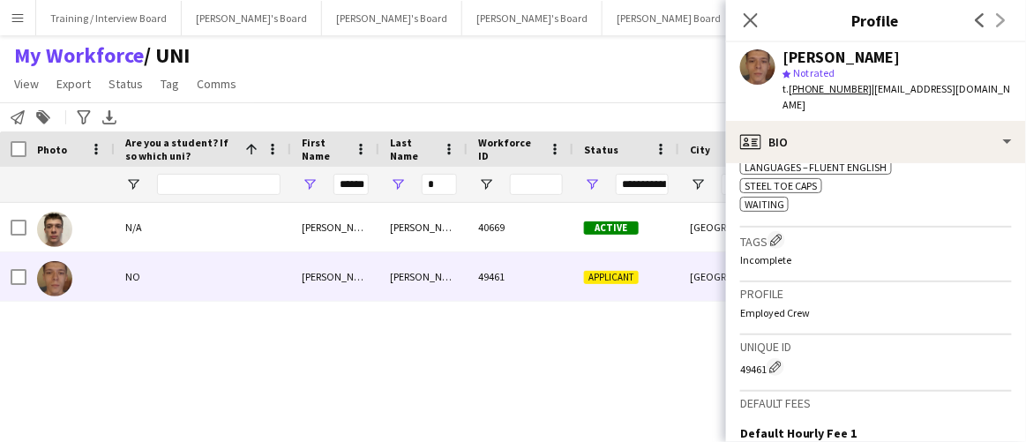
scroll to position [216, 0]
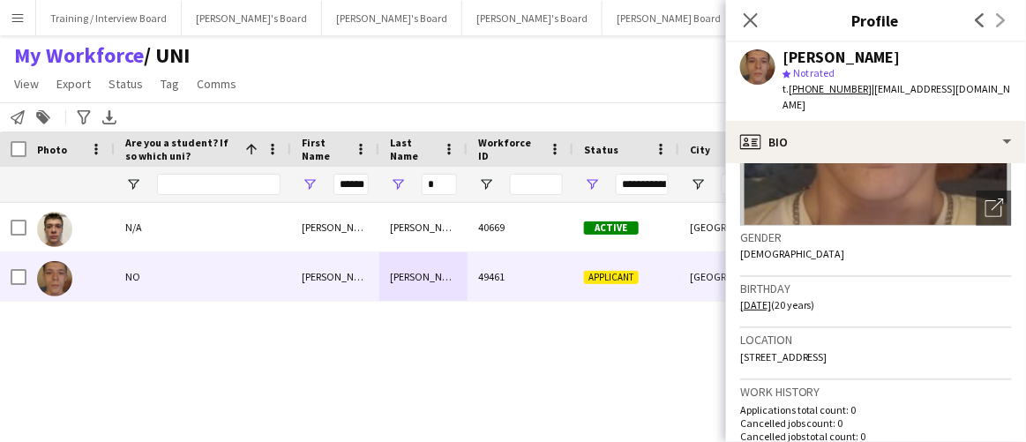
click at [739, 8] on div "Close pop-in" at bounding box center [750, 20] width 49 height 41
click at [749, 14] on icon "Close pop-in" at bounding box center [750, 19] width 17 height 17
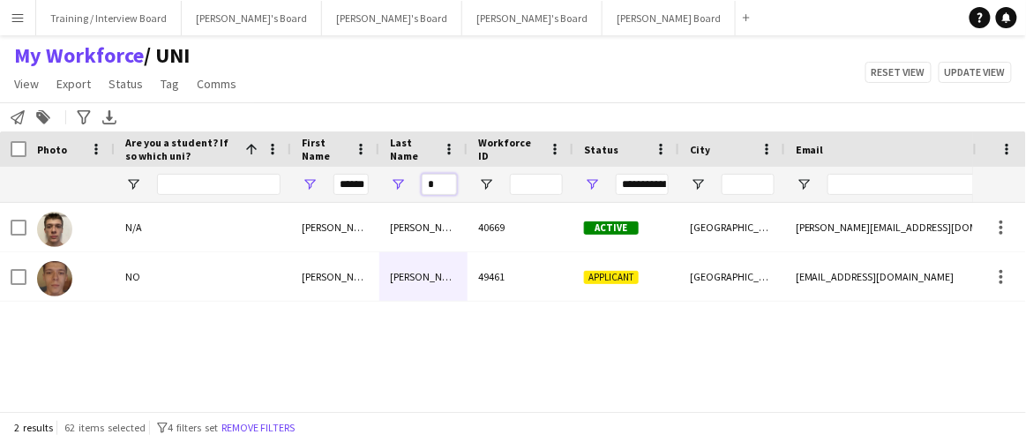
click at [422, 177] on input "*" at bounding box center [439, 184] width 35 height 21
click at [422, 174] on div "*" at bounding box center [439, 184] width 35 height 21
click at [429, 178] on input "*" at bounding box center [439, 184] width 35 height 21
click at [439, 177] on input "*" at bounding box center [439, 184] width 35 height 21
click at [354, 193] on input "******" at bounding box center [350, 184] width 35 height 21
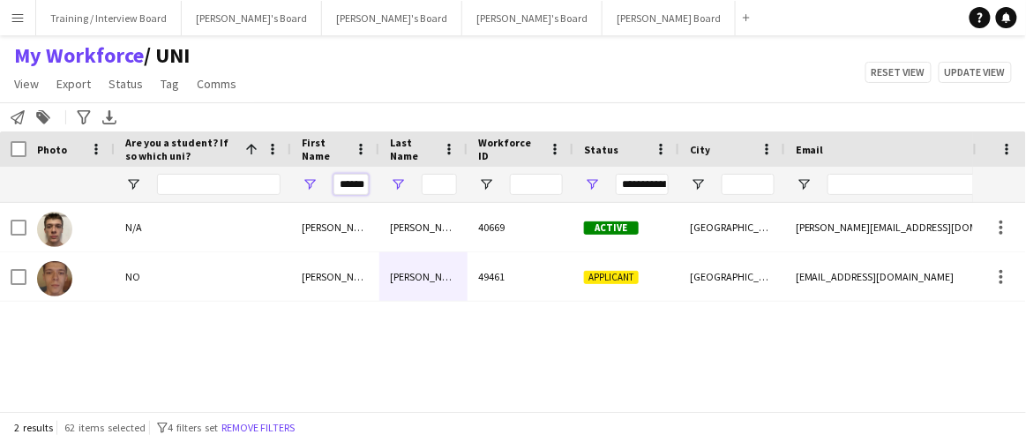
click at [354, 193] on input "******" at bounding box center [350, 184] width 35 height 21
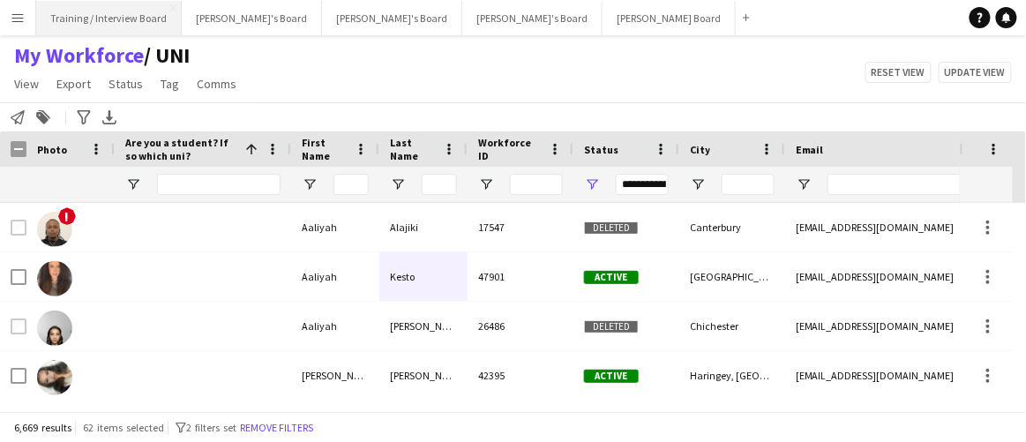
click at [125, 21] on button "Training / Interview Board Close" at bounding box center [109, 18] width 146 height 34
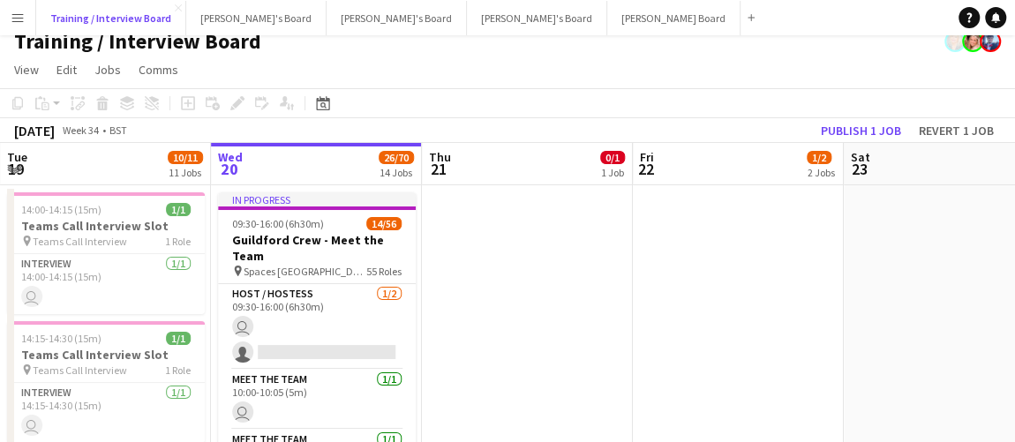
scroll to position [160, 0]
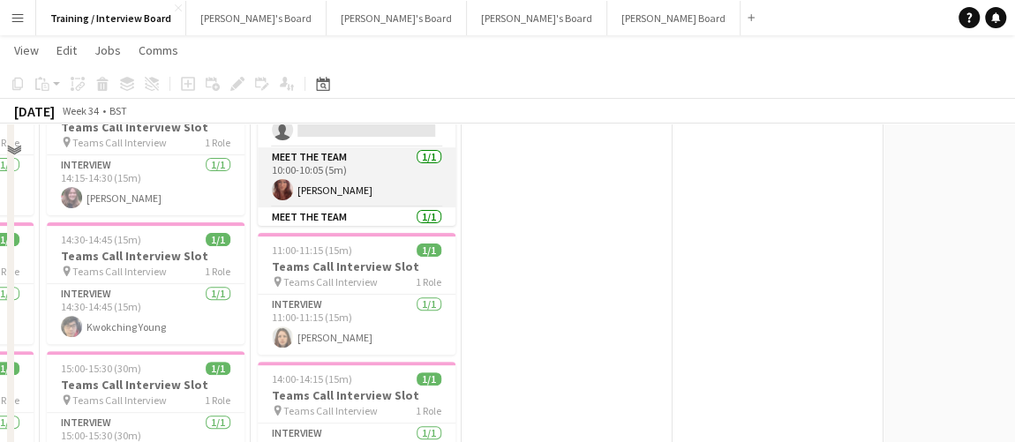
scroll to position [79, 0]
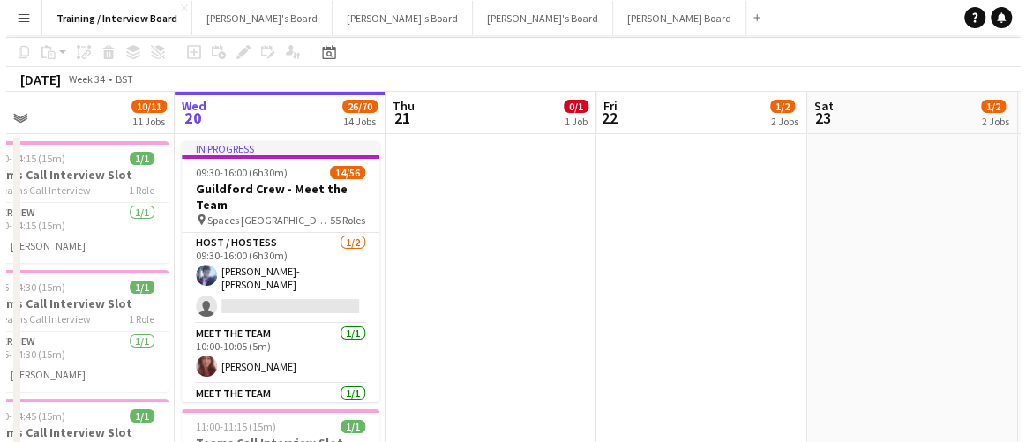
scroll to position [0, 0]
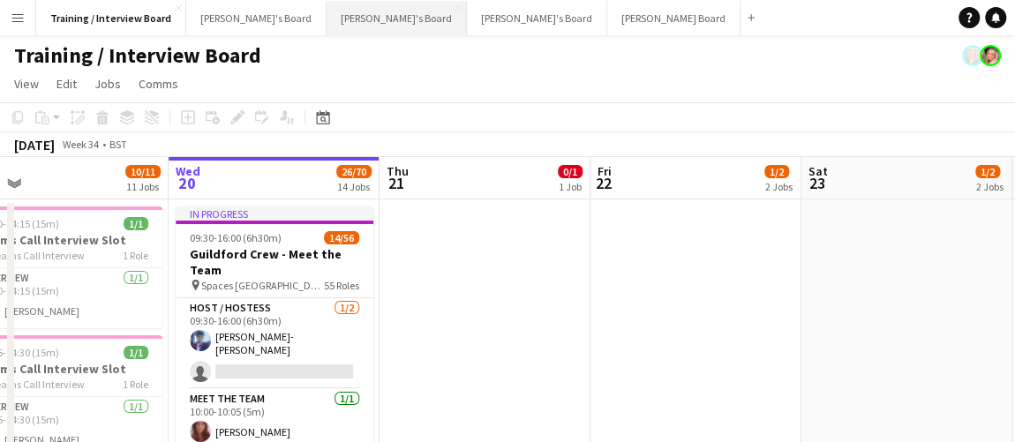
click at [326, 20] on button "Caitlin's Board Close" at bounding box center [396, 18] width 140 height 34
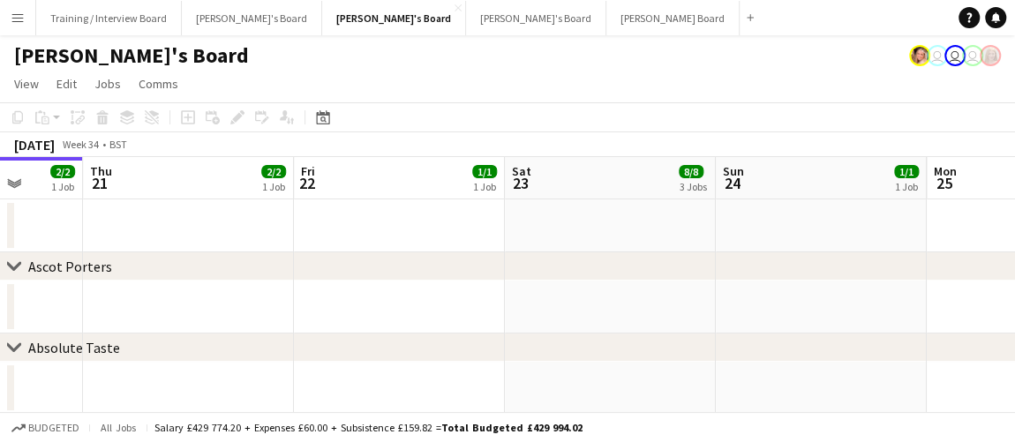
click at [308, 243] on app-calendar-viewport "Mon 18 Tue 19 Wed 20 2/2 1 Job Thu 21 2/2 1 Job Fri 22 1/1 1 Job Sat 23 8/8 3 J…" at bounding box center [507, 367] width 1015 height 420
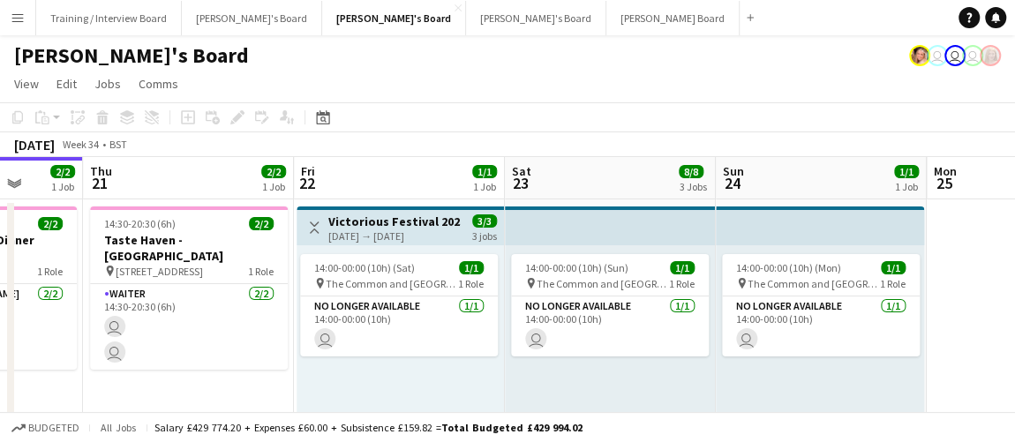
drag, startPoint x: 480, startPoint y: 281, endPoint x: 258, endPoint y: 217, distance: 230.6
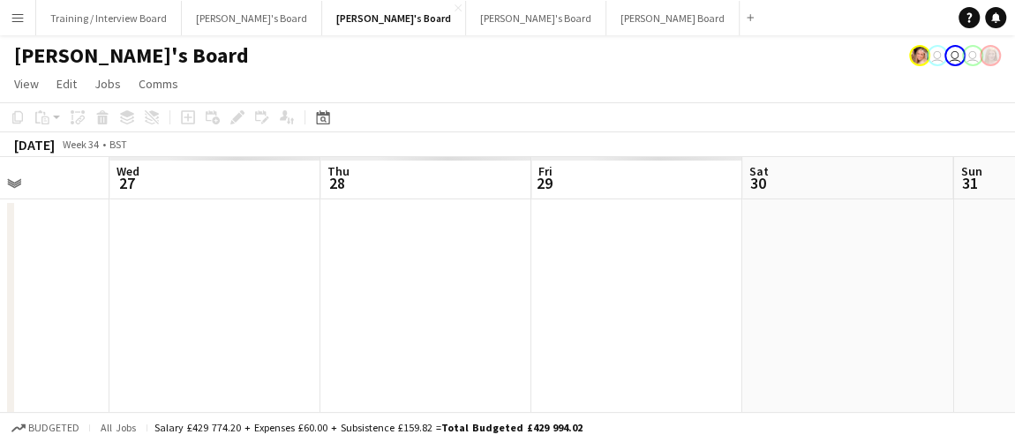
drag, startPoint x: 442, startPoint y: 213, endPoint x: 235, endPoint y: 139, distance: 220.2
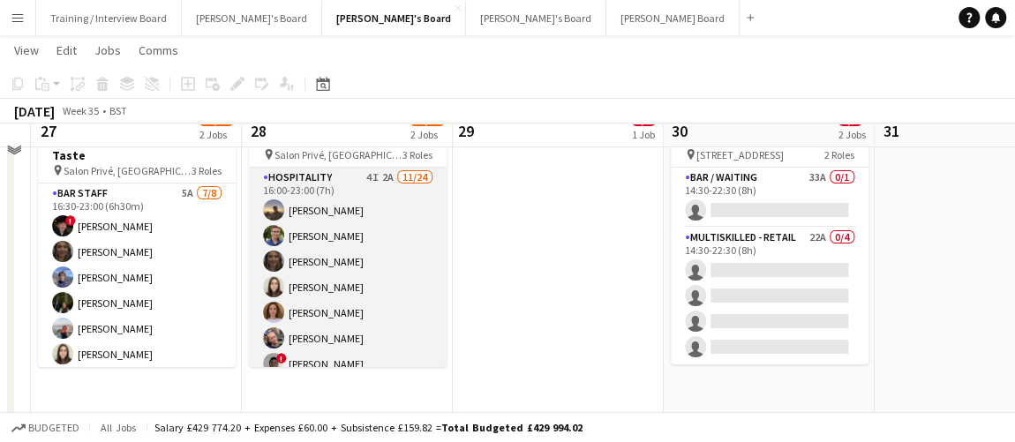
scroll to position [79, 0]
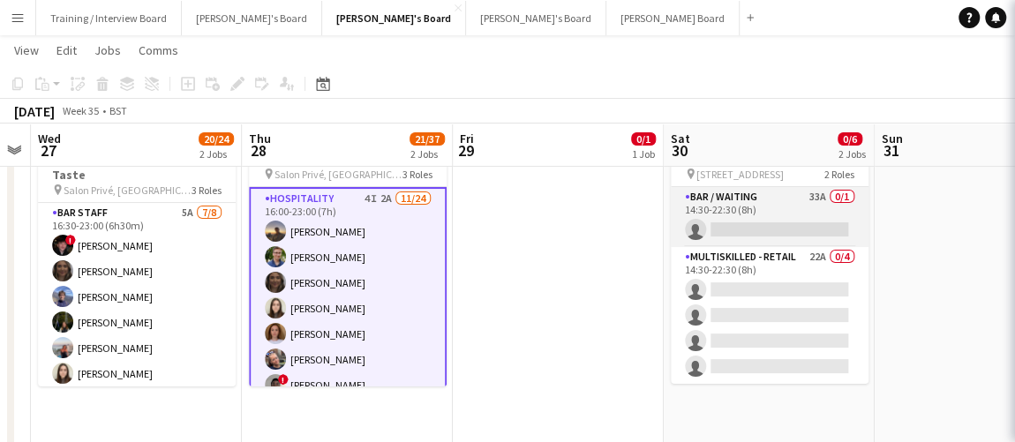
scroll to position [0, 389]
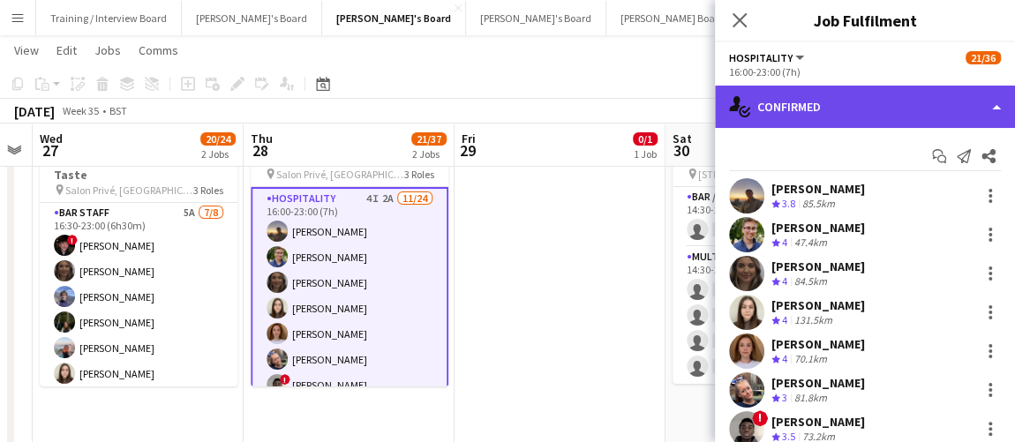
click at [896, 93] on div "single-neutral-actions-check-2 Confirmed" at bounding box center [865, 107] width 300 height 42
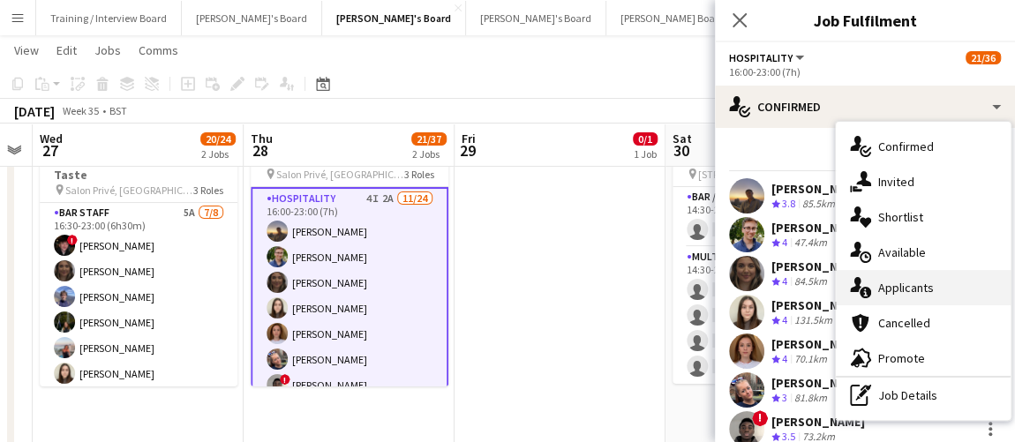
click at [940, 281] on div "single-neutral-actions-information Applicants" at bounding box center [922, 287] width 175 height 35
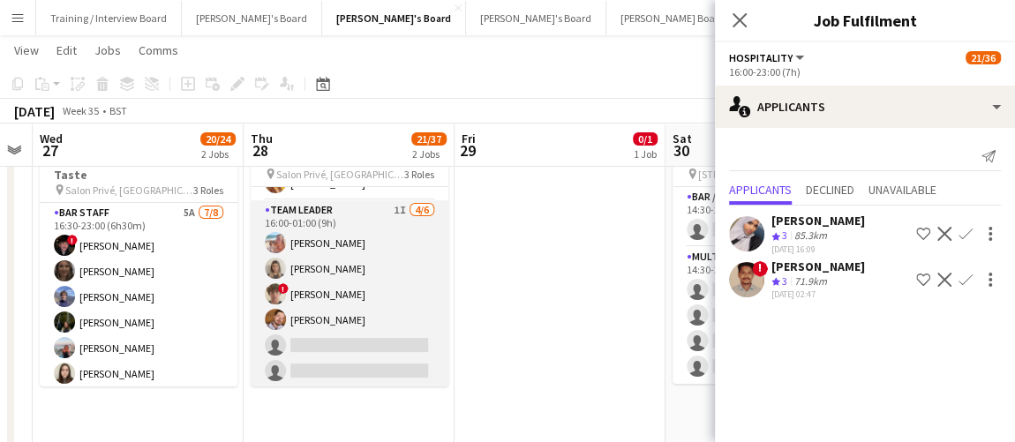
click at [387, 304] on app-card-role "TEAM LEADER 1I 4/6 16:00-01:00 (9h) Freya Lillywhite Mathilde Wilkie ! Jamie Ac…" at bounding box center [350, 294] width 198 height 188
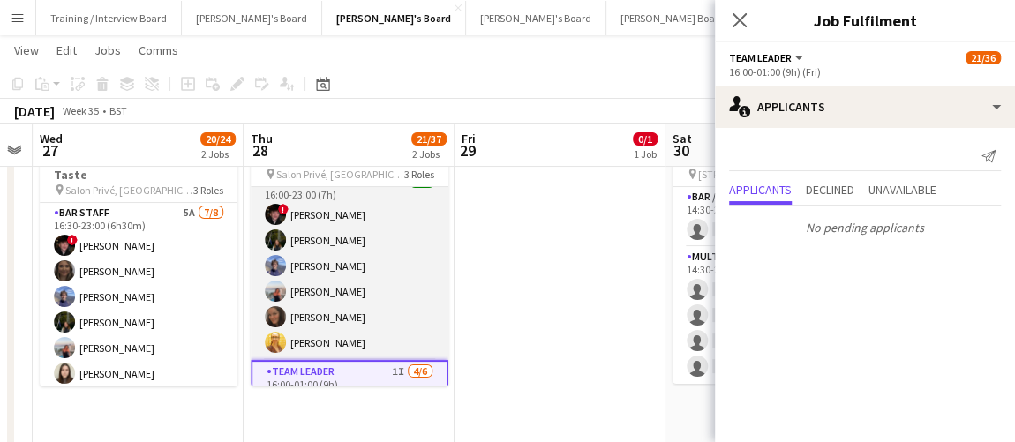
click at [363, 294] on app-card-role "WINE WAITER 6/6 16:00-23:00 (7h) ! Ryan Filkins Jessamie Lindley Douglas Lansle…" at bounding box center [350, 266] width 198 height 188
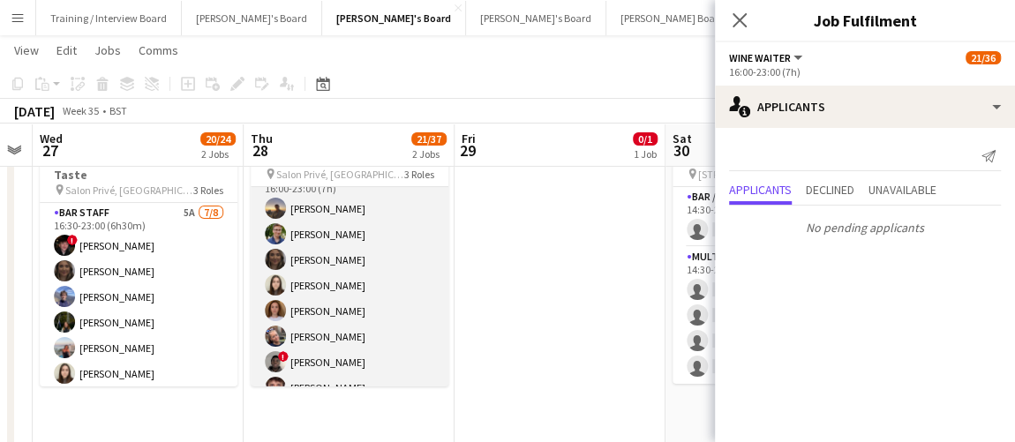
scroll to position [0, 0]
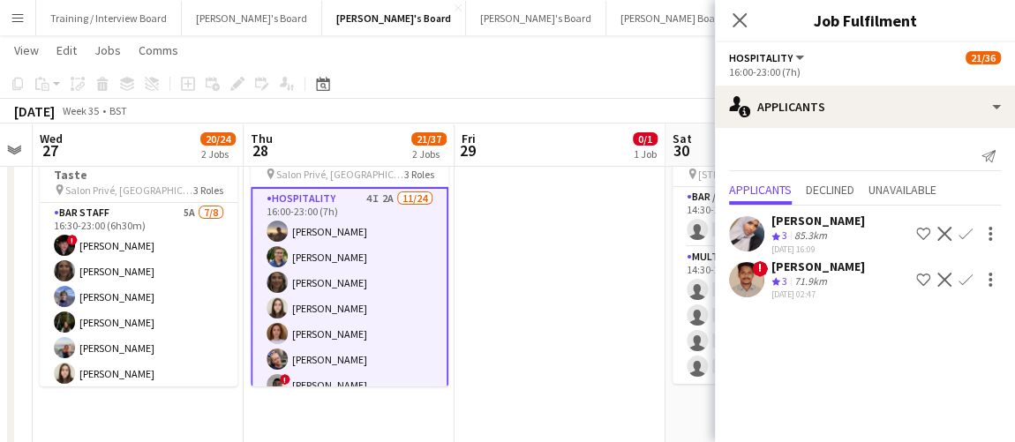
scroll to position [0, 387]
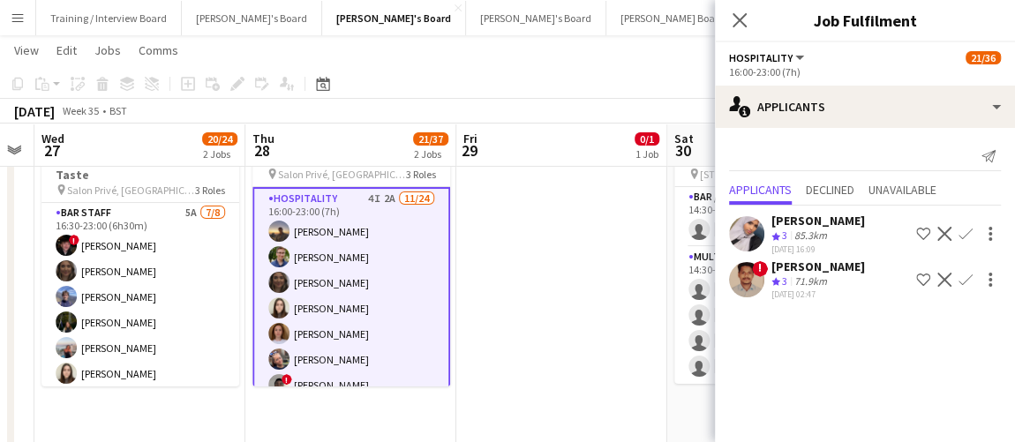
click at [807, 220] on div "Amal Mohamed" at bounding box center [818, 221] width 94 height 16
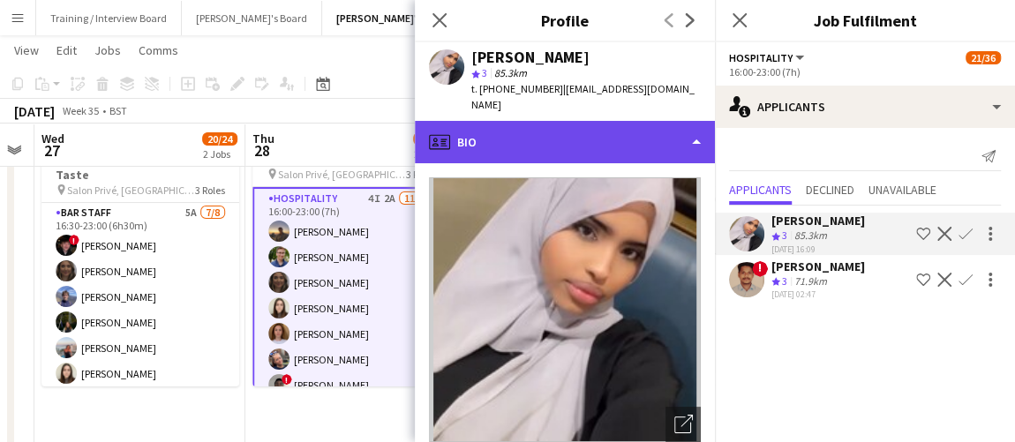
click at [564, 121] on div "profile Bio" at bounding box center [565, 142] width 300 height 42
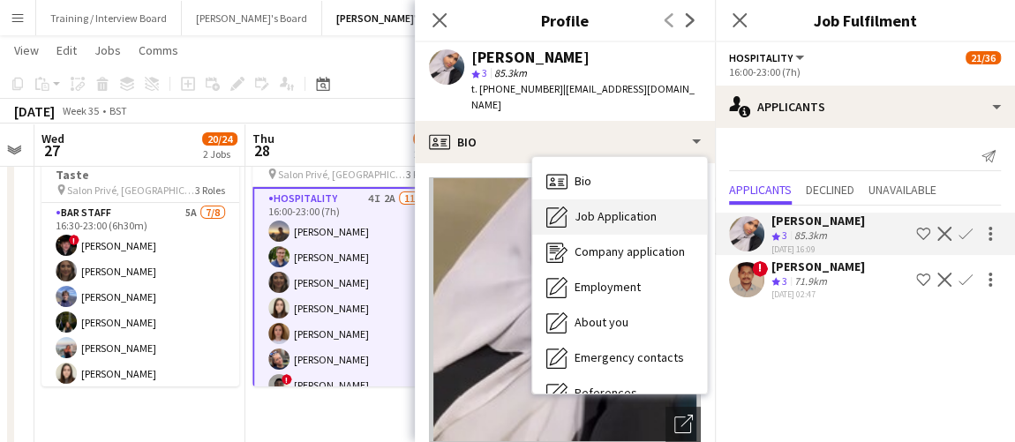
click at [593, 199] on div "Job Application Job Application" at bounding box center [619, 216] width 175 height 35
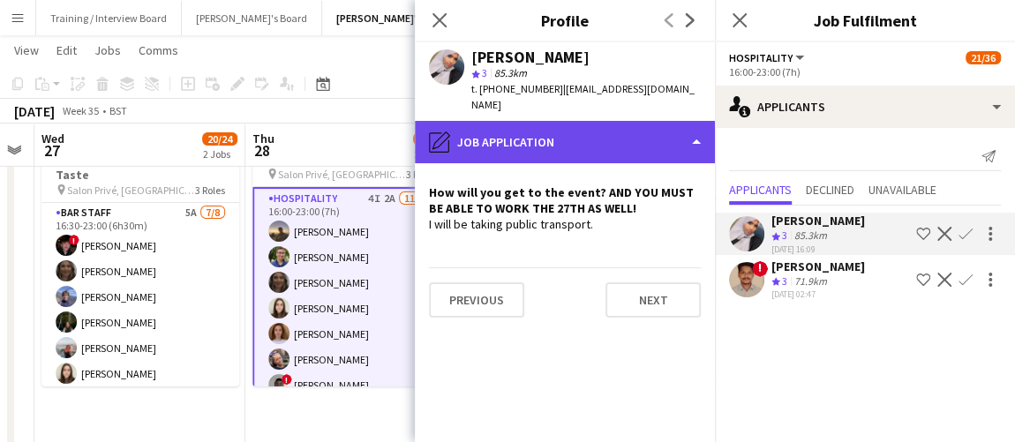
click at [611, 121] on div "pencil4 Job Application" at bounding box center [565, 142] width 300 height 42
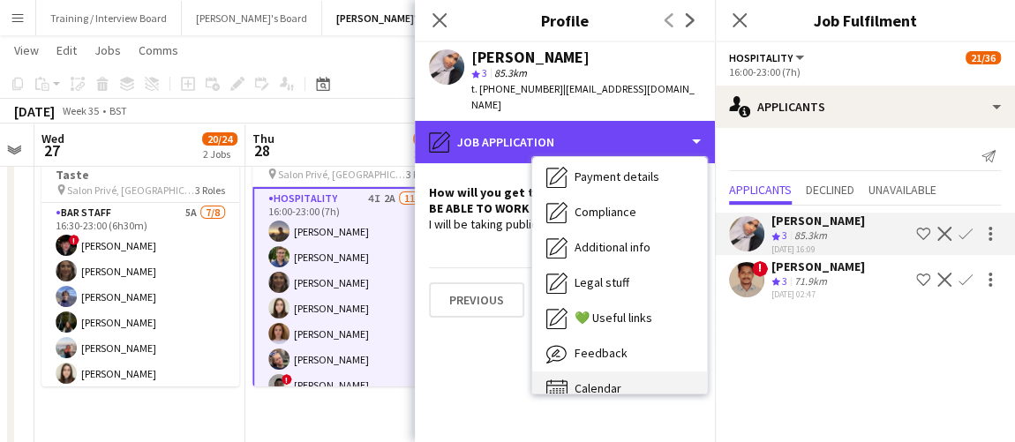
scroll to position [271, 0]
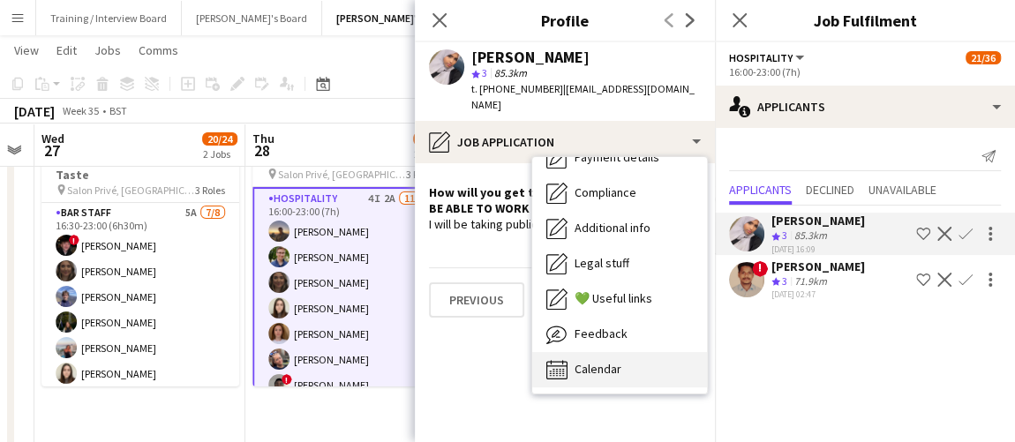
click at [601, 361] on span "Calendar" at bounding box center [597, 369] width 47 height 16
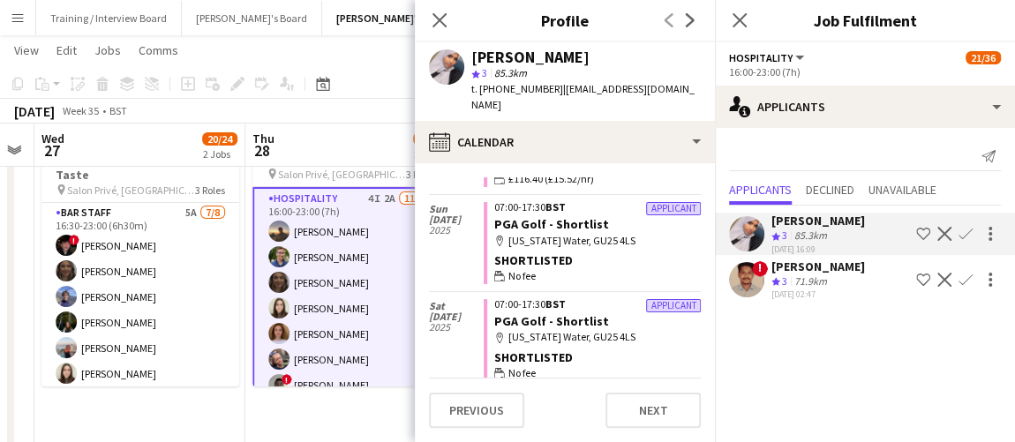
scroll to position [320, 0]
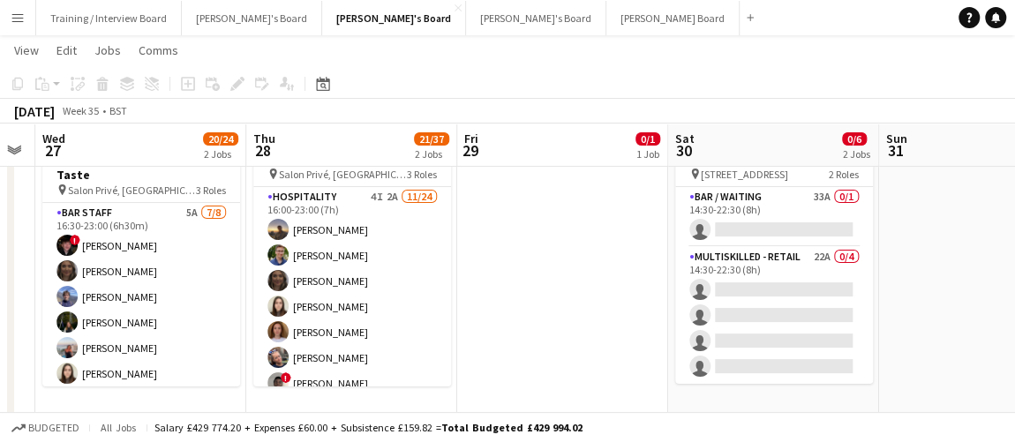
scroll to position [0, 539]
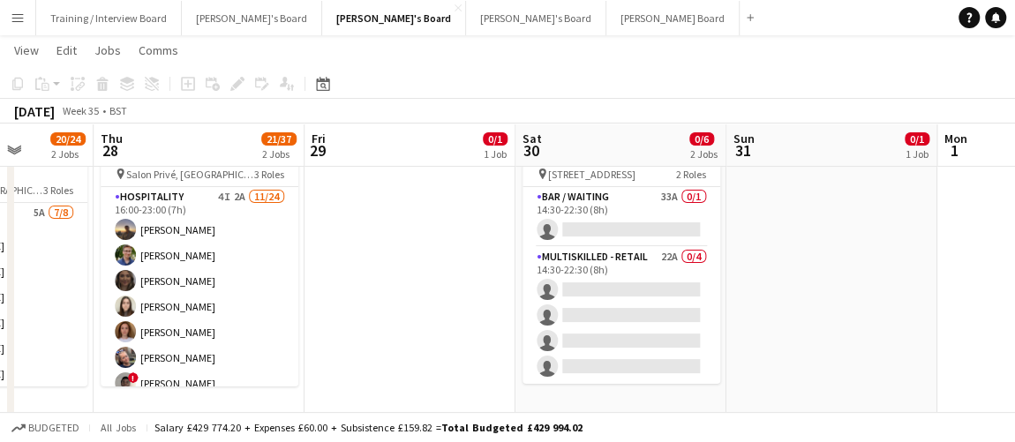
drag, startPoint x: 157, startPoint y: 281, endPoint x: 167, endPoint y: 281, distance: 9.7
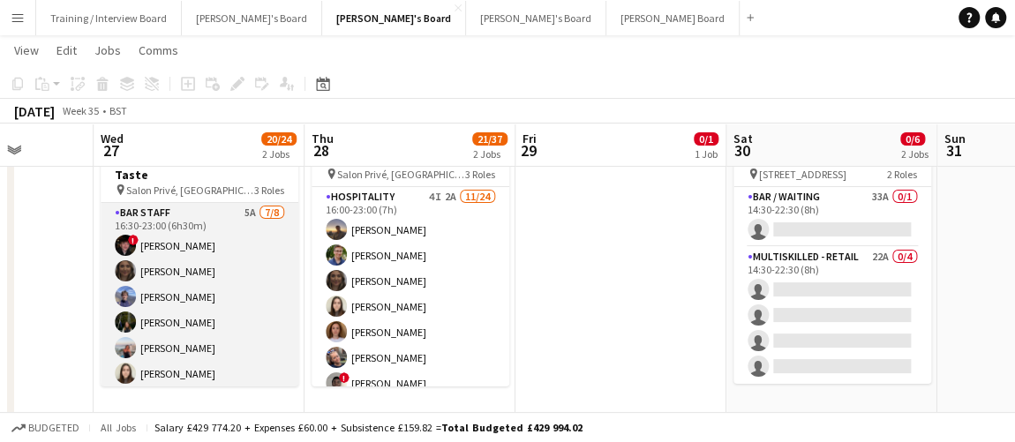
click at [169, 281] on app-card-role "BAR STAFF 5A 7/8 16:30-23:00 (6h30m) ! Ryan Filkins shona irvine Douglas Lansle…" at bounding box center [200, 322] width 198 height 239
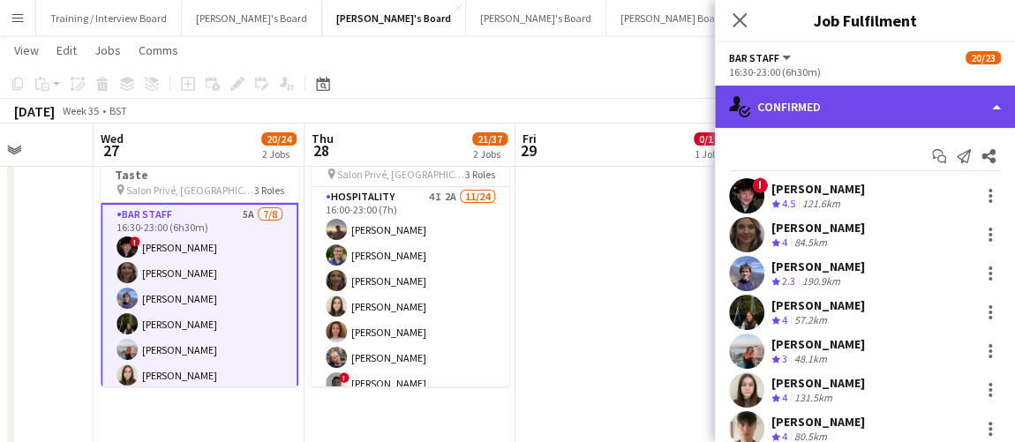
click at [872, 114] on div "single-neutral-actions-check-2 Confirmed" at bounding box center [865, 107] width 300 height 42
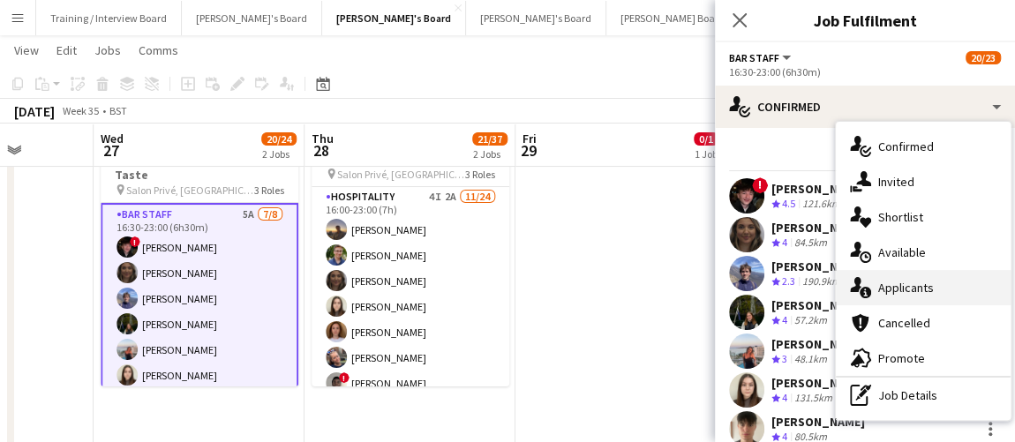
click at [914, 290] on div "single-neutral-actions-information Applicants" at bounding box center [922, 287] width 175 height 35
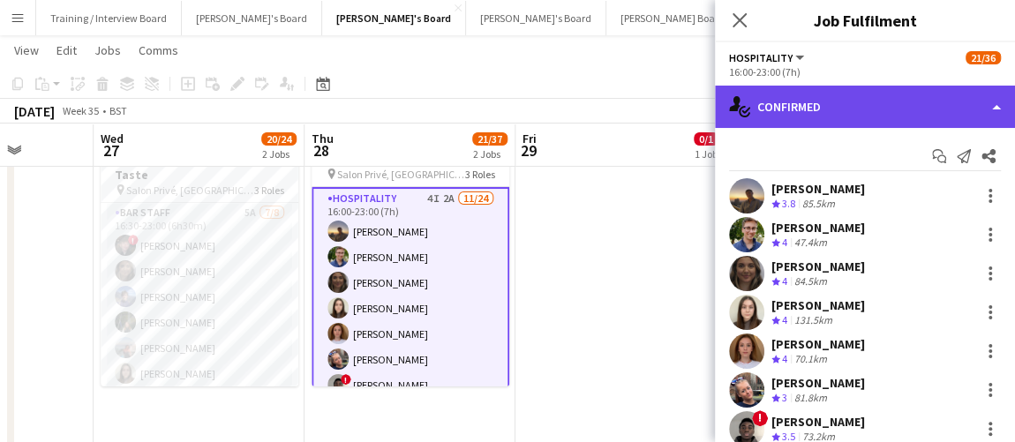
click at [837, 113] on div "single-neutral-actions-check-2 Confirmed" at bounding box center [865, 107] width 300 height 42
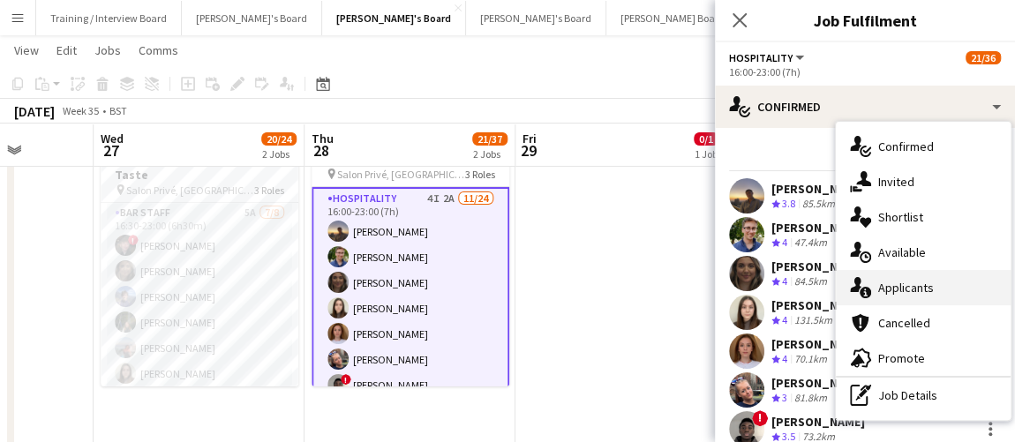
click at [915, 290] on div "single-neutral-actions-information Applicants" at bounding box center [922, 287] width 175 height 35
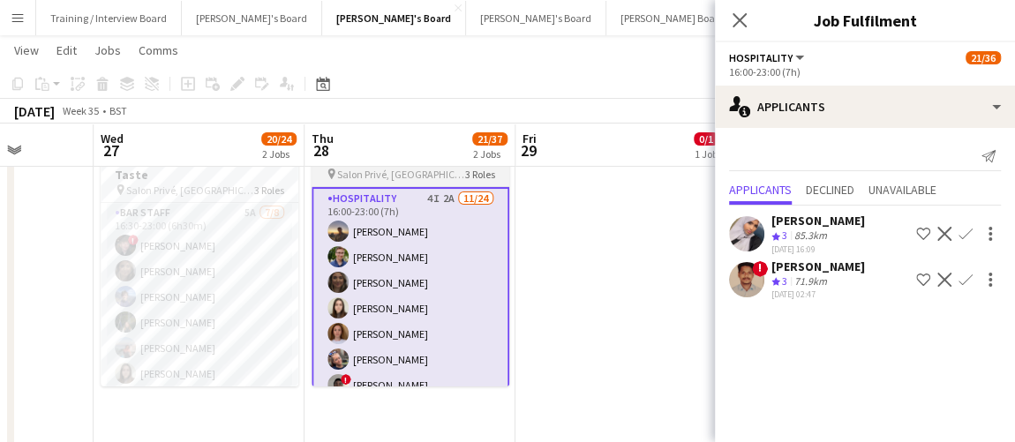
scroll to position [0, 507]
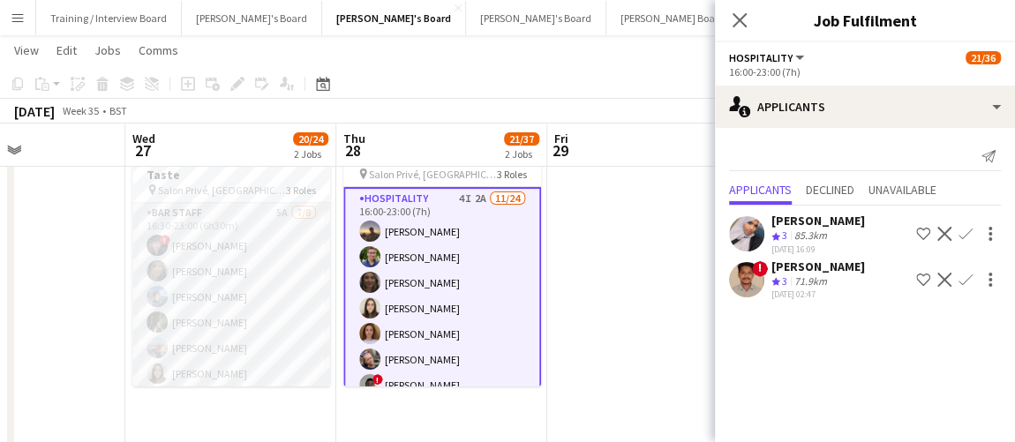
click at [198, 288] on app-card-role "BAR STAFF 5A 7/8 16:30-23:00 (6h30m) ! Ryan Filkins shona irvine Douglas Lansle…" at bounding box center [231, 322] width 198 height 239
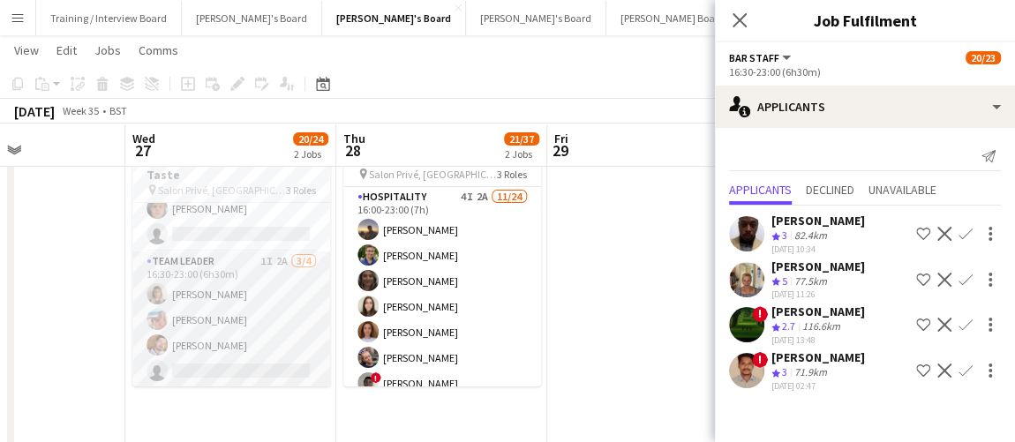
click at [257, 285] on app-card-role "TEAM LEADER 1I 2A 3/4 16:30-23:00 (6h30m) Mathilde Wilkie Freya Lillywhite Harr…" at bounding box center [231, 319] width 198 height 137
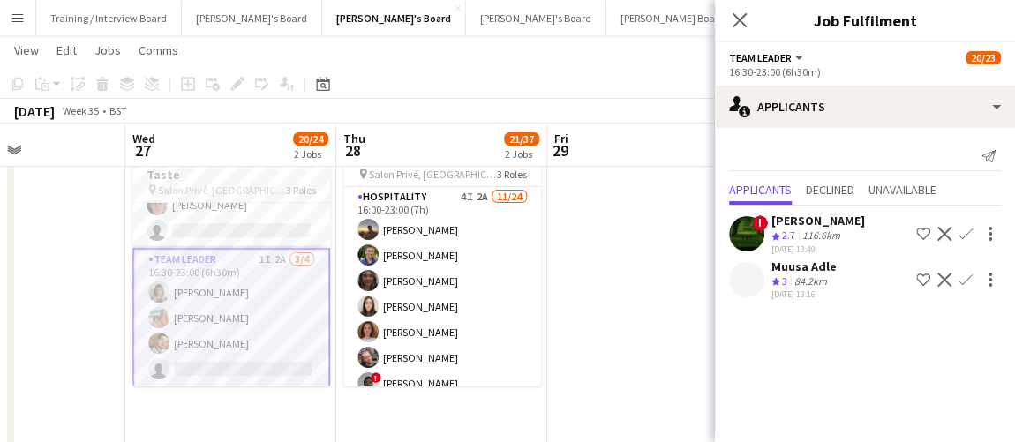
scroll to position [507, 0]
click at [225, 202] on div "BAR STAFF 5A 7/8 16:30-23:00 (6h30m) ! Ryan Filkins shona irvine Douglas Lansle…" at bounding box center [231, 294] width 198 height 184
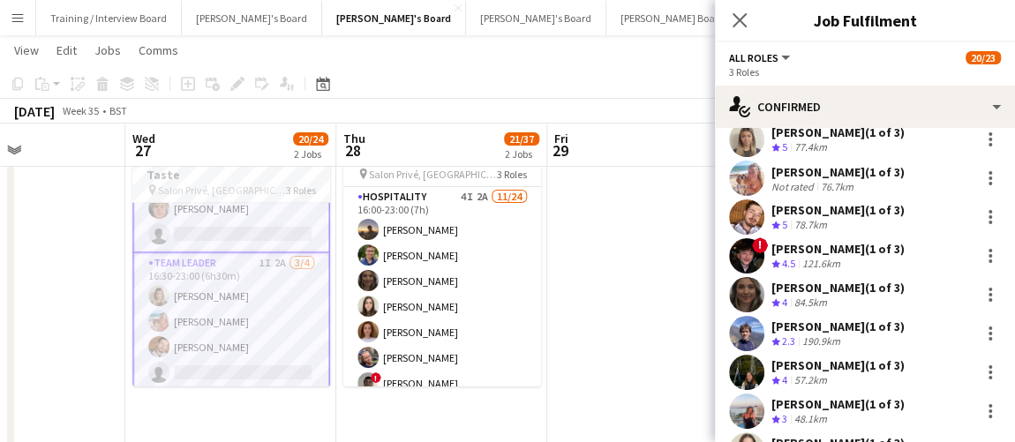
scroll to position [79, 0]
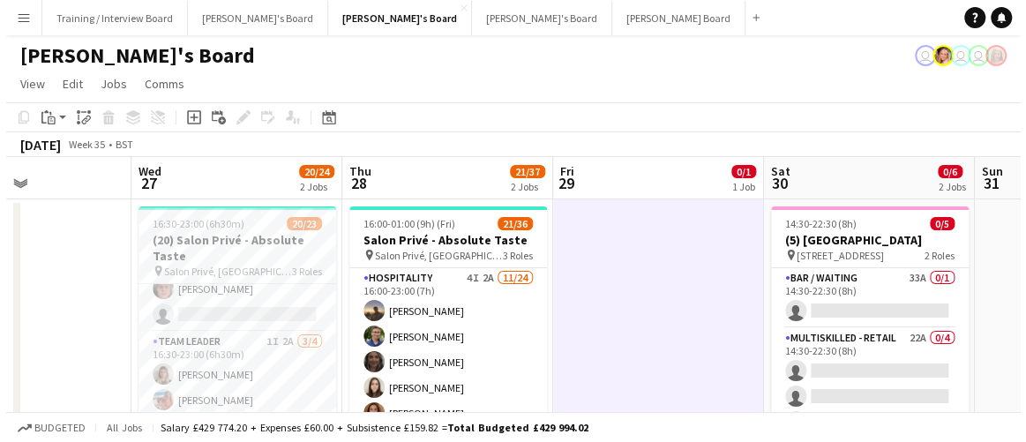
scroll to position [0, 448]
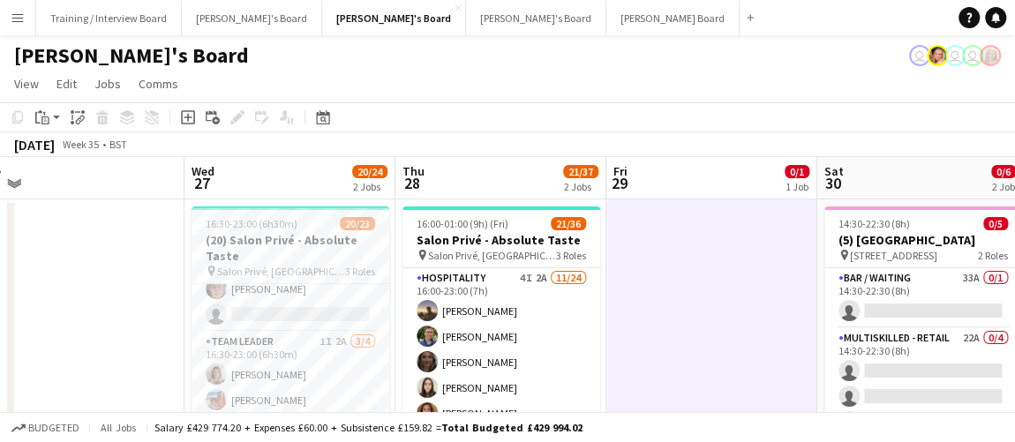
drag, startPoint x: 615, startPoint y: 354, endPoint x: 674, endPoint y: 351, distance: 59.2
click at [77, 23] on button "Training / Interview Board Close" at bounding box center [109, 18] width 146 height 34
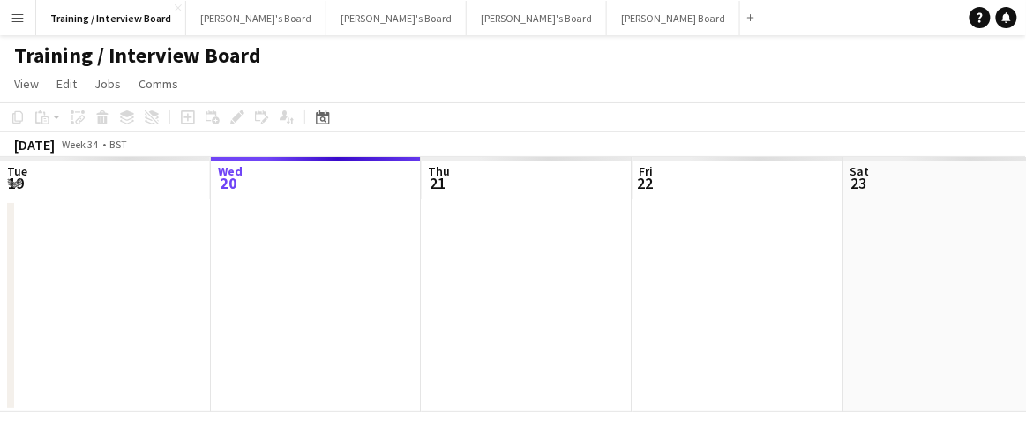
click at [261, 288] on app-calendar-viewport "Sun 17 Mon 18 Tue 19 Wed 20 Thu 21 Fri 22 Sat 23 Sun 24 Mon 25 Tue 26" at bounding box center [513, 284] width 1026 height 255
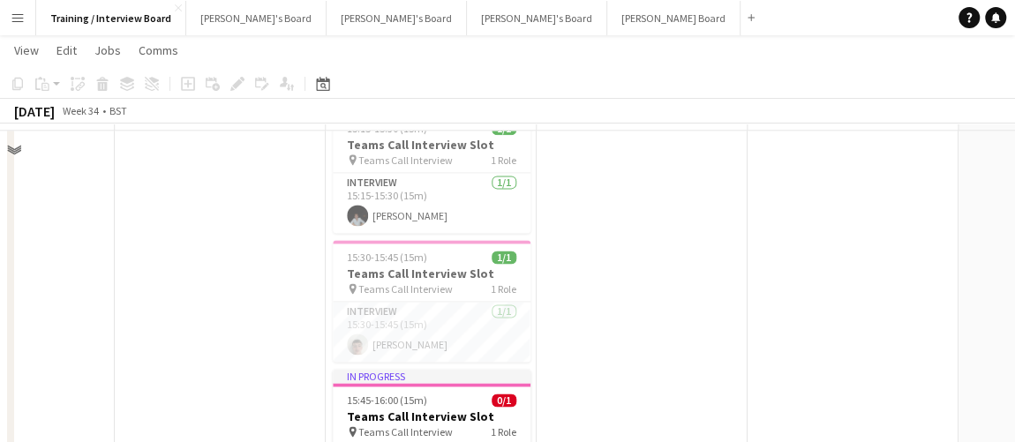
scroll to position [1283, 0]
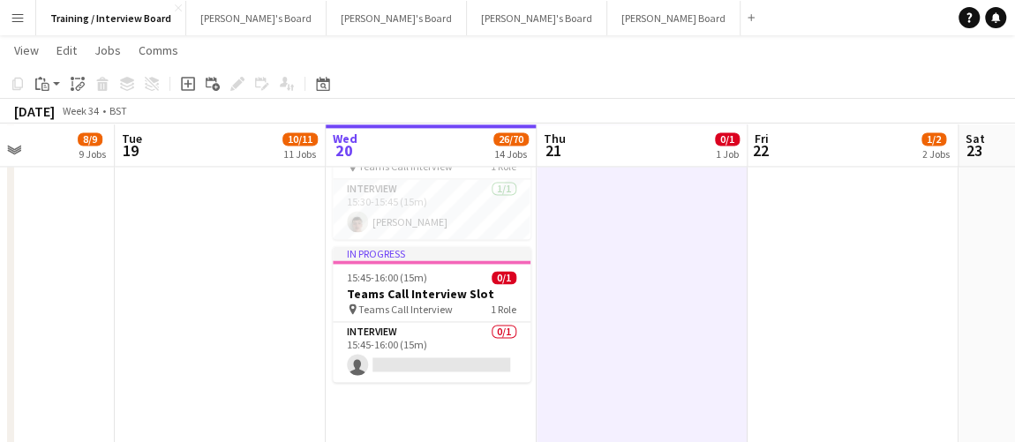
scroll to position [0, 519]
drag, startPoint x: 29, startPoint y: 7, endPoint x: 43, endPoint y: 20, distance: 19.3
click at [29, 8] on button "Menu" at bounding box center [17, 17] width 35 height 35
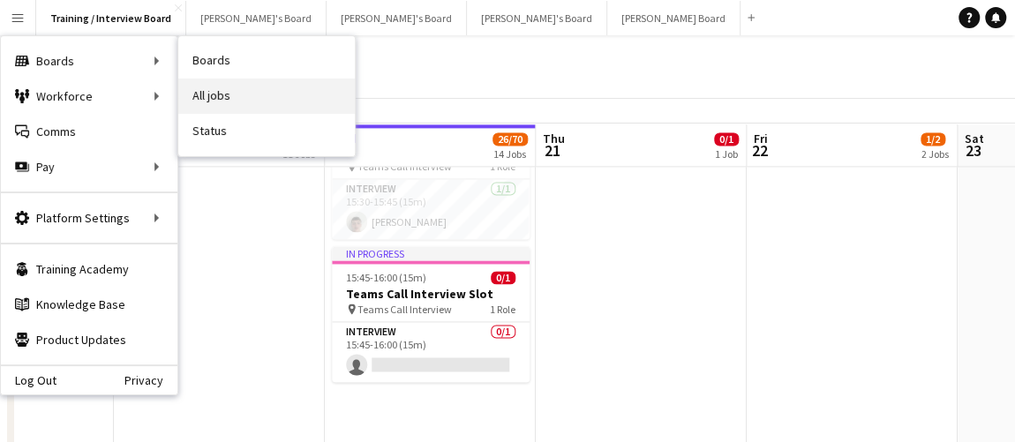
click at [269, 109] on link "All jobs" at bounding box center [266, 96] width 176 height 35
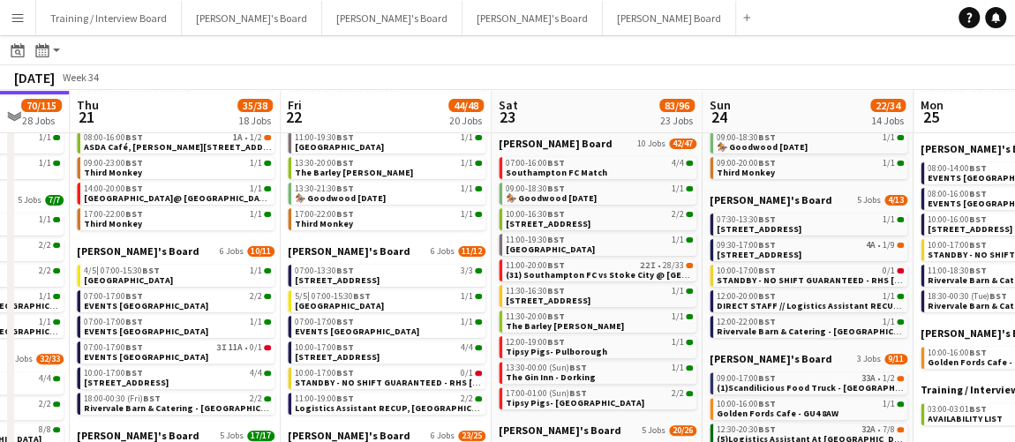
scroll to position [0, 595]
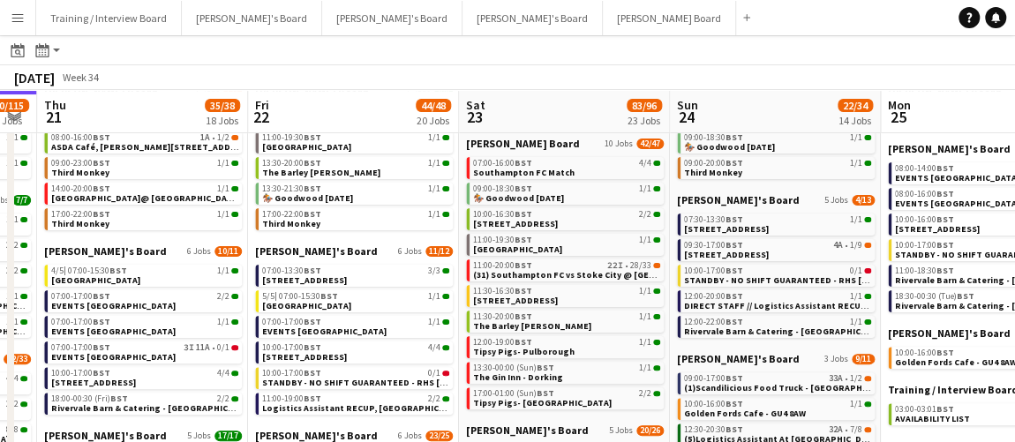
drag, startPoint x: 875, startPoint y: 417, endPoint x: 491, endPoint y: 397, distance: 385.2
click at [491, 397] on app-calendar-viewport "Mon 18 29/54 19 Jobs Tue 19 40/41 26 Jobs Wed 20 70/115 28 Jobs Thu 21 35/38 18…" at bounding box center [507, 448] width 1015 height 1042
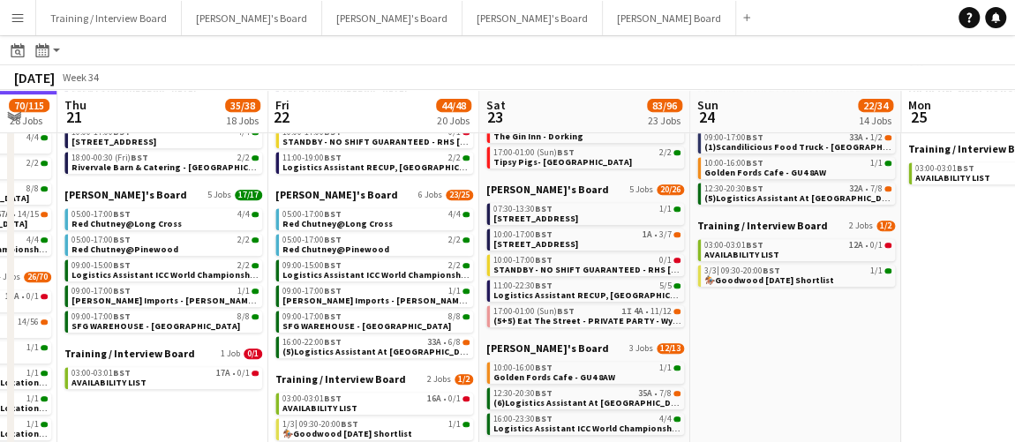
scroll to position [0, 587]
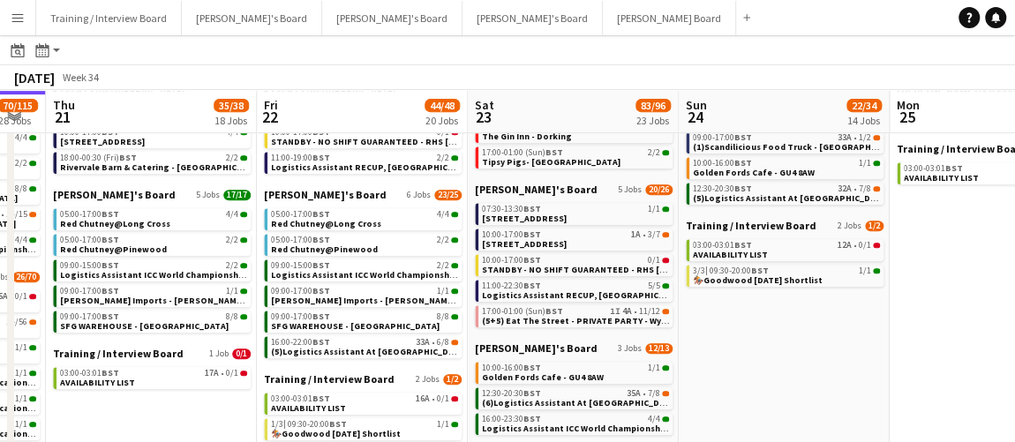
drag, startPoint x: 784, startPoint y: 334, endPoint x: 753, endPoint y: 324, distance: 32.6
click at [753, 324] on app-calendar-viewport "Mon 18 29/54 19 Jobs Tue 19 40/41 26 Jobs Wed 20 70/115 28 Jobs Thu 21 35/38 18…" at bounding box center [507, 207] width 1015 height 1042
click at [755, 325] on app-date-cell "Caitlin's Board 1 Job 1/1 3/3 | 14:00-00:00 (Mon) BST 1/1 Victorious Festival 2…" at bounding box center [783, 254] width 211 height 947
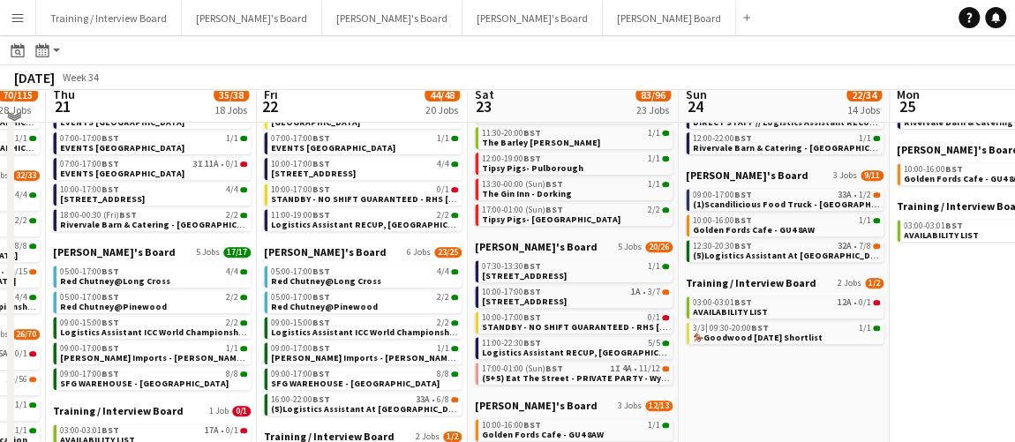
scroll to position [320, 0]
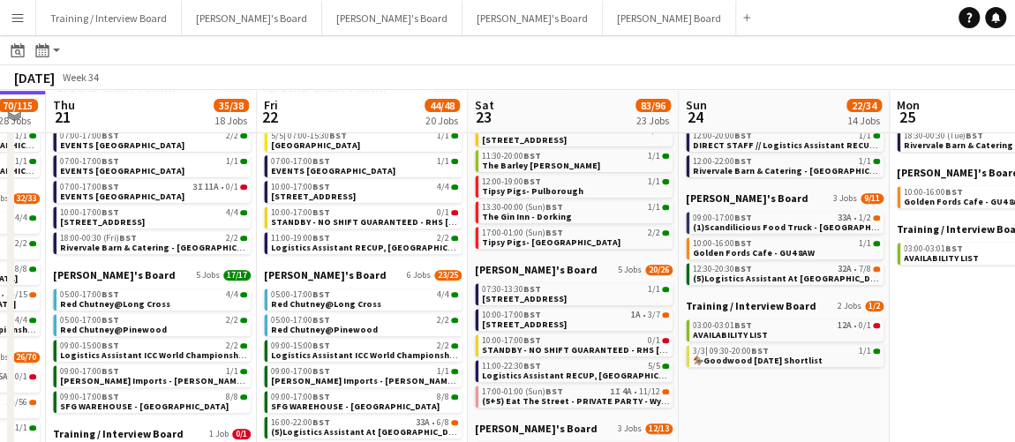
click at [750, 391] on app-date-cell "Caitlin's Board 1 Job 1/1 3/3 | 14:00-00:00 (Mon) BST 1/1 Victorious Festival 2…" at bounding box center [783, 334] width 211 height 947
click at [195, 12] on button "Jakub's Board Close" at bounding box center [252, 18] width 140 height 34
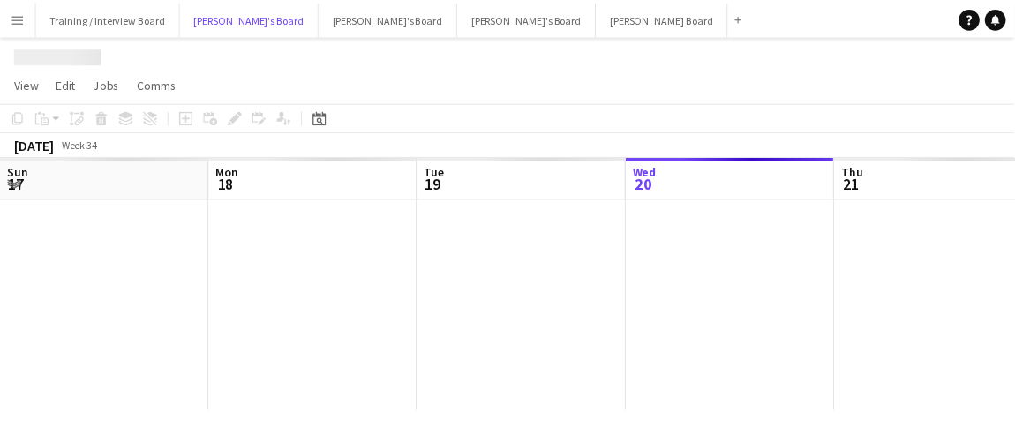
scroll to position [0, 422]
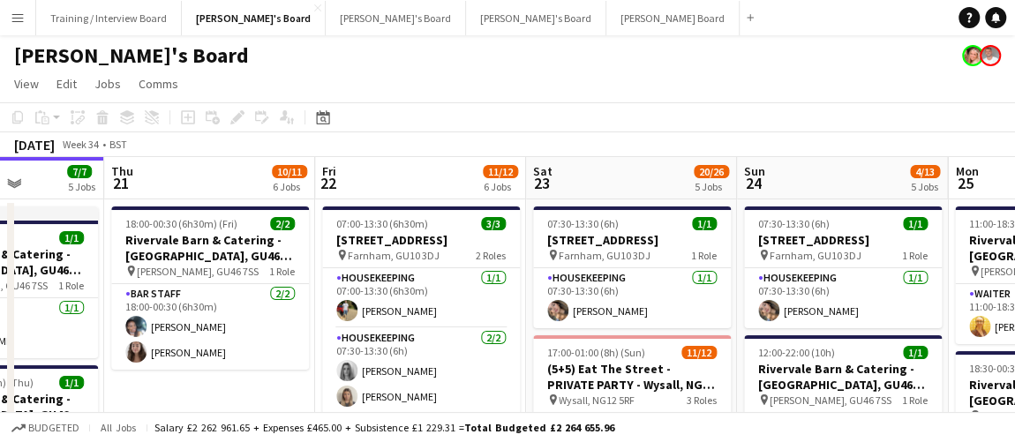
drag, startPoint x: 739, startPoint y: 274, endPoint x: 618, endPoint y: 269, distance: 121.9
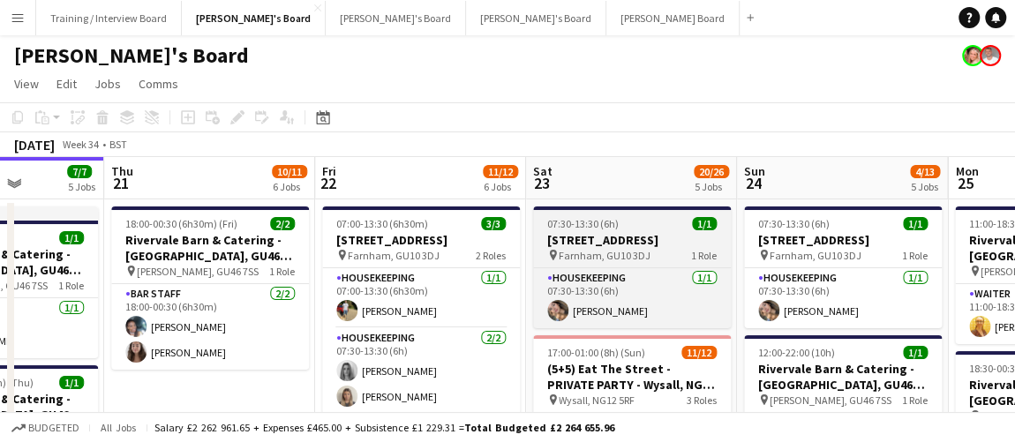
scroll to position [0, 740]
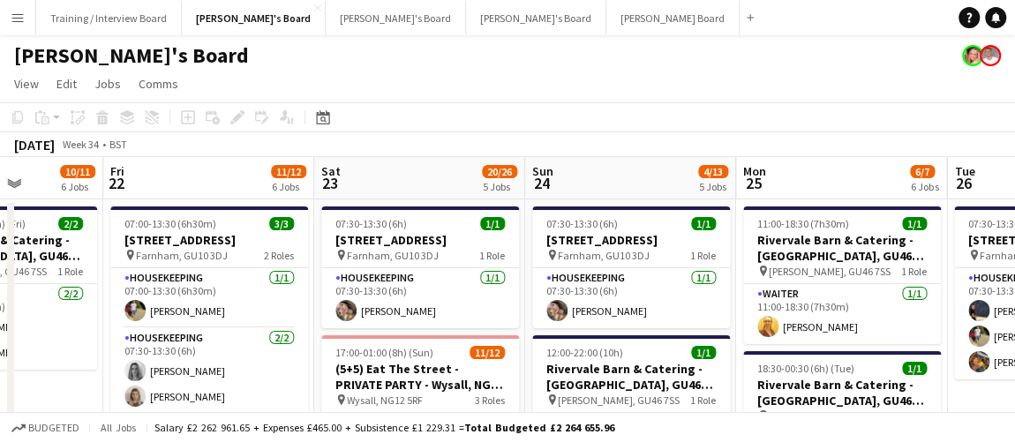
drag, startPoint x: 652, startPoint y: 274, endPoint x: 716, endPoint y: 295, distance: 67.5
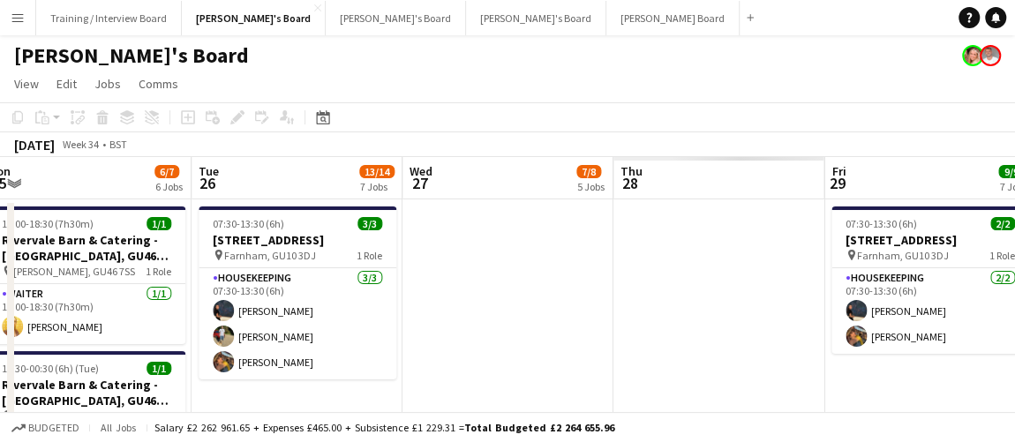
drag, startPoint x: 716, startPoint y: 295, endPoint x: 673, endPoint y: 286, distance: 44.1
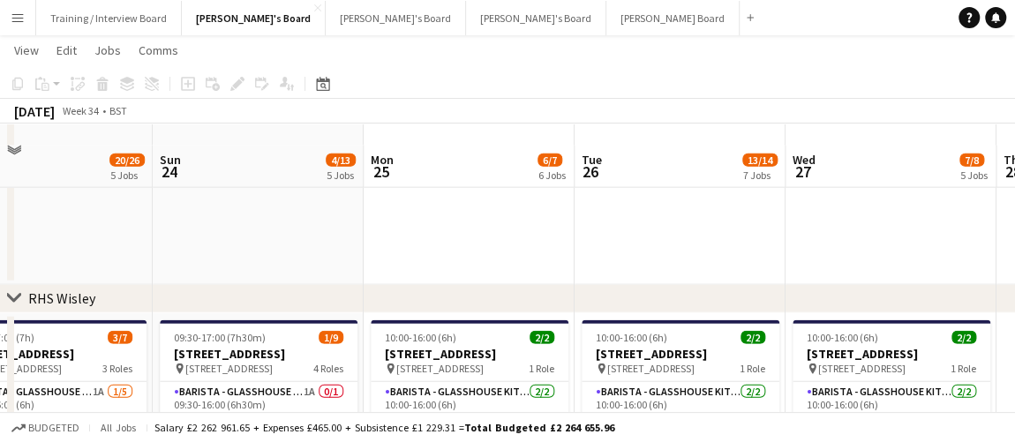
scroll to position [2245, 0]
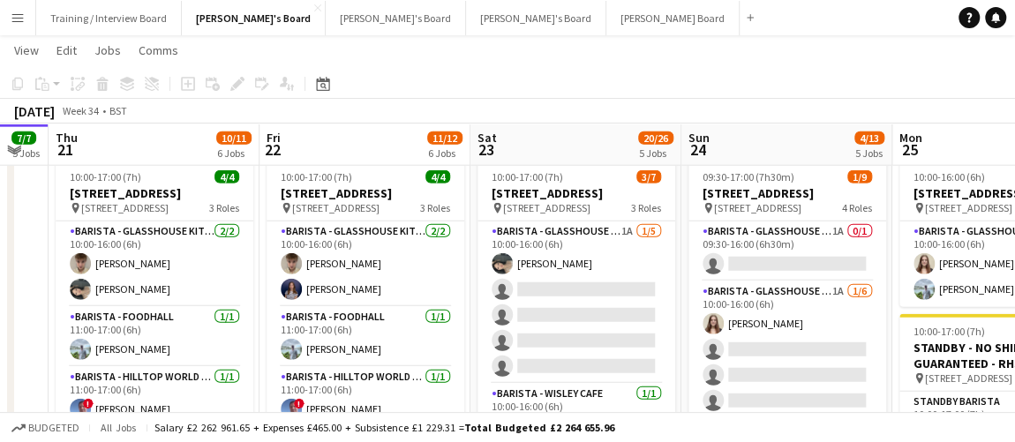
drag, startPoint x: 468, startPoint y: 247, endPoint x: 705, endPoint y: 282, distance: 239.9
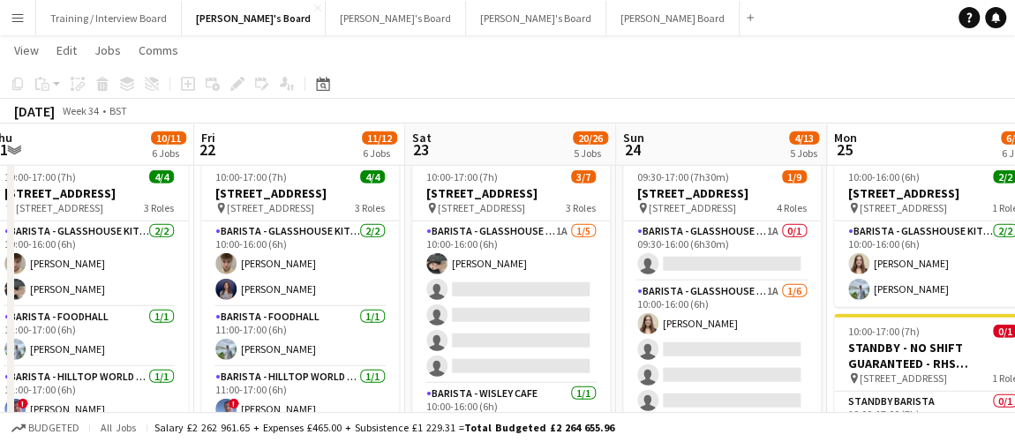
drag, startPoint x: 456, startPoint y: 221, endPoint x: 494, endPoint y: 223, distance: 38.0
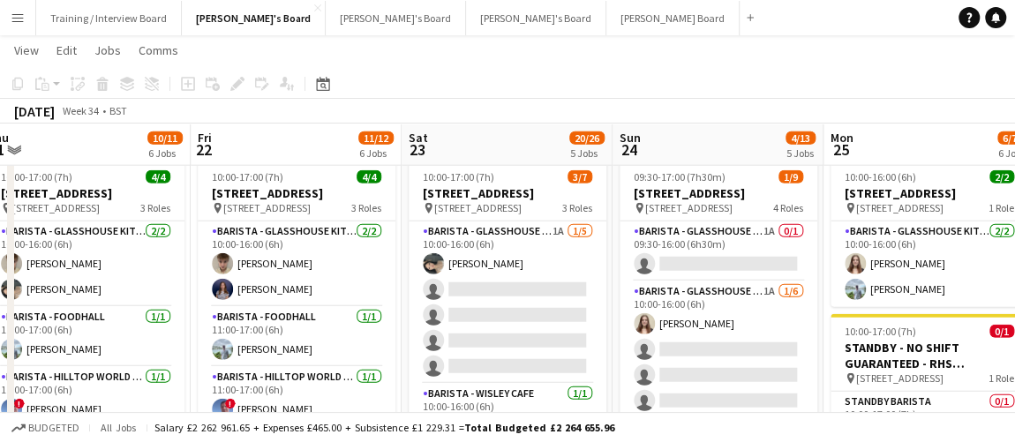
scroll to position [0, 580]
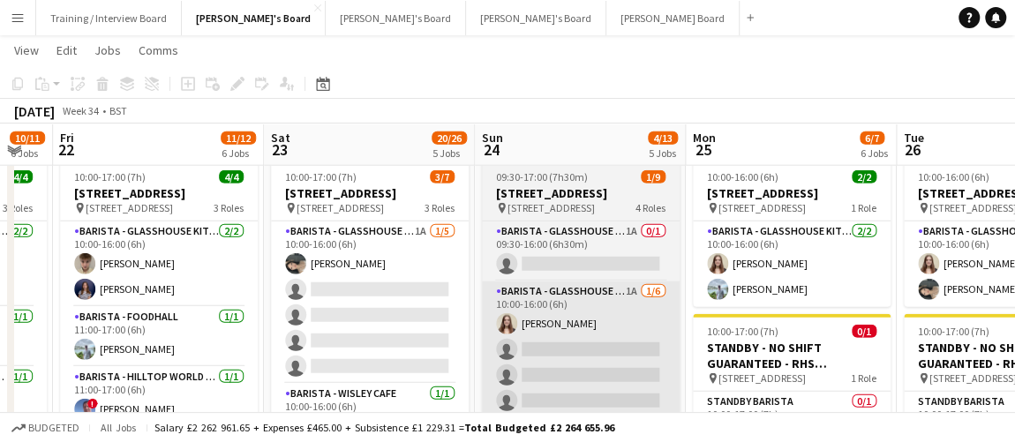
drag, startPoint x: 575, startPoint y: 357, endPoint x: 623, endPoint y: 357, distance: 47.6
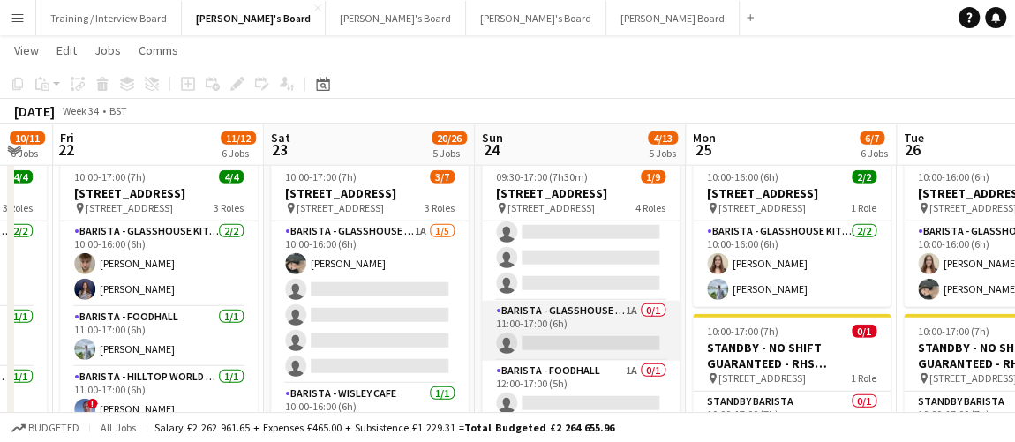
scroll to position [183, 0]
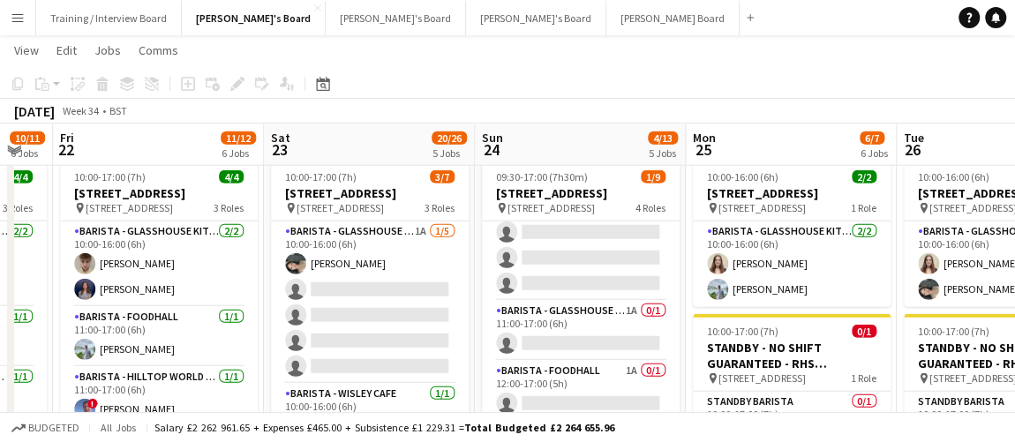
drag, startPoint x: 577, startPoint y: 346, endPoint x: 706, endPoint y: 326, distance: 130.3
click at [576, 348] on app-card-role "Barista - Glasshouse Kitchen 1A 0/1 11:00-17:00 (6h) single-neutral-actions" at bounding box center [581, 331] width 198 height 60
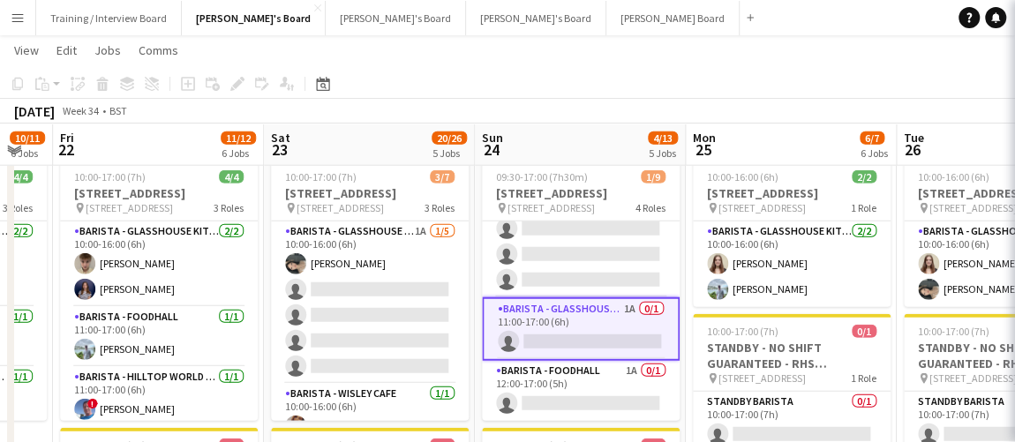
scroll to position [0, 580]
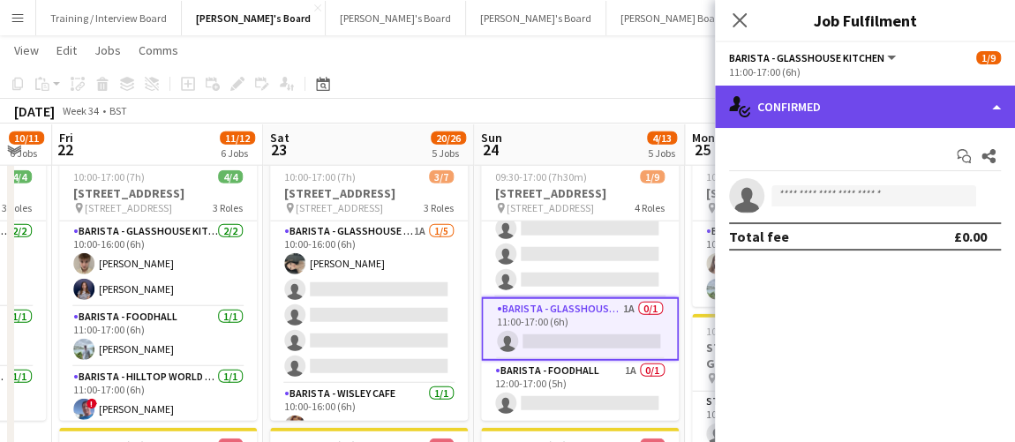
click at [950, 109] on div "single-neutral-actions-check-2 Confirmed" at bounding box center [865, 107] width 300 height 42
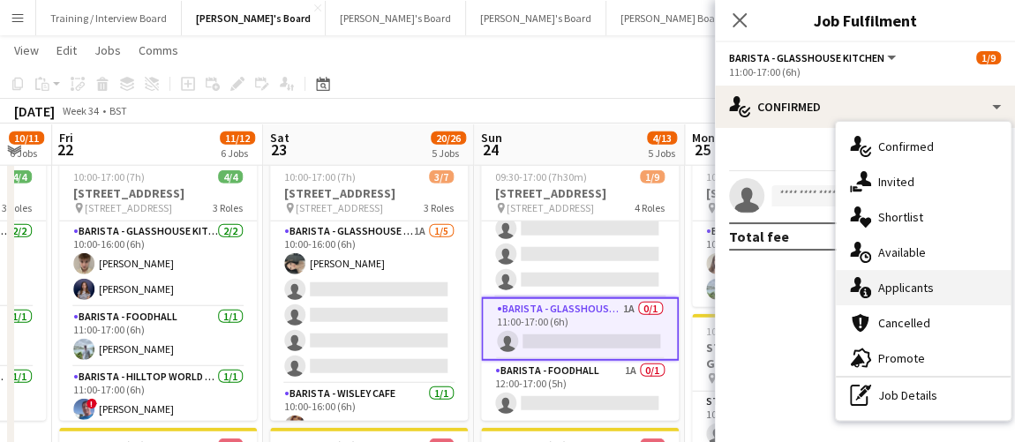
click at [918, 281] on div "single-neutral-actions-information Applicants" at bounding box center [922, 287] width 175 height 35
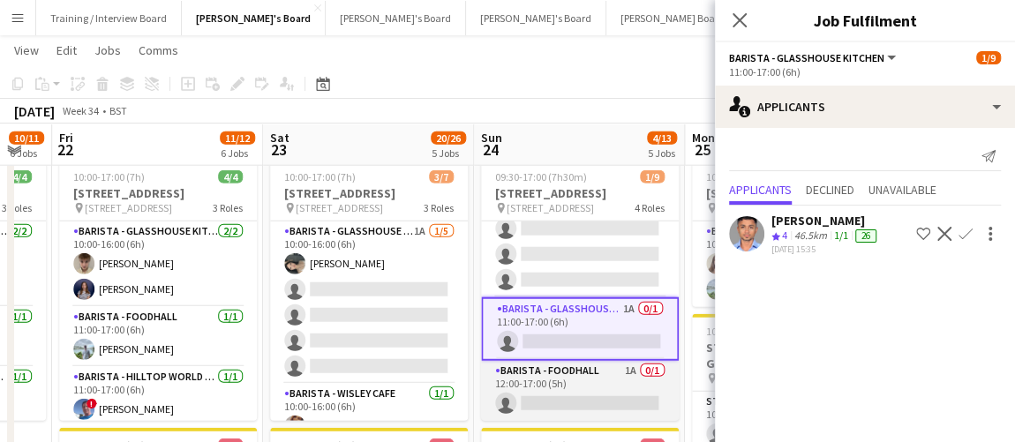
click at [533, 395] on app-card-role "Barista - Foodhall 1A 0/1 12:00-17:00 (5h) single-neutral-actions" at bounding box center [580, 391] width 198 height 60
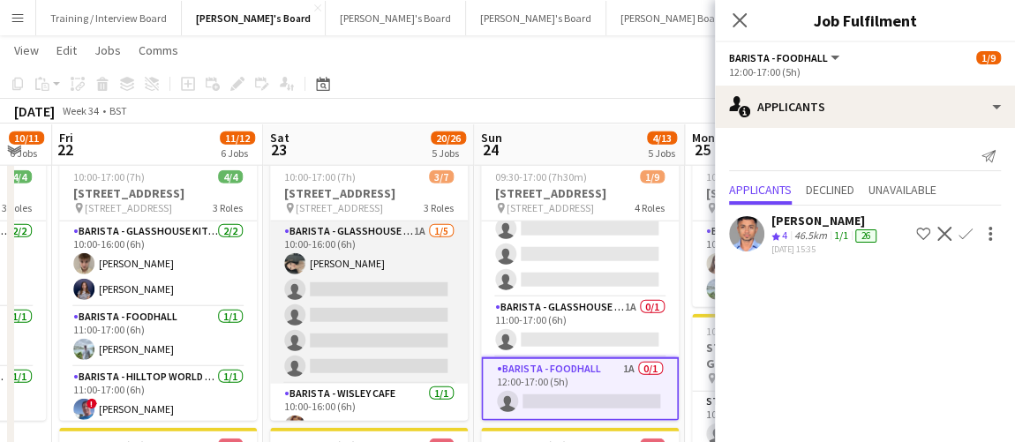
click at [400, 357] on app-card-role "Barista - Glasshouse Kitchen 1A 1/5 10:00-16:00 (6h) Neo Arrigoni single-neutra…" at bounding box center [369, 302] width 198 height 162
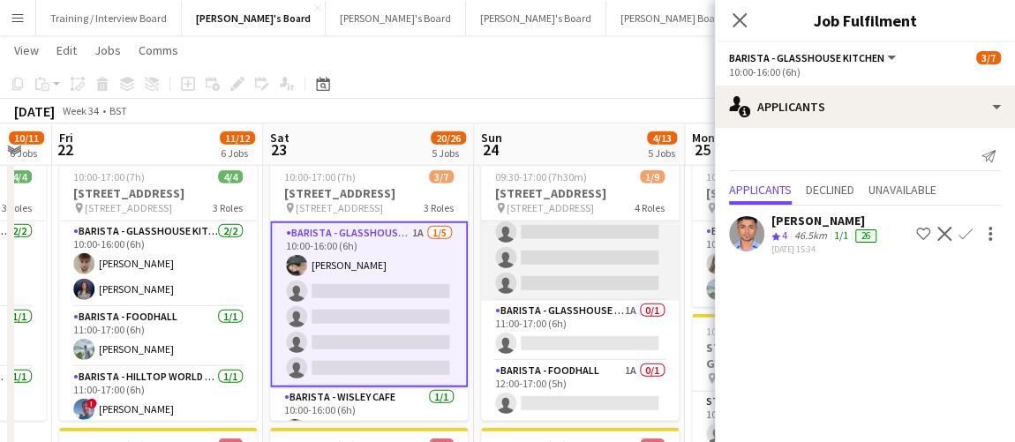
click at [575, 297] on app-card-role "Barista - Glasshouse Kitchen 1A 1/6 10:00-16:00 (6h) Katie Jones single-neutral…" at bounding box center [580, 207] width 198 height 188
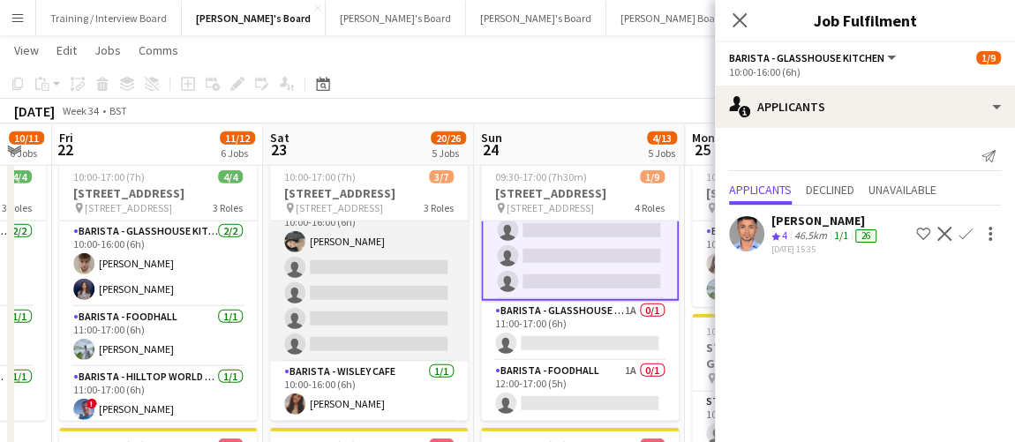
scroll to position [0, 0]
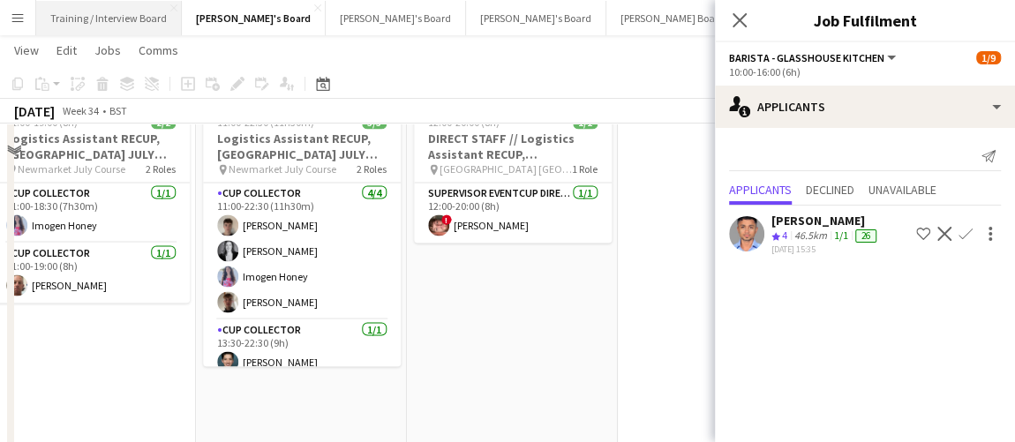
scroll to position [1524, 0]
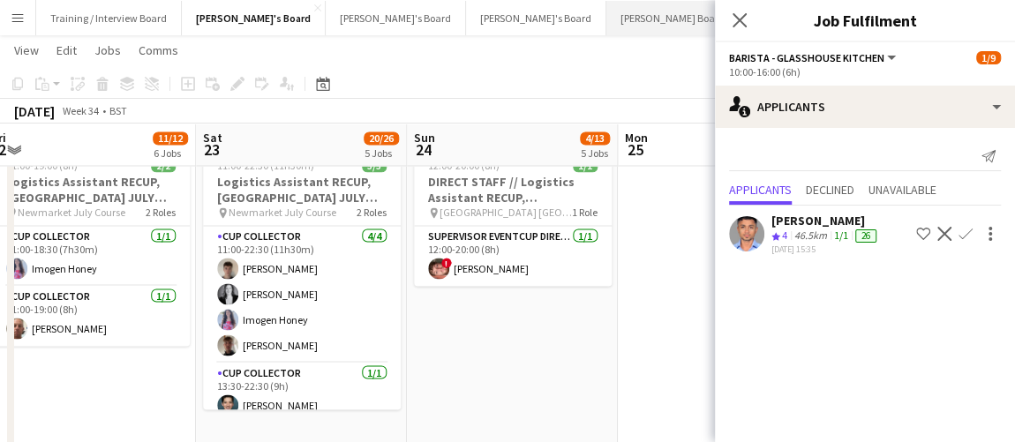
click at [606, 20] on button "Dean's Board Close" at bounding box center [672, 18] width 133 height 34
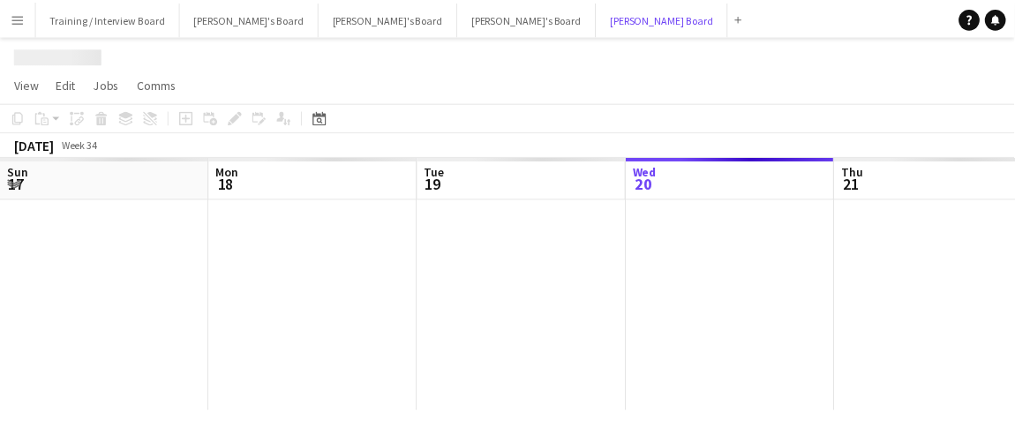
scroll to position [0, 422]
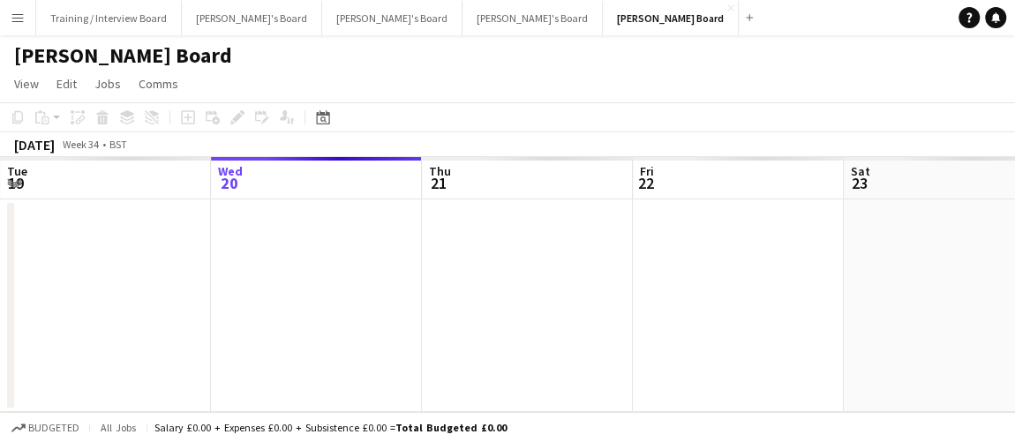
click at [550, 340] on div "Sun 17 Mon 18 Tue 19 Wed 20 Thu 21 Fri 22 Sat 23 Sun 24 Mon 25 Tue 26" at bounding box center [507, 284] width 1015 height 255
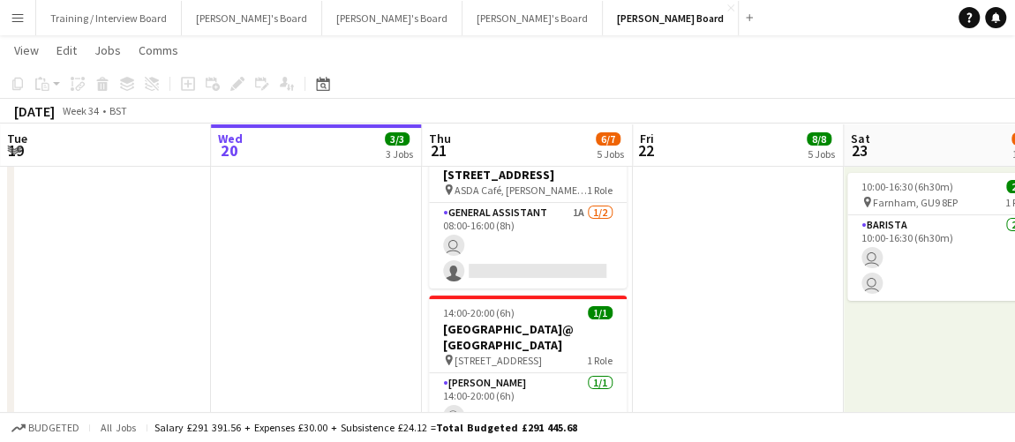
scroll to position [0, 431]
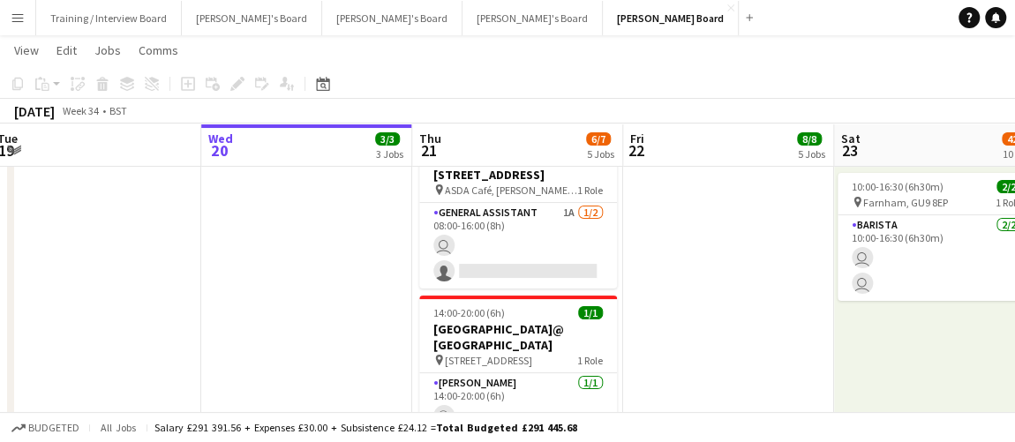
drag, startPoint x: 694, startPoint y: 308, endPoint x: 685, endPoint y: 308, distance: 9.7
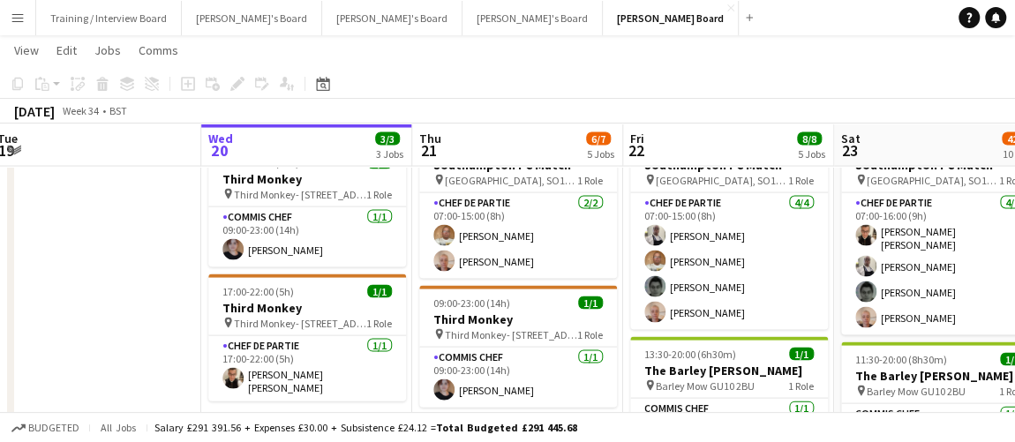
scroll to position [0, 586]
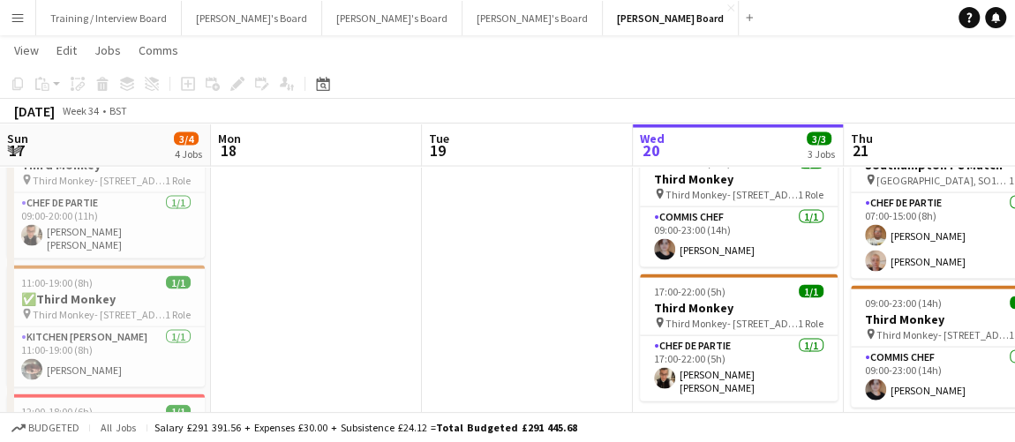
scroll to position [0, 655]
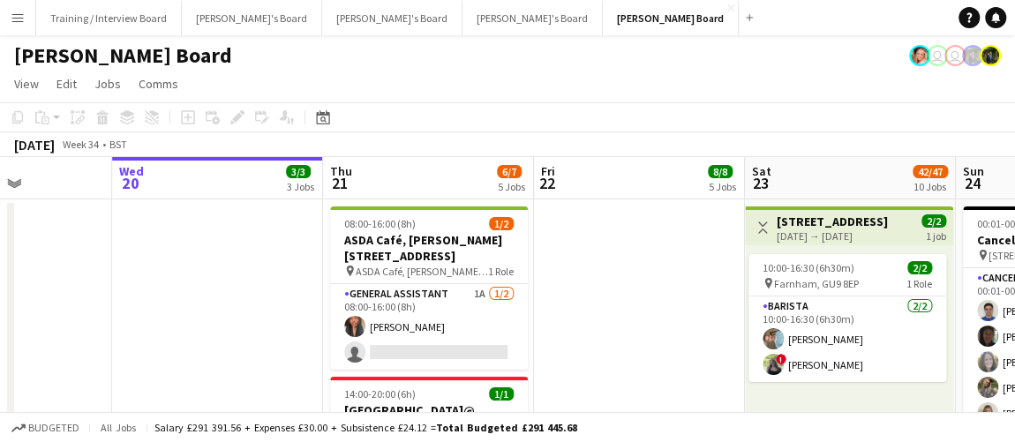
scroll to position [0, 475]
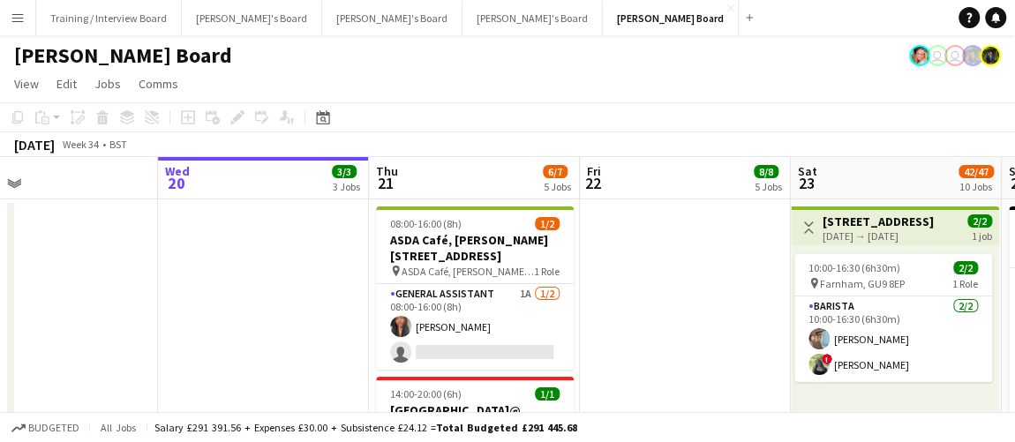
drag, startPoint x: 623, startPoint y: 270, endPoint x: 633, endPoint y: 267, distance: 10.1
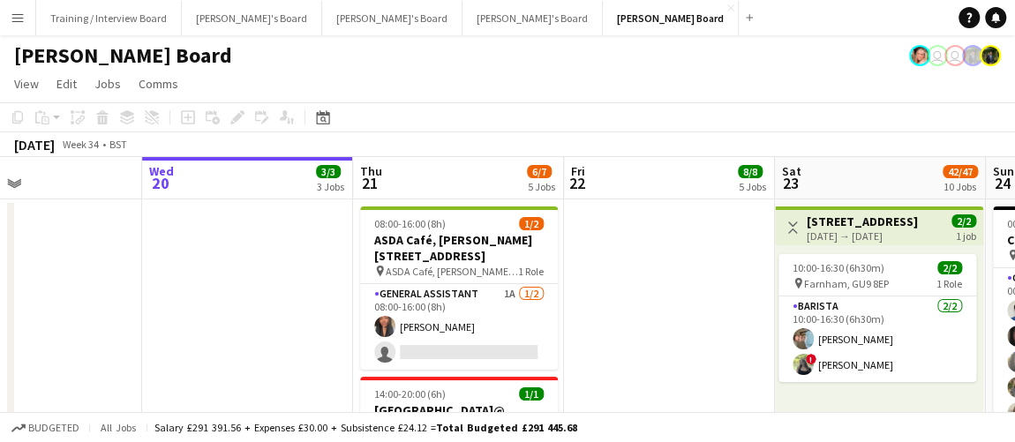
drag, startPoint x: 615, startPoint y: 312, endPoint x: 598, endPoint y: 323, distance: 19.8
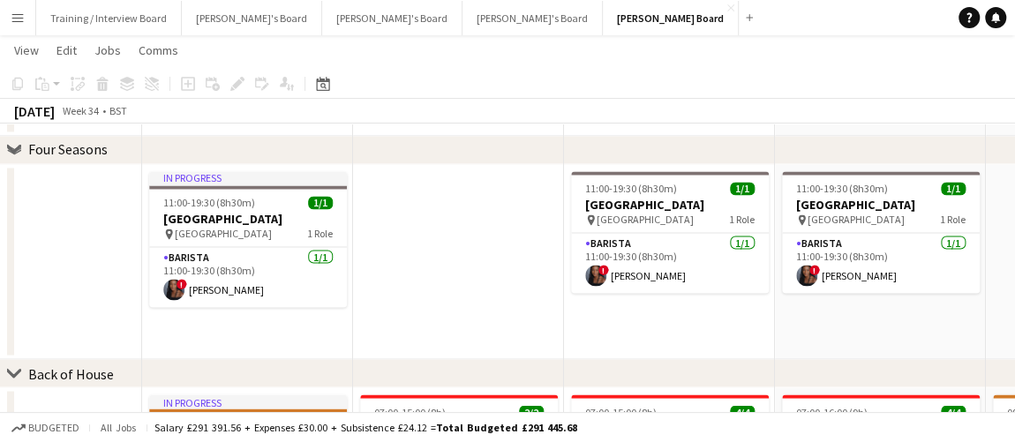
scroll to position [1443, 0]
